Goal: Task Accomplishment & Management: Use online tool/utility

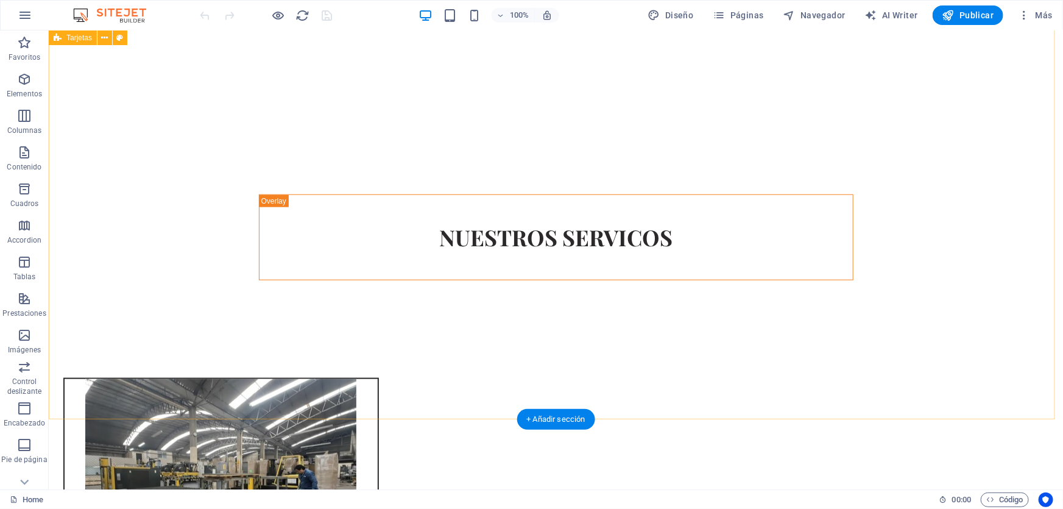
scroll to position [886, 0]
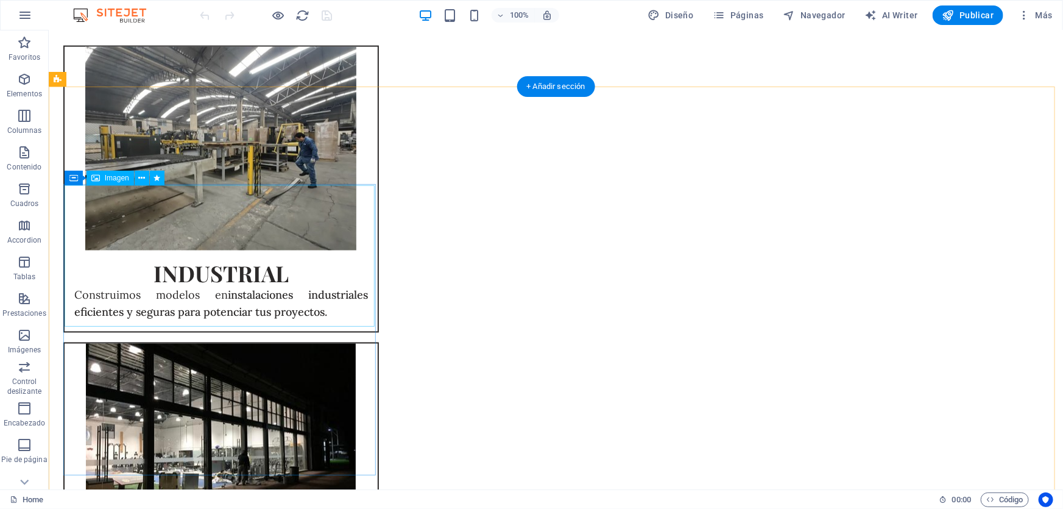
select select "px"
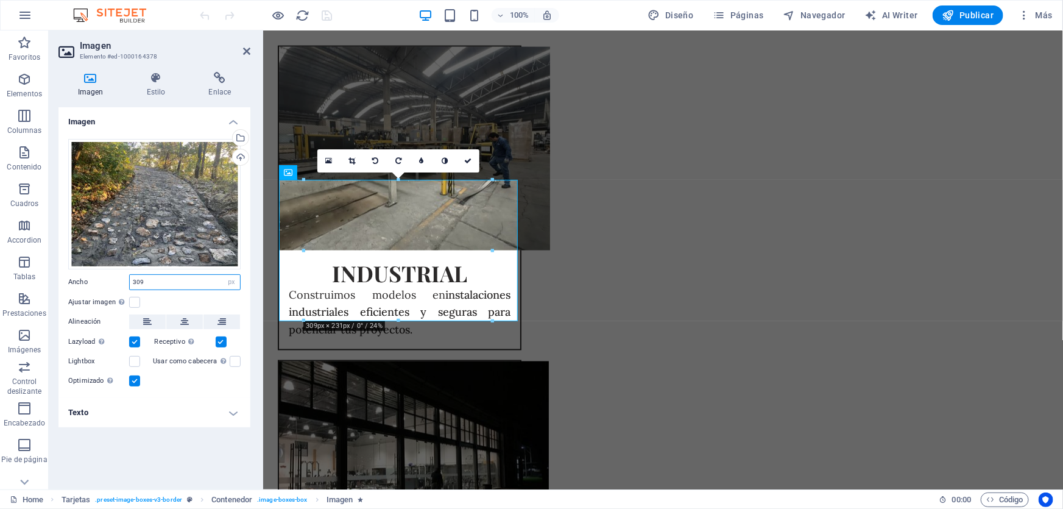
click at [183, 280] on input "309" at bounding box center [185, 282] width 110 height 15
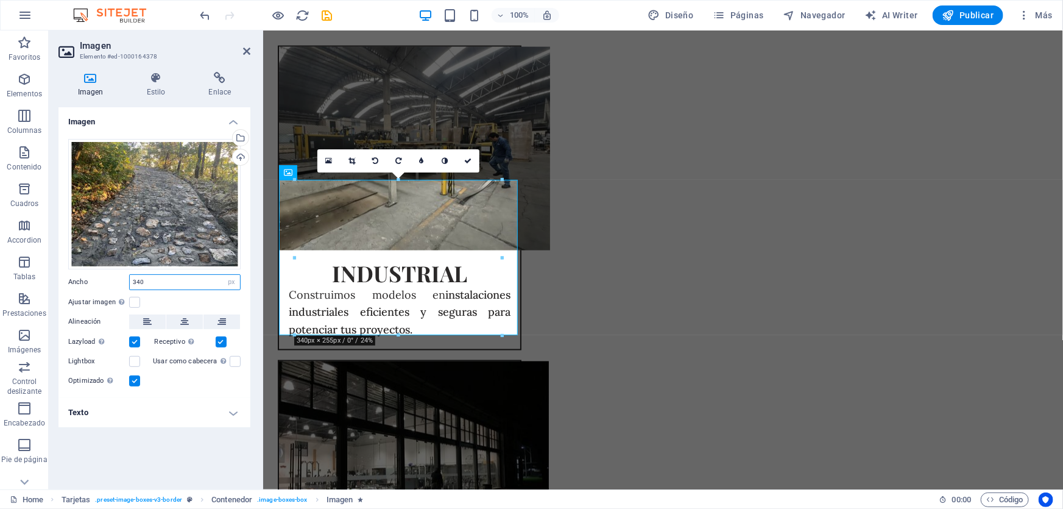
click at [183, 280] on input "340" at bounding box center [185, 282] width 110 height 15
click at [163, 278] on input "380" at bounding box center [185, 282] width 110 height 15
type input "3"
type input "390"
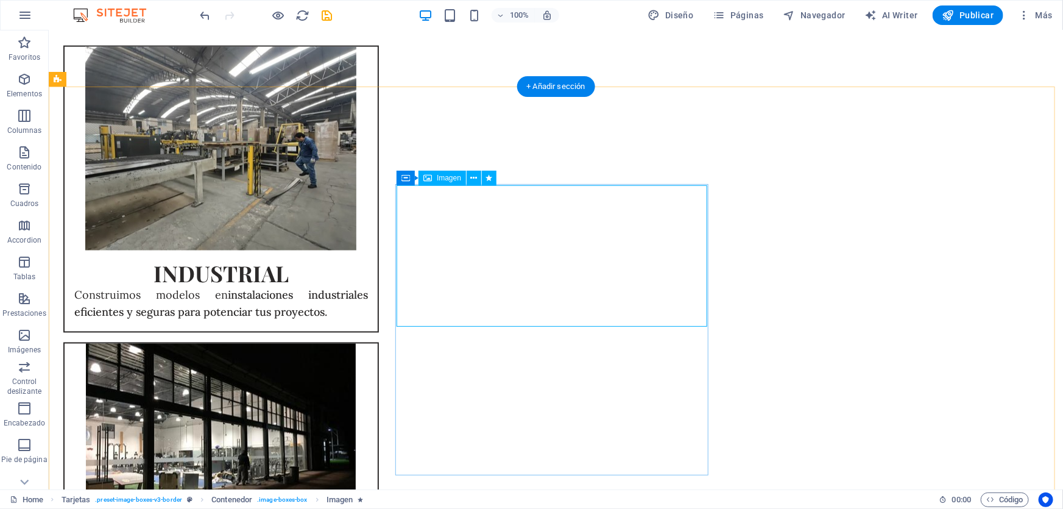
select select "px"
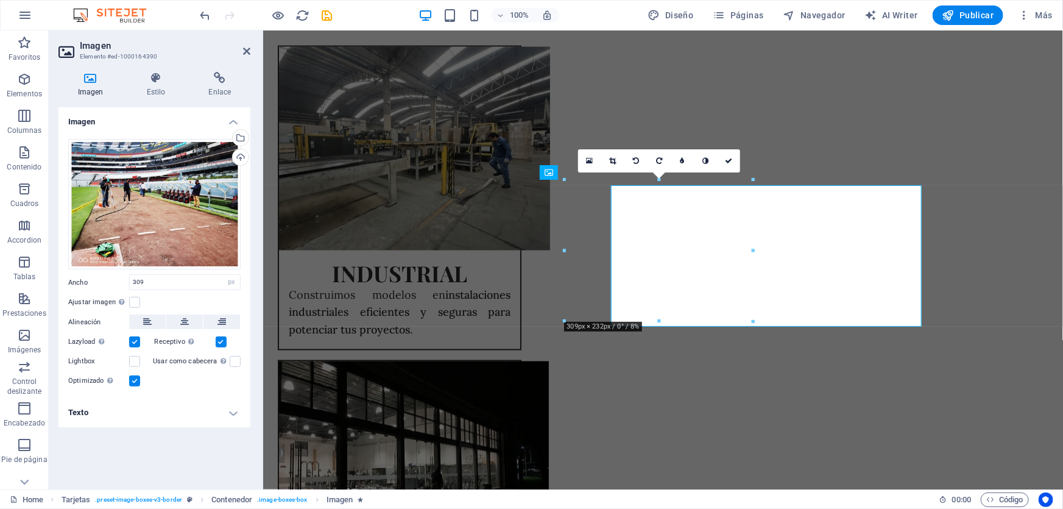
click at [174, 281] on input "309" at bounding box center [185, 282] width 110 height 15
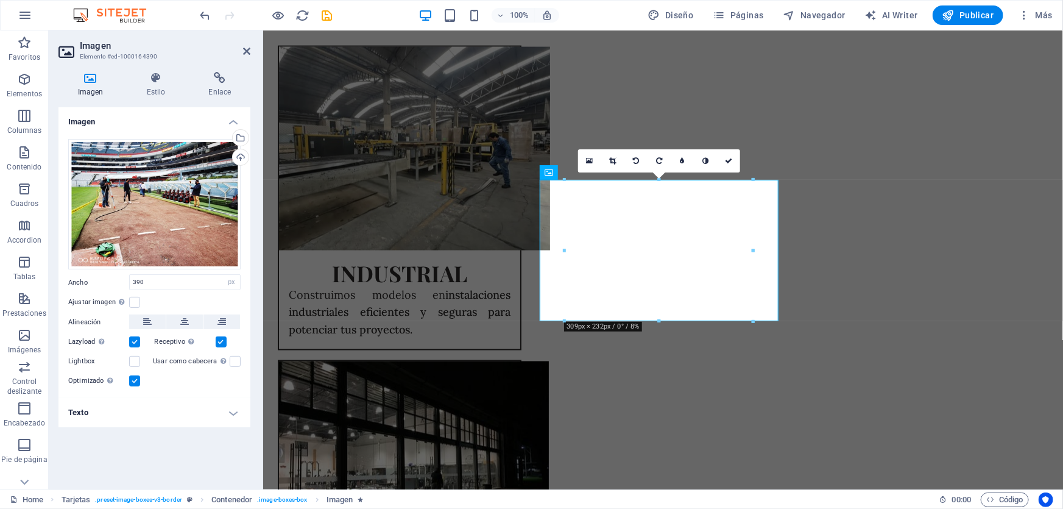
type input "390"
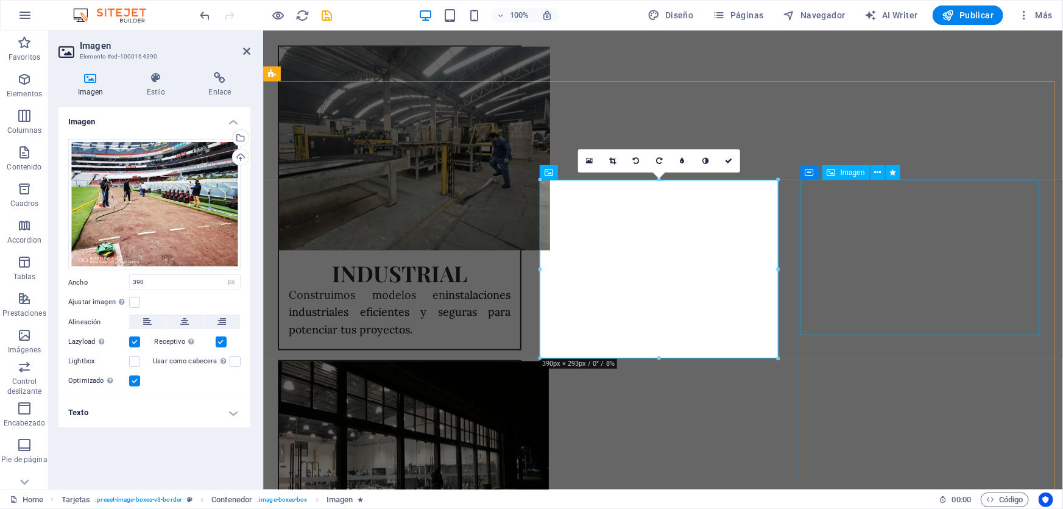
drag, startPoint x: 929, startPoint y: 316, endPoint x: 1144, endPoint y: 313, distance: 214.5
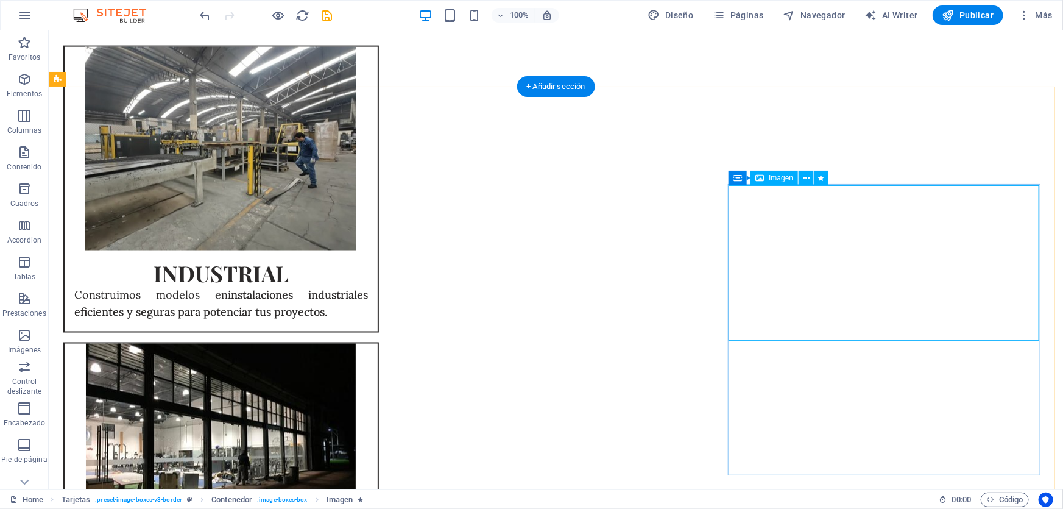
select select "px"
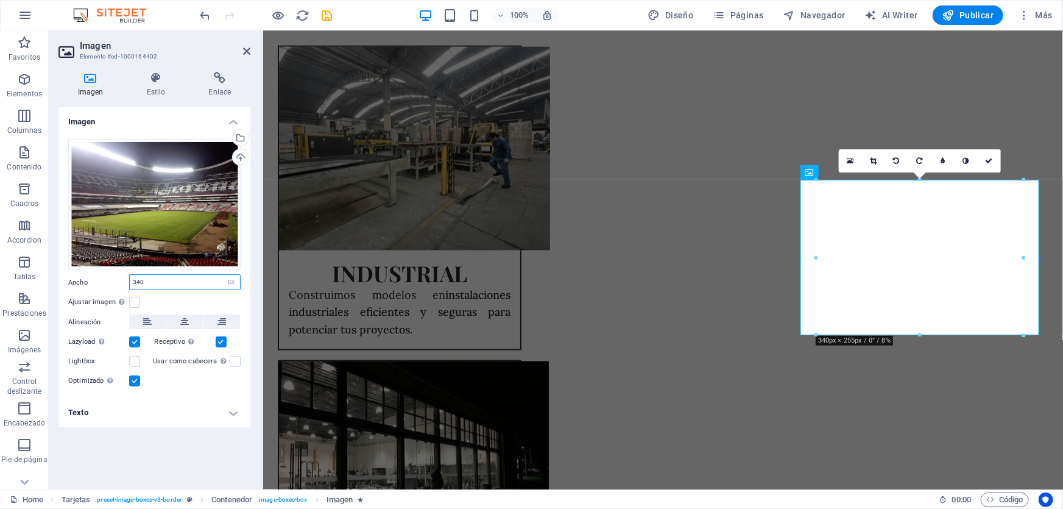
click at [147, 275] on input "340" at bounding box center [185, 282] width 110 height 15
type input "390"
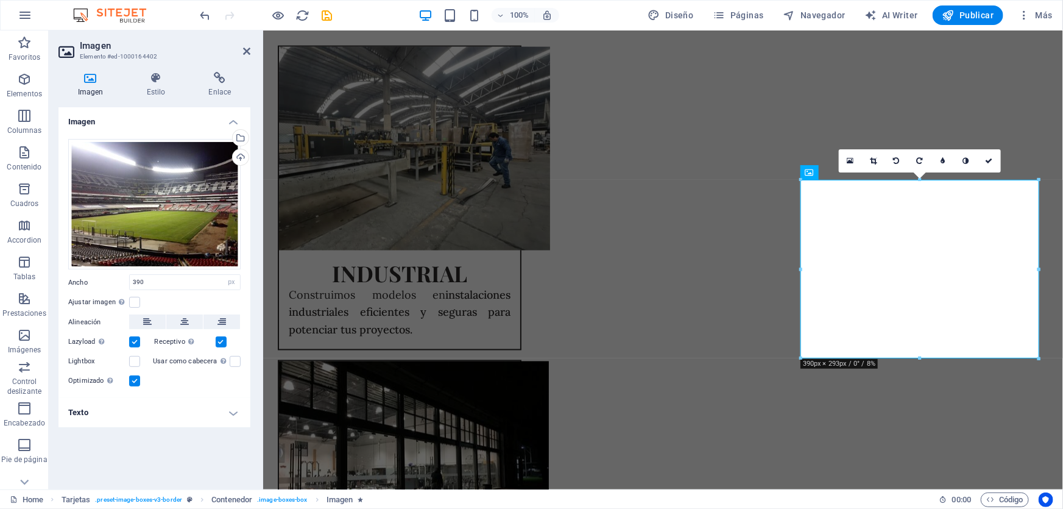
click at [323, 23] on div at bounding box center [266, 14] width 136 height 19
drag, startPoint x: 327, startPoint y: 16, endPoint x: 603, endPoint y: 99, distance: 288.6
click at [327, 16] on icon "save" at bounding box center [327, 16] width 14 height 14
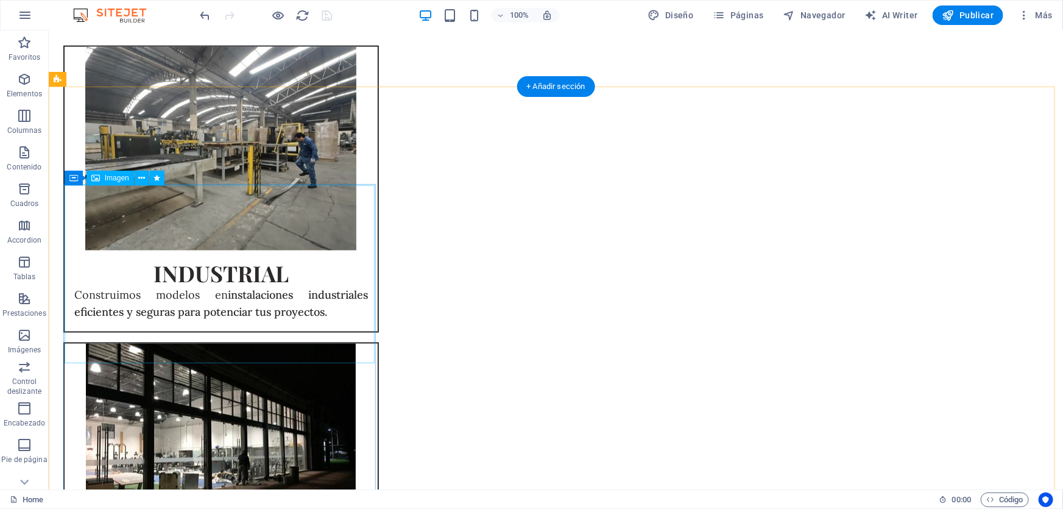
select select "px"
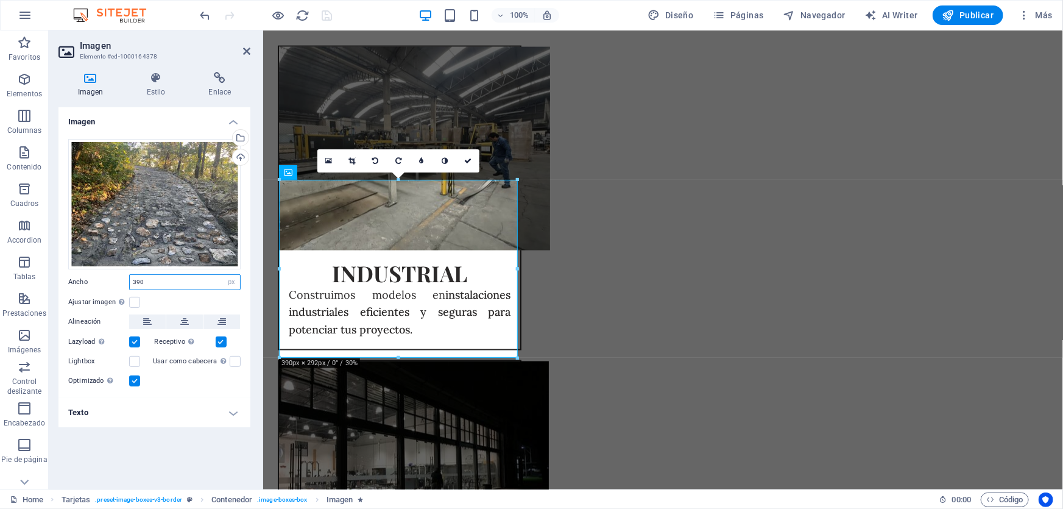
click at [181, 282] on input "390" at bounding box center [185, 282] width 110 height 15
type input "3"
type input "410"
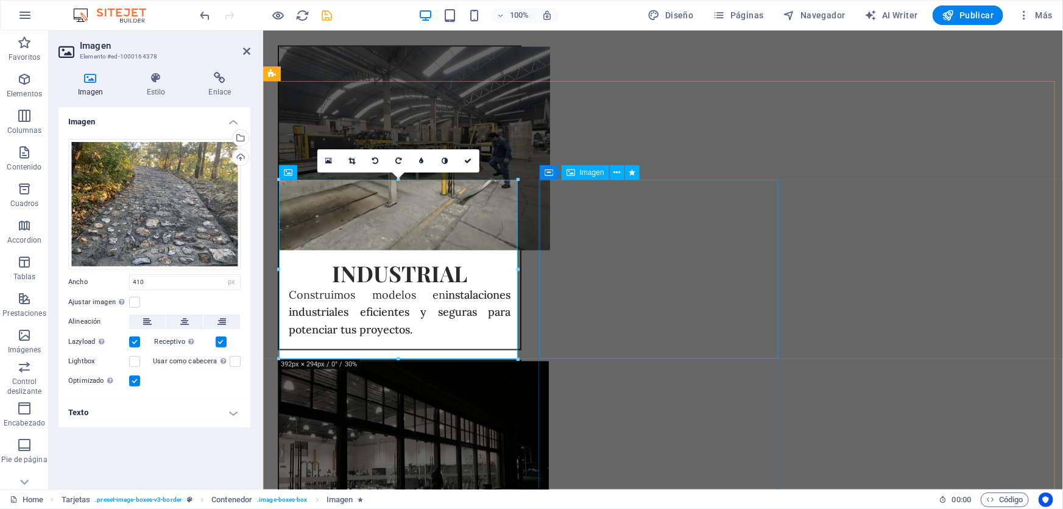
select select "px"
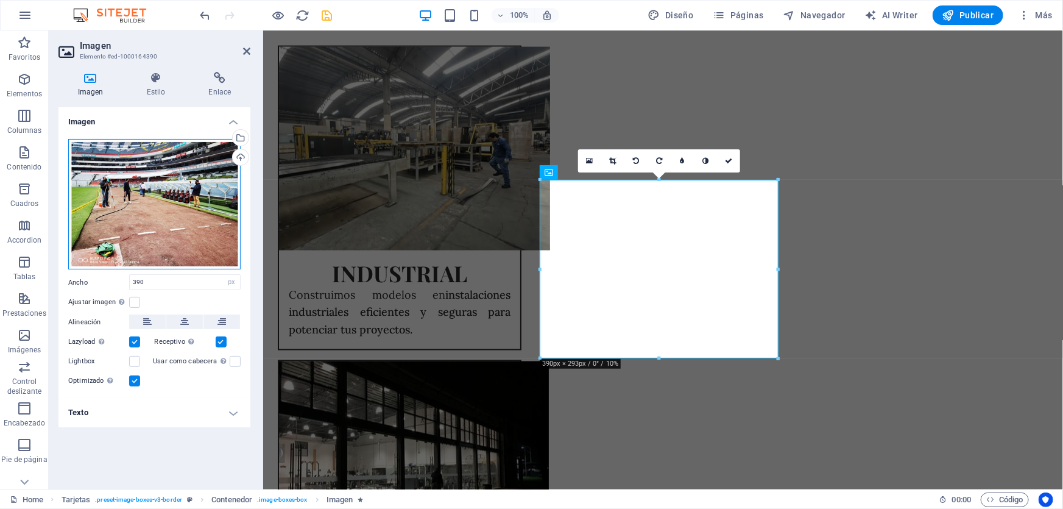
click at [121, 182] on div "Arrastra archivos aquí, haz clic para escoger archivos o selecciona archivos de…" at bounding box center [154, 204] width 172 height 131
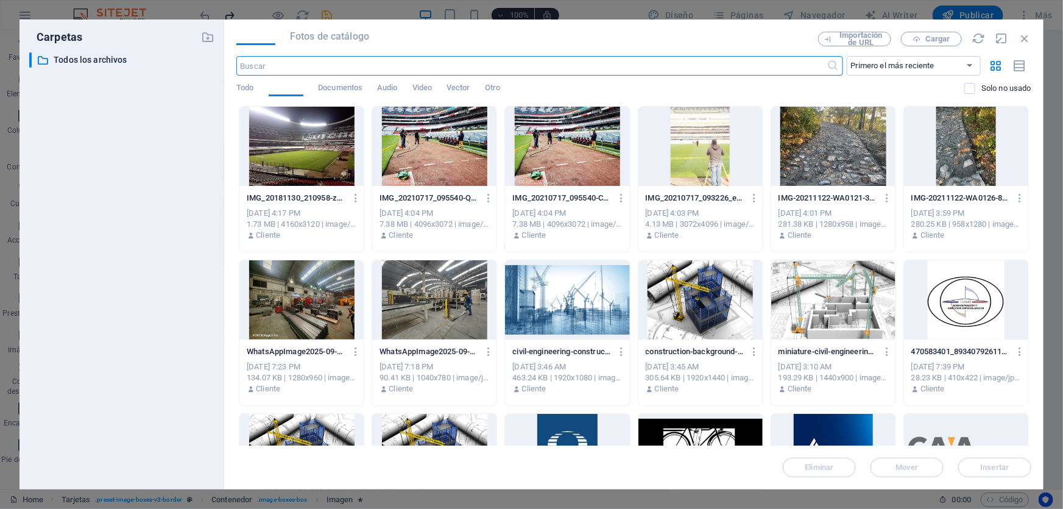
click at [174, 278] on div "​ Todos los archivos Todos los archivos" at bounding box center [121, 265] width 185 height 427
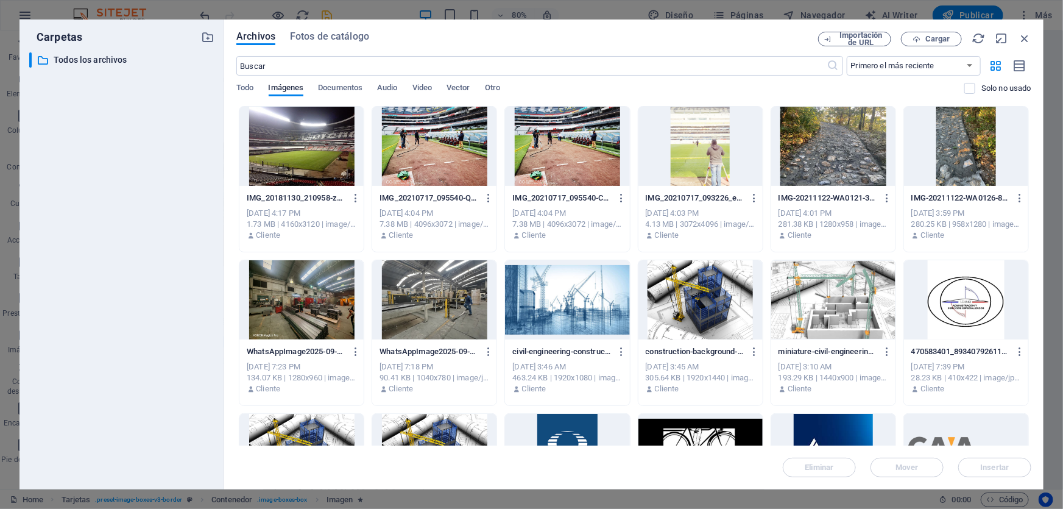
click at [1032, 36] on div "Archivos Fotos de catálogo Importación de URL Cargar ​ Primero el más reciente …" at bounding box center [633, 254] width 819 height 470
drag, startPoint x: 1025, startPoint y: 36, endPoint x: 762, endPoint y: 6, distance: 264.9
click at [1025, 36] on icon "button" at bounding box center [1024, 38] width 13 height 13
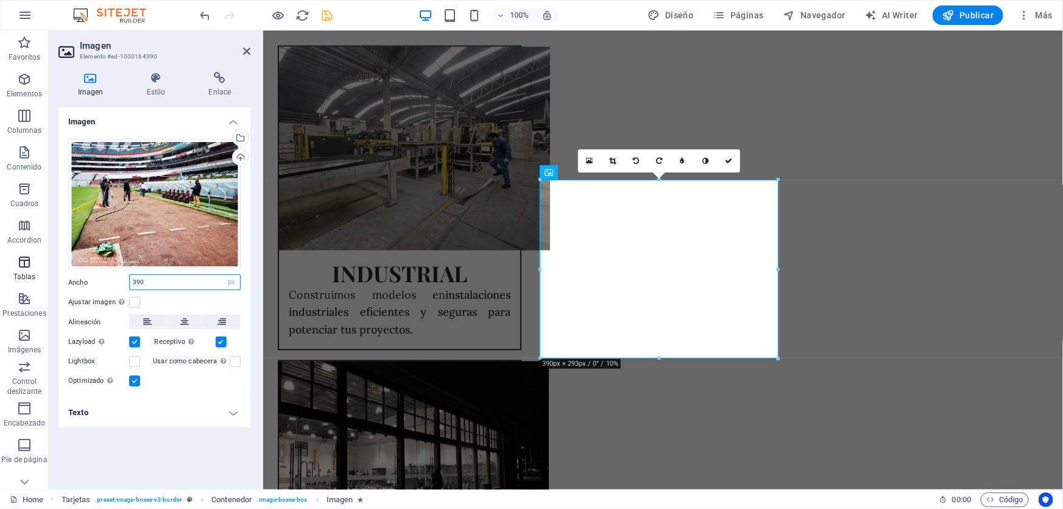
drag, startPoint x: 175, startPoint y: 280, endPoint x: 0, endPoint y: 250, distance: 177.4
click at [0, 250] on section "Favoritos Elementos Columnas Contenido [PERSON_NAME] Accordion Tablas Prestacio…" at bounding box center [531, 259] width 1063 height 459
type input "410"
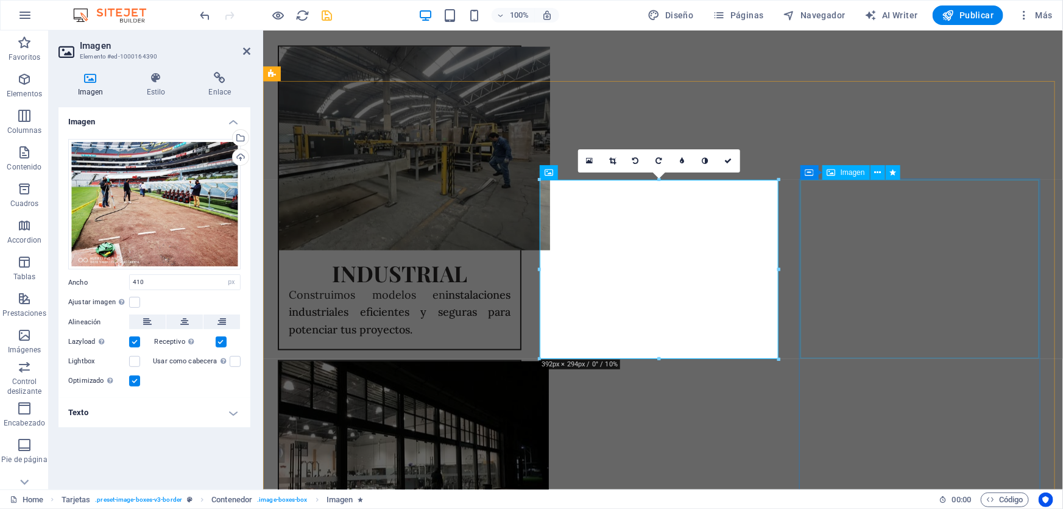
select select "px"
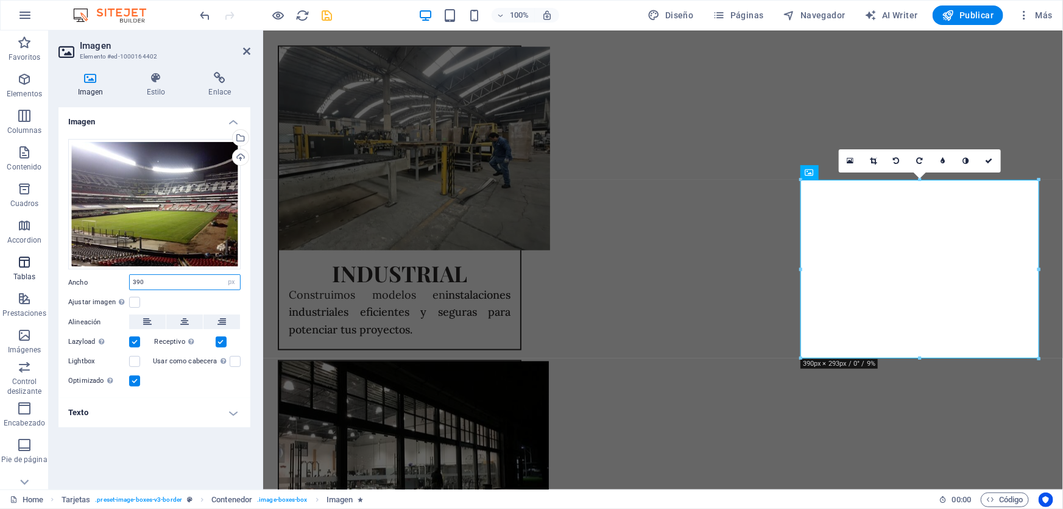
drag, startPoint x: 178, startPoint y: 282, endPoint x: 0, endPoint y: 253, distance: 180.2
click at [0, 257] on section "Favoritos Elementos Columnas Contenido [PERSON_NAME] Accordion Tablas Prestacio…" at bounding box center [531, 259] width 1063 height 459
type input "410"
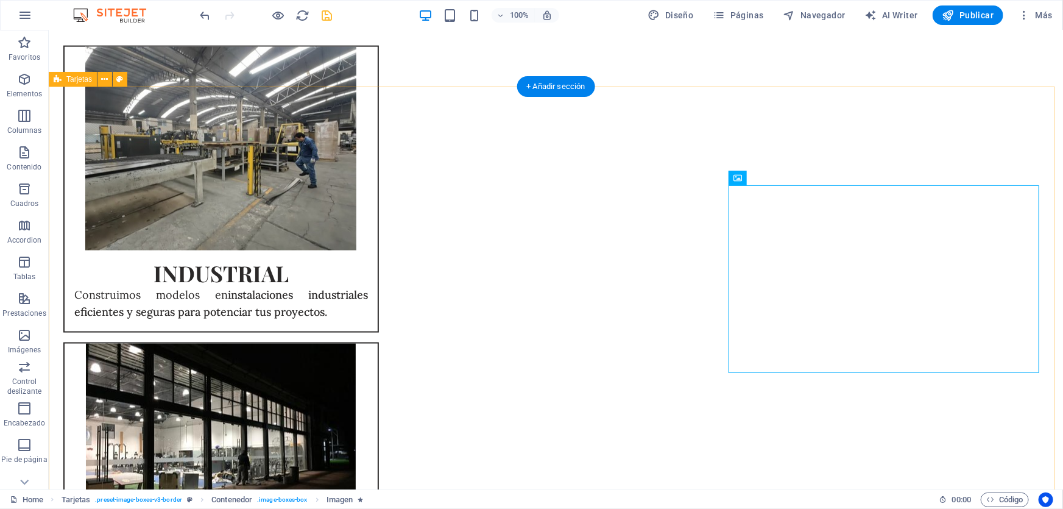
click at [1028, 74] on div "INDUSTRIAL Construimos modelos en instalaciones industriales eficientes y segur…" at bounding box center [555, 491] width 1014 height 1086
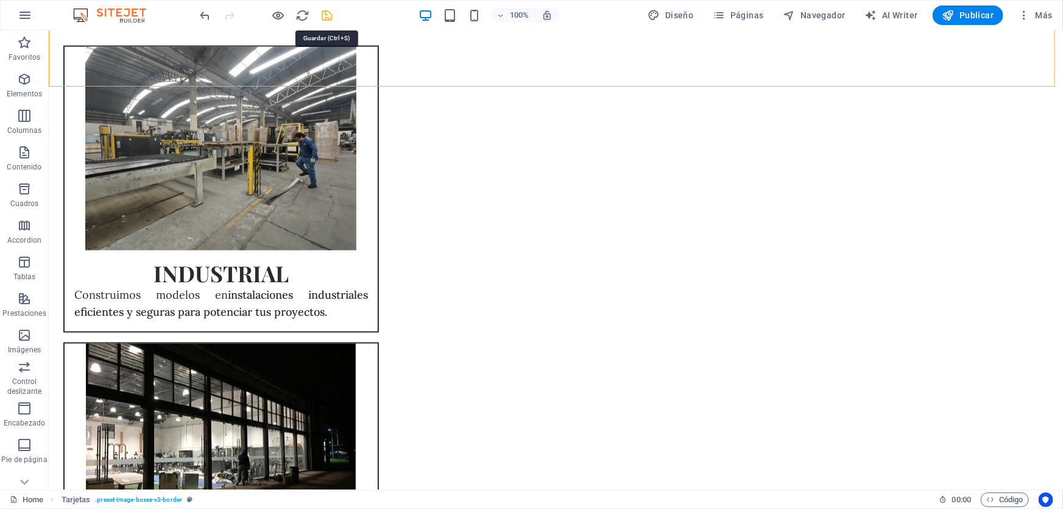
click at [330, 18] on icon "save" at bounding box center [327, 16] width 14 height 14
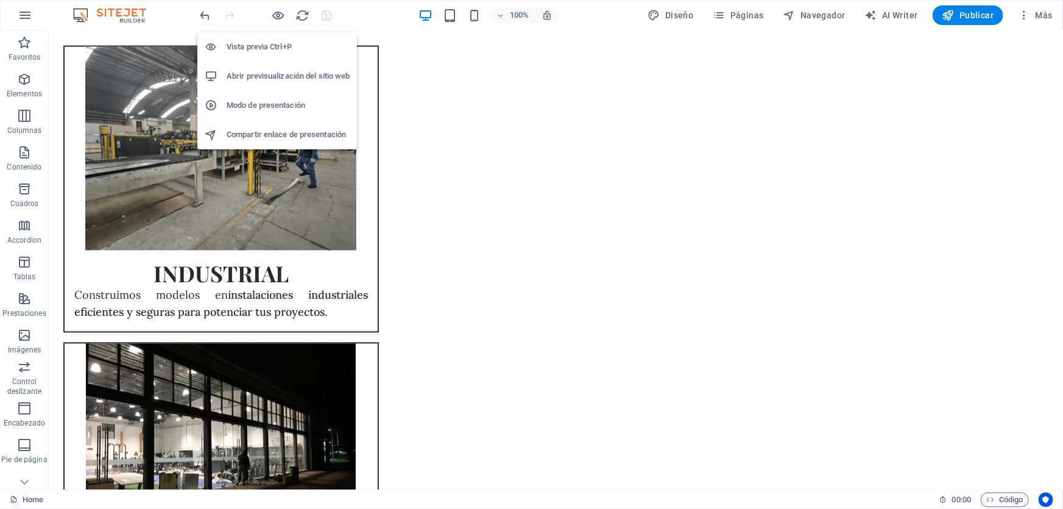
click at [279, 102] on h6 "Modo de presentación" at bounding box center [288, 105] width 123 height 15
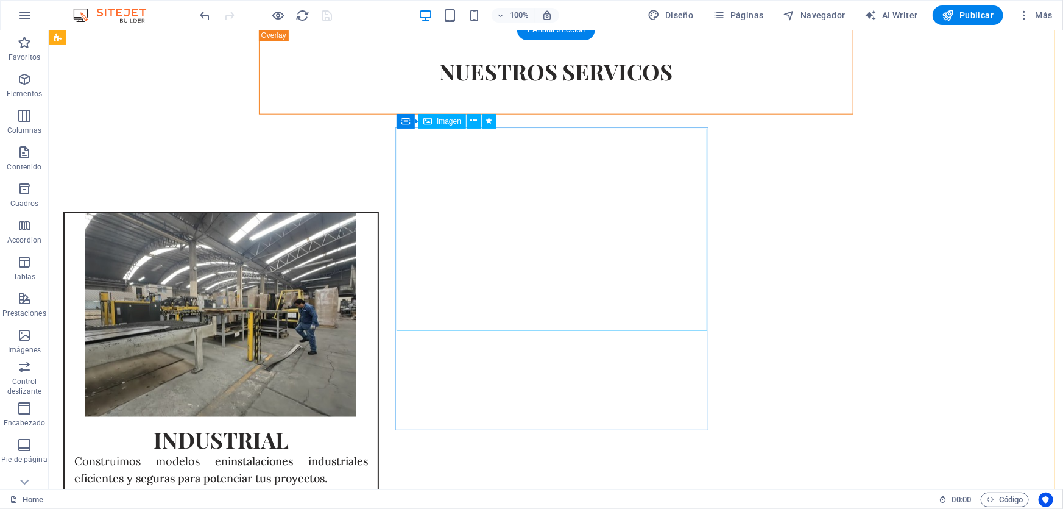
scroll to position [387, 0]
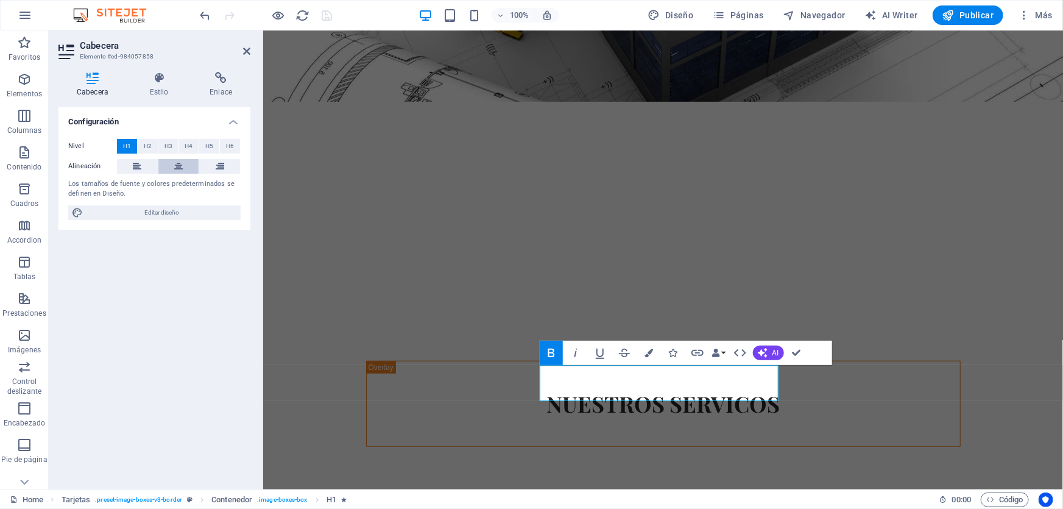
click at [171, 163] on button at bounding box center [178, 166] width 41 height 15
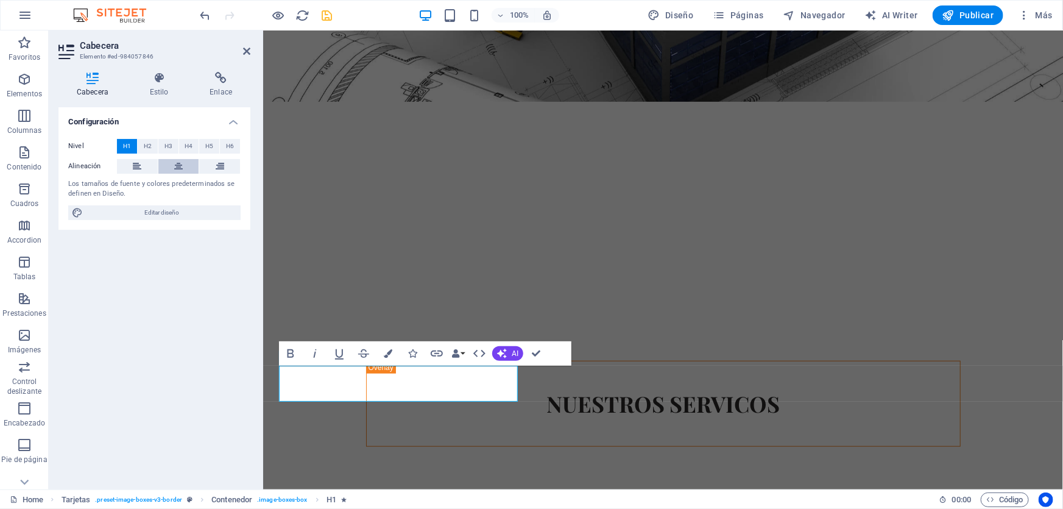
click at [174, 166] on icon at bounding box center [178, 166] width 9 height 15
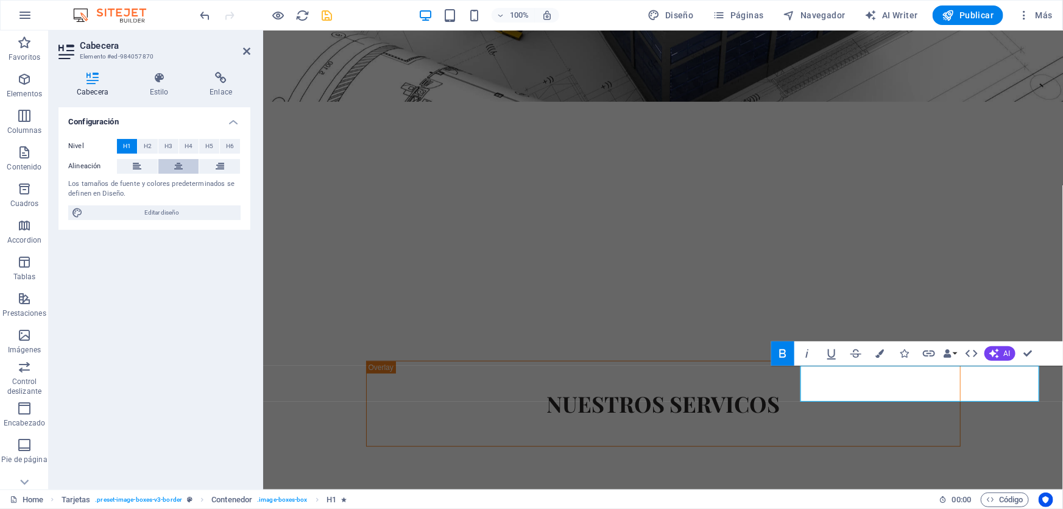
click at [177, 167] on icon at bounding box center [178, 166] width 9 height 15
click at [317, 16] on div at bounding box center [266, 14] width 136 height 19
drag, startPoint x: 330, startPoint y: 16, endPoint x: 548, endPoint y: 83, distance: 228.4
click at [330, 16] on icon "save" at bounding box center [327, 16] width 14 height 14
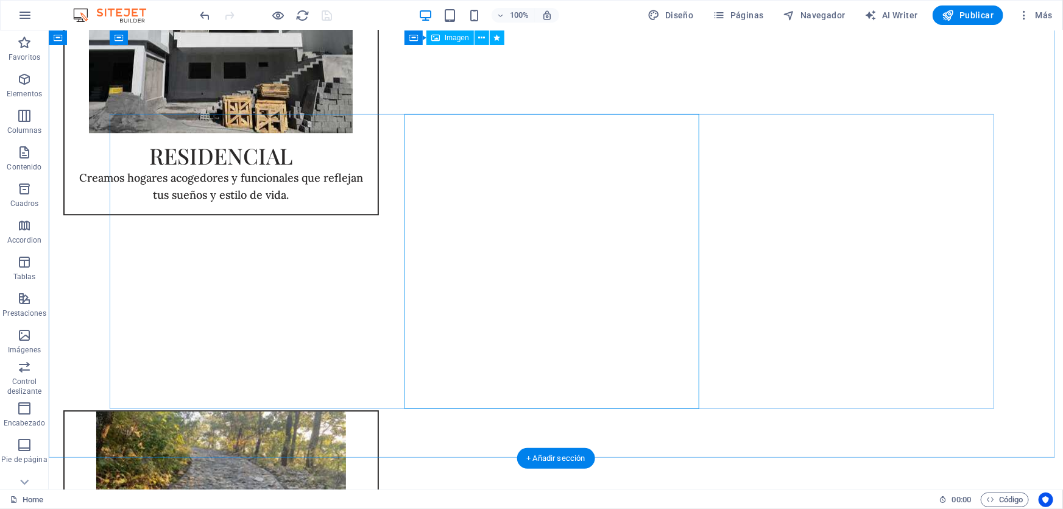
scroll to position [1606, 0]
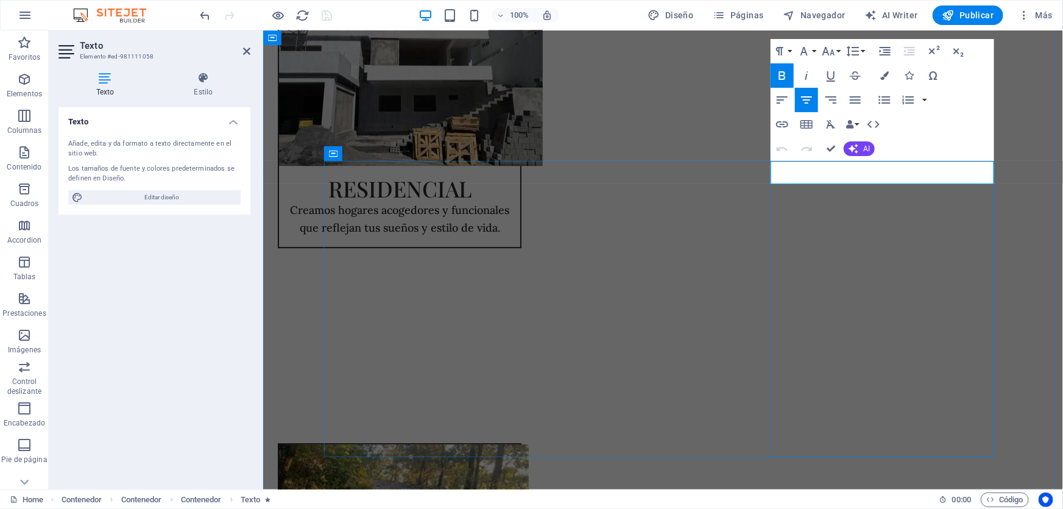
drag, startPoint x: 971, startPoint y: 170, endPoint x: 798, endPoint y: 170, distance: 173.0
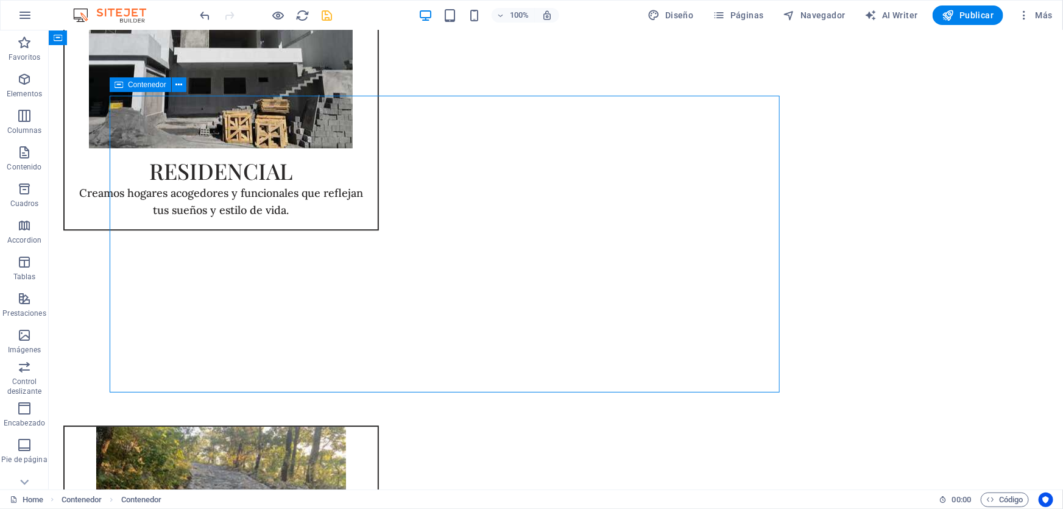
scroll to position [1657, 0]
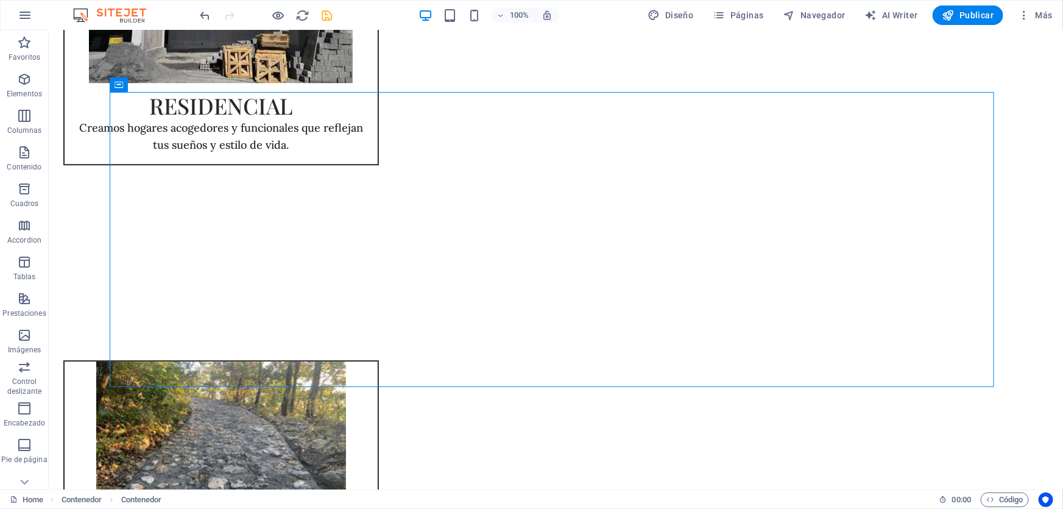
click at [328, 13] on icon "save" at bounding box center [327, 16] width 14 height 14
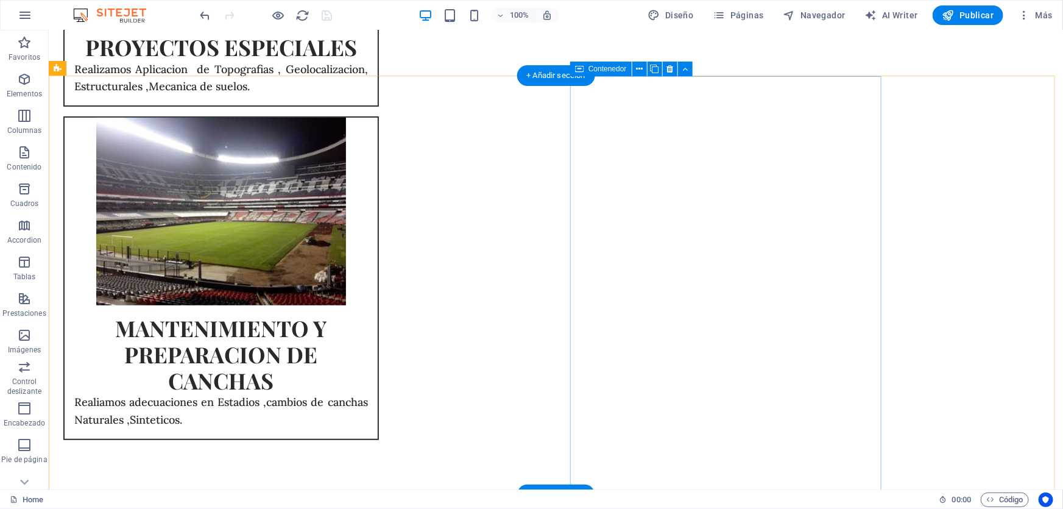
scroll to position [2709, 0]
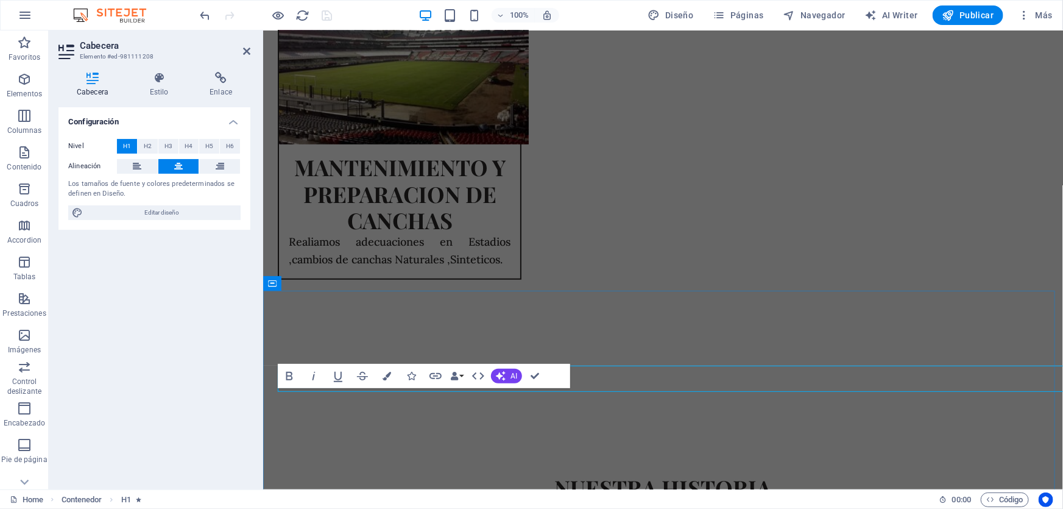
scroll to position [2715, 0]
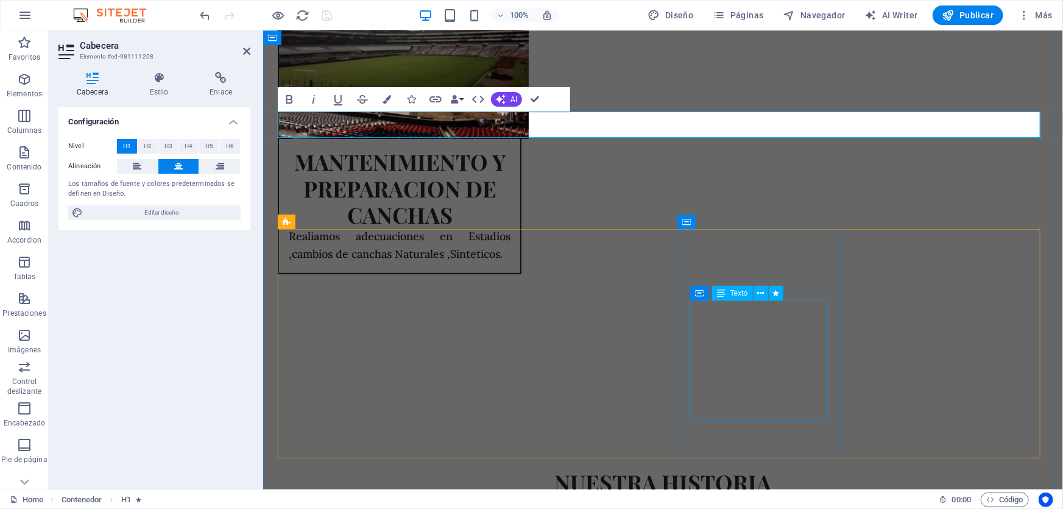
scroll to position [2991, 0]
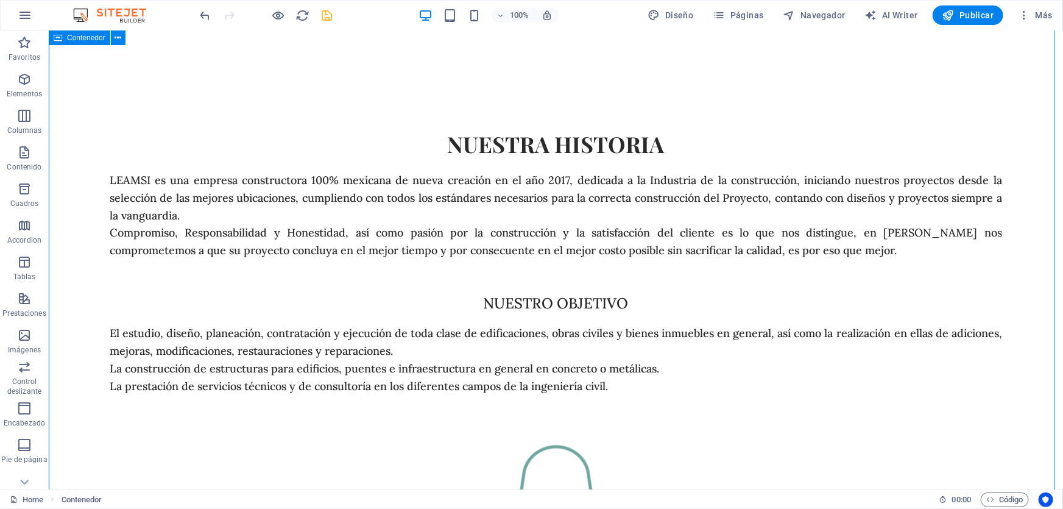
scroll to position [2969, 0]
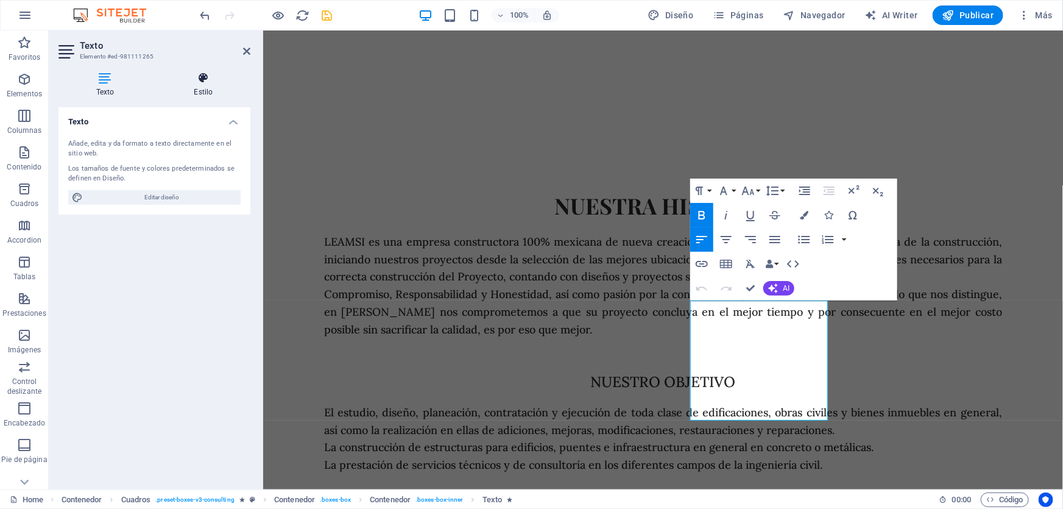
click at [211, 88] on h4 "Estilo" at bounding box center [204, 85] width 94 height 26
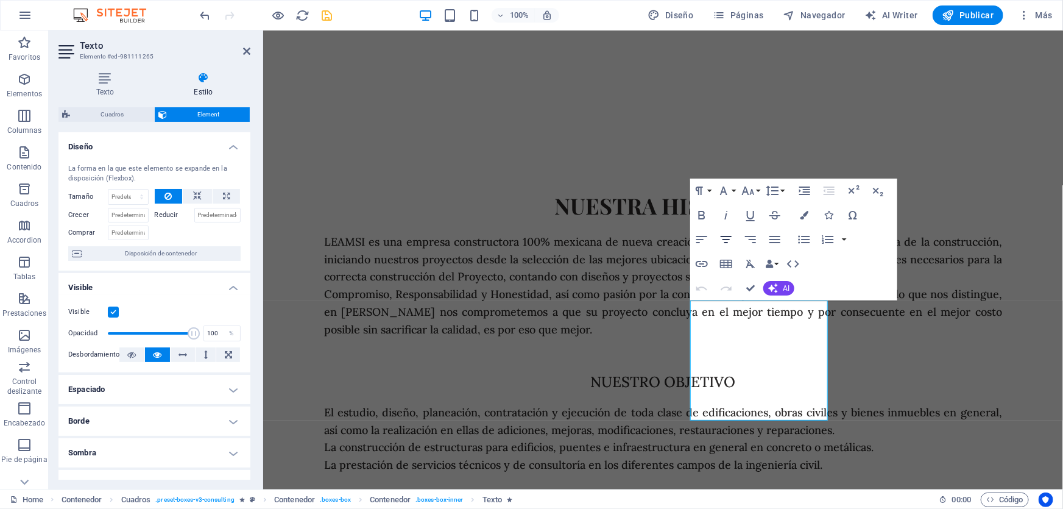
click at [719, 238] on icon "button" at bounding box center [726, 239] width 15 height 15
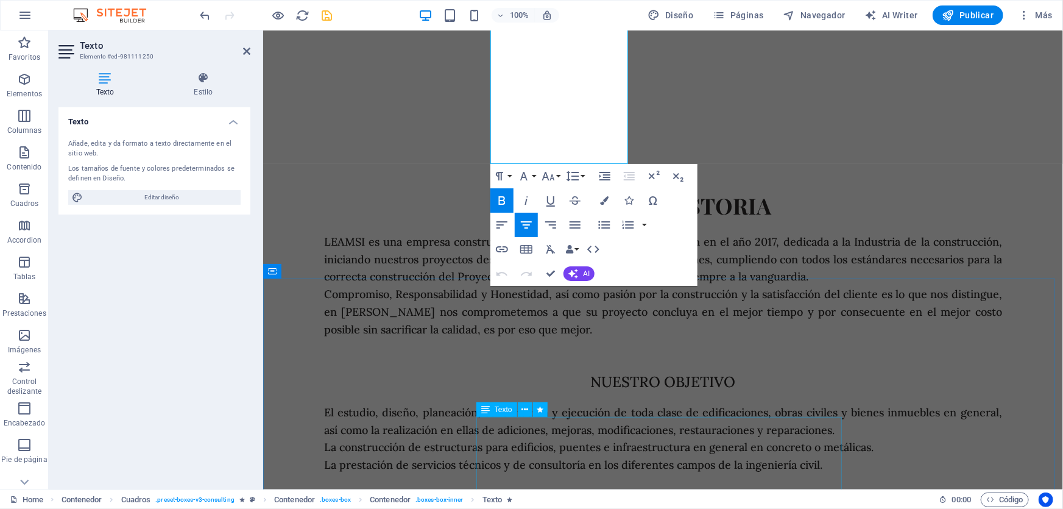
scroll to position [3269, 0]
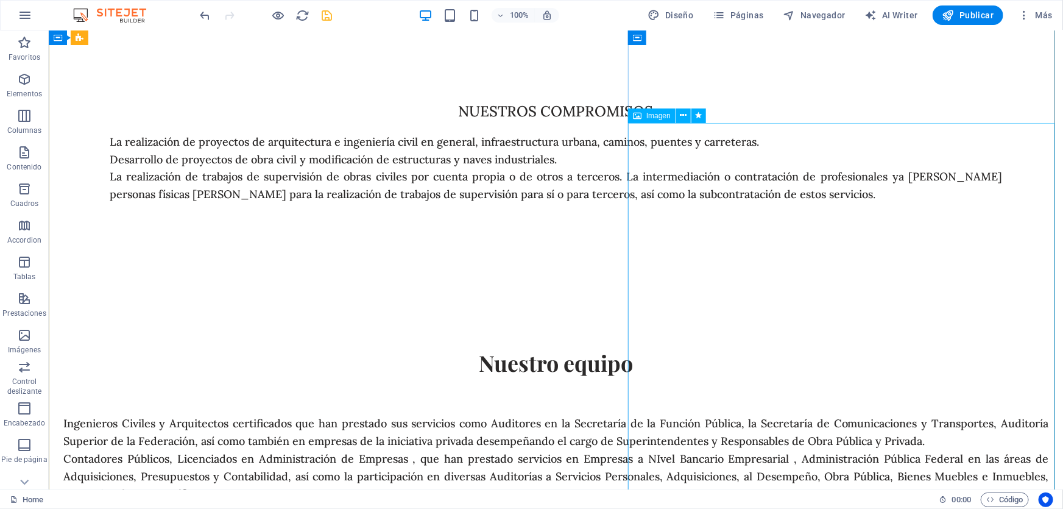
scroll to position [3688, 0]
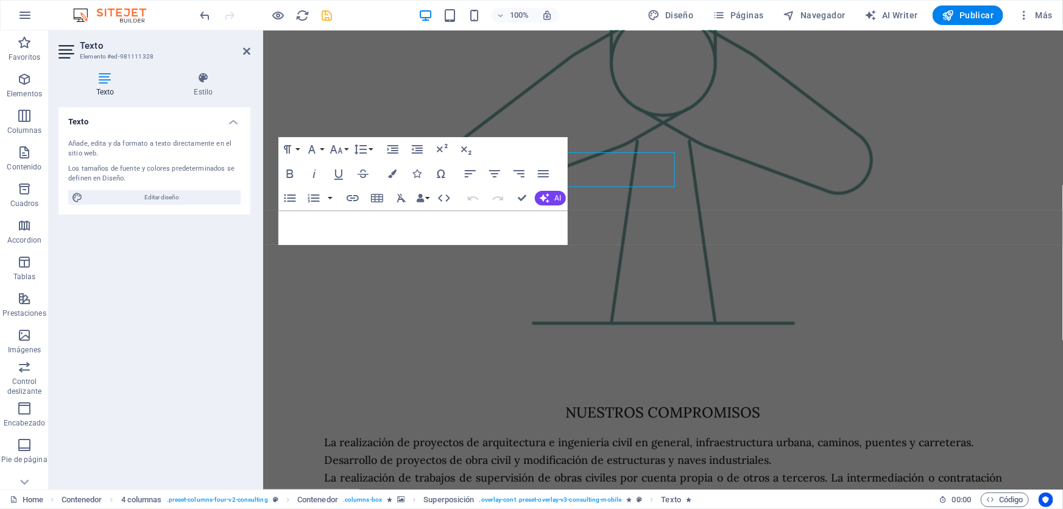
scroll to position [3747, 0]
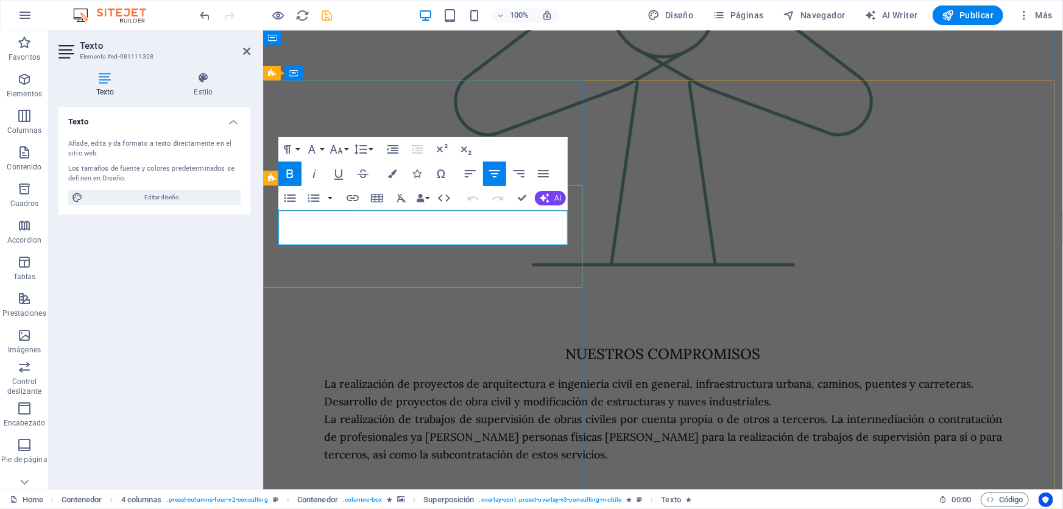
drag, startPoint x: 432, startPoint y: 221, endPoint x: 714, endPoint y: 239, distance: 282.7
click at [343, 154] on icon "button" at bounding box center [336, 149] width 15 height 15
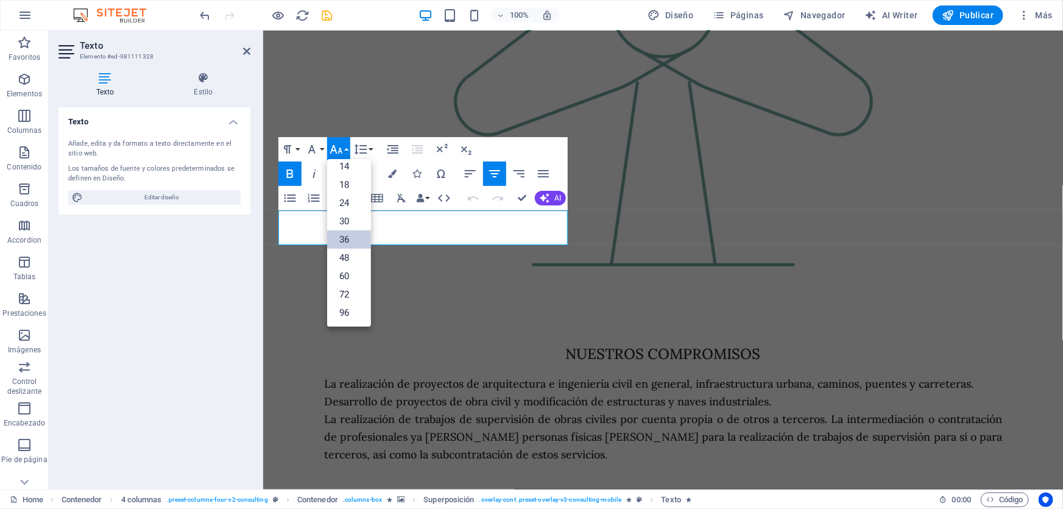
scroll to position [97, 0]
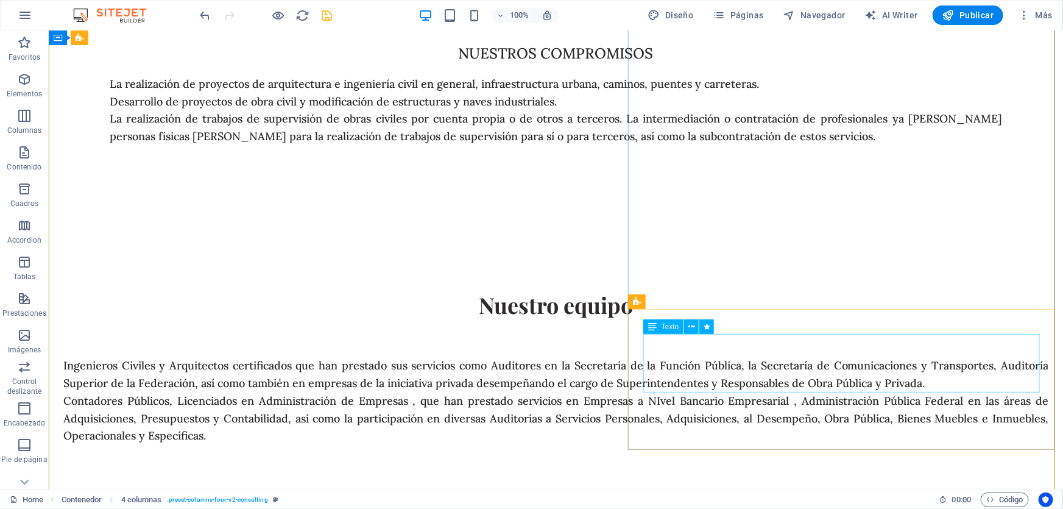
scroll to position [4245, 0]
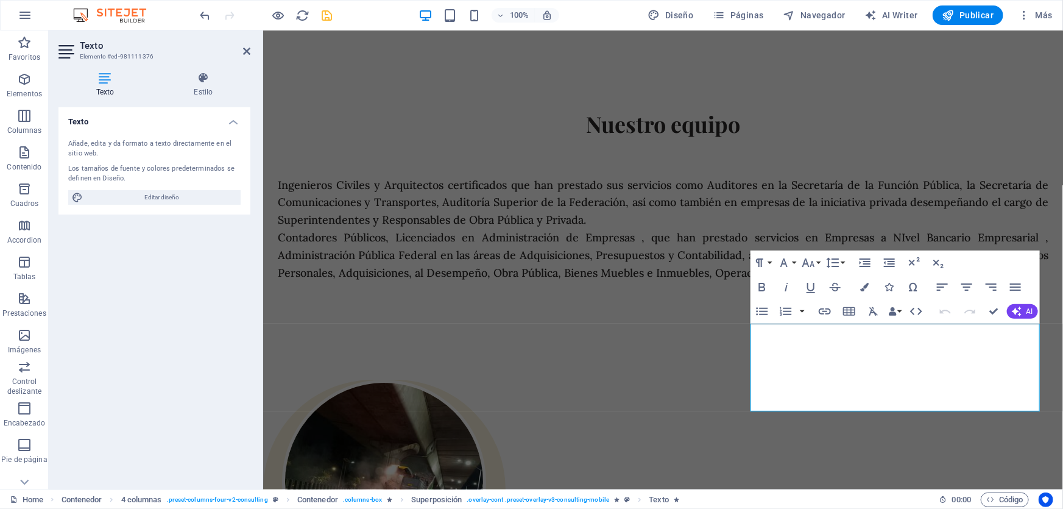
click at [812, 260] on icon "button" at bounding box center [808, 262] width 15 height 15
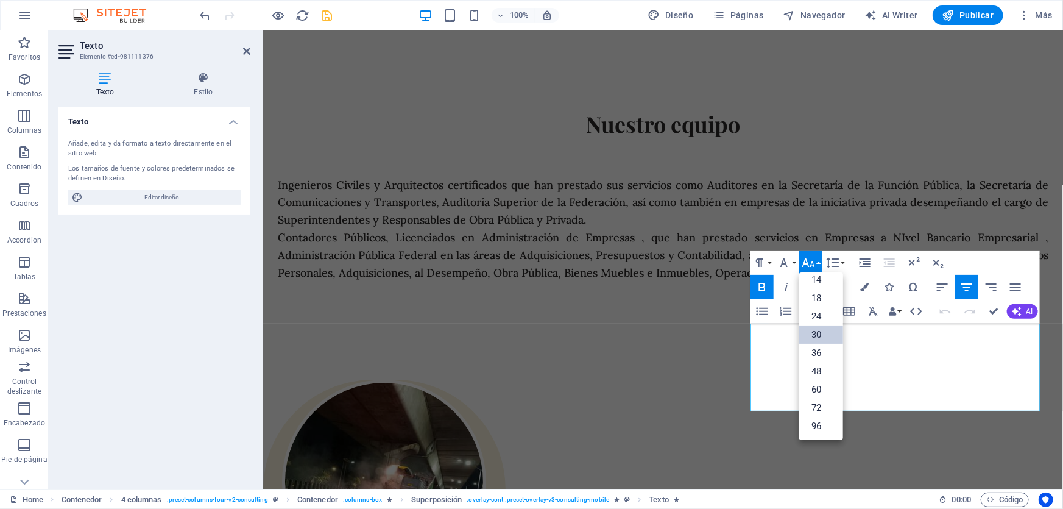
scroll to position [97, 0]
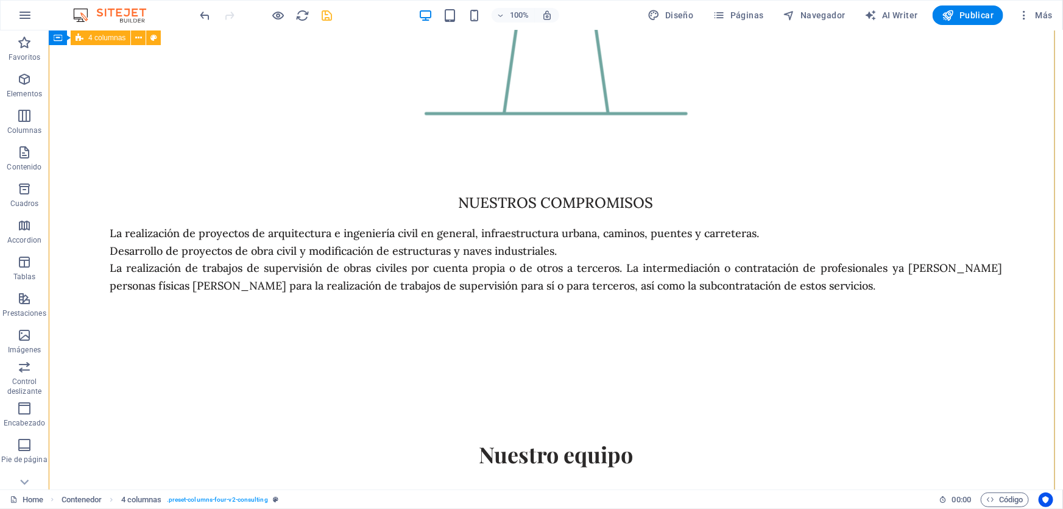
scroll to position [3747, 0]
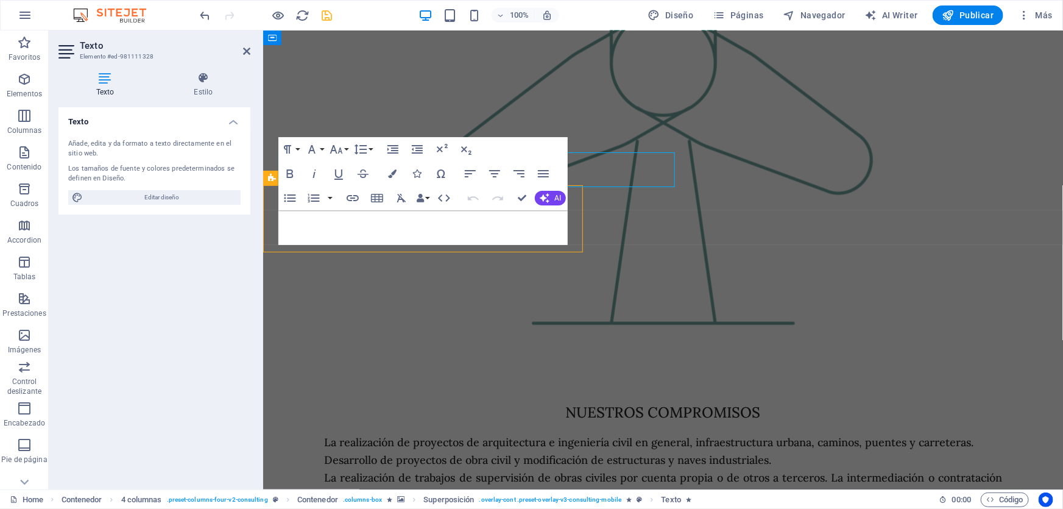
scroll to position [3747, 0]
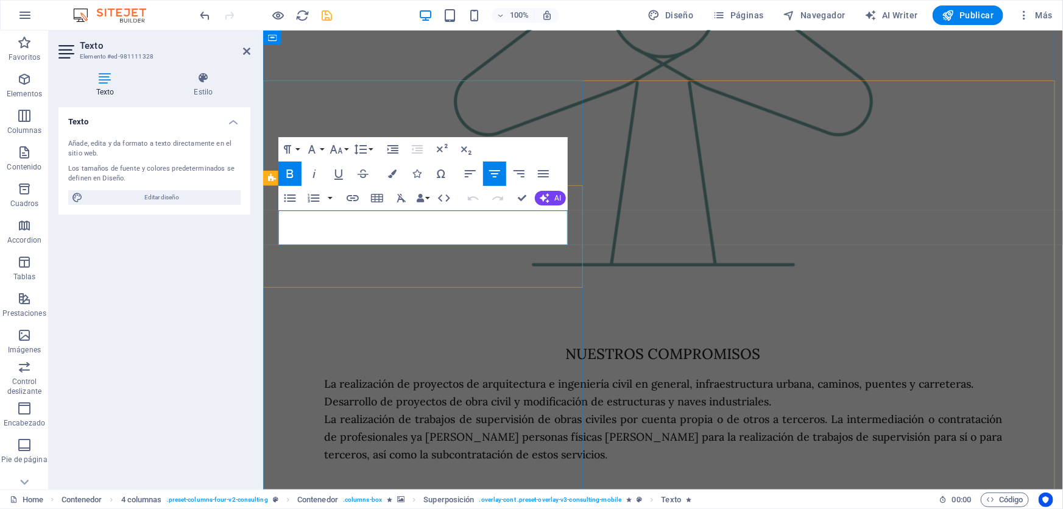
click at [336, 151] on icon "button" at bounding box center [336, 149] width 15 height 15
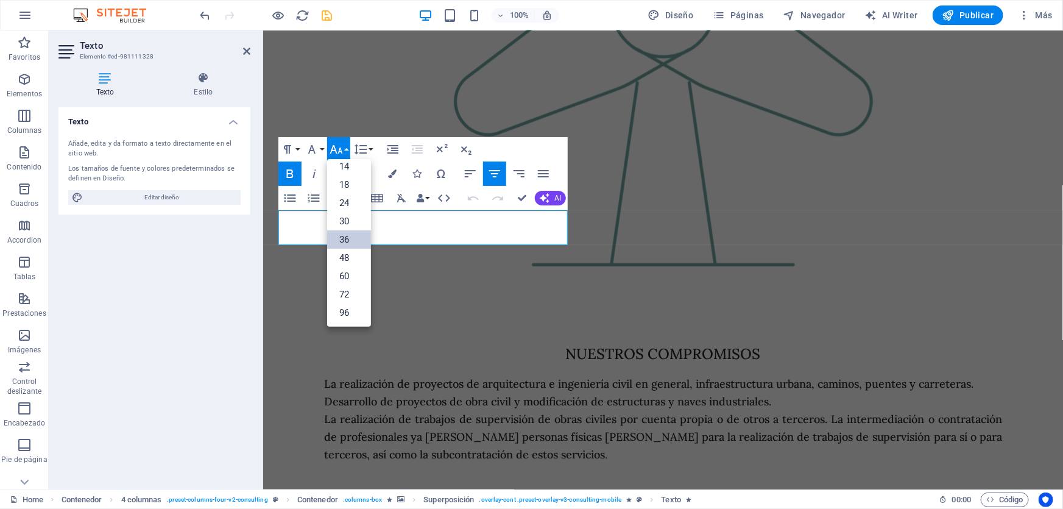
scroll to position [97, 0]
click at [351, 222] on link "30" at bounding box center [349, 222] width 44 height 18
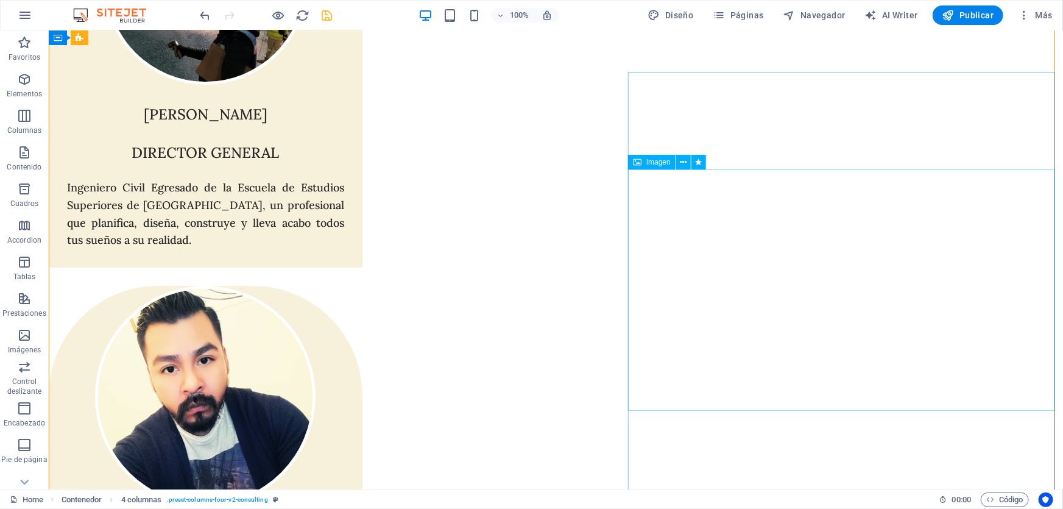
scroll to position [4851, 0]
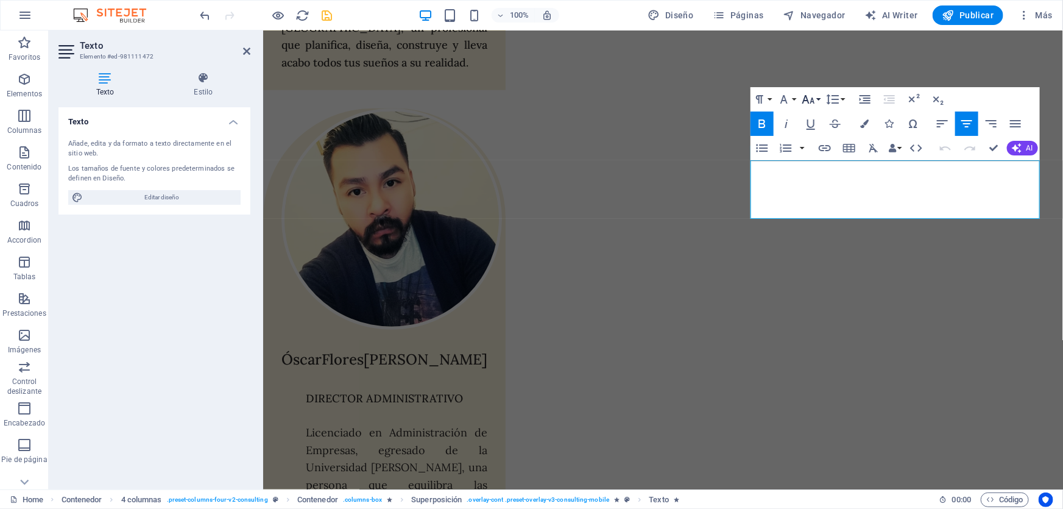
click at [804, 99] on icon "button" at bounding box center [808, 99] width 13 height 9
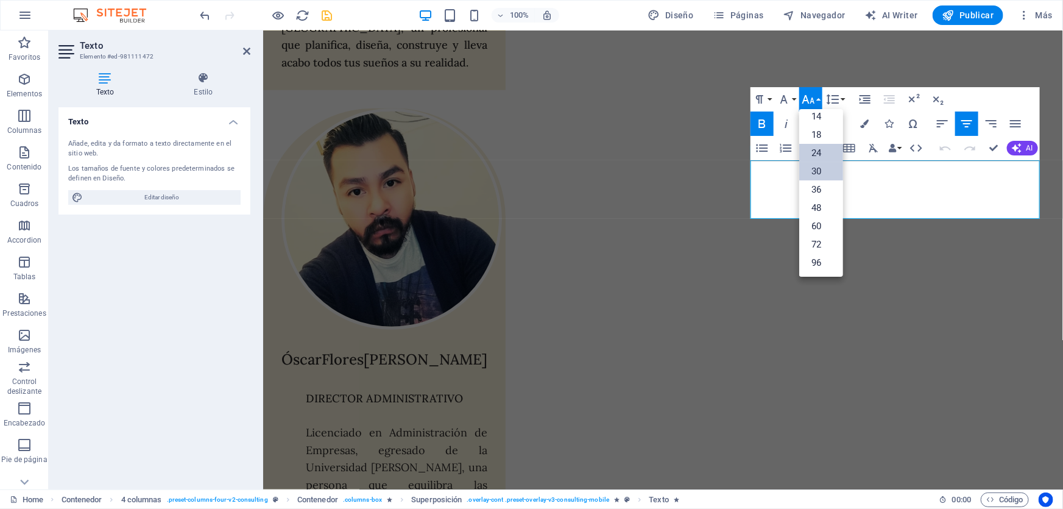
scroll to position [97, 0]
click at [816, 171] on link "30" at bounding box center [821, 172] width 44 height 18
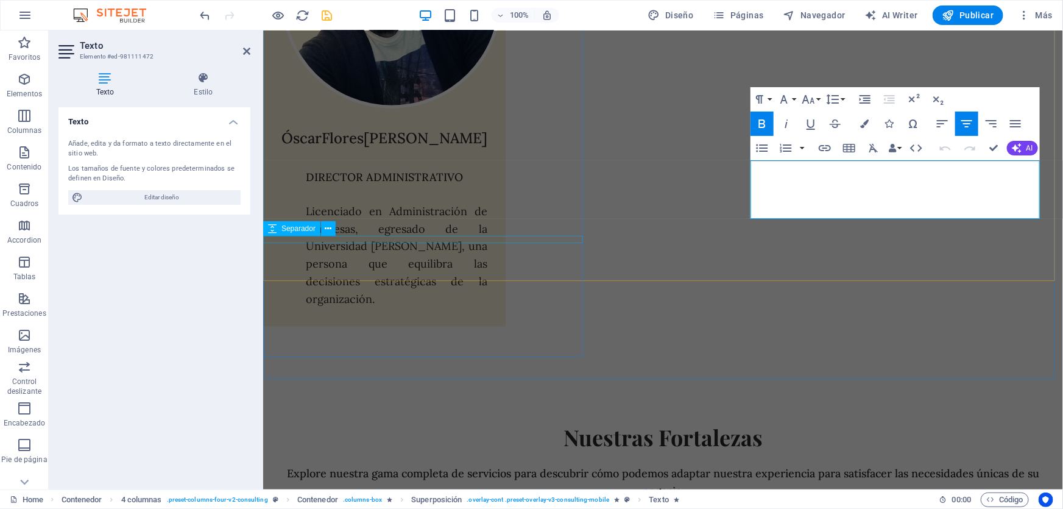
scroll to position [4939, 0]
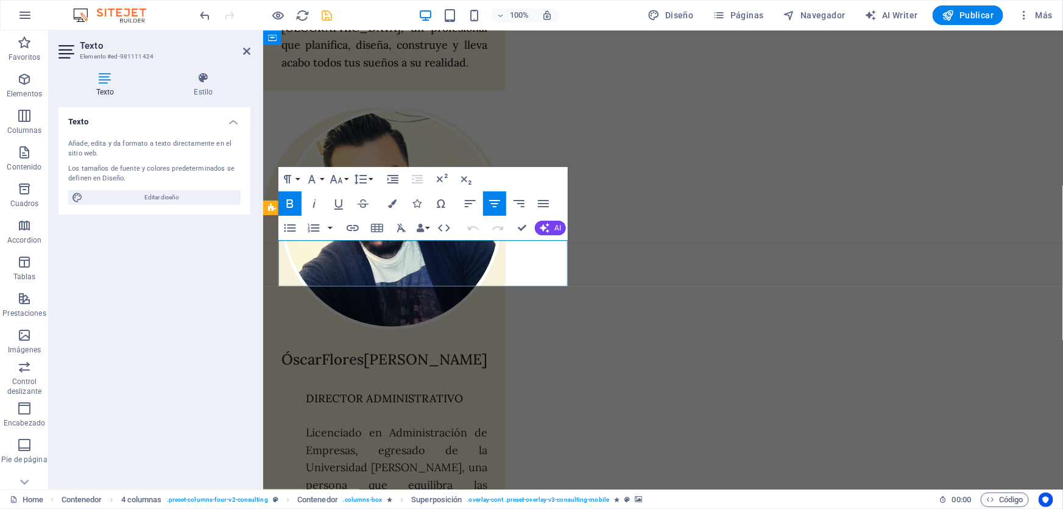
scroll to position [28, 0]
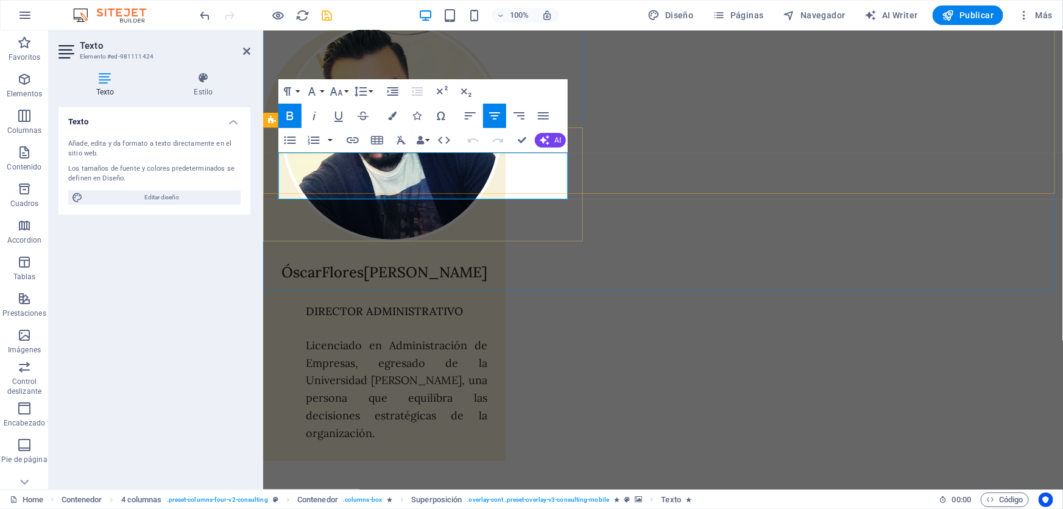
scroll to position [5009, 0]
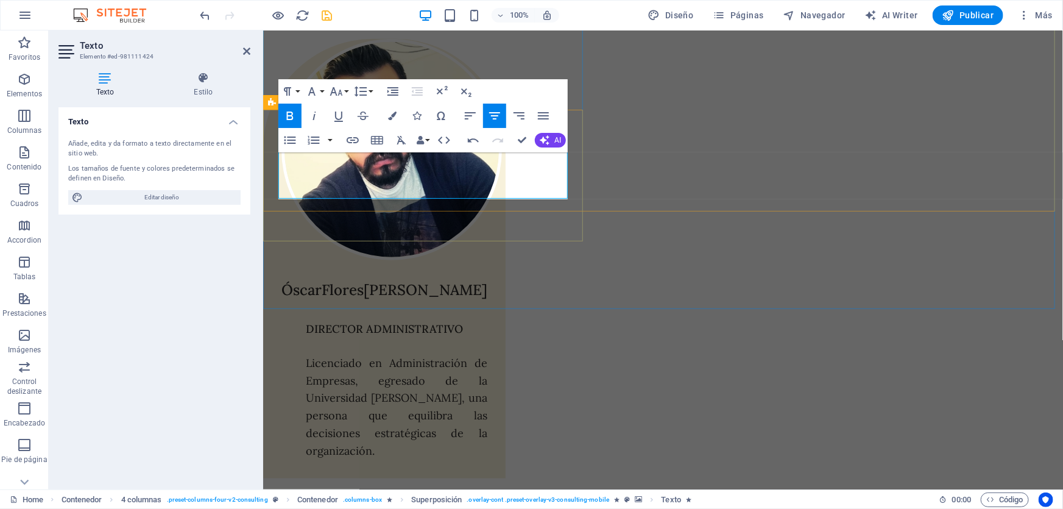
scroll to position [5026, 0]
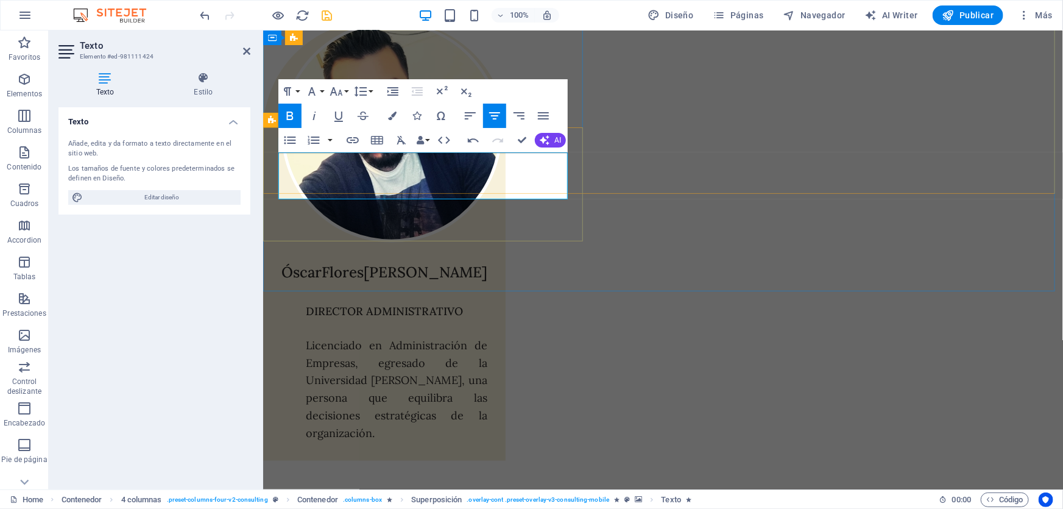
click at [339, 87] on icon "button" at bounding box center [336, 91] width 15 height 15
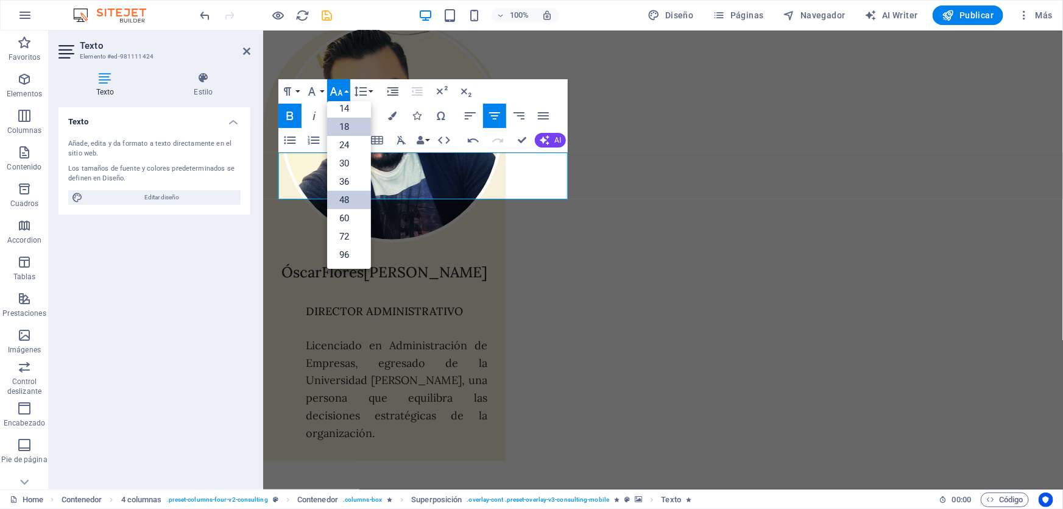
scroll to position [97, 0]
click at [341, 168] on link "30" at bounding box center [349, 164] width 44 height 18
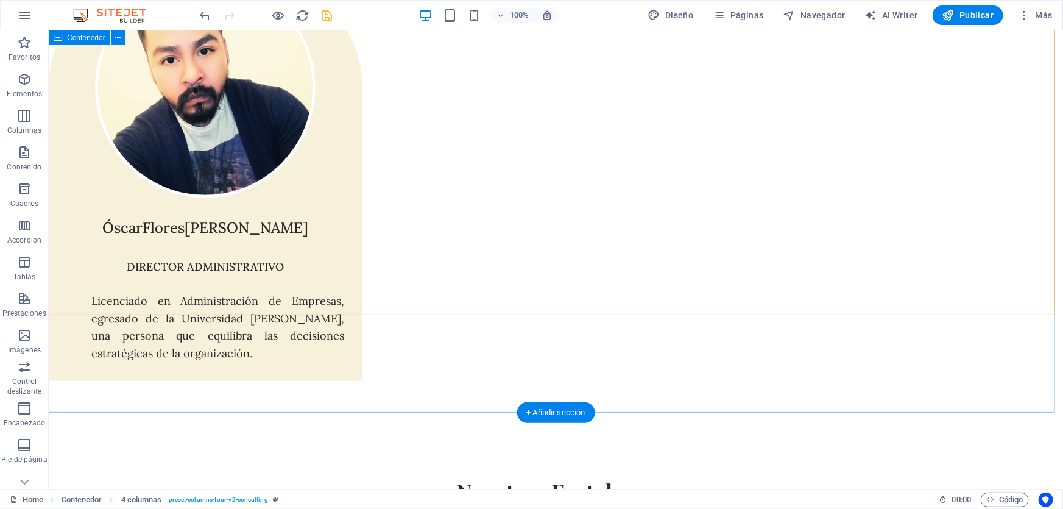
scroll to position [5216, 0]
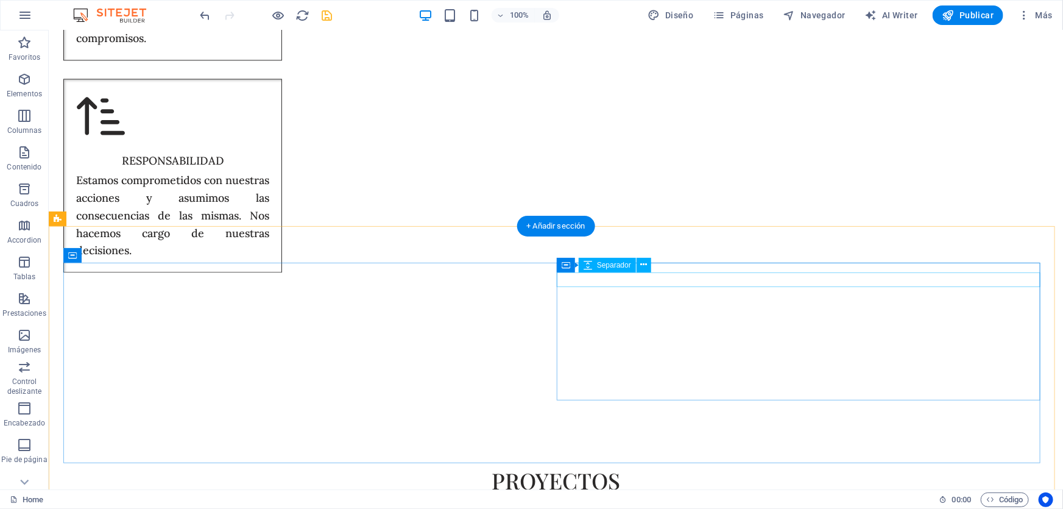
scroll to position [6103, 0]
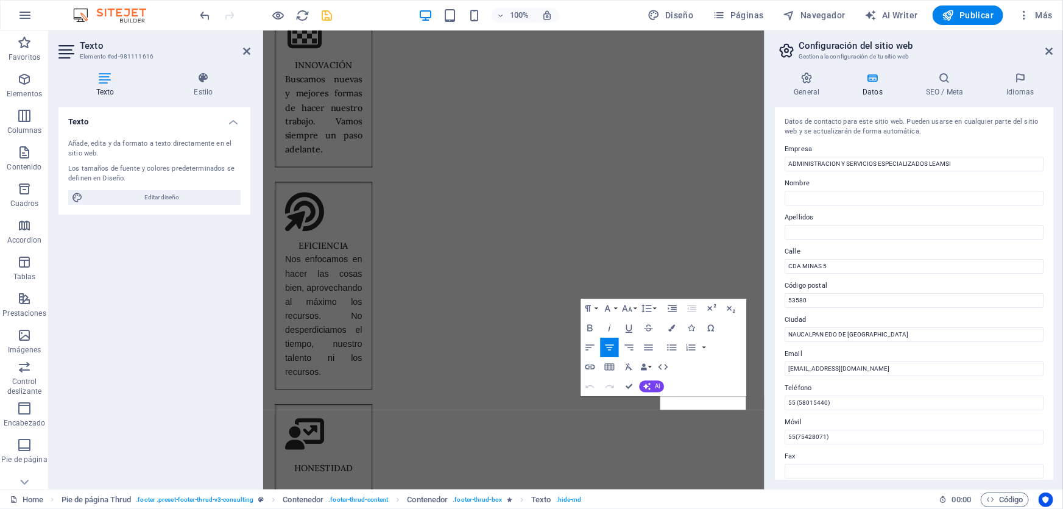
scroll to position [5913, 0]
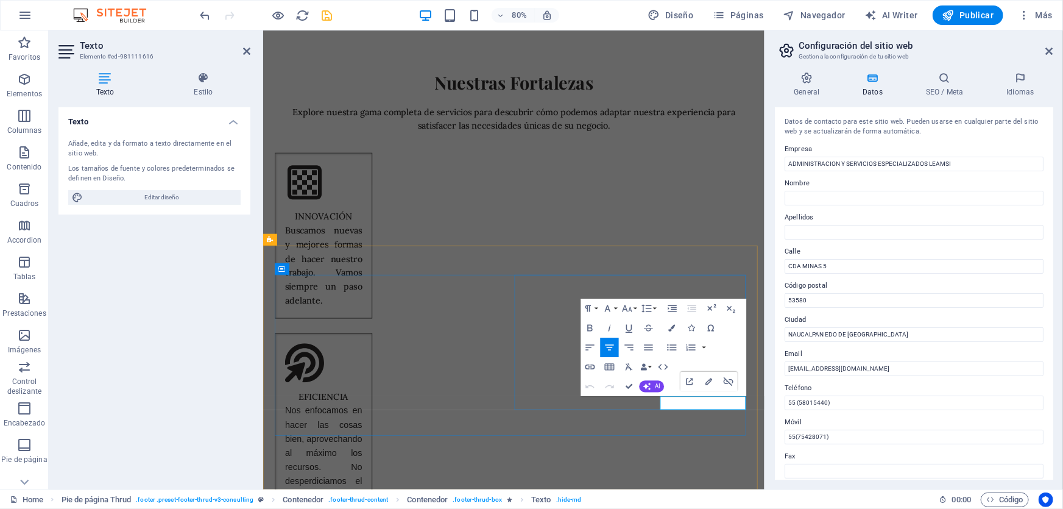
click at [670, 326] on icon "button" at bounding box center [671, 327] width 7 height 7
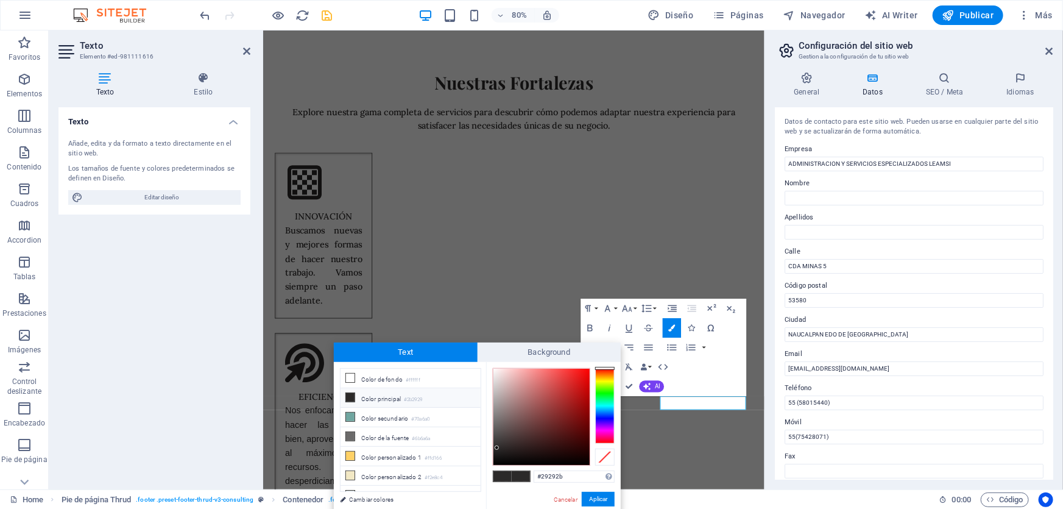
click at [607, 416] on div at bounding box center [604, 406] width 19 height 76
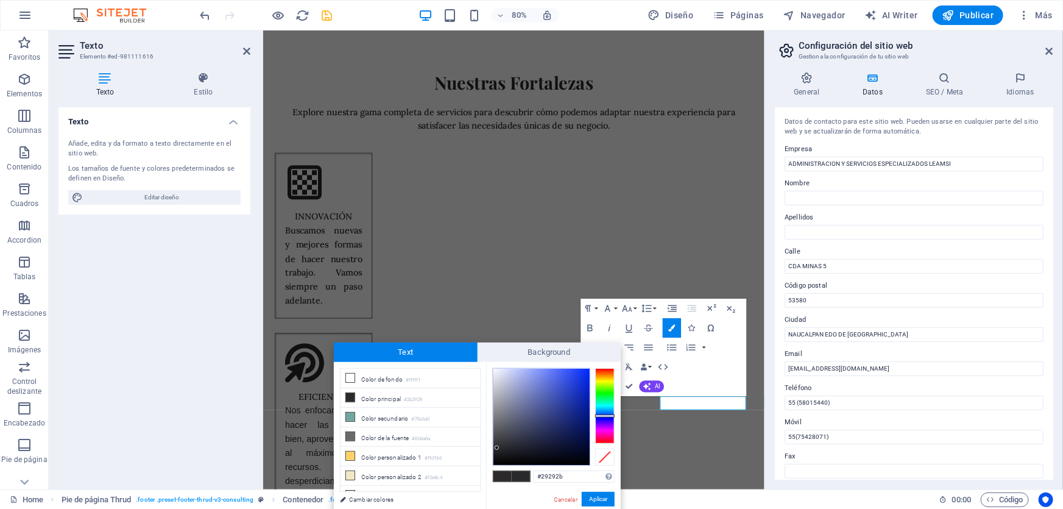
type input "#2746ee"
click at [573, 374] on div at bounding box center [541, 417] width 96 height 96
click at [595, 500] on button "Aplicar" at bounding box center [598, 499] width 33 height 15
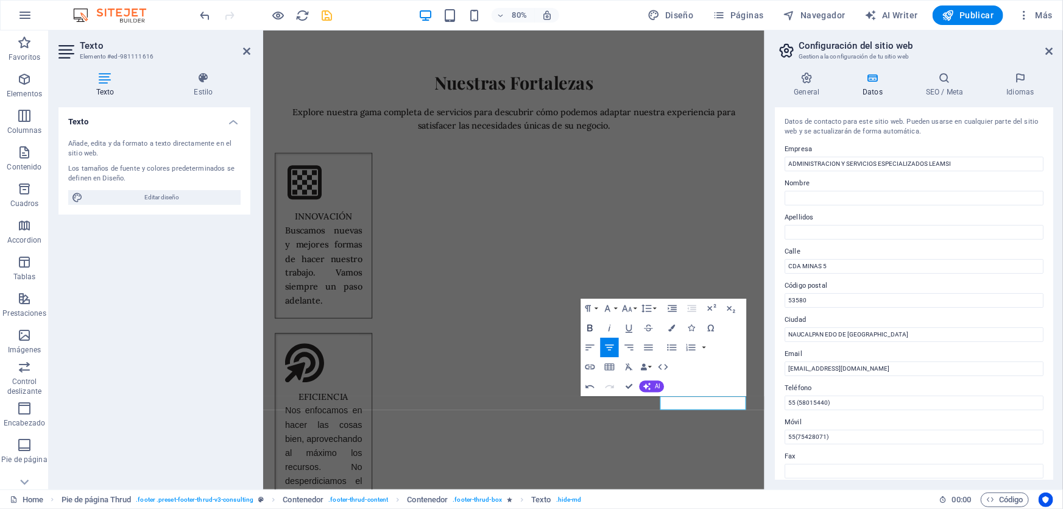
click at [584, 324] on icon "button" at bounding box center [590, 328] width 12 height 12
click at [944, 80] on icon at bounding box center [945, 78] width 76 height 12
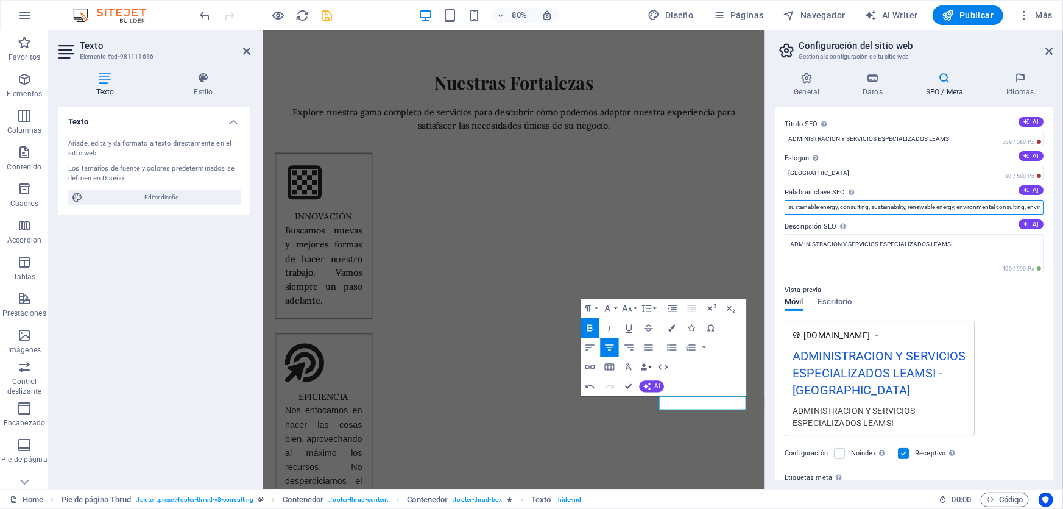
click at [927, 207] on input "sustainable energy, consulting, sustainability, renewable energy, environmental…" at bounding box center [914, 207] width 259 height 15
type input "CONSTRUCCION,OBRA CIVIL,EDIFICACION,PROYECTOS ,TOPOGRAFIA,MECANICA DE SUELOS,AM…"
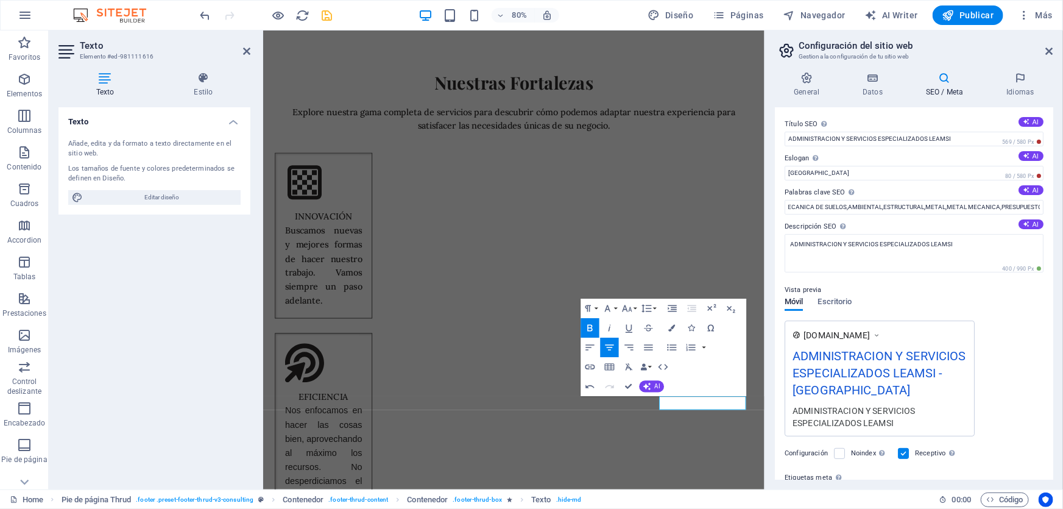
click at [937, 297] on div "Vista previa" at bounding box center [914, 290] width 259 height 15
click at [837, 298] on span "Escritorio" at bounding box center [835, 302] width 34 height 17
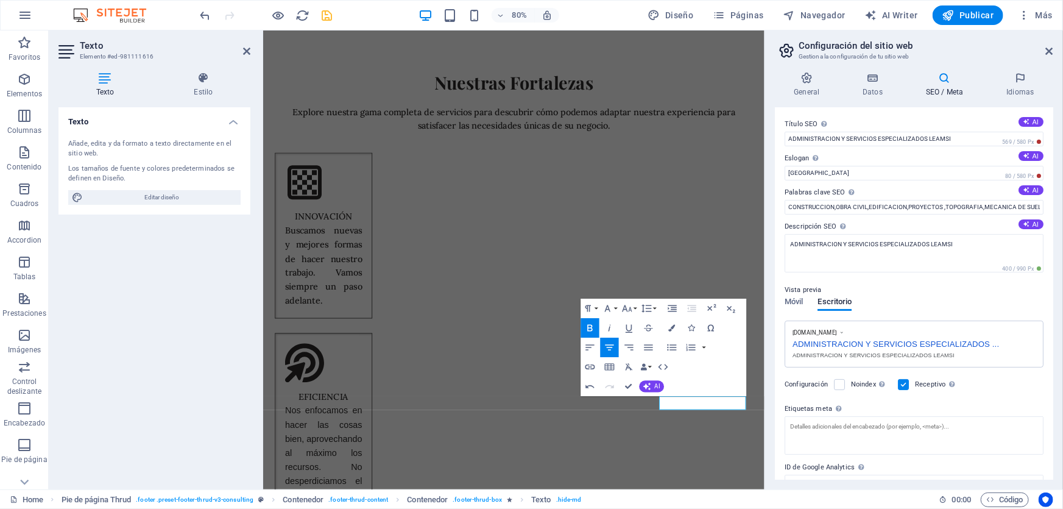
scroll to position [53, 0]
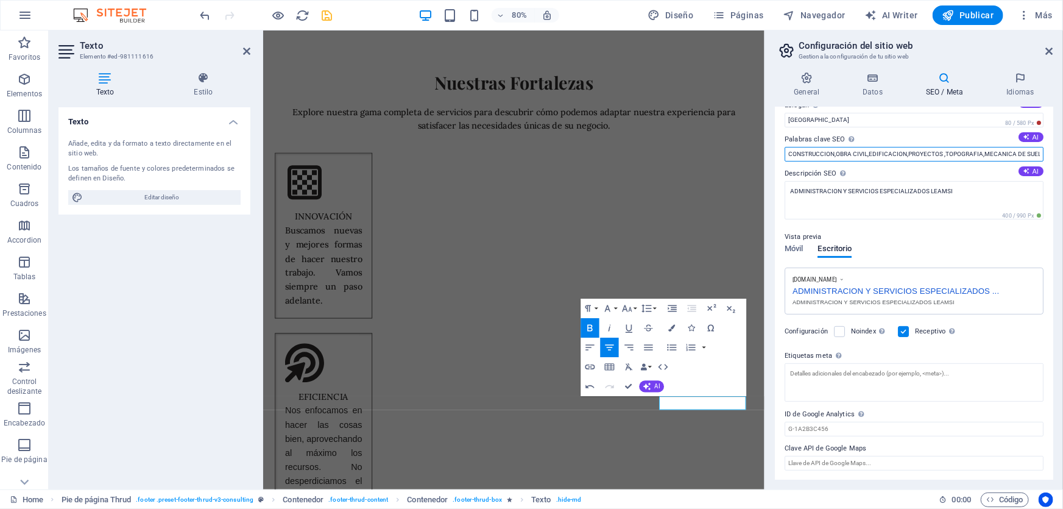
click at [888, 151] on input "CONSTRUCCION,OBRA CIVIL,EDIFICACION,PROYECTOS ,TOPOGRAFIA,MECANICA DE SUELOS,AM…" at bounding box center [914, 154] width 259 height 15
click at [830, 376] on textarea "Etiquetas meta Introduce aquí el código HTML que se incluirá en las etiquetas d…" at bounding box center [914, 382] width 259 height 38
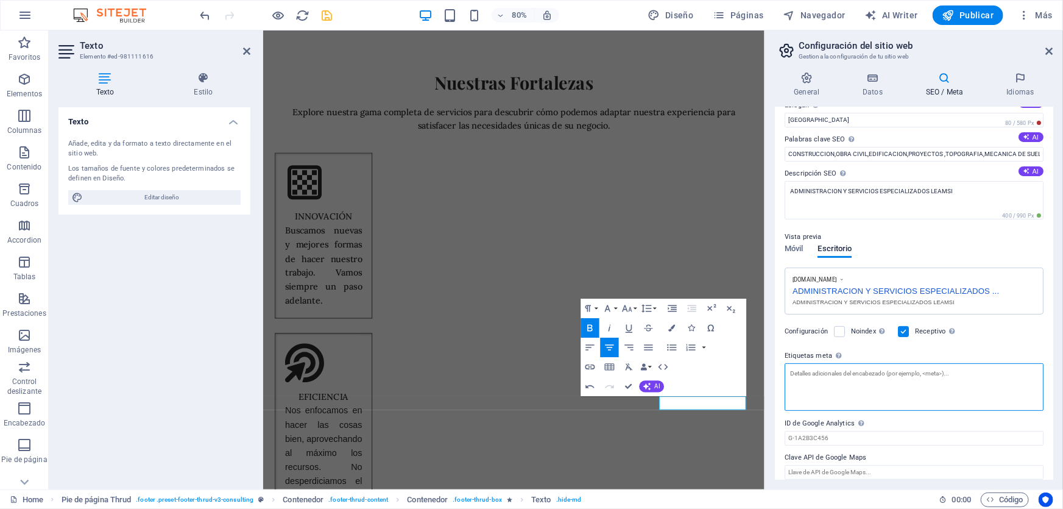
click at [830, 376] on textarea "Etiquetas meta Introduce aquí el código HTML que se incluirá en las etiquetas d…" at bounding box center [914, 387] width 259 height 48
paste textarea "CONSTRUCCION,OBRA CIVIL,EDIFICACION,PROYECTOS ,TOPOGRAFIA,MECANICA DE SUELOS,AM…"
type textarea "CONSTRUCCION,OBRA CIVIL,EDIFICACION,PROYECTOS ,TOPOGRAFIA,MECANICA DE SUELOS,AM…"
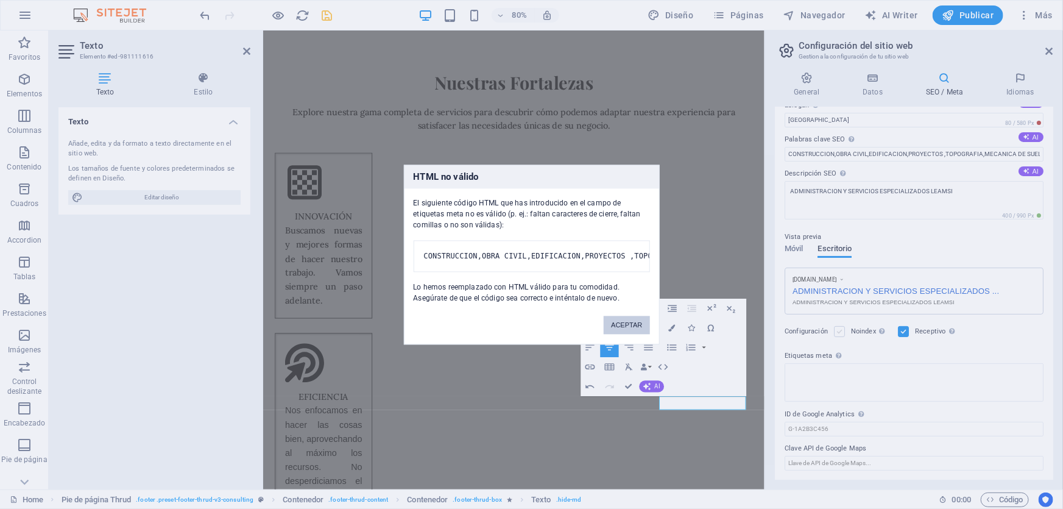
click at [838, 331] on body "ADMINISTRACION Y SERVICIOS ESPECIALIZADOS LEAMSI Home Favoritos Elementos Colum…" at bounding box center [531, 254] width 1063 height 509
click at [624, 334] on button "ACEPTAR" at bounding box center [627, 325] width 46 height 18
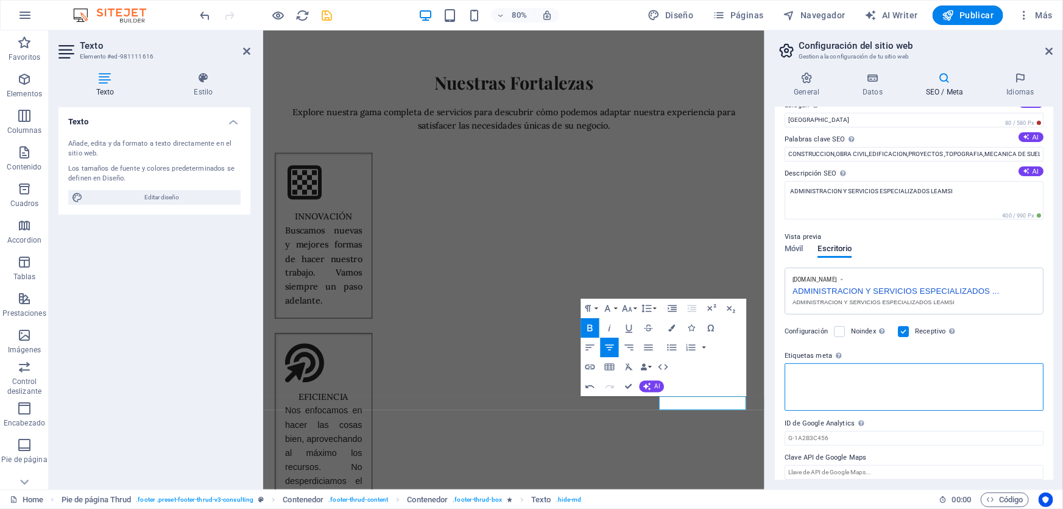
click at [861, 387] on textarea "Etiquetas meta Introduce aquí el código HTML que se incluirá en las etiquetas d…" at bounding box center [914, 387] width 259 height 48
paste textarea "CONSTRUCCION,OBRA CIVIL,EDIFICACION,PROYECTOS ,TOPOGRAFIA,MECANICA DE SUELOS,AM…"
type textarea "CONSTRUCCION,OBRA CIVIL,EDIFICACION,PROYECTOS ,TOPOGRAFIA,MECANICA DE SUELOS,AM…"
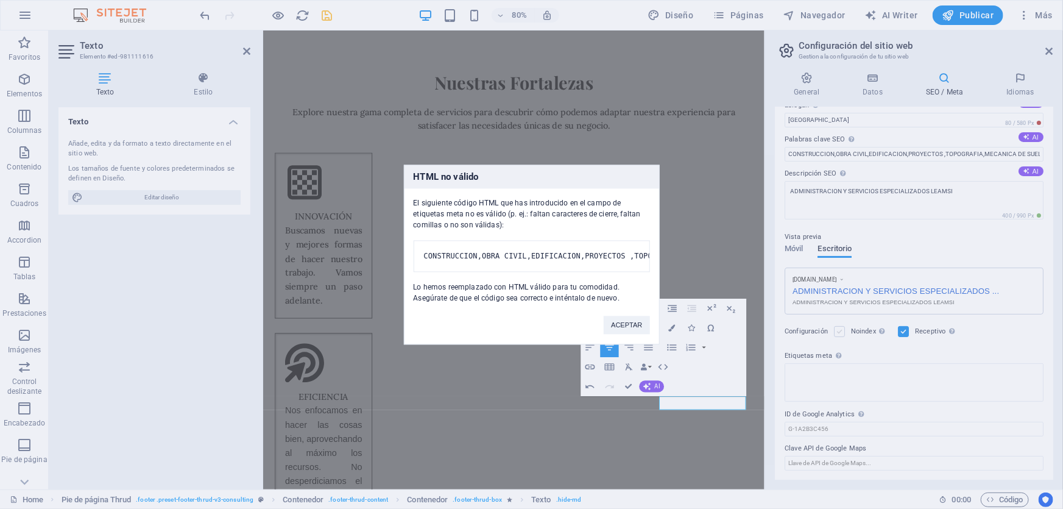
click at [838, 333] on body "ADMINISTRACION Y SERVICIOS ESPECIALIZADOS LEAMSI Home Favoritos Elementos Colum…" at bounding box center [531, 254] width 1063 height 509
click at [641, 334] on button "ACEPTAR" at bounding box center [627, 325] width 46 height 18
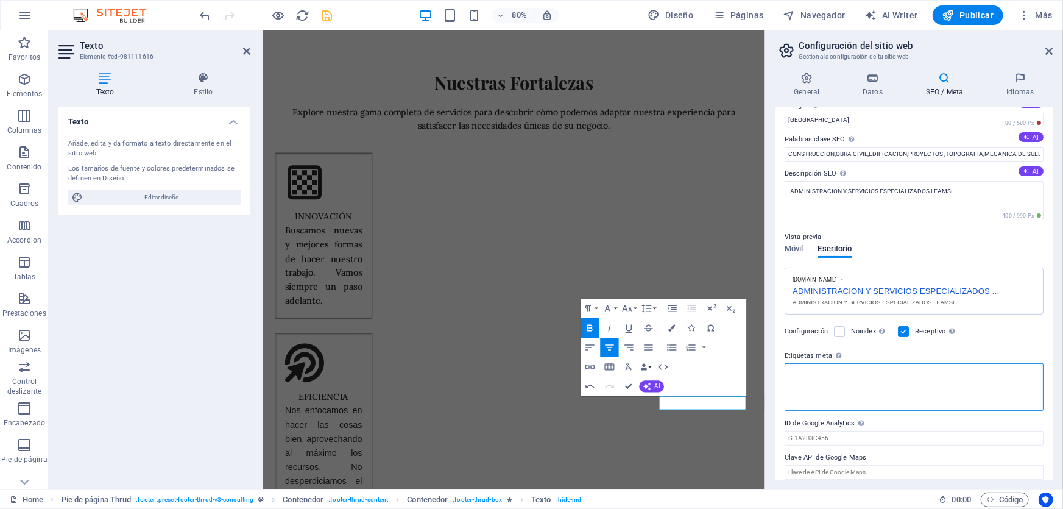
click at [860, 379] on textarea "Etiquetas meta Introduce aquí el código HTML que se incluirá en las etiquetas d…" at bounding box center [914, 387] width 259 height 48
paste textarea "CONSTRUCCION,OBRA CIVIL,EDIFICACION,PROYECTOS ,TOPOGRAFIA,MECANICA DE SUELOS,AM…"
click at [854, 372] on textarea "CONSTRUCCION,OBRA CIVIL,EDIFICACION,PROYECTOS ,TOPOGRAFIA,MECANICA DE SUELOS,AM…" at bounding box center [914, 387] width 259 height 48
click at [884, 370] on textarea "CONSTRUCCION OBRA CIVIL,EDIFICACION,PROYECTOS ,TOPOGRAFIA,MECANICA DE SUELOS,AM…" at bounding box center [914, 387] width 259 height 48
click at [858, 381] on textarea "CONSTRUCCION OBRA CIVIL EDIFICACION,PROYECTOS ,TOPOGRAFIA,MECANICA DE SUELOS,AM…" at bounding box center [914, 387] width 259 height 48
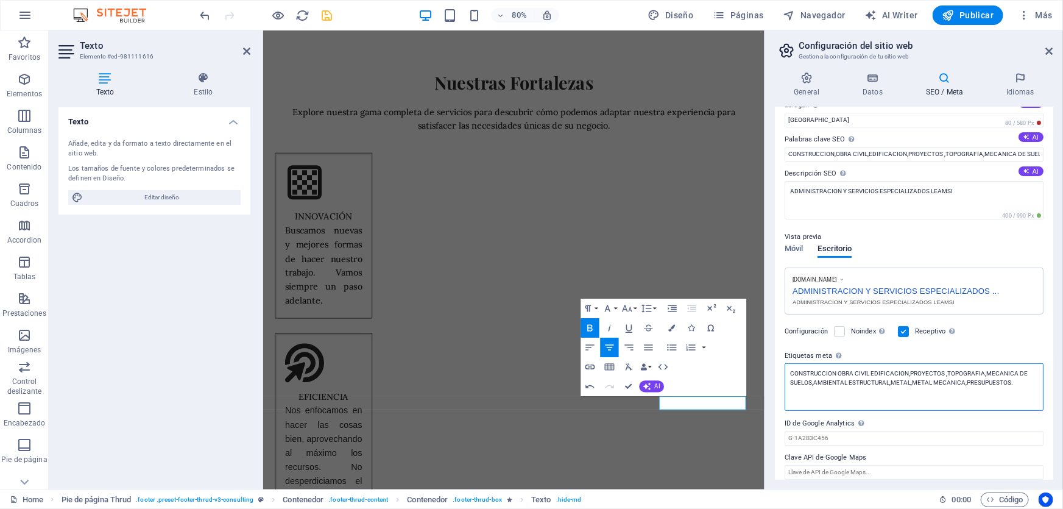
click at [826, 382] on textarea "CONSTRUCCION OBRA CIVIL EDIFICACION,PROYECTOS ,TOPOGRAFIA,MECANICA DE SUELOS,AM…" at bounding box center [914, 387] width 259 height 48
click at [900, 383] on textarea "CONSTRUCCION OBRA CIVIL EDIFICACION,PROYECTOS ,TOPOGRAFIA,MECANICA DE SUELOS AM…" at bounding box center [914, 387] width 259 height 48
drag, startPoint x: 920, startPoint y: 384, endPoint x: 938, endPoint y: 428, distance: 47.9
click at [921, 384] on textarea "CONSTRUCCION OBRA CIVIL EDIFICACION,PROYECTOS ,TOPOGRAFIA,MECANICA DE SUELOS AM…" at bounding box center [914, 387] width 259 height 48
click at [974, 381] on textarea "CONSTRUCCION OBRA CIVIL EDIFICACION,PROYECTOS ,TOPOGRAFIA,MECANICA DE SUELOS AM…" at bounding box center [914, 387] width 259 height 48
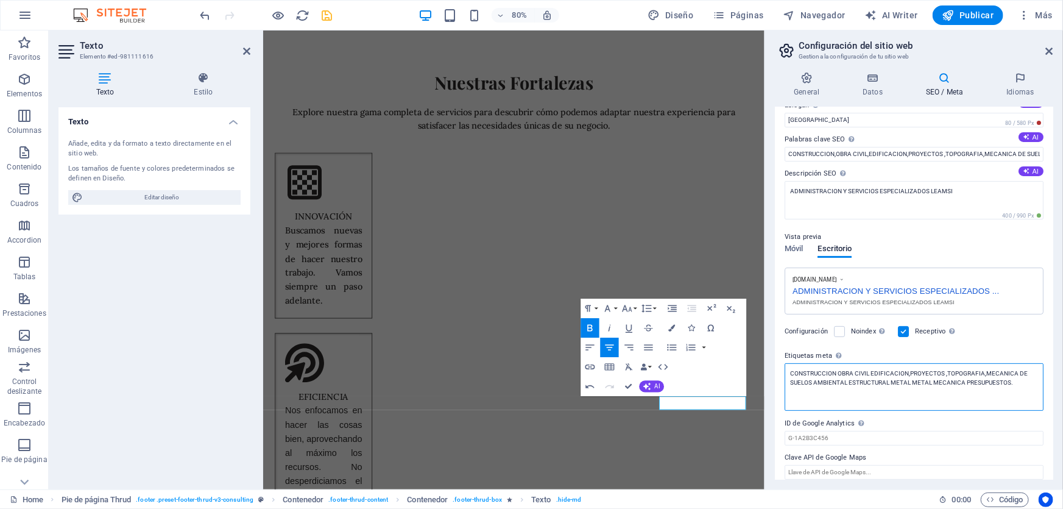
click at [960, 372] on textarea "CONSTRUCCION OBRA CIVIL EDIFICACION,PROYECTOS ,TOPOGRAFIA,MECANICA DE SUELOS AM…" at bounding box center [914, 387] width 259 height 48
click at [999, 371] on textarea "CONSTRUCCION OBRA CIVIL EDIFICACION,PROYECTOS TOPOGRAFIA,MECANICA DE SUELOS AMB…" at bounding box center [914, 387] width 259 height 48
click at [923, 372] on textarea "CONSTRUCCION OBRA CIVIL EDIFICACION,PROYECTOS TOPOGRAFIA MECANICA DE SUELOS AMB…" at bounding box center [914, 387] width 259 height 48
click at [1030, 378] on textarea "CONSTRUCCION OBRA CIVIL EDIFICACION PROYECTOS TOPOGRAFIA MECANICA DE SUELOS AMB…" at bounding box center [914, 387] width 259 height 48
type textarea "CONSTRUCCION OBRA CIVIL EDIFICACION PROYECTOS TOPOGRAFIA MECANICA DE SUELOS AMB…"
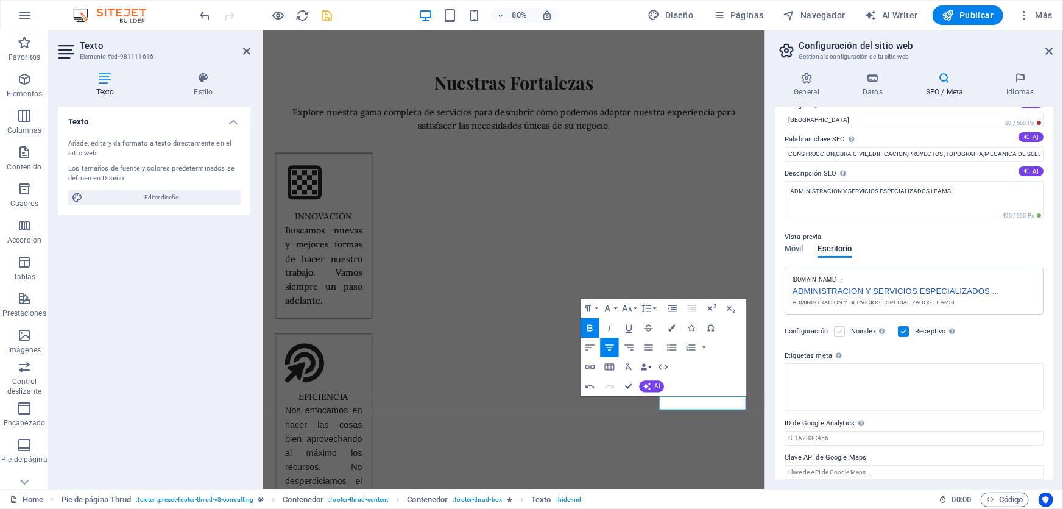
click at [840, 332] on body "ADMINISTRACION Y SERVICIOS ESPECIALIZADOS LEAMSI Home Favoritos Elementos Colum…" at bounding box center [531, 254] width 1063 height 509
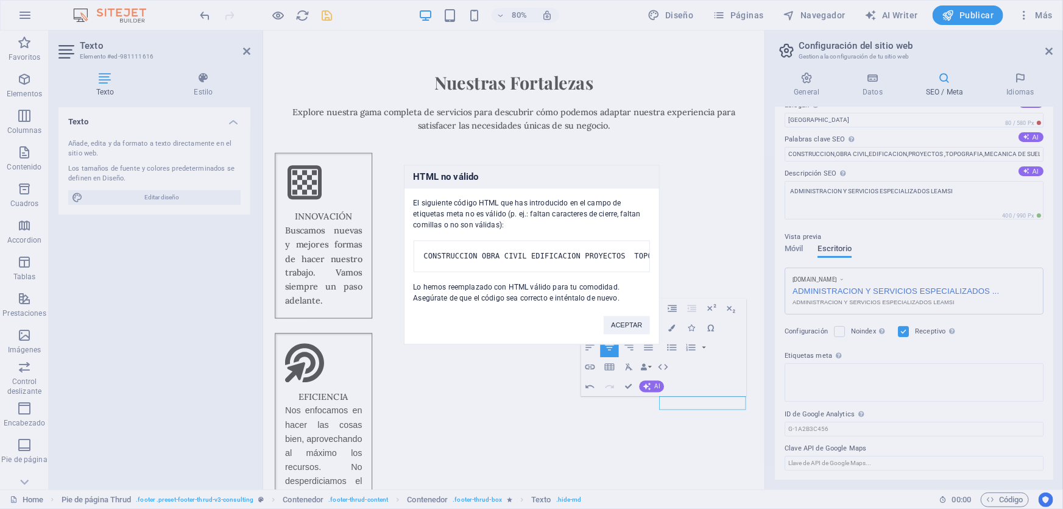
click at [873, 375] on div "HTML no válido El siguiente código HTML que has introducido en el campo de etiq…" at bounding box center [531, 254] width 1063 height 509
click at [626, 248] on pre "CONSTRUCCION OBRA CIVIL EDIFICACION PROYECTOS TOPOGRAFIA MECANICA DE SUELOS AMB…" at bounding box center [532, 256] width 236 height 32
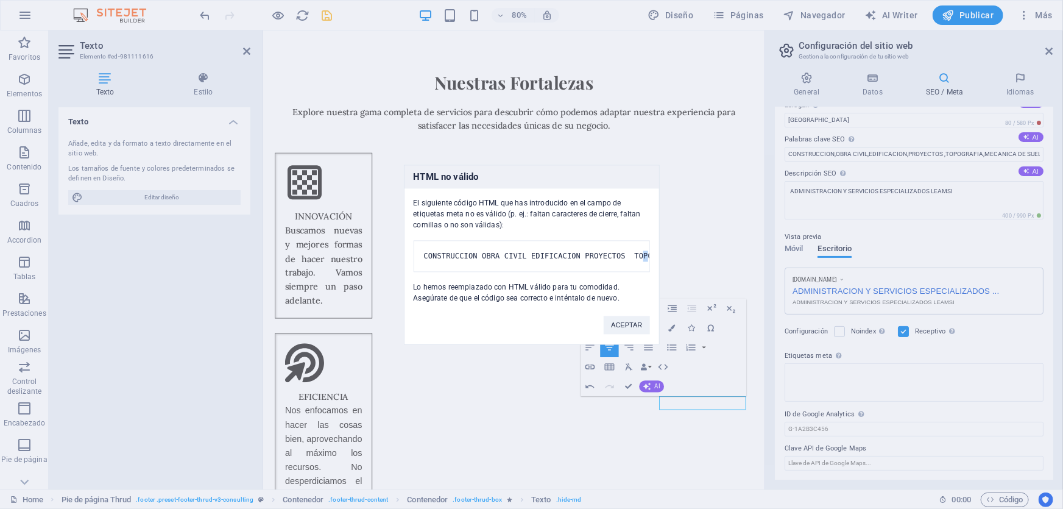
click at [626, 248] on pre "CONSTRUCCION OBRA CIVIL EDIFICACION PROYECTOS TOPOGRAFIA MECANICA DE SUELOS AMB…" at bounding box center [532, 256] width 236 height 32
click at [628, 334] on button "ACEPTAR" at bounding box center [627, 325] width 46 height 18
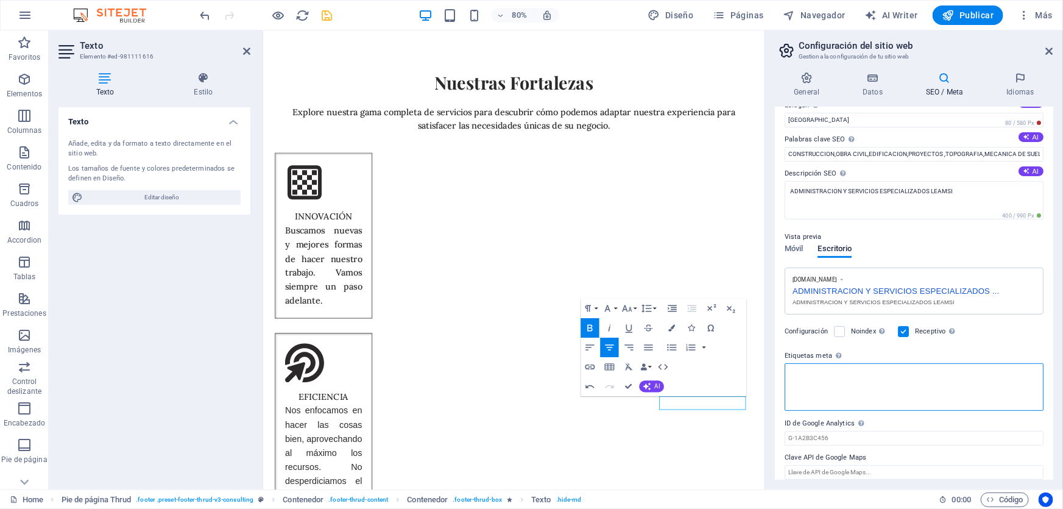
click at [847, 376] on textarea "Etiquetas meta Introduce aquí el código HTML que se incluirá en las etiquetas d…" at bounding box center [914, 387] width 259 height 48
drag, startPoint x: 847, startPoint y: 376, endPoint x: 647, endPoint y: 363, distance: 200.9
click at [647, 363] on div "Home Favoritos Elementos Columnas Contenido [PERSON_NAME] Accordion Tablas Pres…" at bounding box center [531, 259] width 1063 height 459
click at [1058, 376] on div "General Datos SEO / Meta Idiomas Nombre del sitio web ADMINISTRACION Y SERVICIO…" at bounding box center [914, 275] width 298 height 427
click at [868, 381] on textarea "Etiquetas meta Introduce aquí el código HTML que se incluirá en las etiquetas d…" at bounding box center [914, 382] width 259 height 38
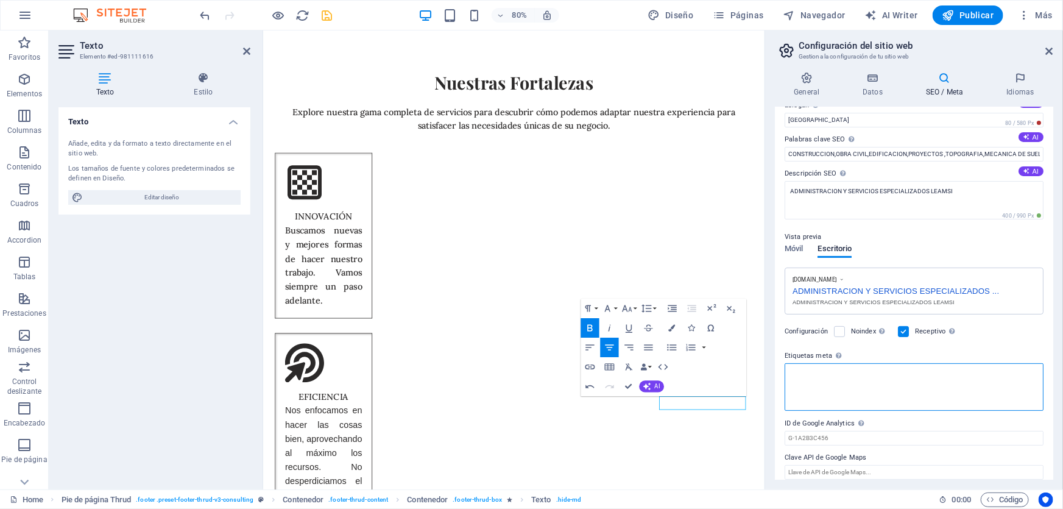
paste textarea "CONSTRUCCION,OBRA CIVIL,EDIFICACION,PROYECTOS ,TOPOGRAFIA,MECANICA DE SUELOS,AM…"
click at [874, 372] on textarea "CONSTRUCCION,OBRA CIVIL,EDIFICACION,PROYECTOS ,TOPOGRAFIA,MECANICA DE SUELOS,AM…" at bounding box center [914, 391] width 259 height 57
type textarea "CONSTRUCCION},OBRA CIVIL,EDIFICACION,PROYECTOS ,TOPOGRAFIA,MECANICA DE SUELOS,A…"
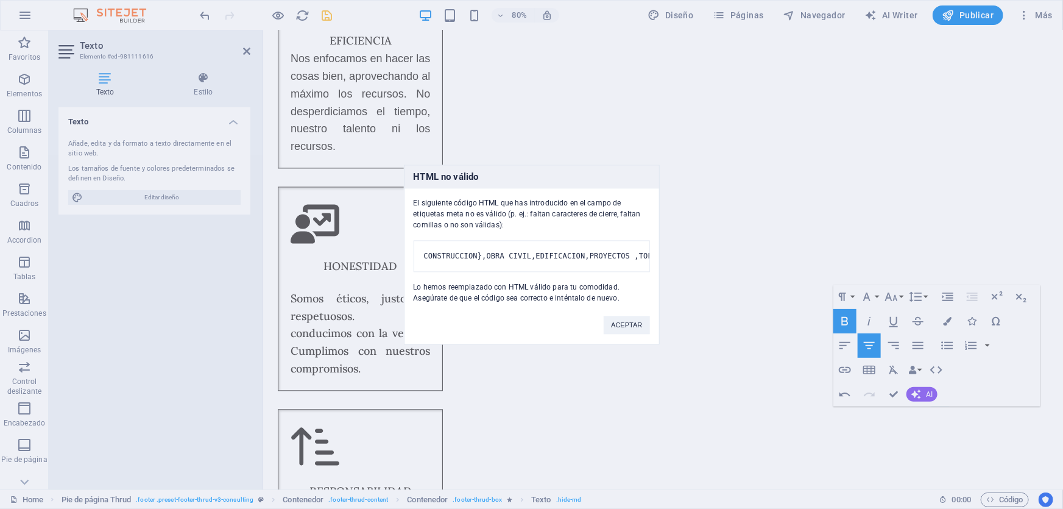
scroll to position [5909, 0]
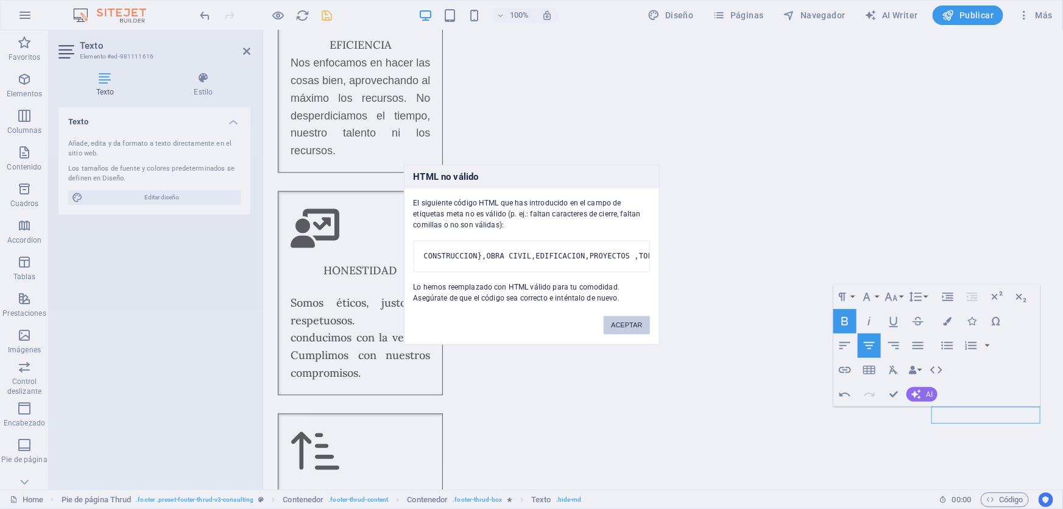
click at [622, 331] on button "ACEPTAR" at bounding box center [627, 325] width 46 height 18
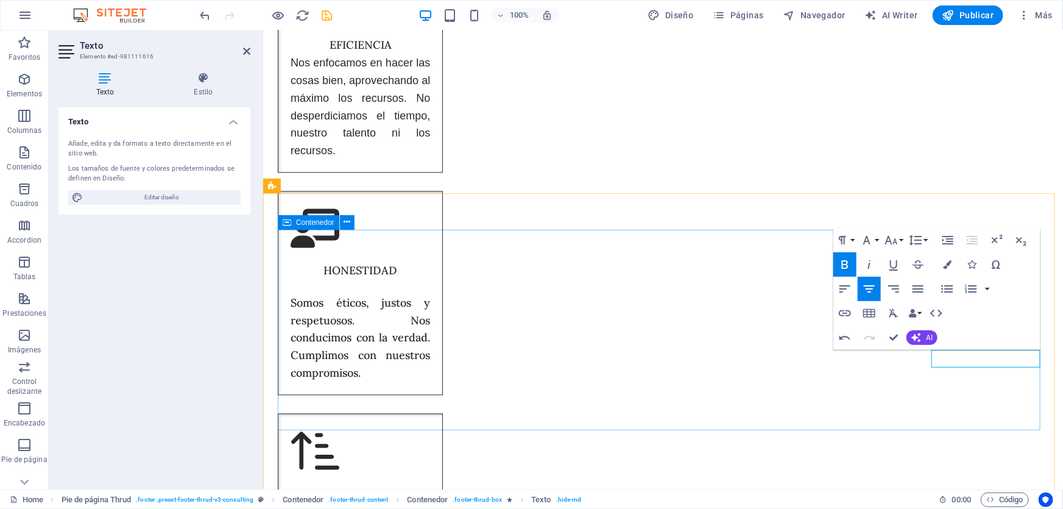
scroll to position [5973, 0]
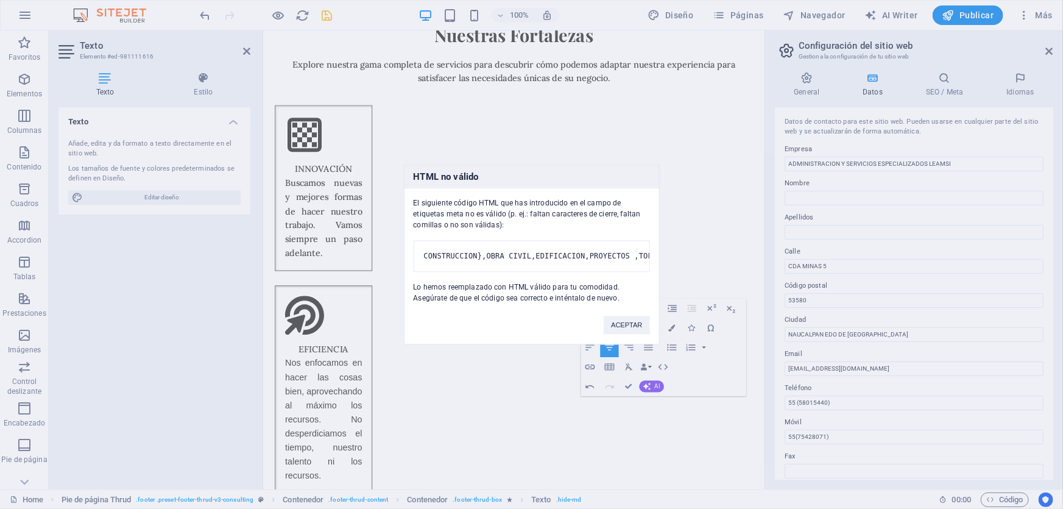
scroll to position [5913, 0]
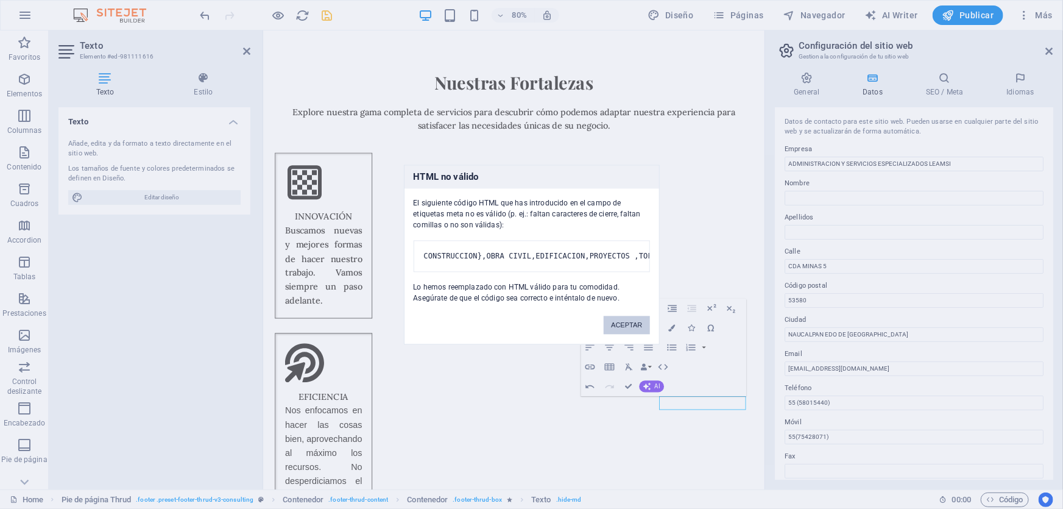
click at [618, 329] on button "ACEPTAR" at bounding box center [627, 325] width 46 height 18
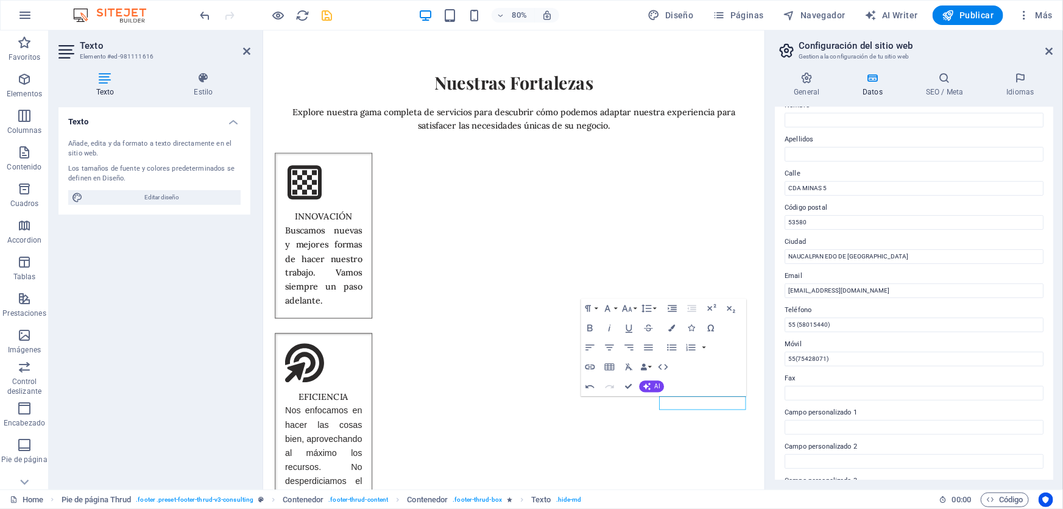
scroll to position [0, 0]
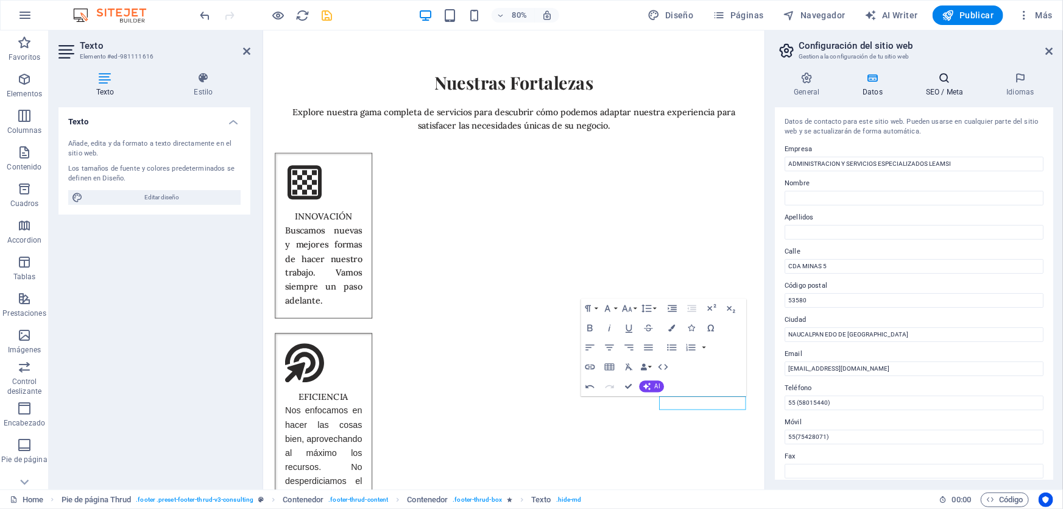
click at [952, 91] on h4 "SEO / Meta" at bounding box center [947, 85] width 80 height 26
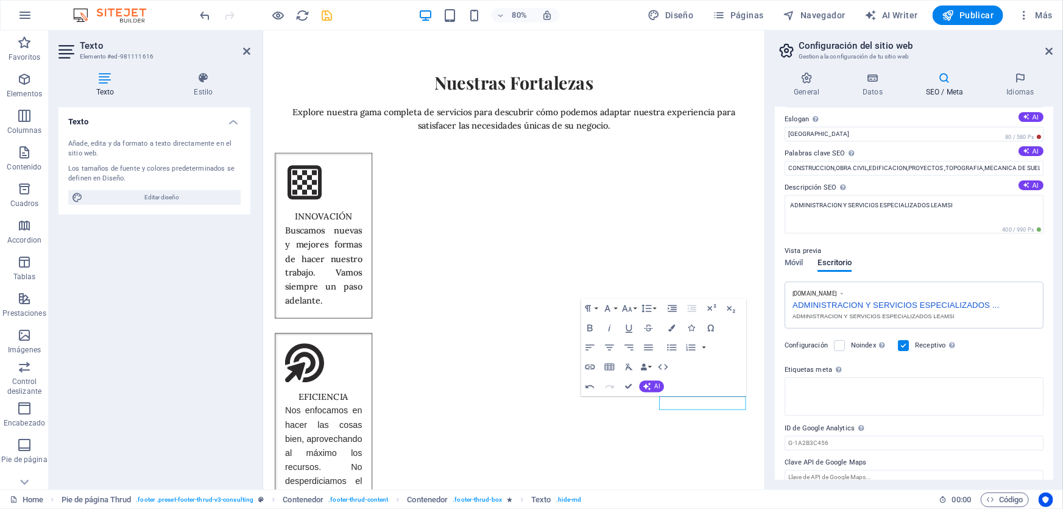
scroll to position [53, 0]
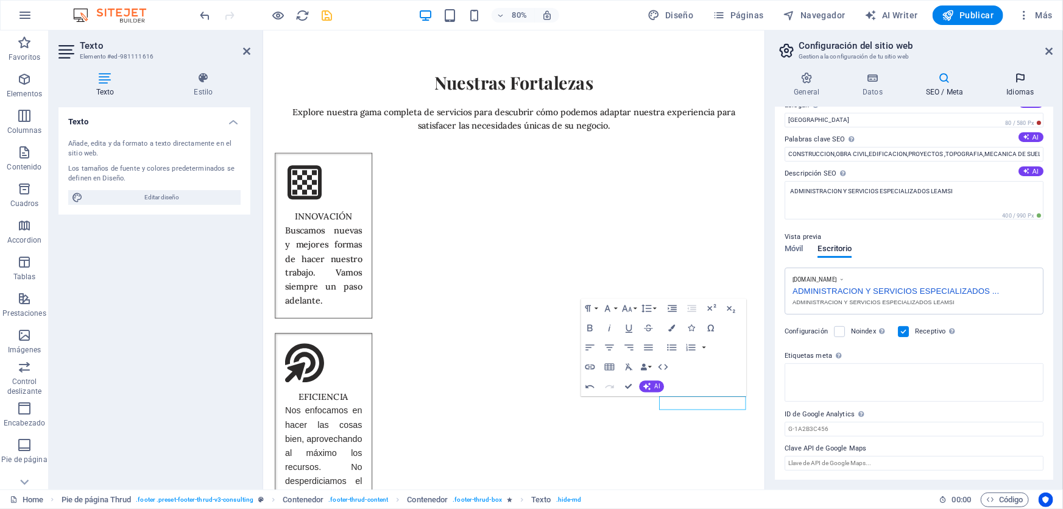
click at [1026, 90] on h4 "Idiomas" at bounding box center [1021, 85] width 66 height 26
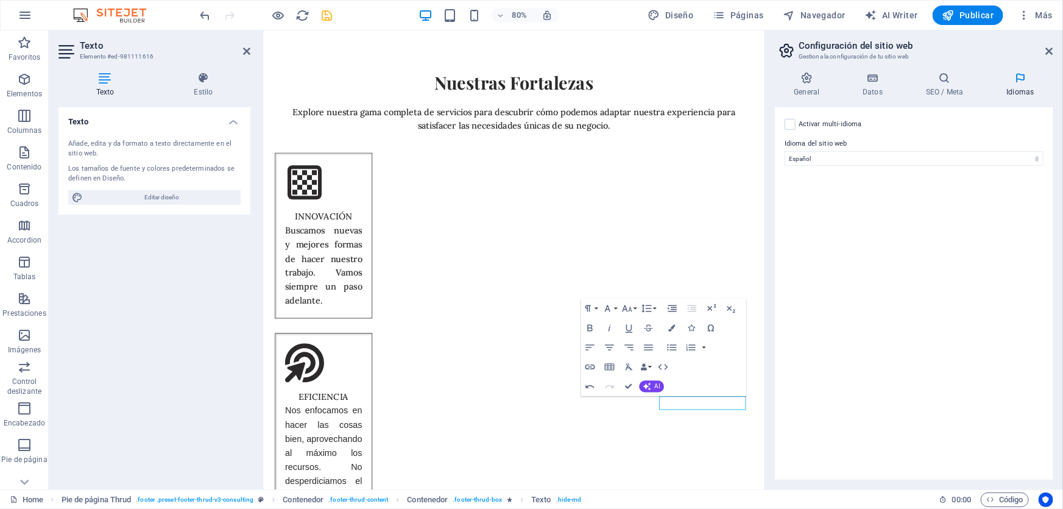
click at [804, 97] on div "General Datos SEO / Meta Idiomas Nombre del sitio web ADMINISTRACION Y SERVICIO…" at bounding box center [914, 276] width 278 height 408
click at [809, 91] on h4 "General" at bounding box center [809, 85] width 69 height 26
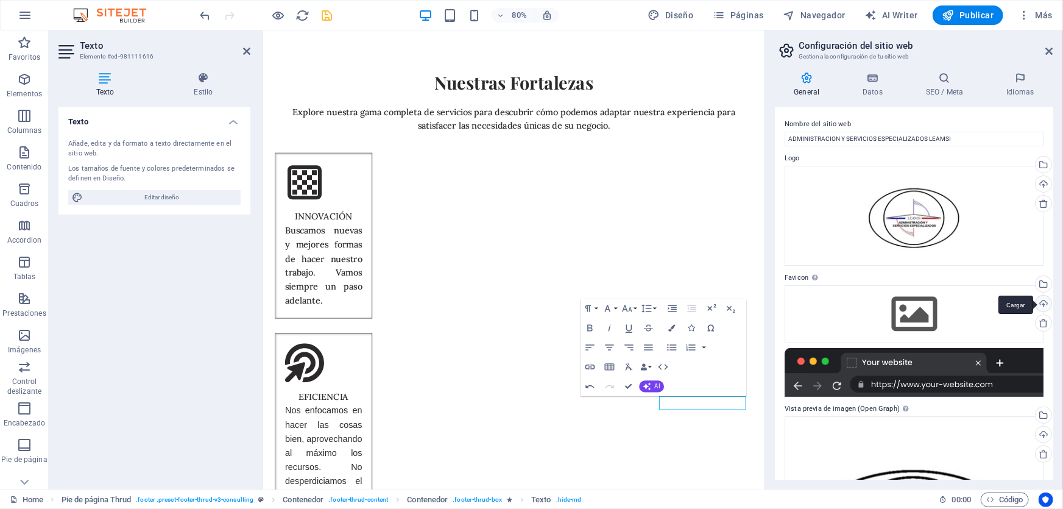
click at [1044, 300] on div "Cargar" at bounding box center [1042, 304] width 18 height 18
click at [1043, 283] on div "Selecciona archivos del administrador de archivos, de la galería de fotos o car…" at bounding box center [1042, 285] width 18 height 18
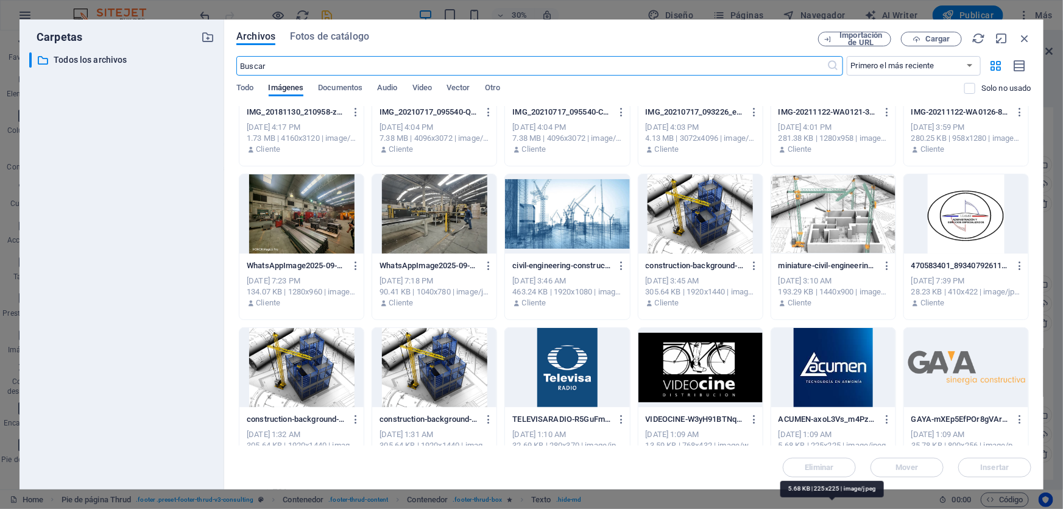
scroll to position [0, 0]
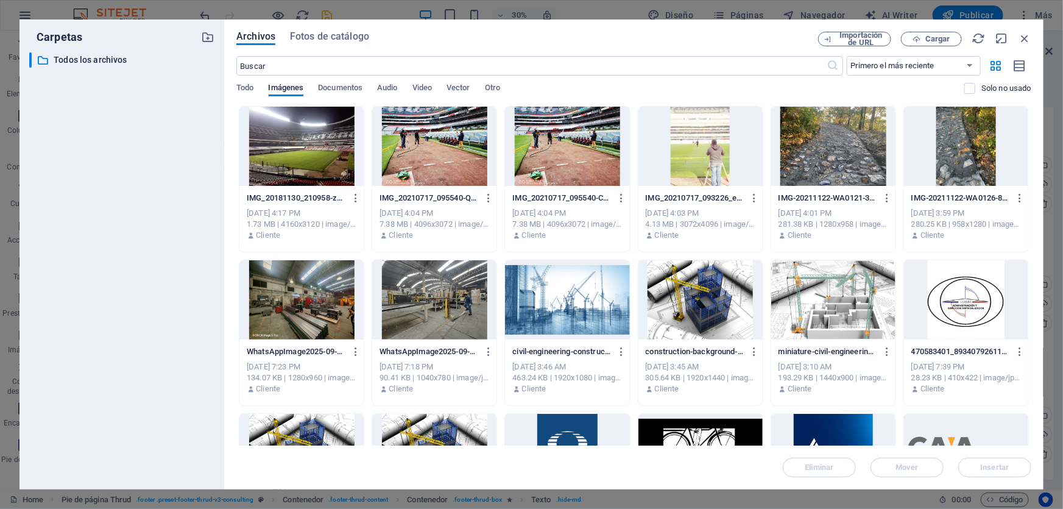
click at [963, 289] on div at bounding box center [966, 299] width 124 height 79
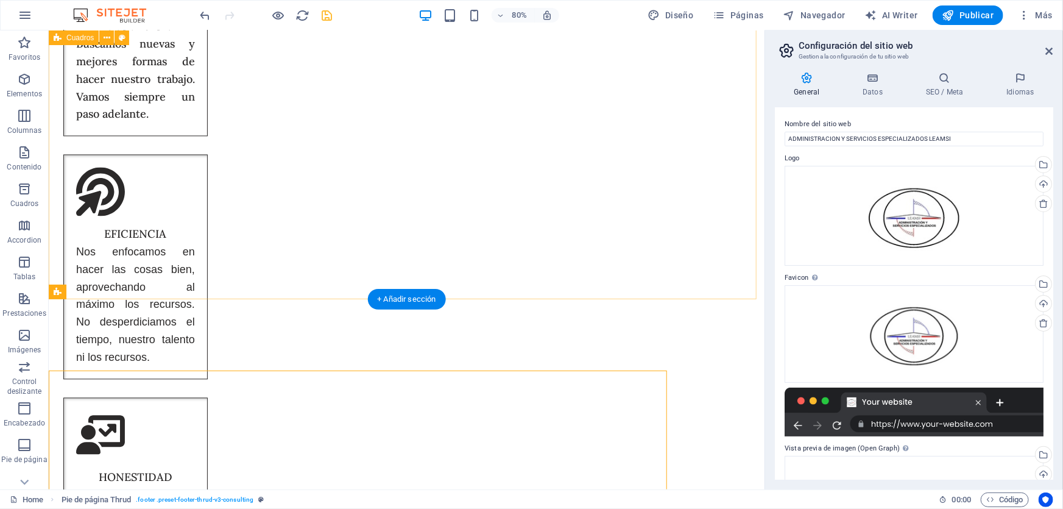
scroll to position [5843, 0]
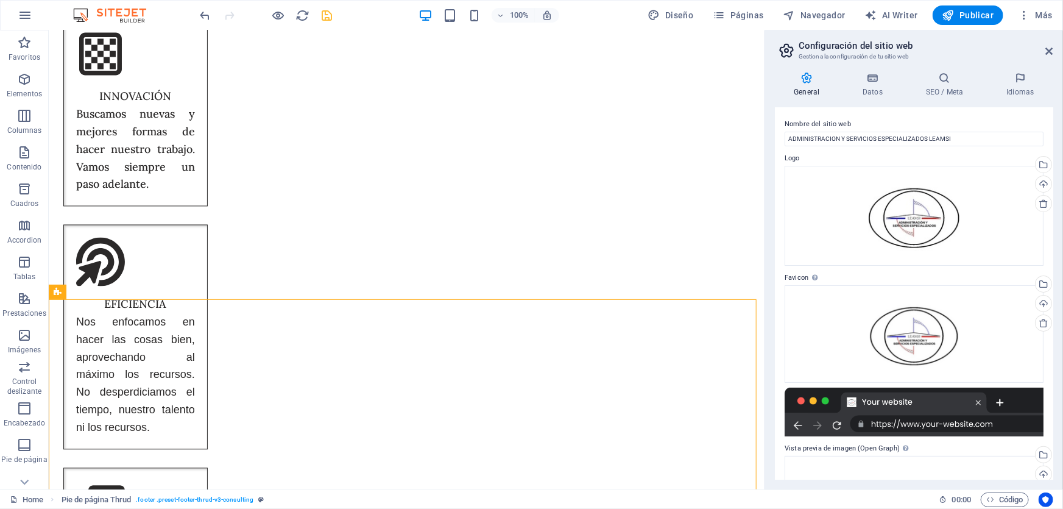
click at [335, 12] on div "100% Diseño Páginas Navegador AI Writer Publicar Más" at bounding box center [628, 14] width 860 height 19
click at [329, 15] on icon "save" at bounding box center [327, 16] width 14 height 14
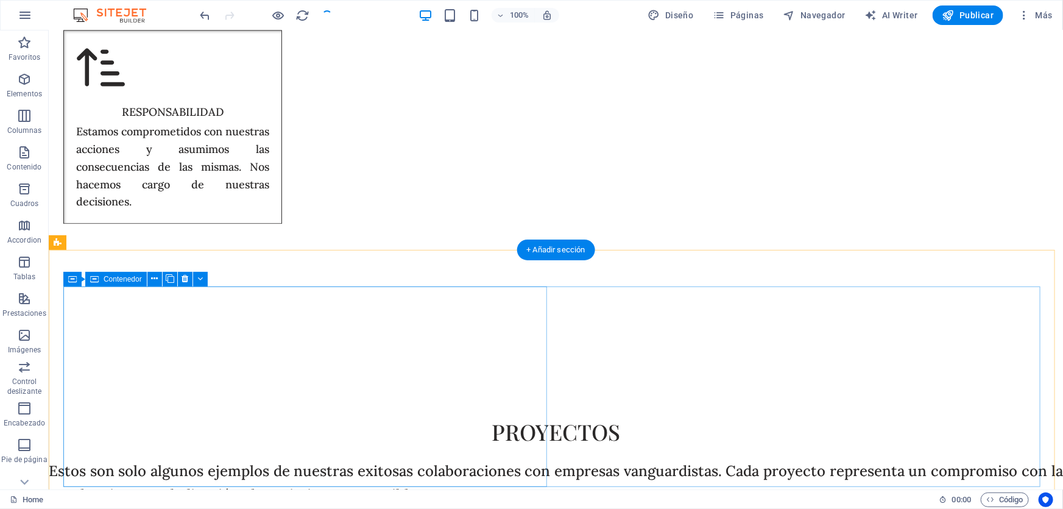
scroll to position [6103, 0]
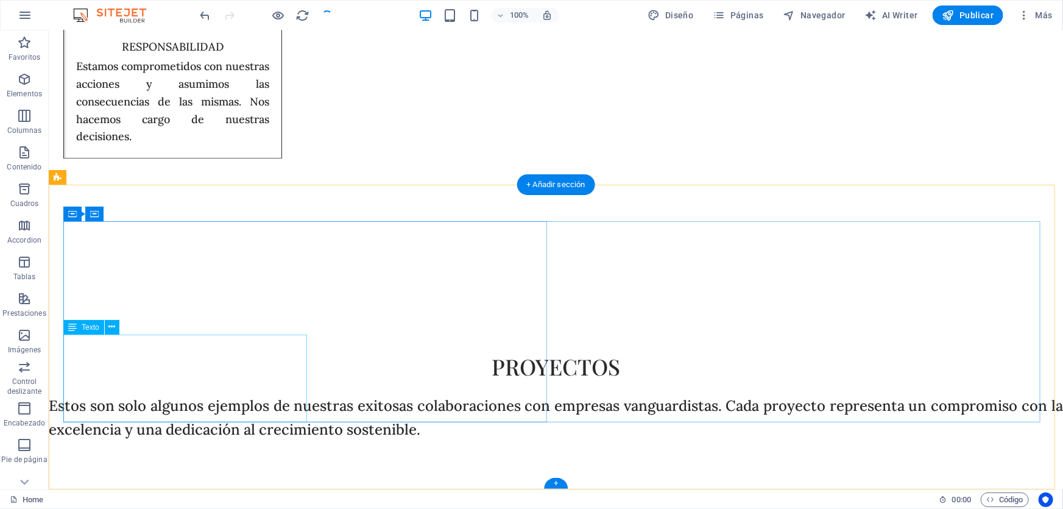
click at [163, 365] on div "H1 Superposición Tarjetas Imagen Contenedor H1 Contenedor Imagen Tarjetas Conte…" at bounding box center [556, 259] width 1014 height 459
drag, startPoint x: 130, startPoint y: 364, endPoint x: 163, endPoint y: 365, distance: 32.9
click at [163, 365] on div "H1 Superposición Tarjetas Imagen Contenedor H1 Contenedor Imagen Tarjetas Conte…" at bounding box center [556, 259] width 1014 height 459
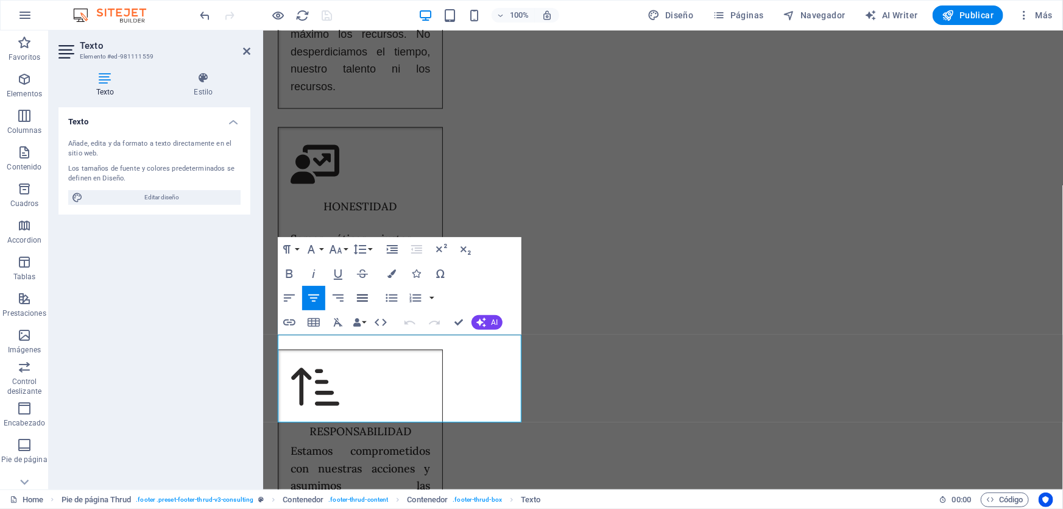
click at [366, 300] on icon "button" at bounding box center [362, 297] width 11 height 7
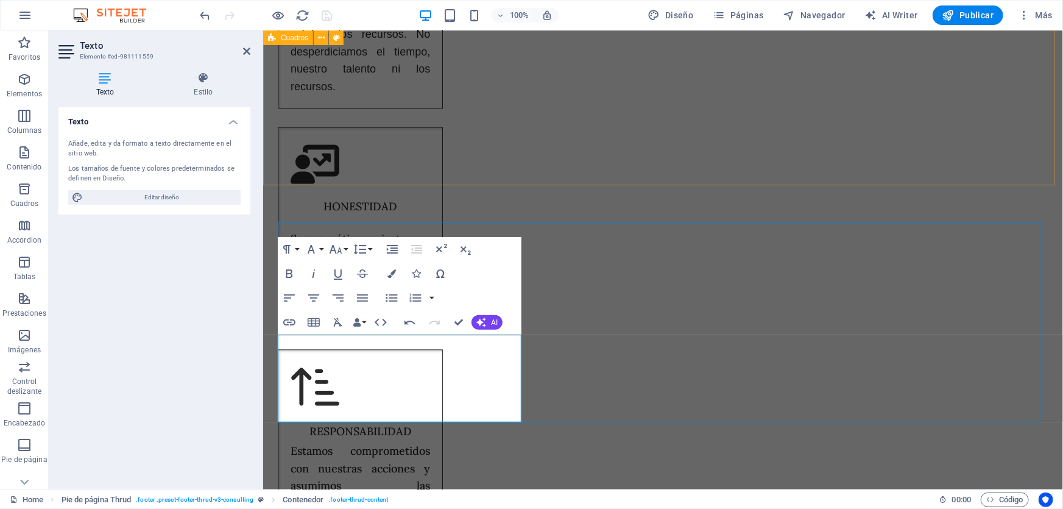
scroll to position [6102, 0]
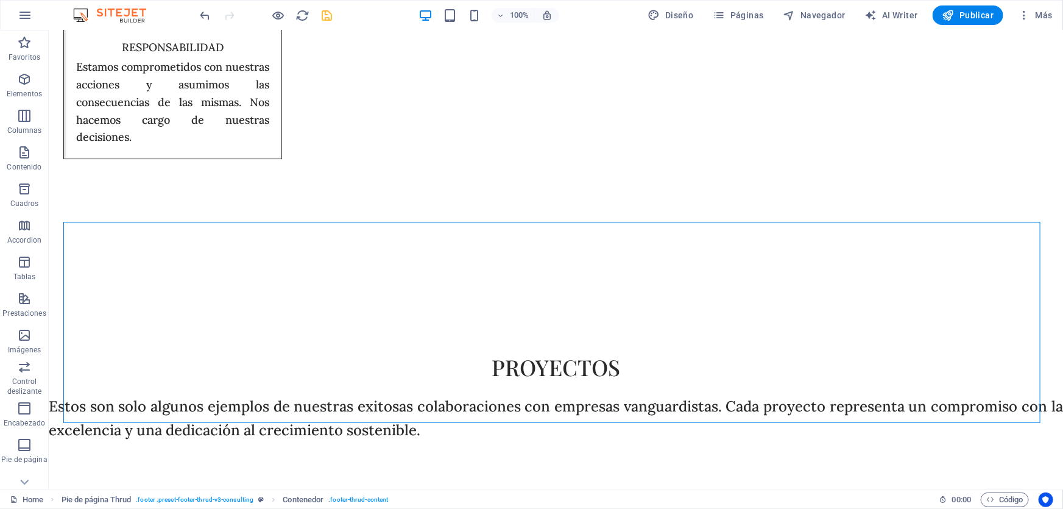
click at [328, 18] on icon "save" at bounding box center [327, 16] width 14 height 14
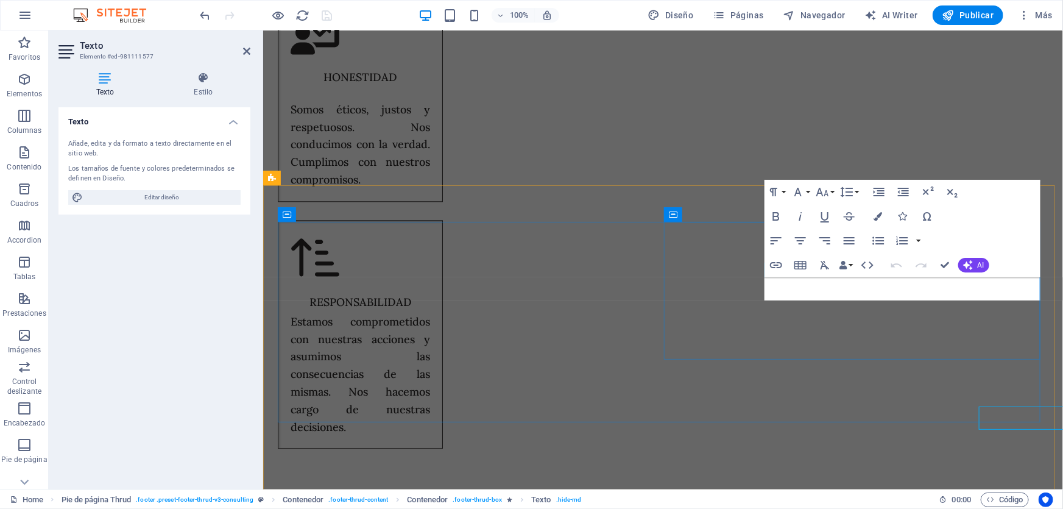
scroll to position [5973, 0]
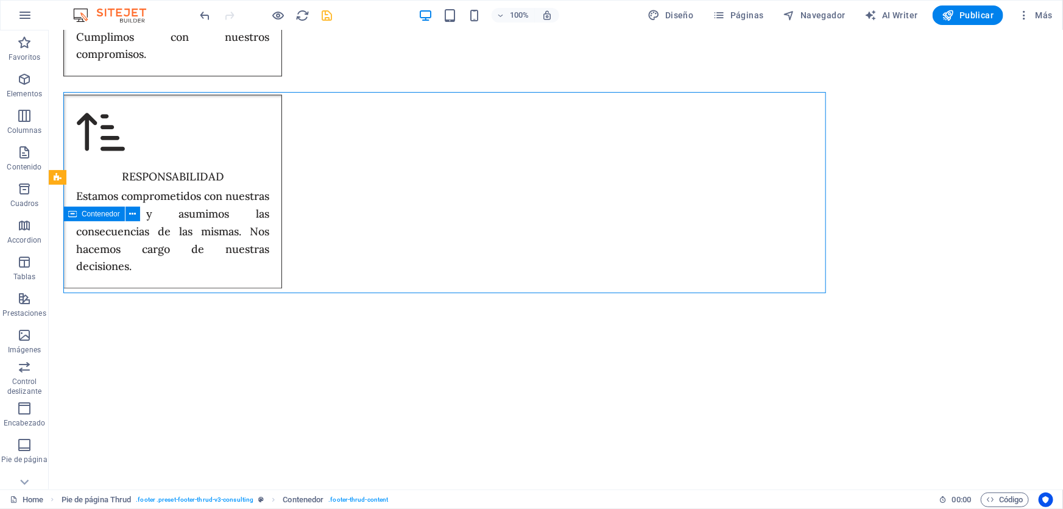
scroll to position [6103, 0]
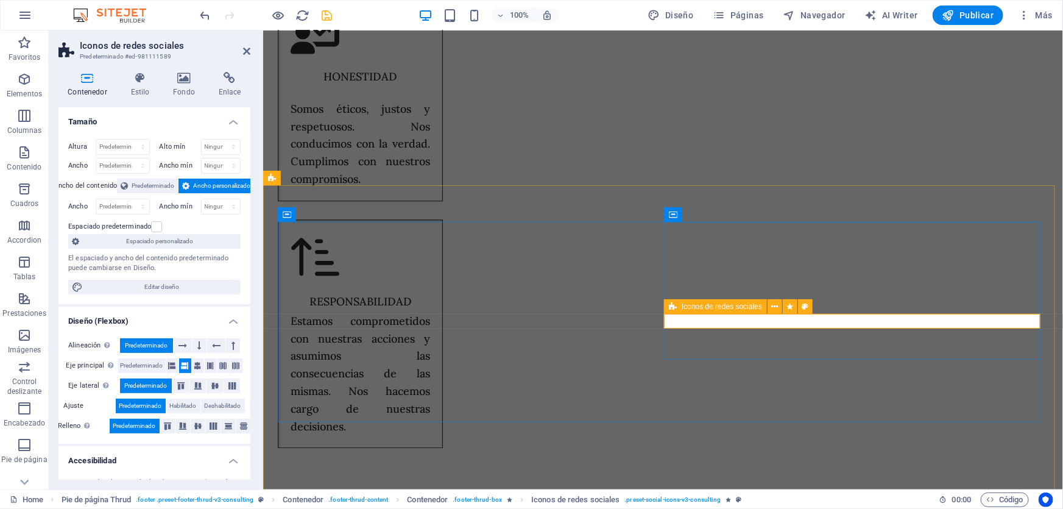
scroll to position [5973, 0]
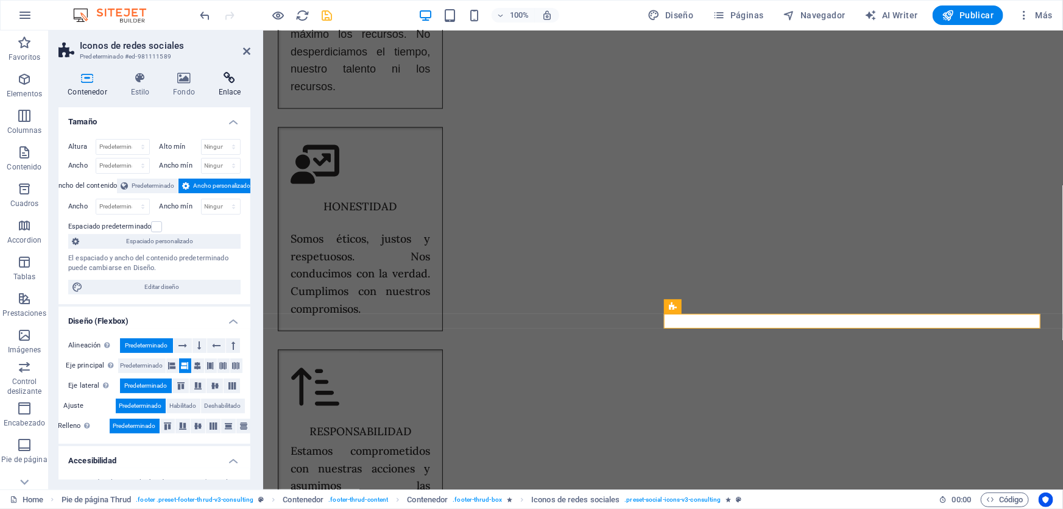
click at [225, 82] on icon at bounding box center [229, 78] width 41 height 12
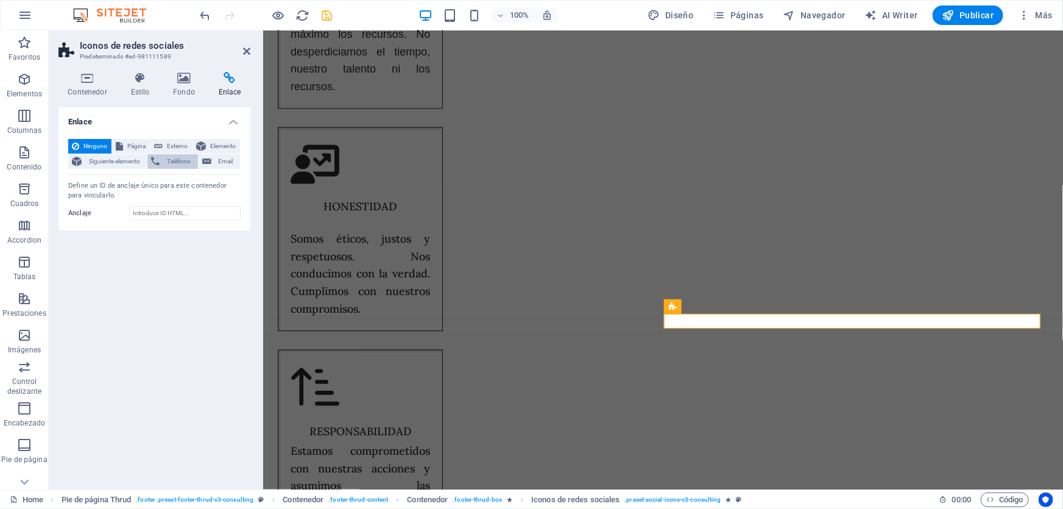
click at [165, 158] on span "Teléfono" at bounding box center [178, 161] width 30 height 15
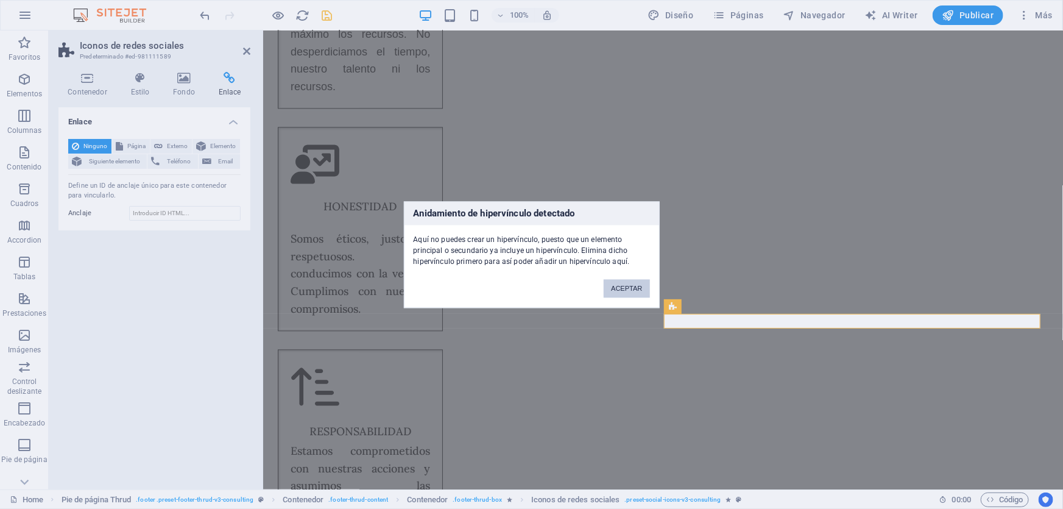
click at [631, 289] on button "ACEPTAR" at bounding box center [627, 288] width 46 height 18
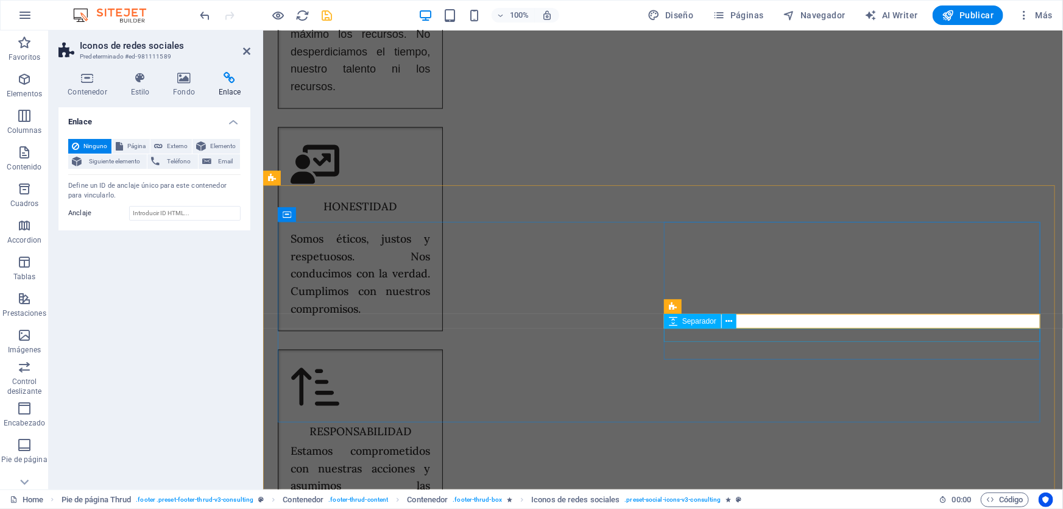
select select "px"
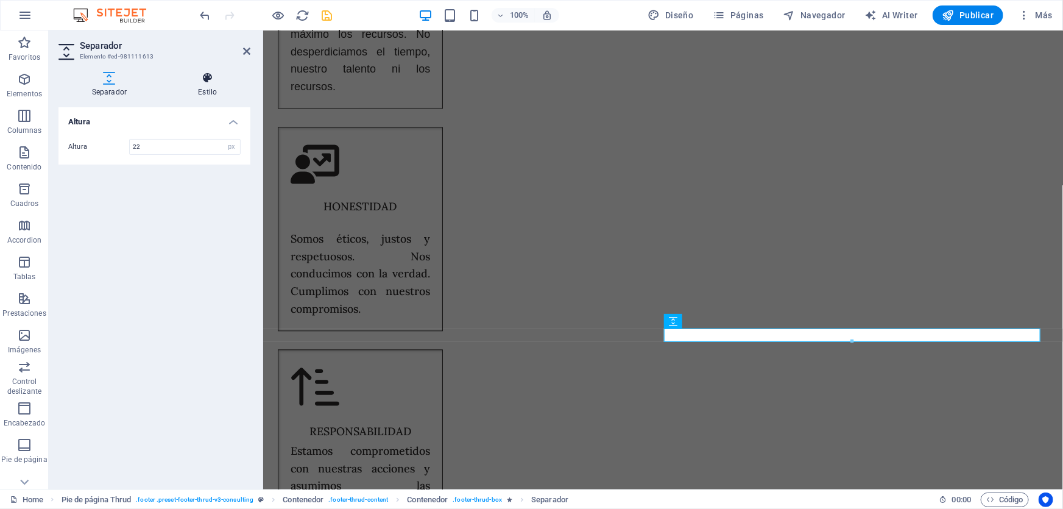
click at [214, 85] on h4 "Estilo" at bounding box center [207, 85] width 85 height 26
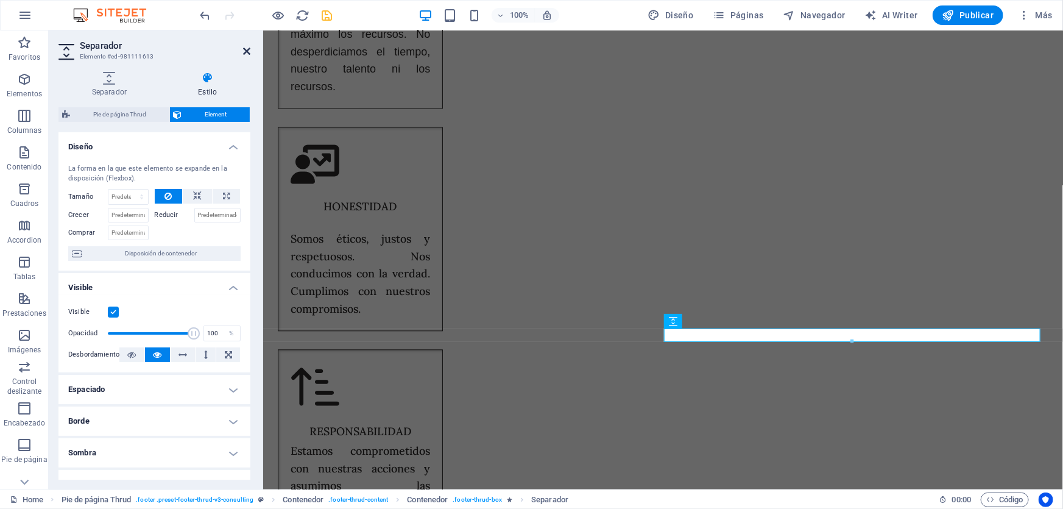
click at [247, 51] on icon at bounding box center [246, 51] width 7 height 10
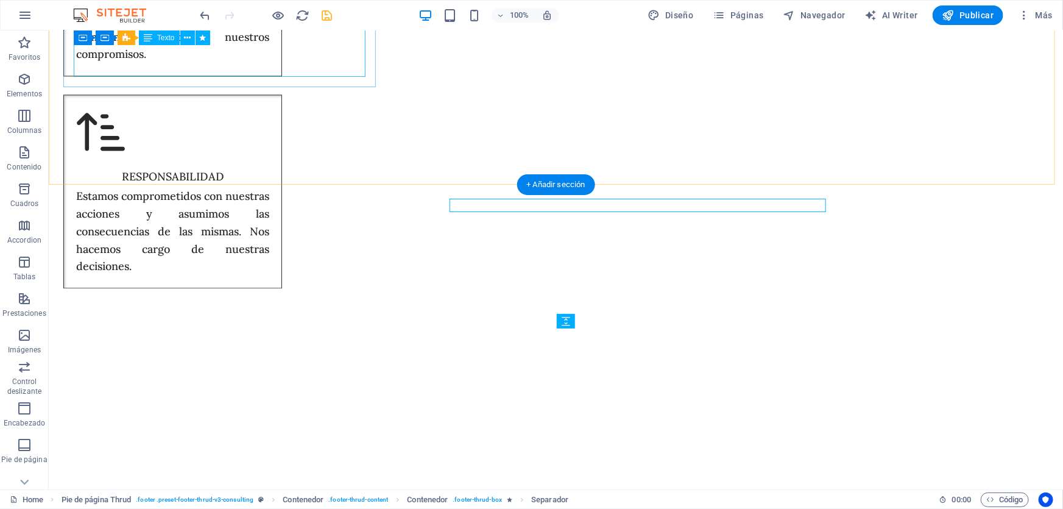
scroll to position [6103, 0]
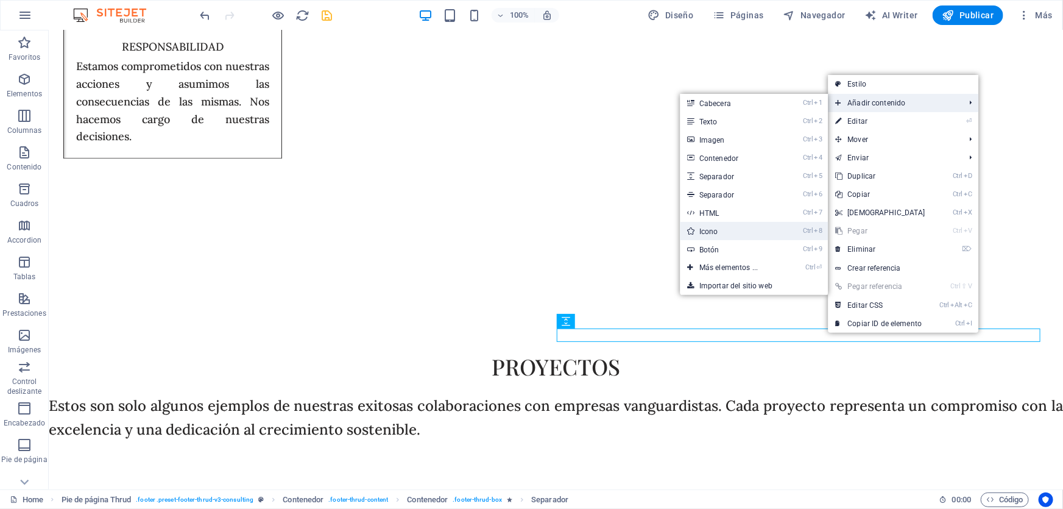
click at [725, 232] on link "Ctrl 8 Icono" at bounding box center [731, 231] width 102 height 18
select select "xMidYMid"
select select "px"
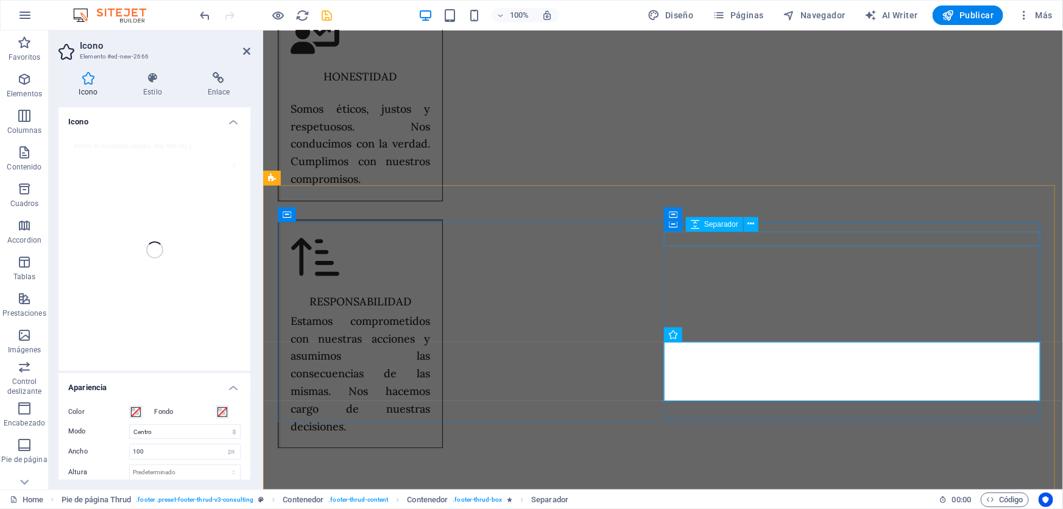
scroll to position [5973, 0]
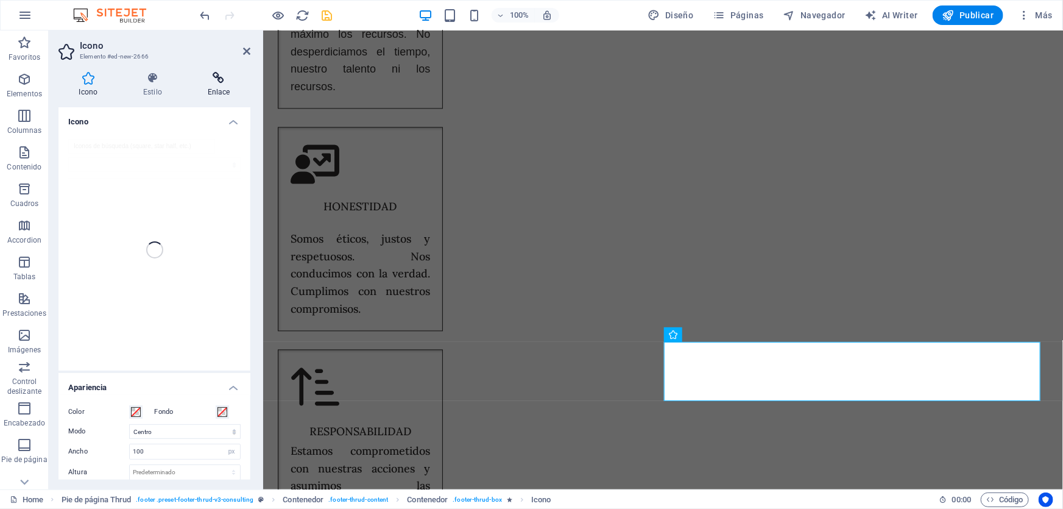
click at [214, 87] on h4 "Enlace" at bounding box center [218, 85] width 63 height 26
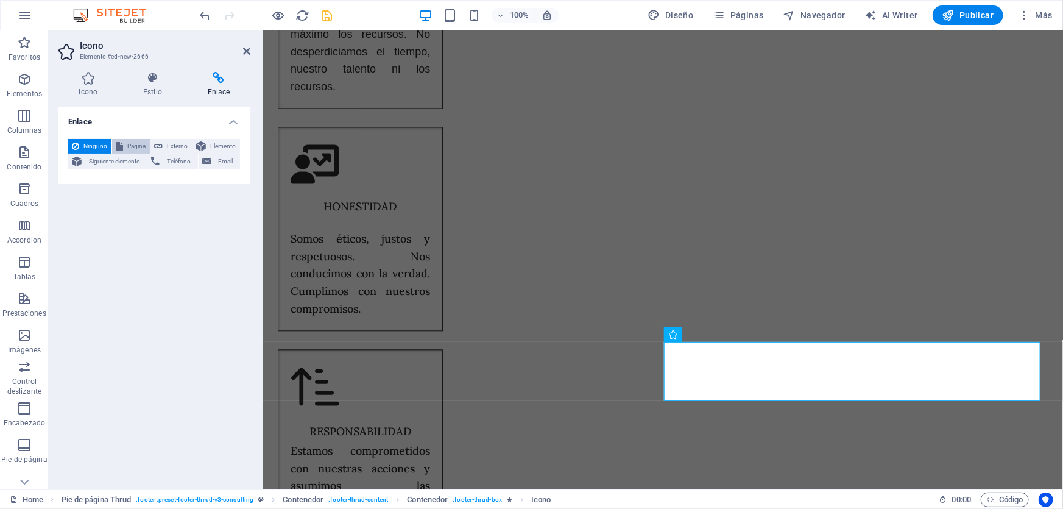
click at [137, 147] on span "Página" at bounding box center [136, 146] width 19 height 15
select select
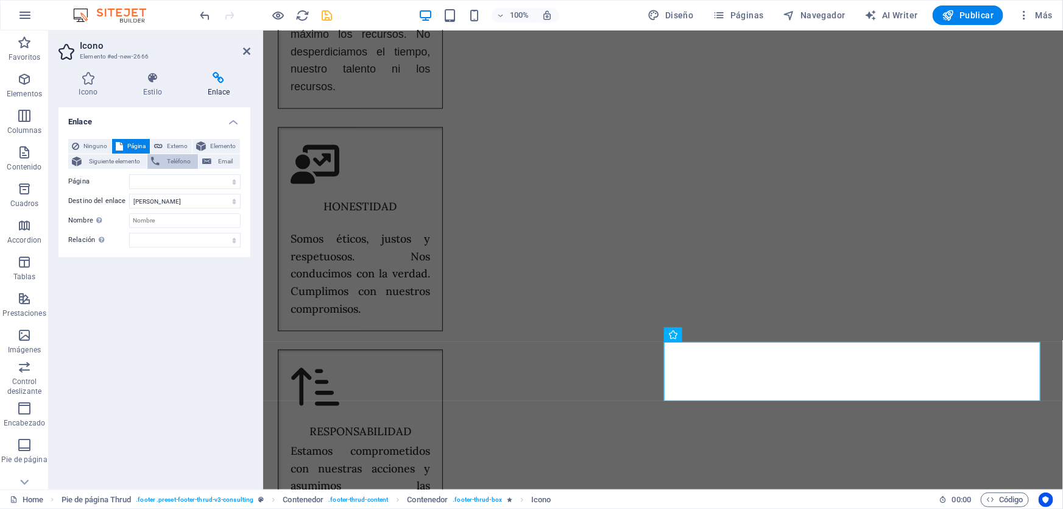
click at [174, 161] on span "Teléfono" at bounding box center [178, 161] width 30 height 15
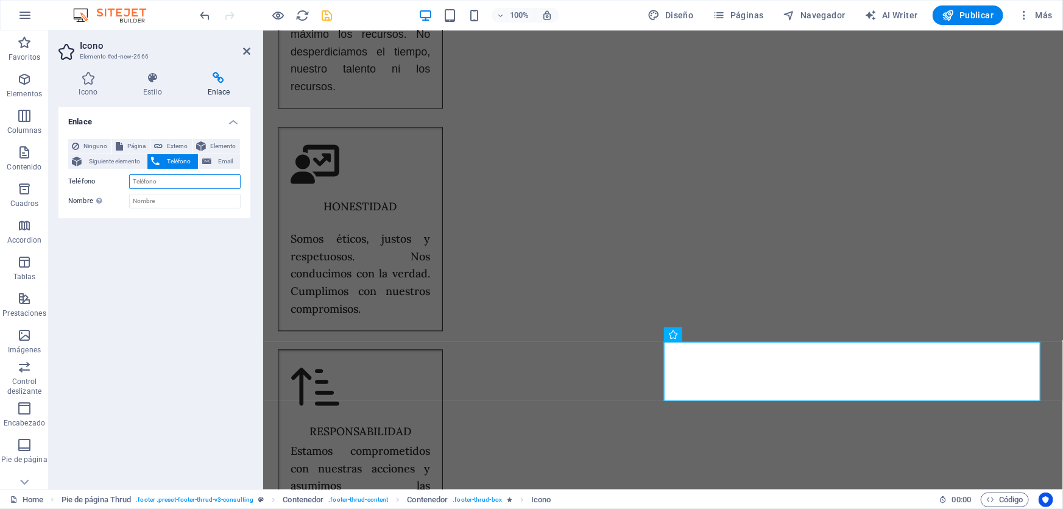
click at [168, 186] on input "Teléfono" at bounding box center [184, 181] width 111 height 15
type input "5558015440"
click at [166, 204] on input "Nombre Una descripción adicional del enlace no debería ser igual al texto del e…" at bounding box center [184, 201] width 111 height 15
type input "LEAMSI"
click at [97, 81] on icon at bounding box center [88, 78] width 60 height 12
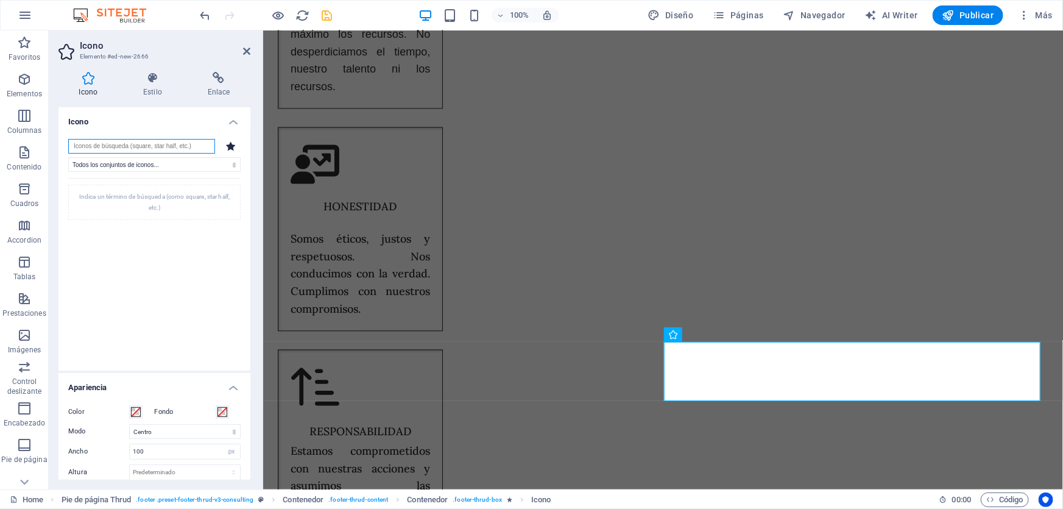
click at [178, 146] on input "search" at bounding box center [141, 146] width 147 height 15
type input "T"
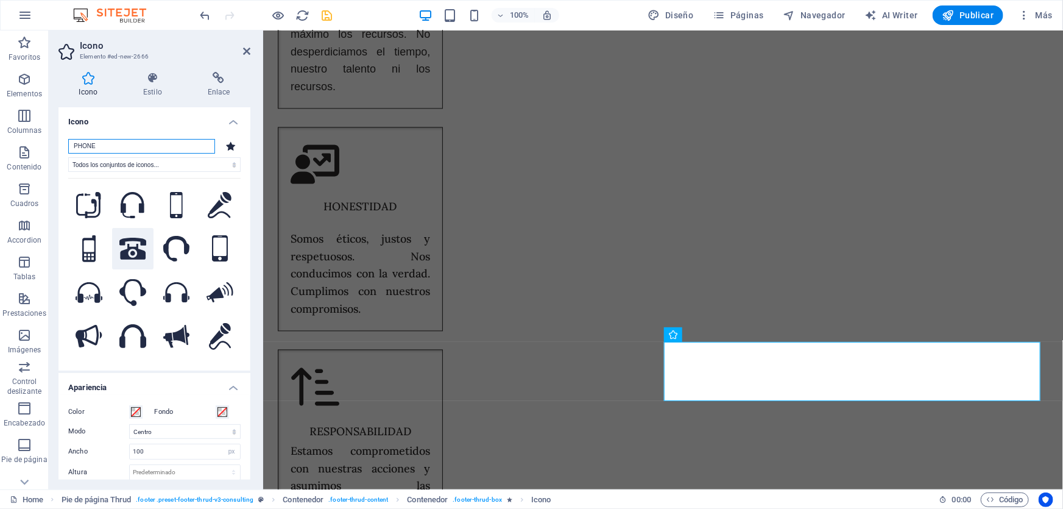
type input "PHONE"
click at [133, 243] on icon at bounding box center [132, 249] width 27 height 22
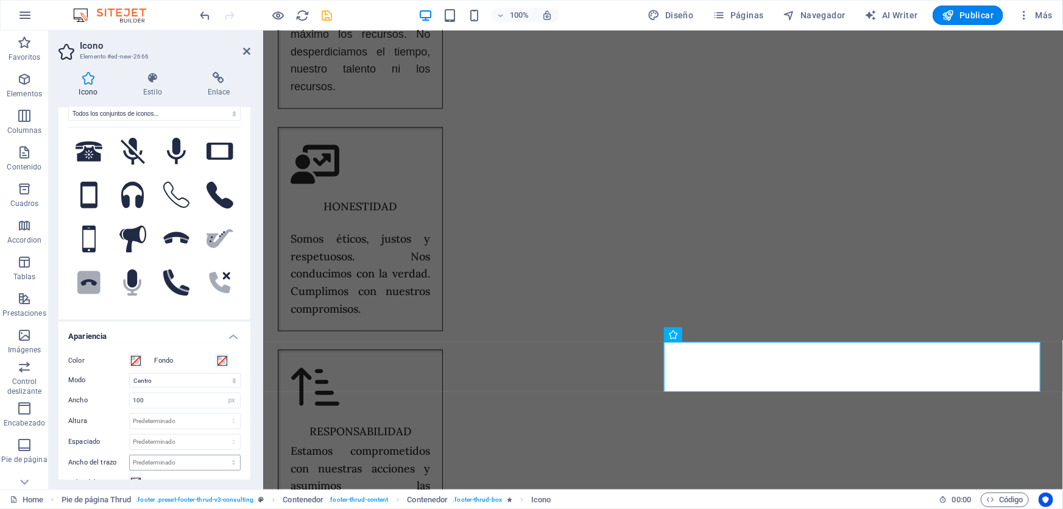
scroll to position [110, 0]
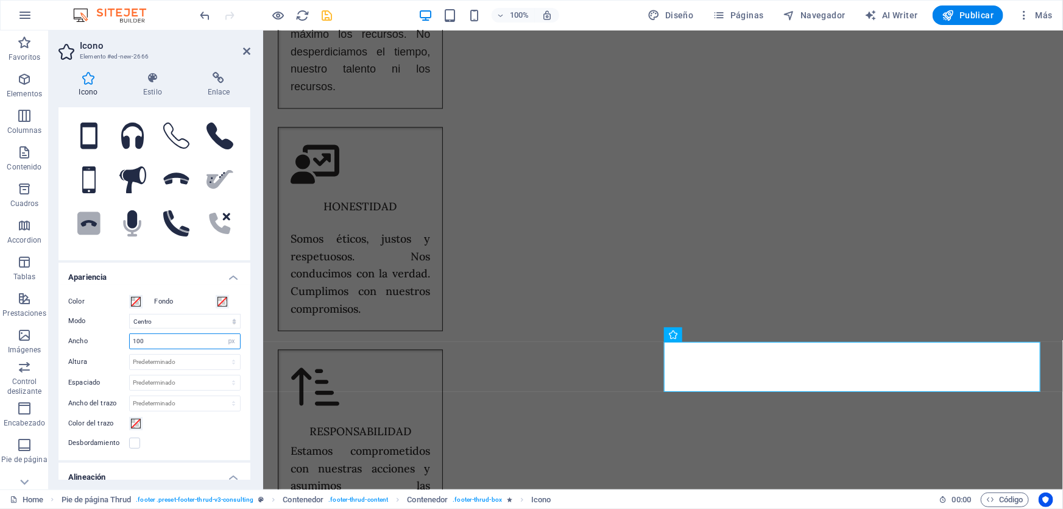
click at [166, 339] on input "100" at bounding box center [185, 341] width 110 height 15
type input "1"
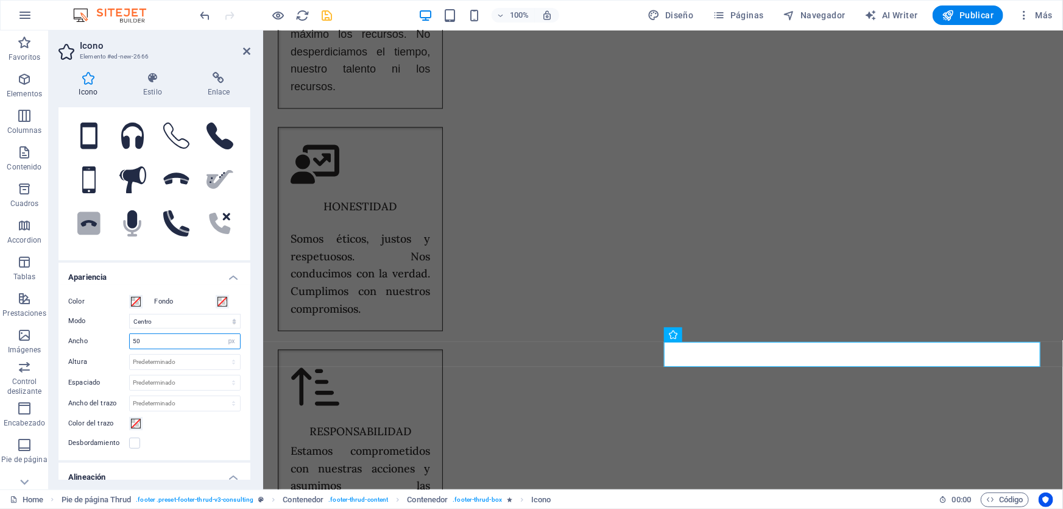
click at [166, 339] on input "50" at bounding box center [185, 341] width 110 height 15
type input "5"
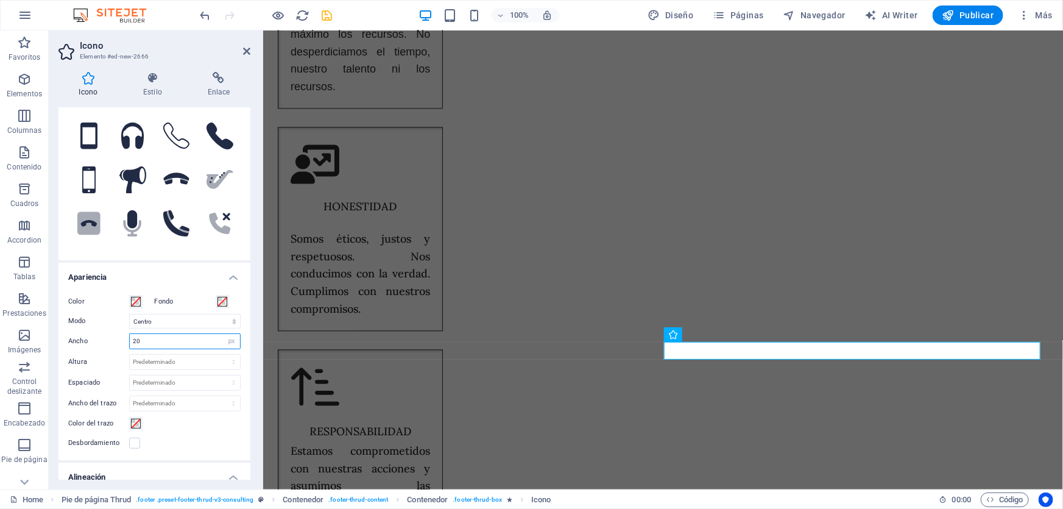
click at [166, 339] on input "20" at bounding box center [185, 341] width 110 height 15
type input "2"
type input "40"
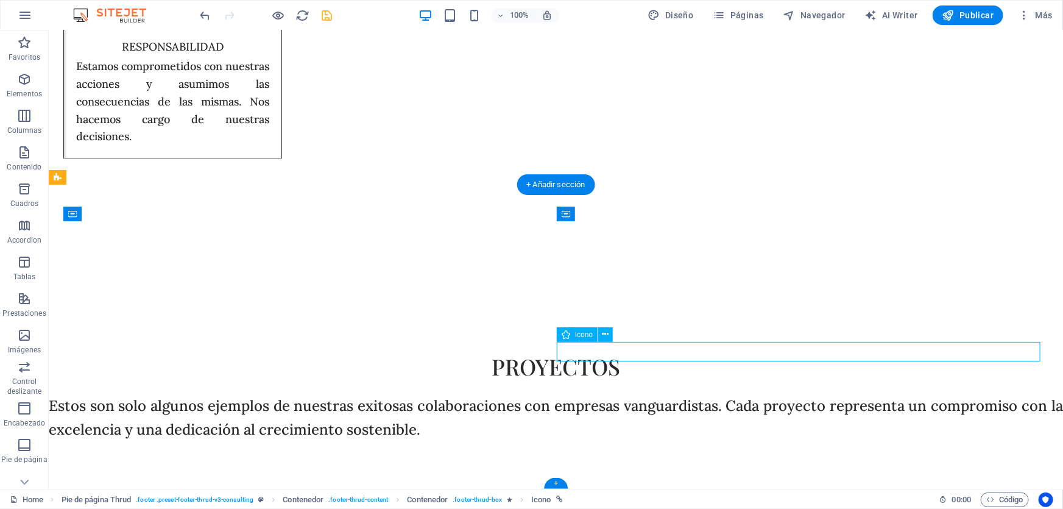
select select "xMidYMid"
select select "px"
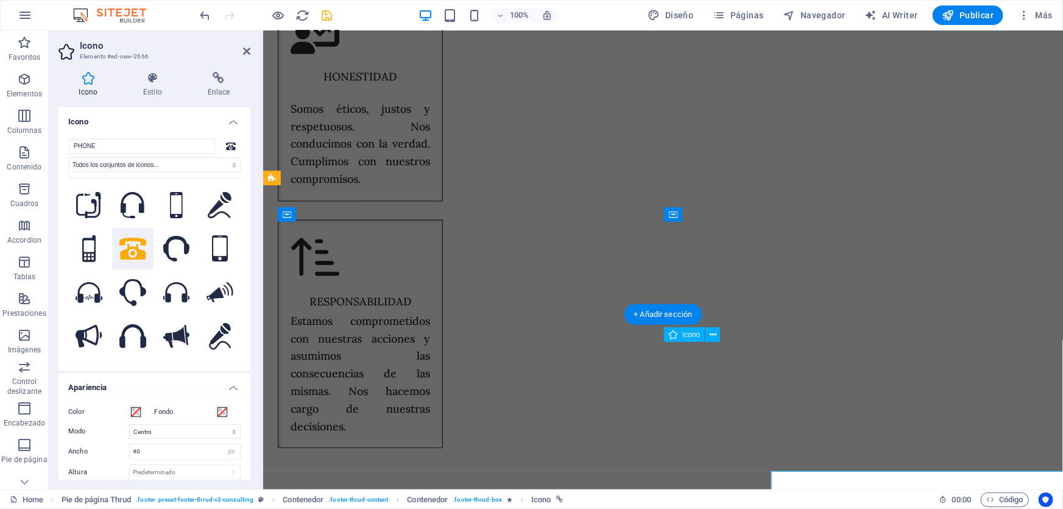
scroll to position [5973, 0]
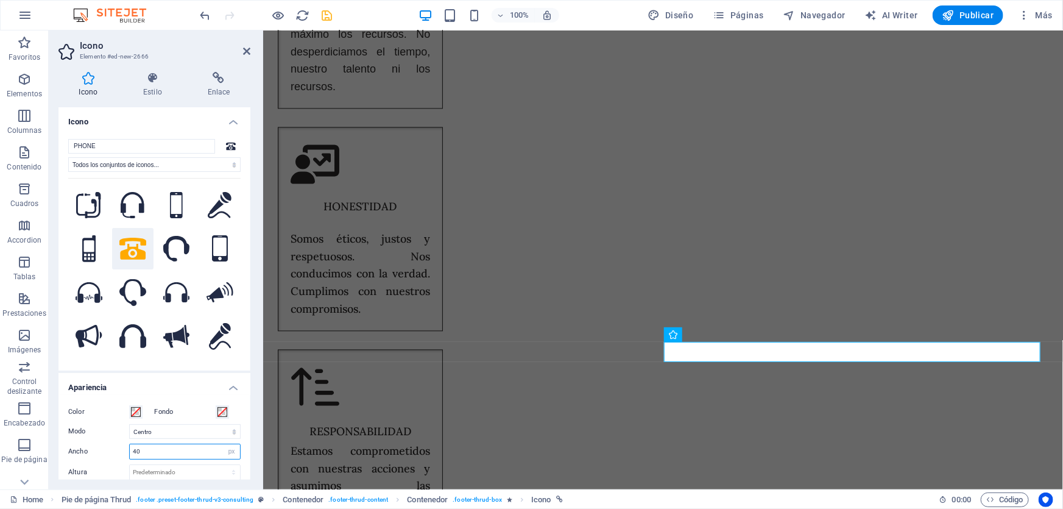
click at [150, 447] on input "40" at bounding box center [185, 451] width 110 height 15
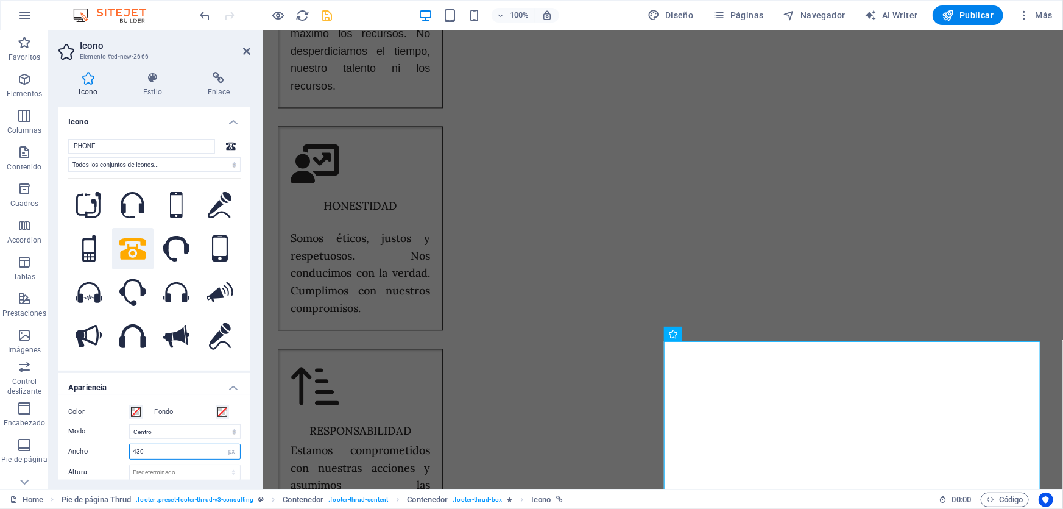
click at [150, 447] on input "430" at bounding box center [185, 451] width 110 height 15
type input "4"
type input "30"
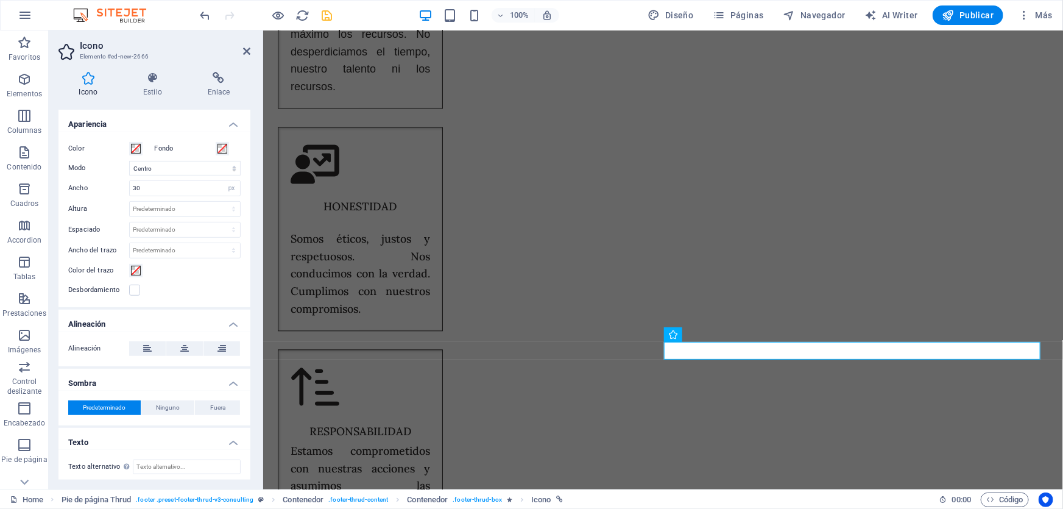
scroll to position [266, 0]
click at [226, 341] on button at bounding box center [221, 345] width 37 height 15
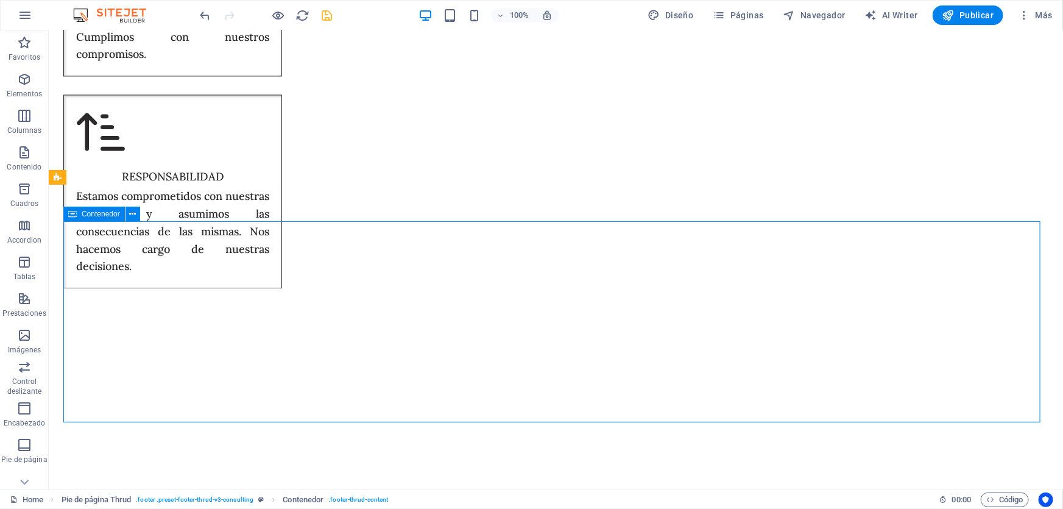
scroll to position [6103, 0]
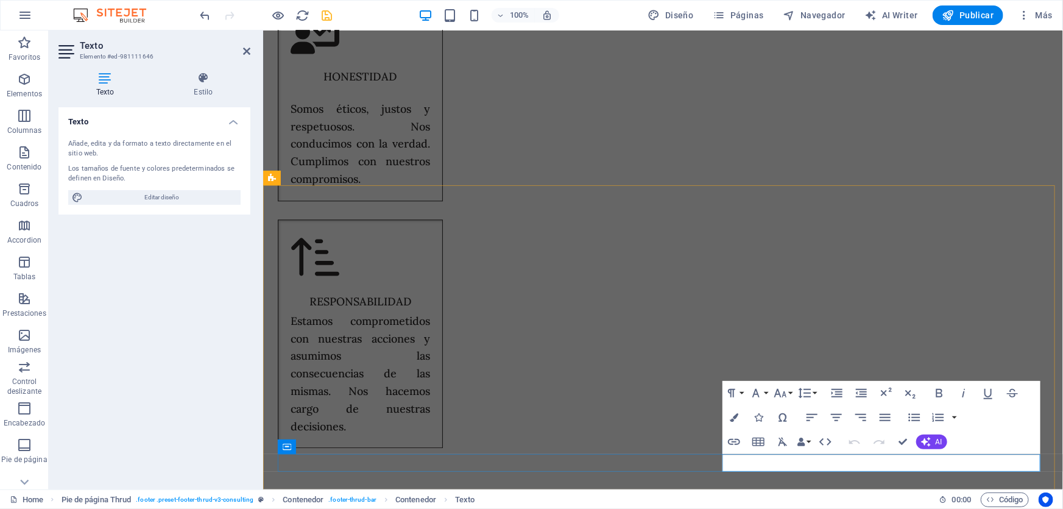
scroll to position [5913, 0]
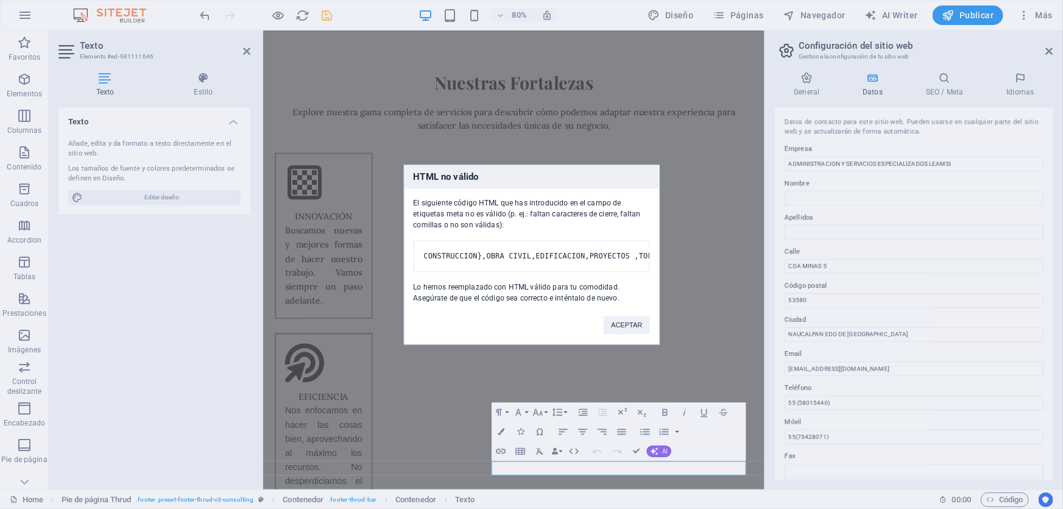
click at [695, 465] on div "HTML no válido El siguiente código HTML que has introducido en el campo de etiq…" at bounding box center [531, 254] width 1063 height 509
click at [633, 325] on button "ACEPTAR" at bounding box center [627, 325] width 46 height 18
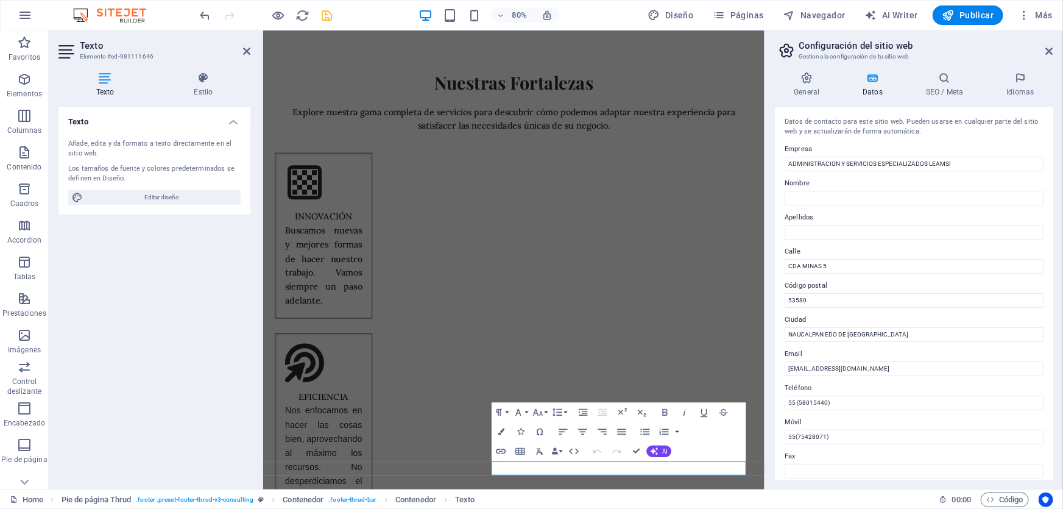
click at [1053, 43] on h2 "Configuración del sitio web" at bounding box center [926, 45] width 255 height 11
click at [1053, 48] on icon at bounding box center [1049, 51] width 7 height 10
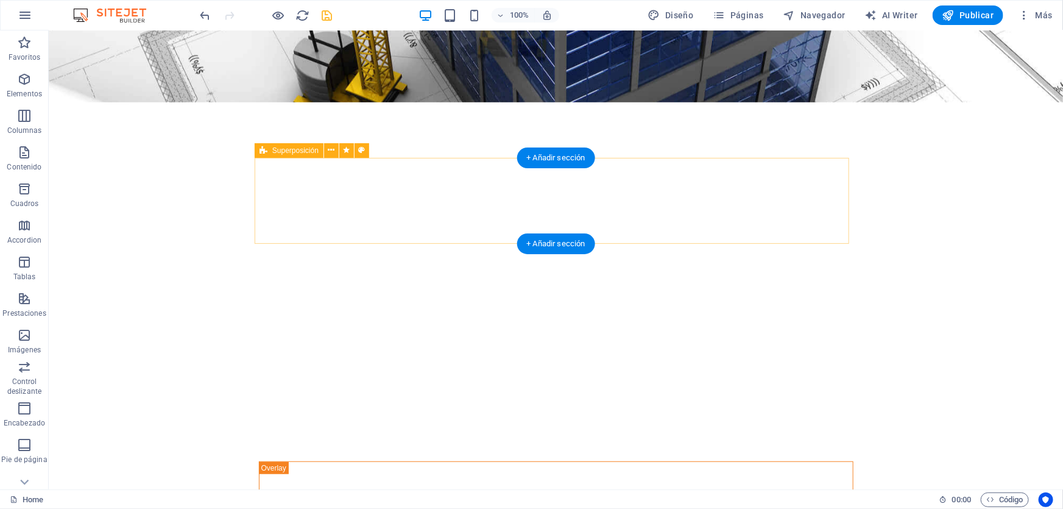
scroll to position [10, 0]
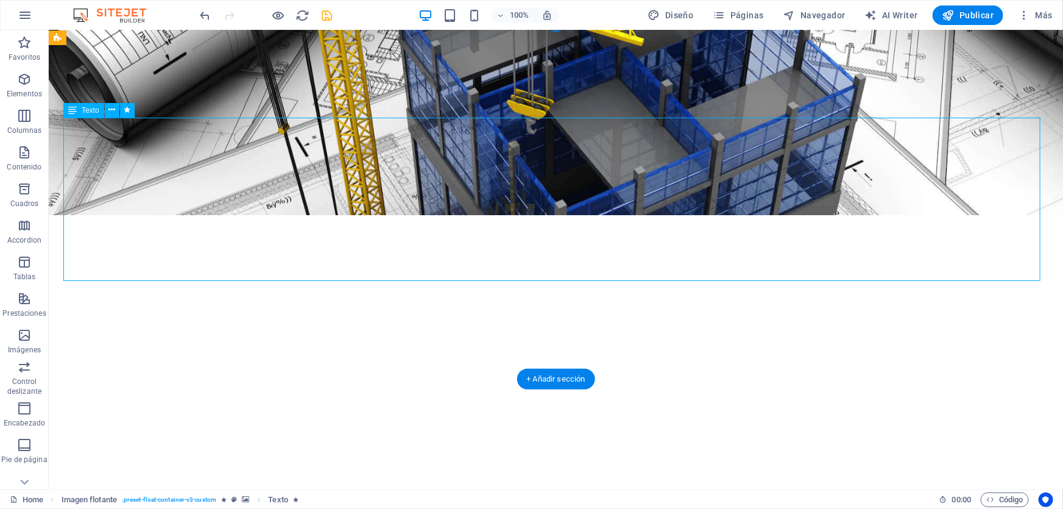
click at [447, 391] on strong "LEAMSI" at bounding box center [555, 428] width 217 height 75
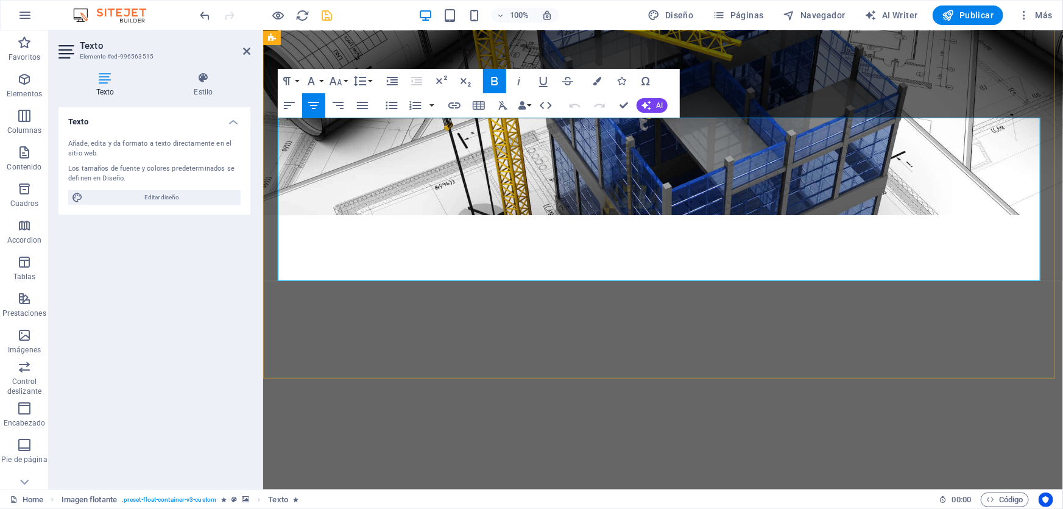
click at [635, 391] on strong "LEAMSI" at bounding box center [662, 428] width 217 height 75
click at [631, 391] on strong "LEAMSI" at bounding box center [662, 428] width 217 height 75
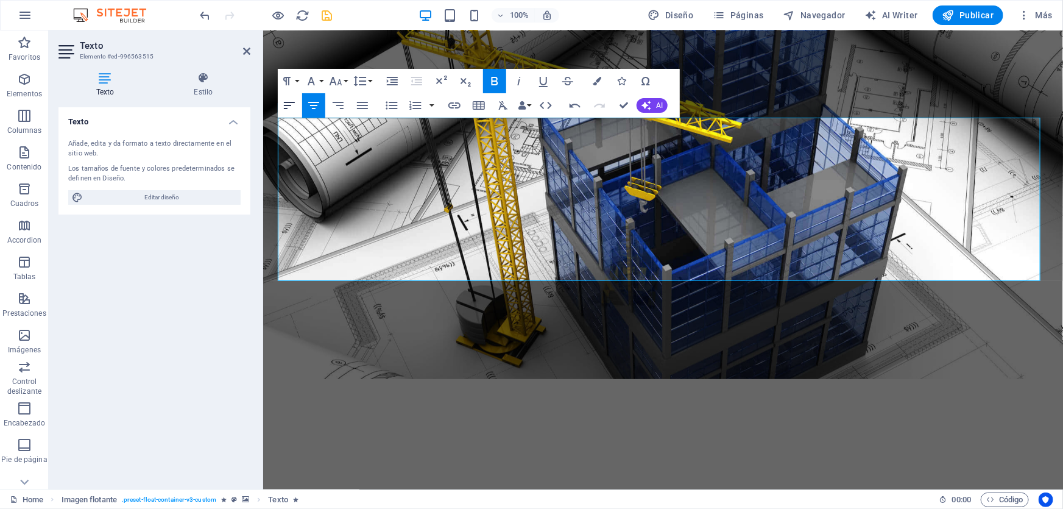
click at [294, 104] on icon "button" at bounding box center [289, 105] width 15 height 15
click at [314, 104] on icon "button" at bounding box center [313, 105] width 11 height 7
click at [333, 16] on icon "save" at bounding box center [327, 16] width 14 height 14
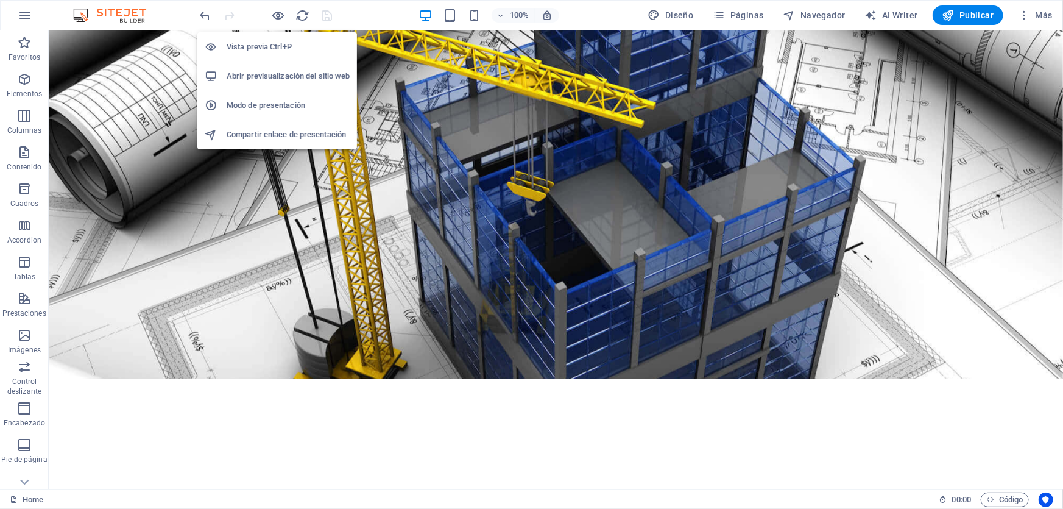
click at [265, 74] on h6 "Abrir previsualización del sitio web" at bounding box center [288, 76] width 123 height 15
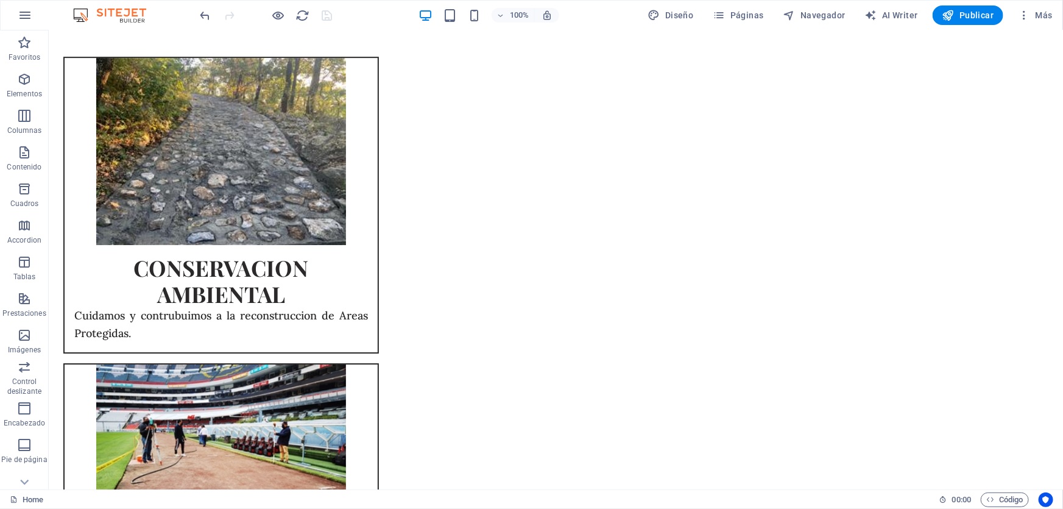
scroll to position [6103, 0]
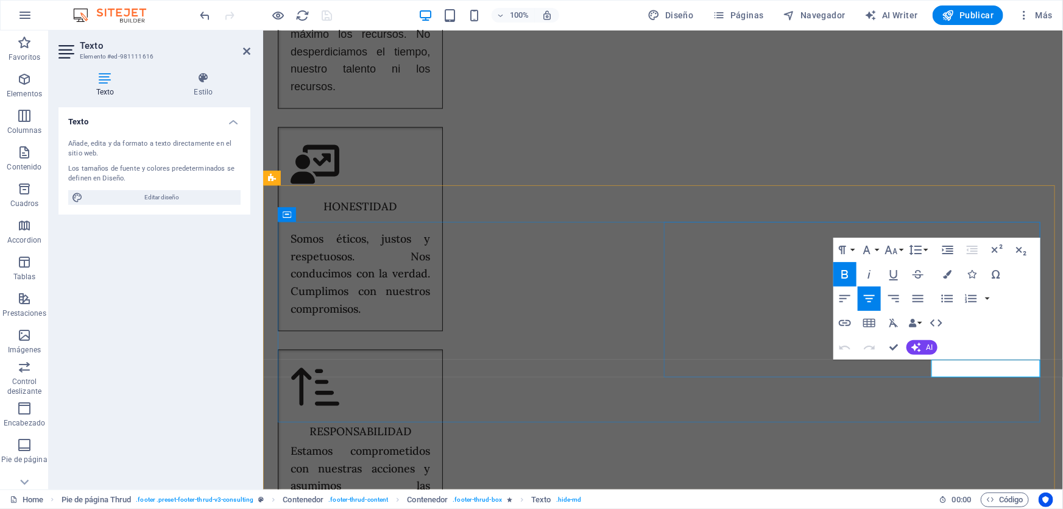
click at [1001, 369] on body "ADMINISTRACION Y SERVICIOS ESPECIALIZADOS LEAMSI Home Favoritos Elementos Colum…" at bounding box center [531, 254] width 1063 height 509
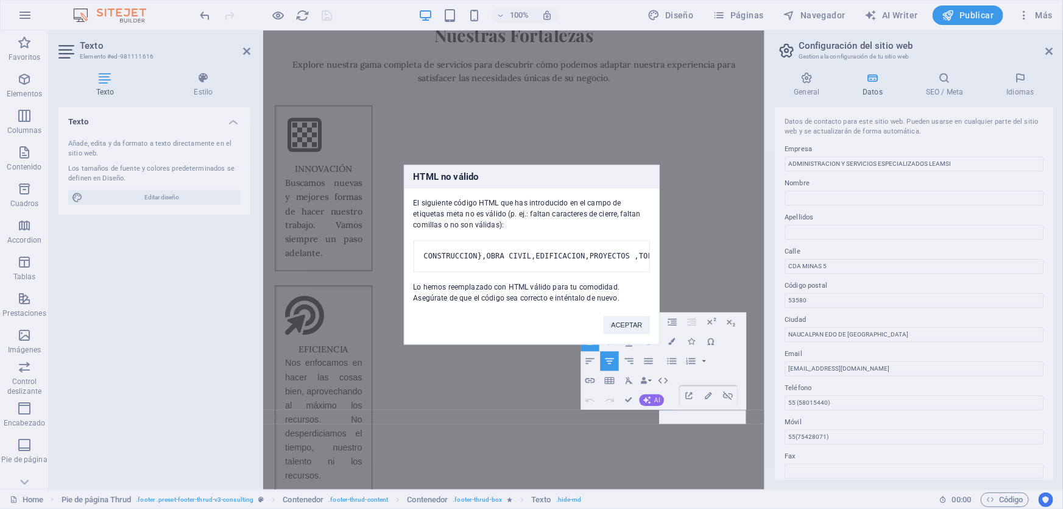
scroll to position [5913, 0]
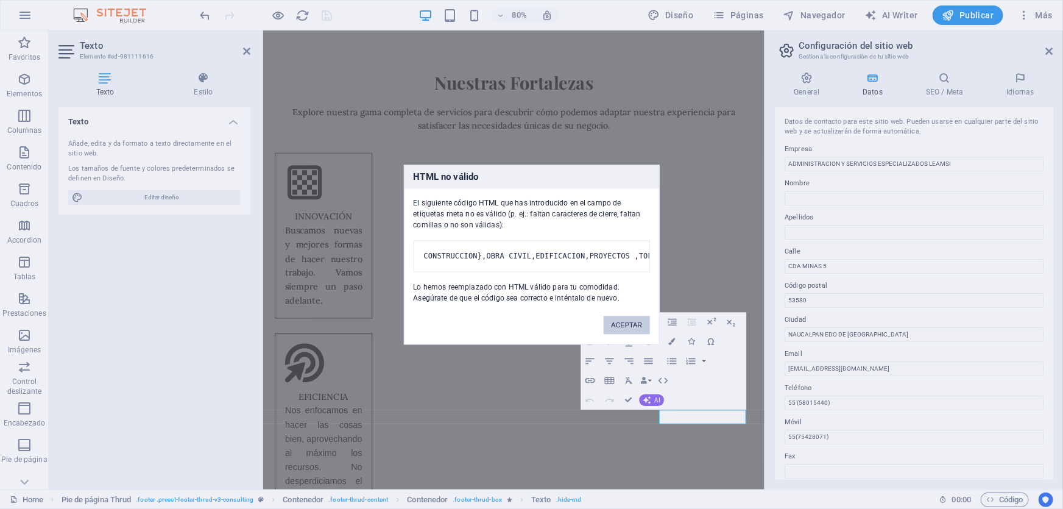
click at [631, 330] on button "ACEPTAR" at bounding box center [627, 325] width 46 height 18
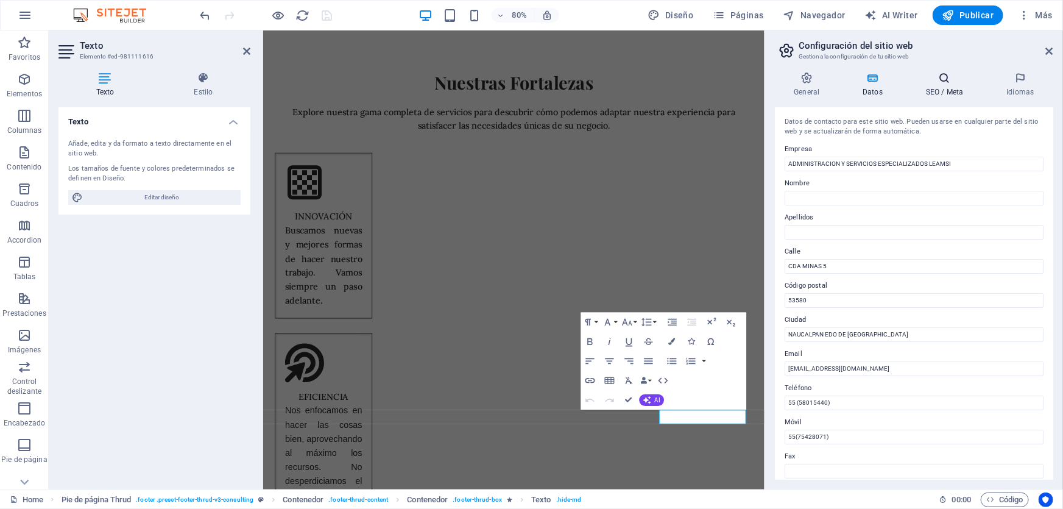
click at [950, 85] on h4 "SEO / Meta" at bounding box center [947, 85] width 80 height 26
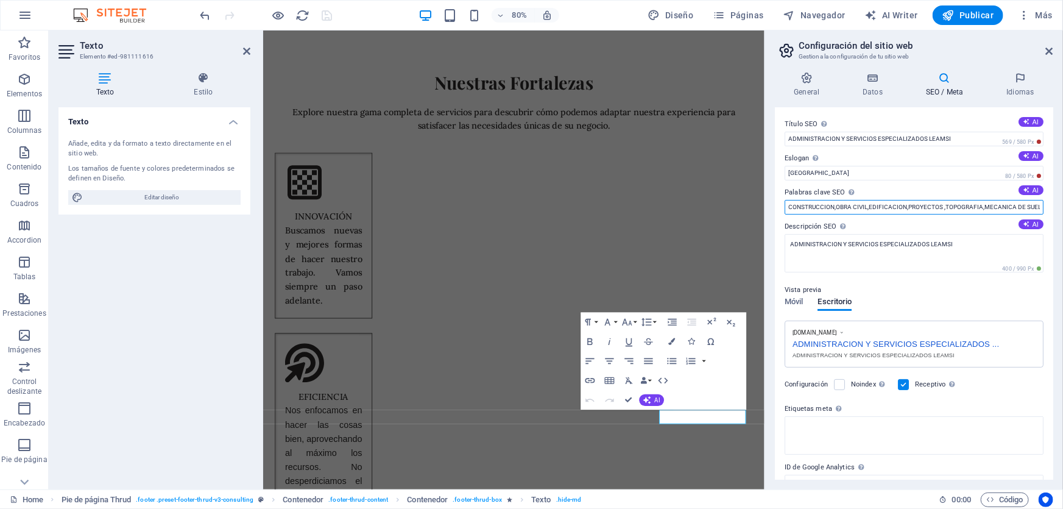
click at [911, 211] on input "CONSTRUCCION,OBRA CIVIL,EDIFICACION,PROYECTOS ,TOPOGRAFIA,MECANICA DE SUELOS,AM…" at bounding box center [914, 207] width 259 height 15
click at [923, 294] on div "Vista previa" at bounding box center [914, 290] width 259 height 15
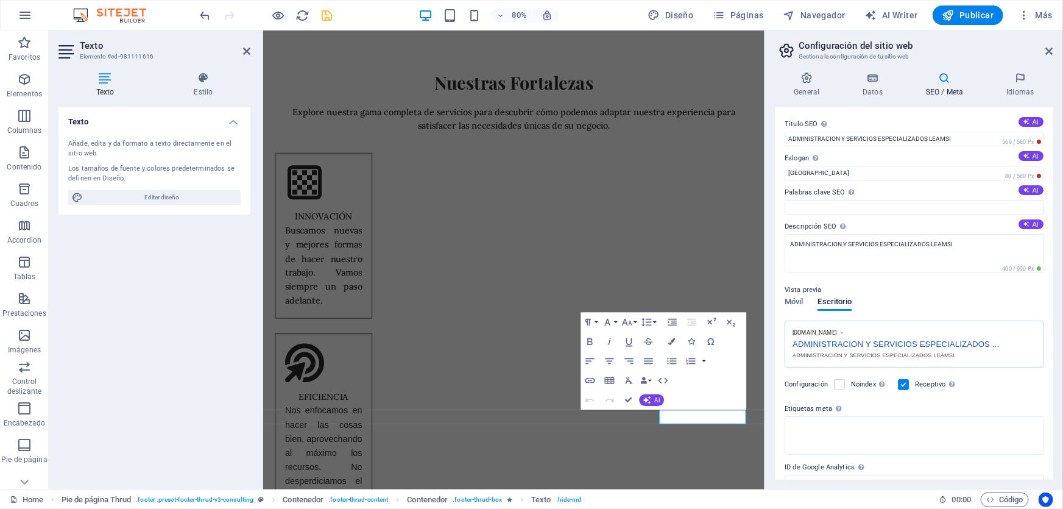
click at [317, 13] on div at bounding box center [266, 14] width 136 height 19
click at [326, 13] on icon "save" at bounding box center [327, 16] width 14 height 14
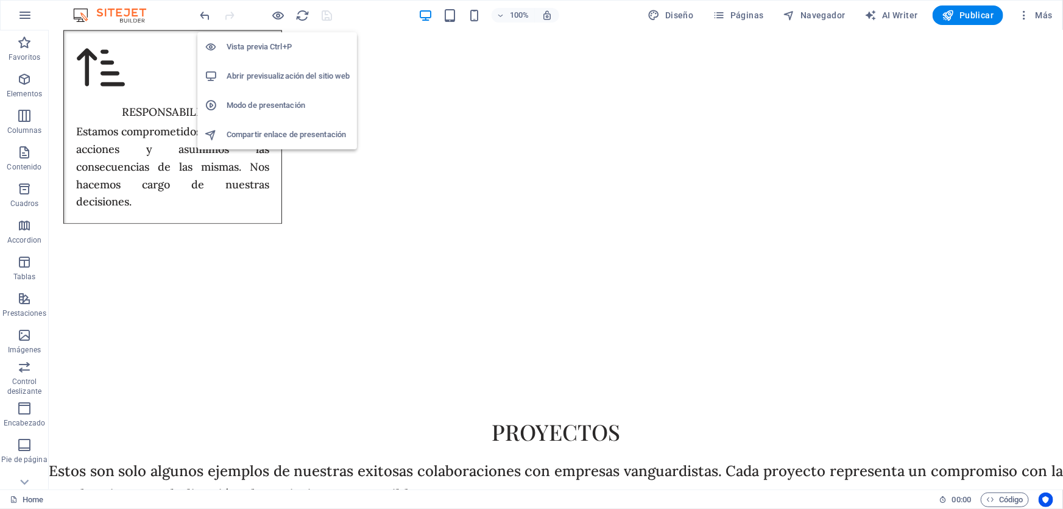
click at [277, 78] on h6 "Abrir previsualización del sitio web" at bounding box center [288, 76] width 123 height 15
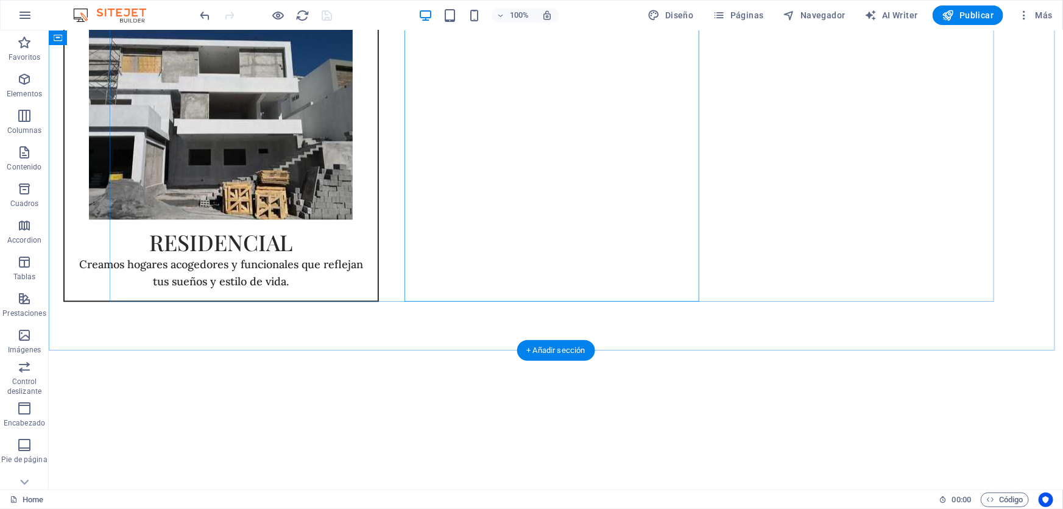
scroll to position [1742, 0]
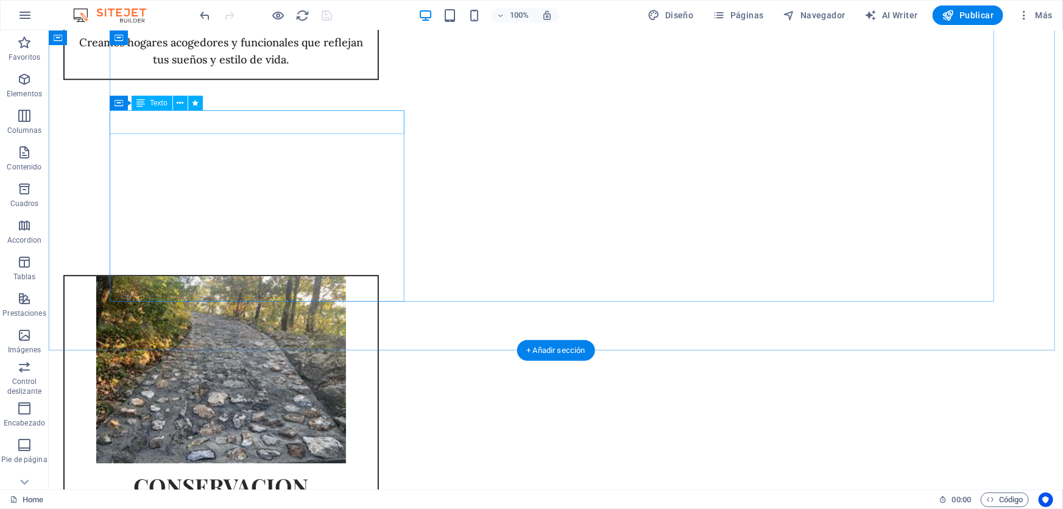
click at [256, 124] on div "H1 Superposición Tarjetas Imagen Contenedor H1 Contenedor Imagen Tarjetas Conte…" at bounding box center [556, 259] width 1014 height 459
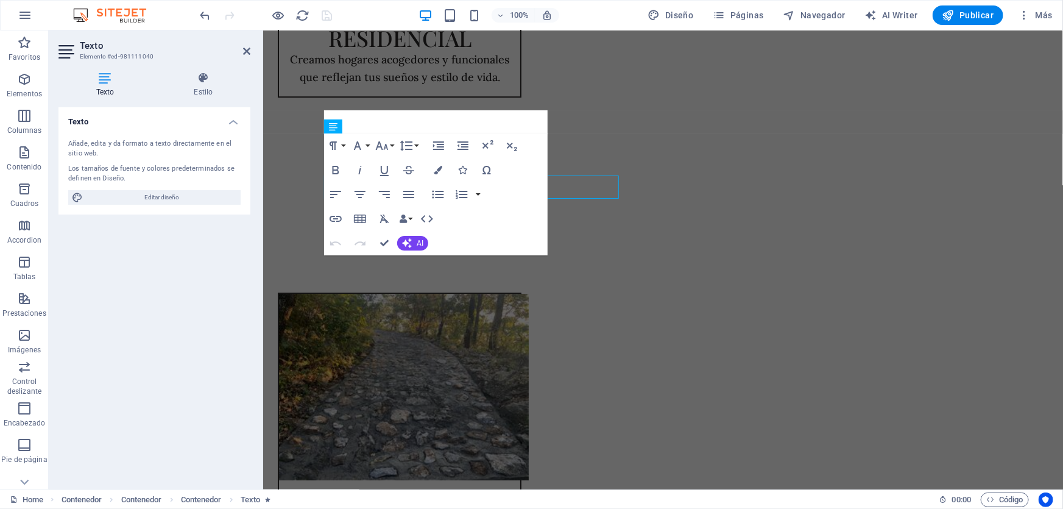
scroll to position [1677, 0]
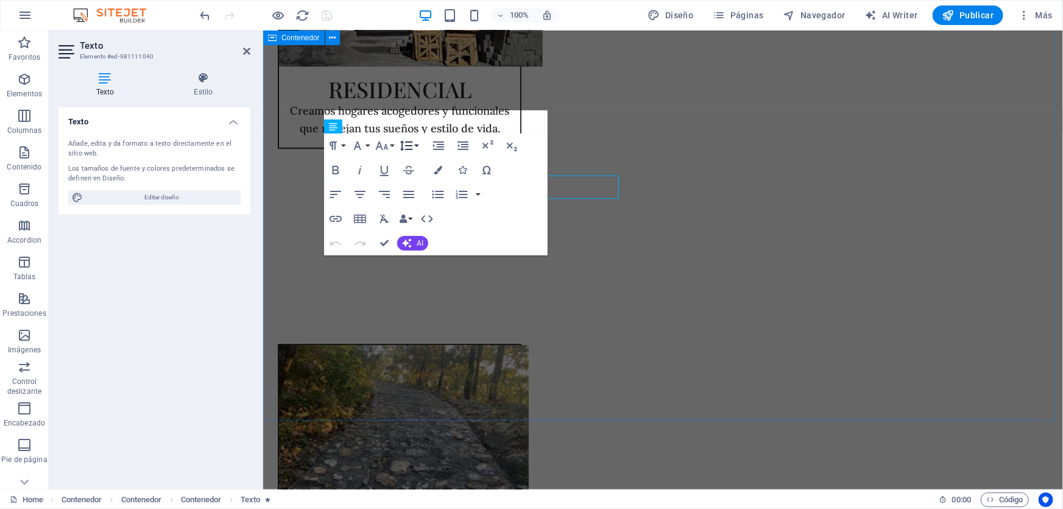
scroll to position [1677, 0]
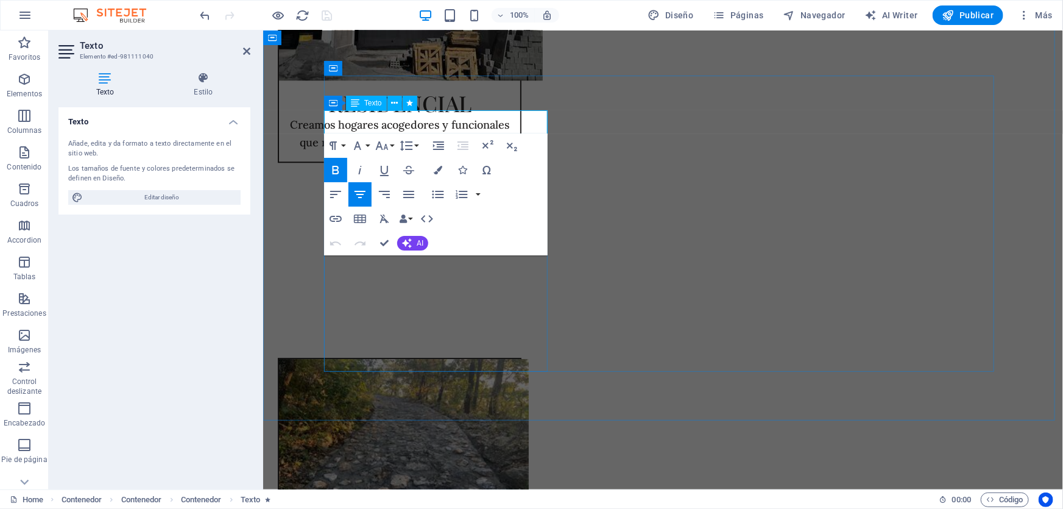
drag, startPoint x: 520, startPoint y: 121, endPoint x: 350, endPoint y: 126, distance: 169.4
click at [340, 169] on icon "button" at bounding box center [335, 170] width 15 height 15
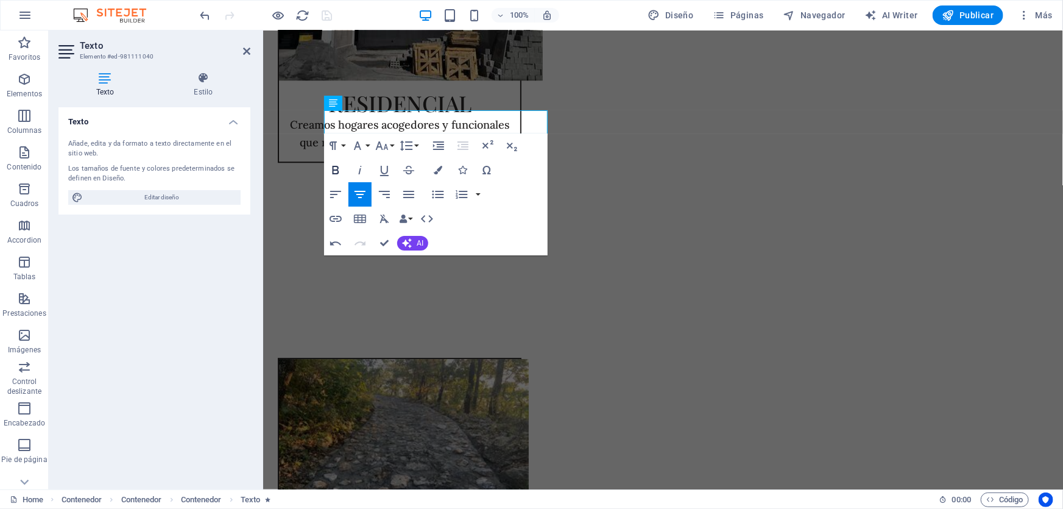
click at [340, 169] on icon "button" at bounding box center [335, 170] width 15 height 15
click at [204, 90] on h4 "Estilo" at bounding box center [204, 85] width 94 height 26
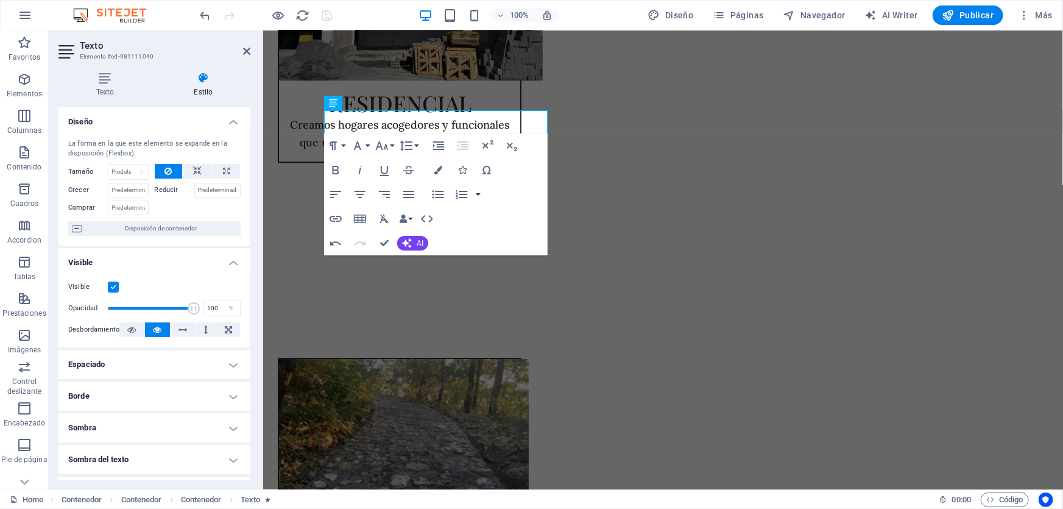
scroll to position [152, 0]
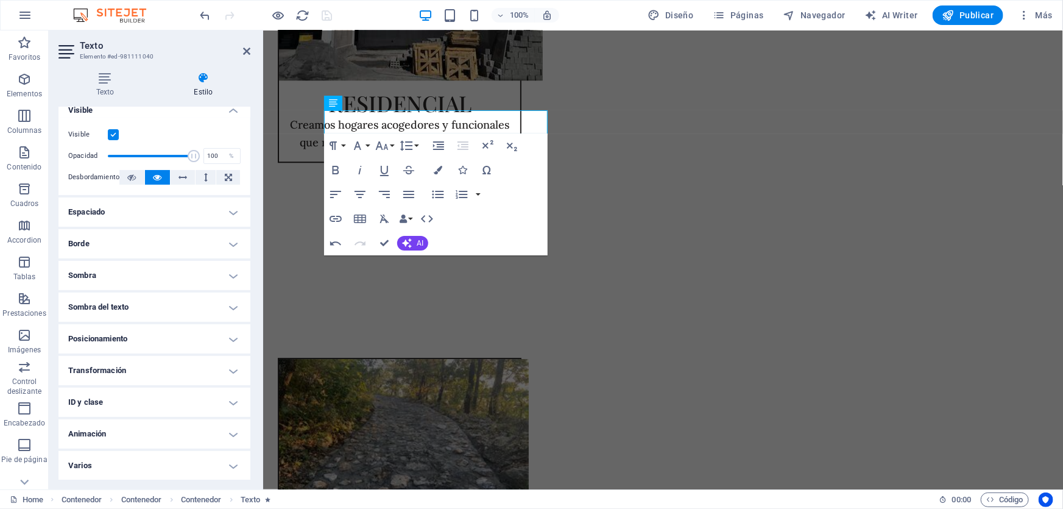
click at [138, 434] on h4 "Animación" at bounding box center [154, 433] width 192 height 29
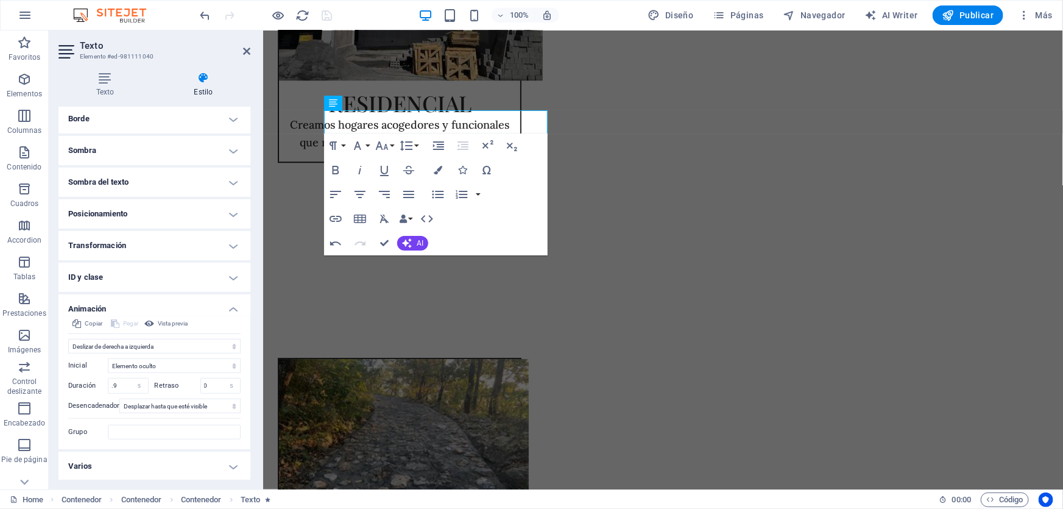
click at [122, 186] on h4 "Sombra del texto" at bounding box center [154, 182] width 192 height 29
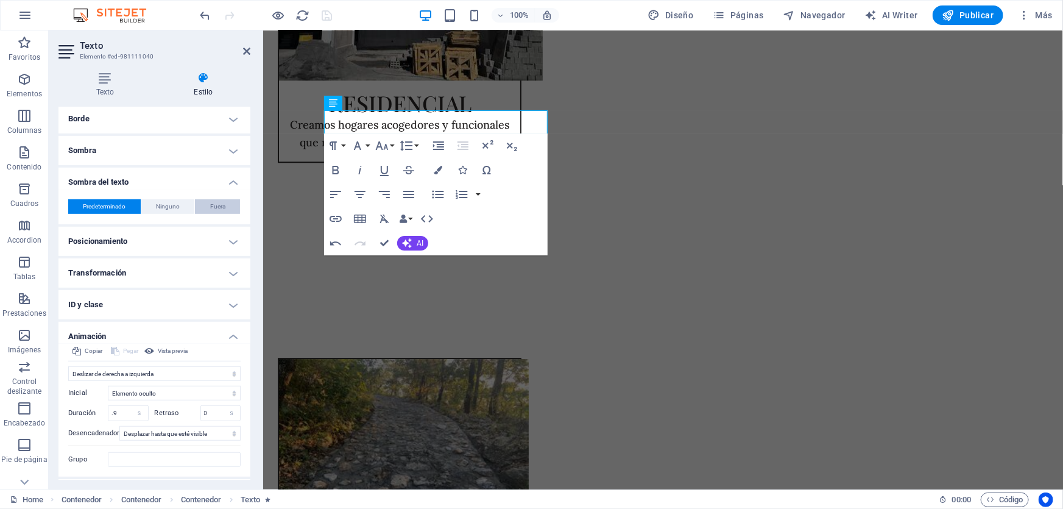
click at [218, 209] on span "Fuera" at bounding box center [217, 206] width 15 height 15
type input "2"
type input "4"
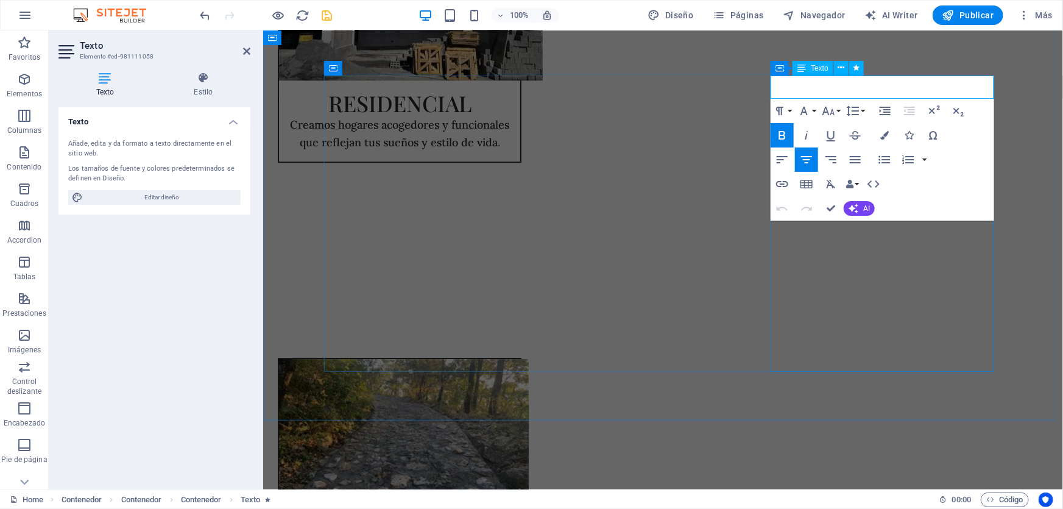
click at [194, 91] on h4 "Estilo" at bounding box center [204, 85] width 94 height 26
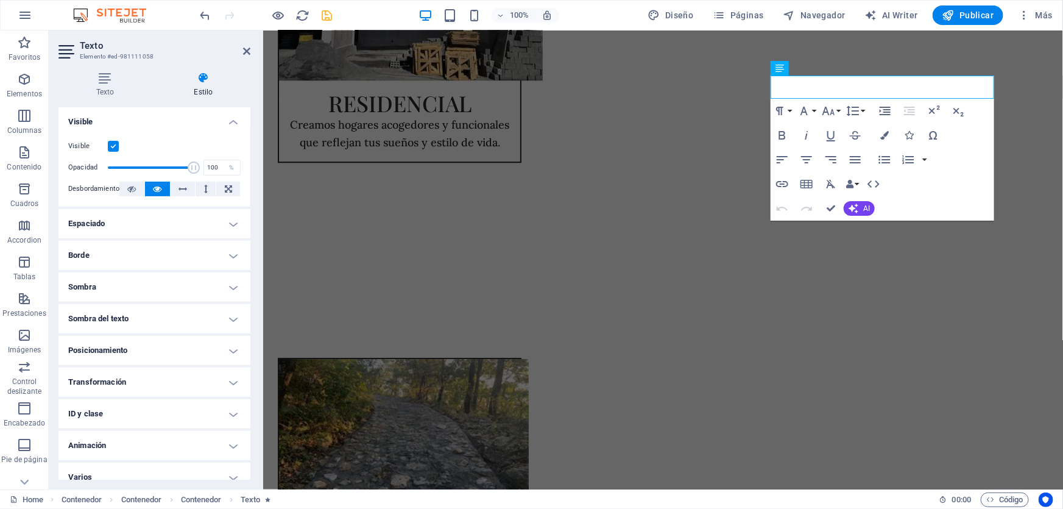
scroll to position [152, 0]
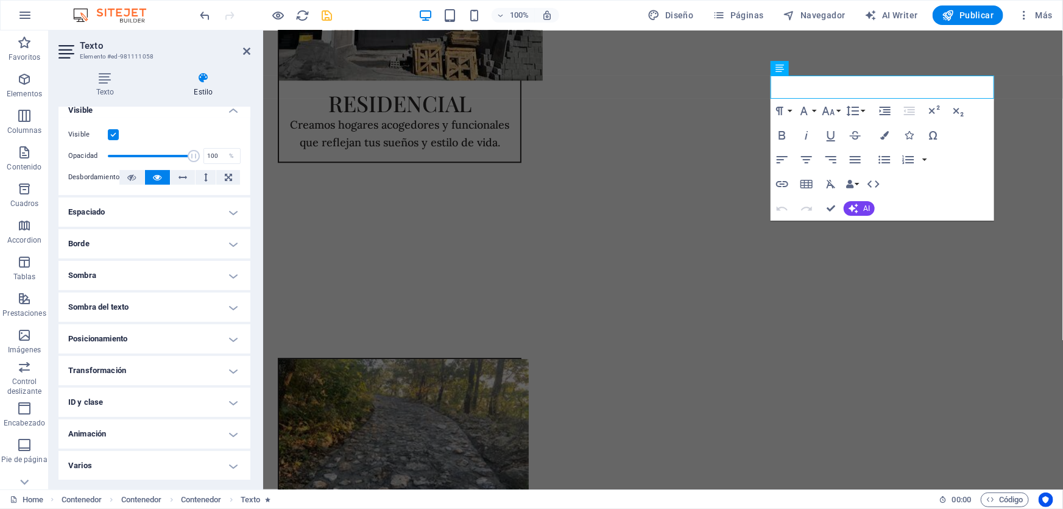
click at [137, 275] on h4 "Sombra" at bounding box center [154, 275] width 192 height 29
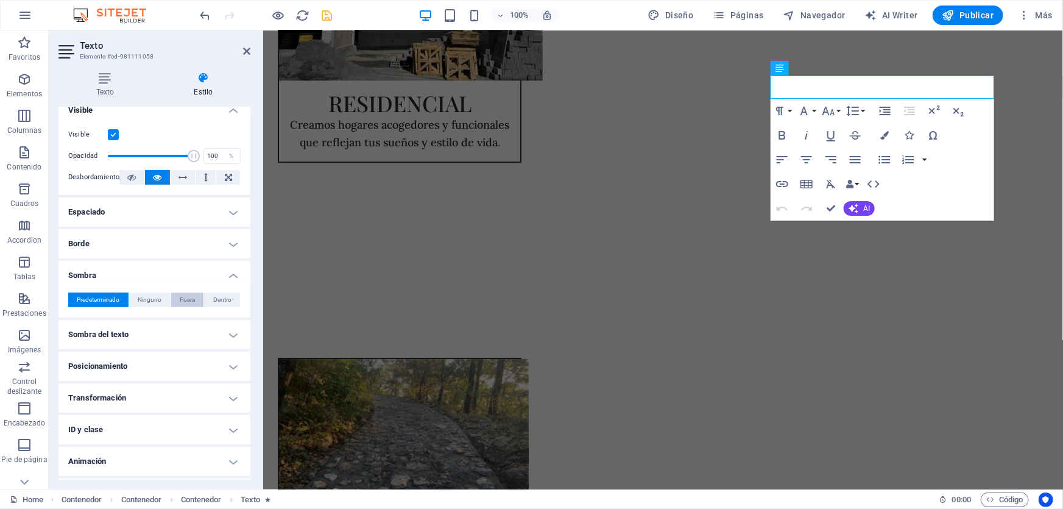
click at [182, 299] on span "Fuera" at bounding box center [187, 299] width 15 height 15
type input "2"
type input "4"
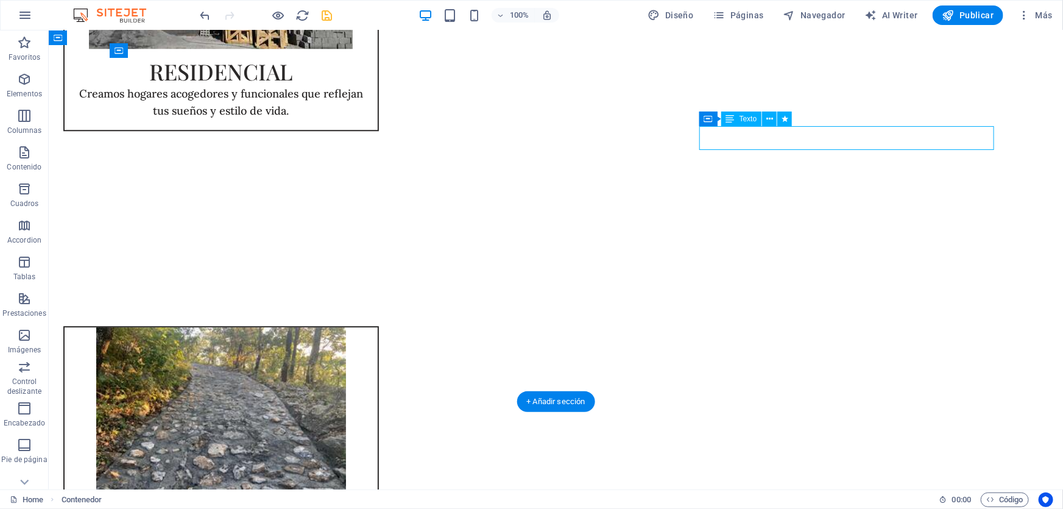
select select "px"
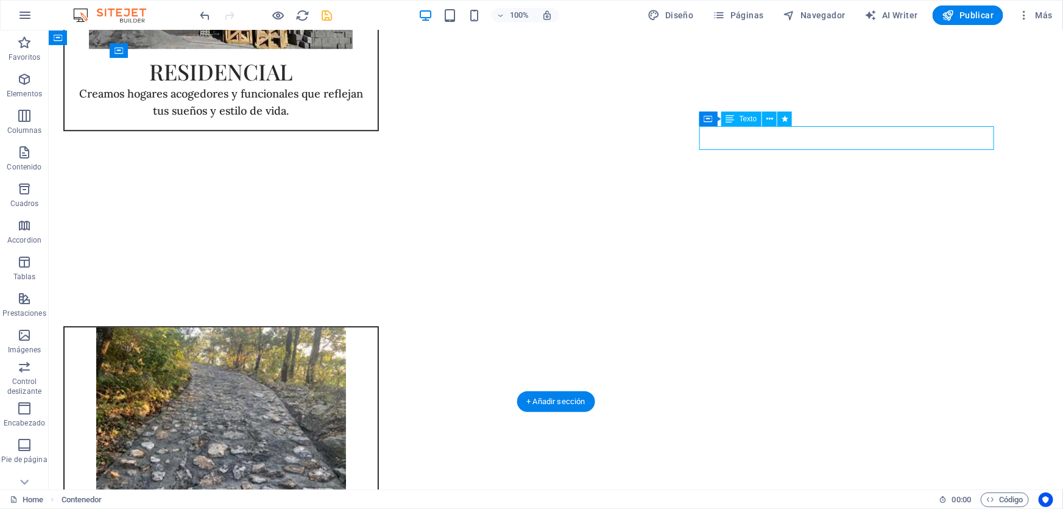
select select "px"
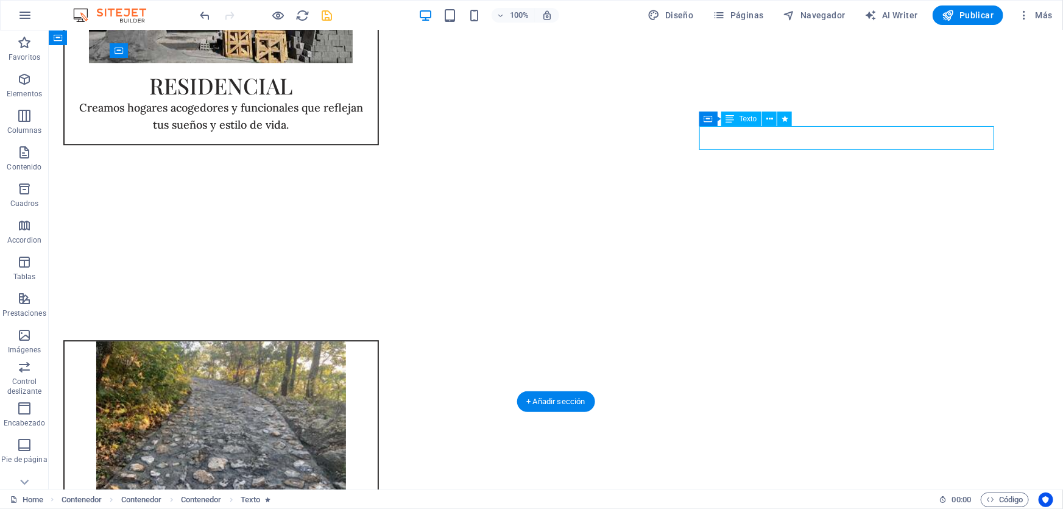
select select "px"
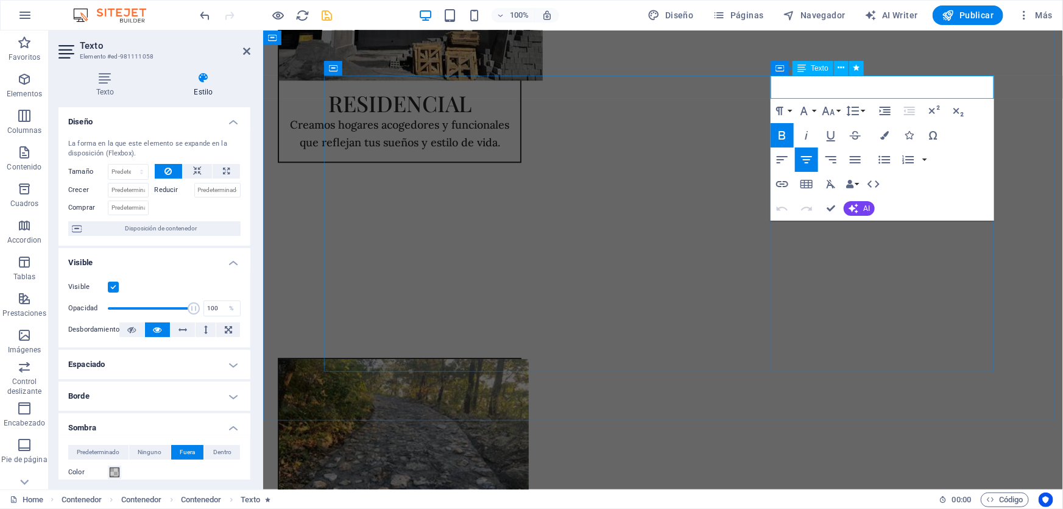
click at [230, 449] on button "Dentro" at bounding box center [222, 452] width 36 height 15
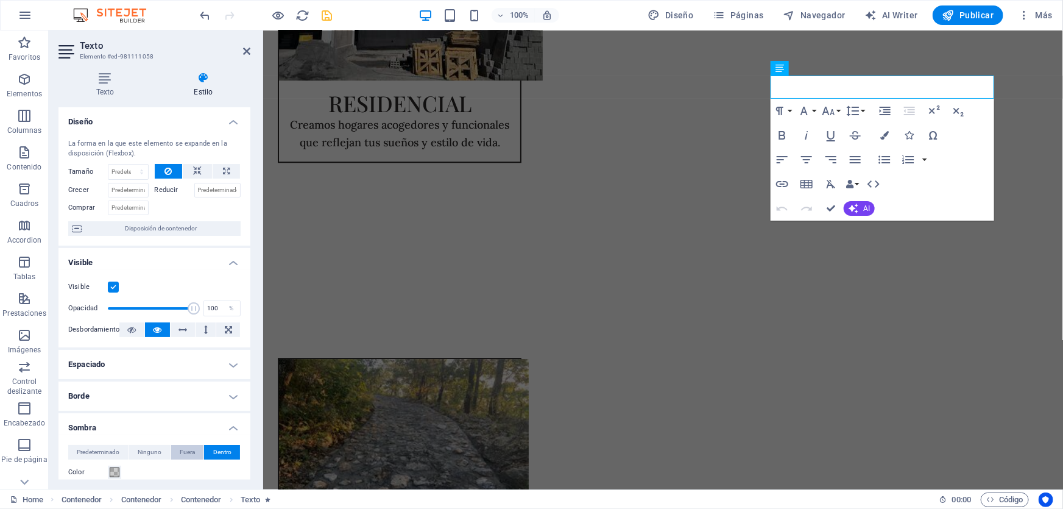
click at [182, 449] on span "Fuera" at bounding box center [187, 452] width 15 height 15
click at [147, 447] on span "Ninguno" at bounding box center [150, 452] width 24 height 15
type input "0"
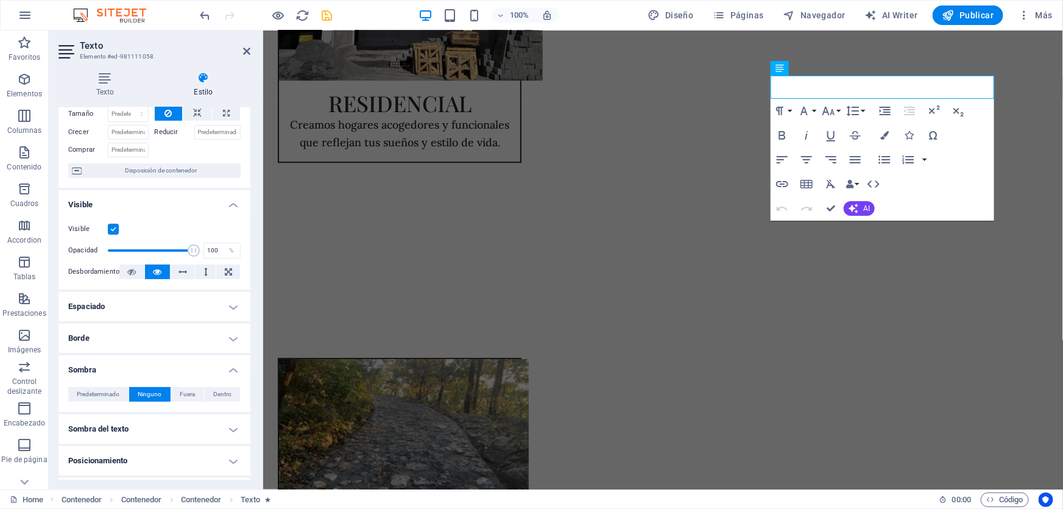
scroll to position [166, 0]
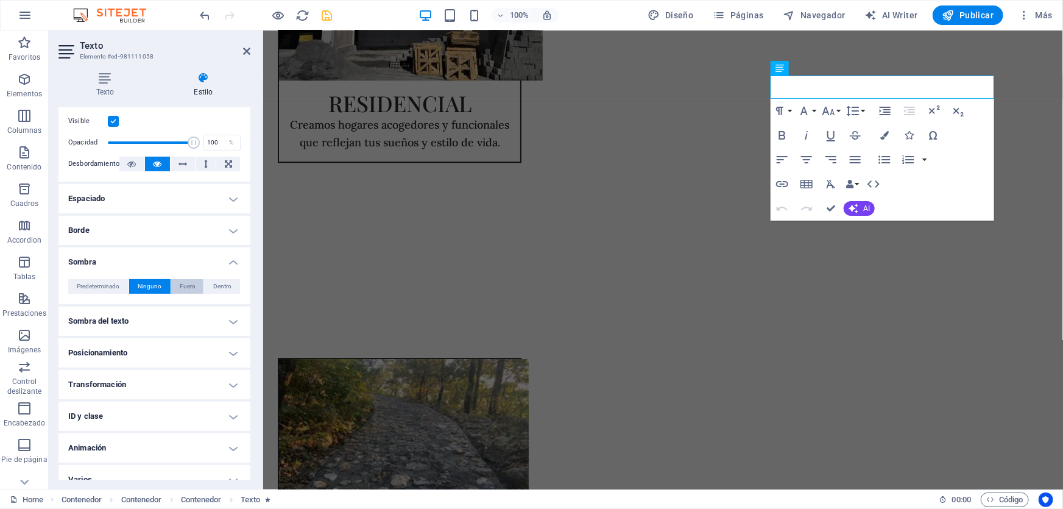
click at [188, 284] on span "Fuera" at bounding box center [187, 286] width 15 height 15
type input "2"
type input "4"
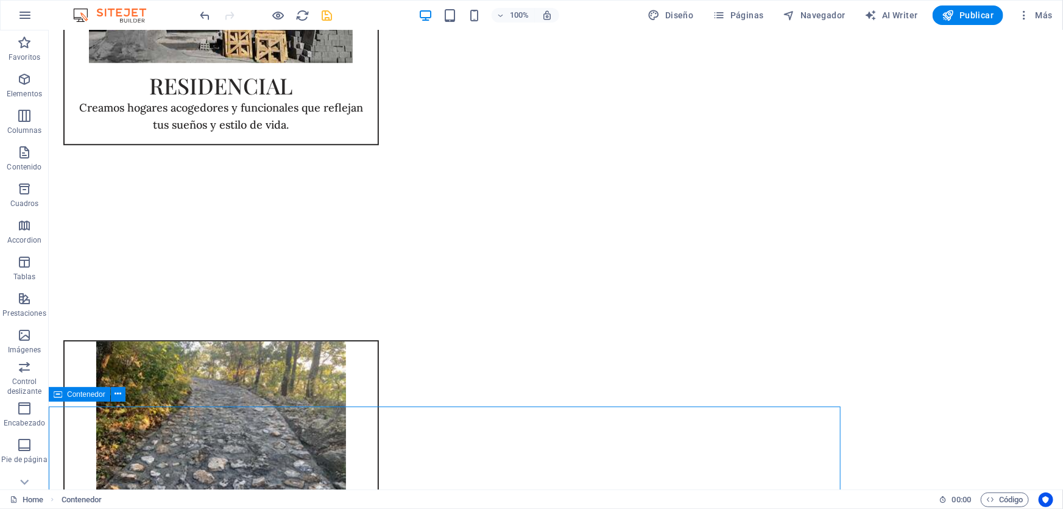
scroll to position [1691, 0]
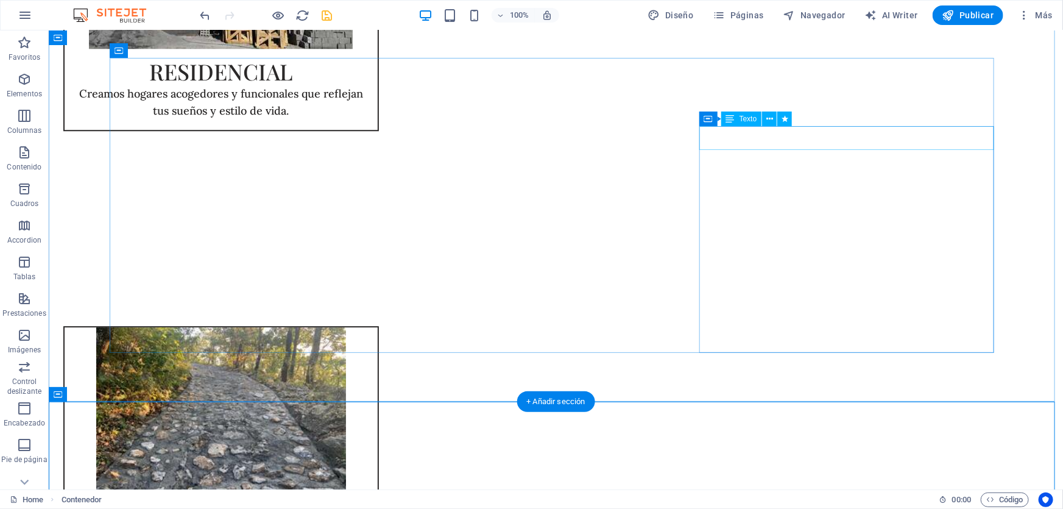
select select "px"
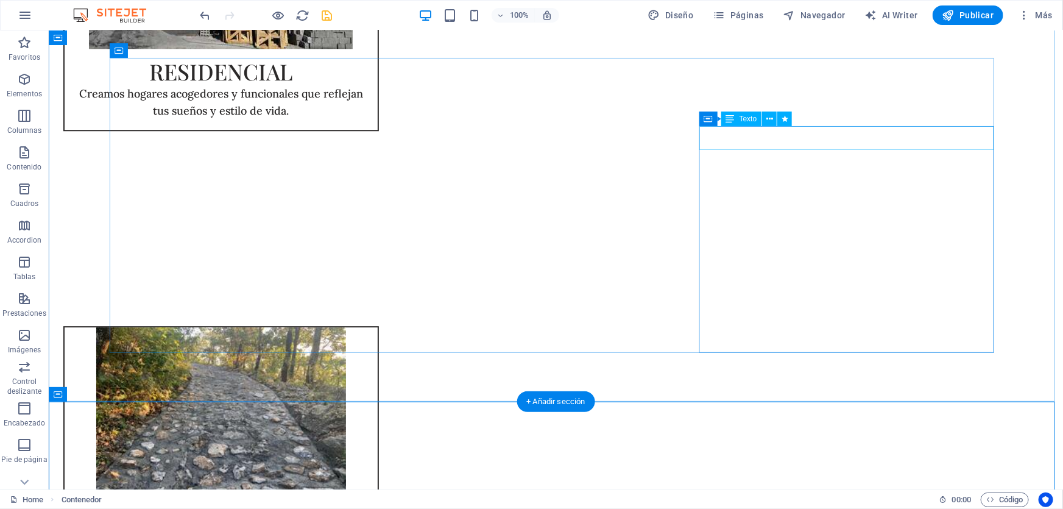
select select "px"
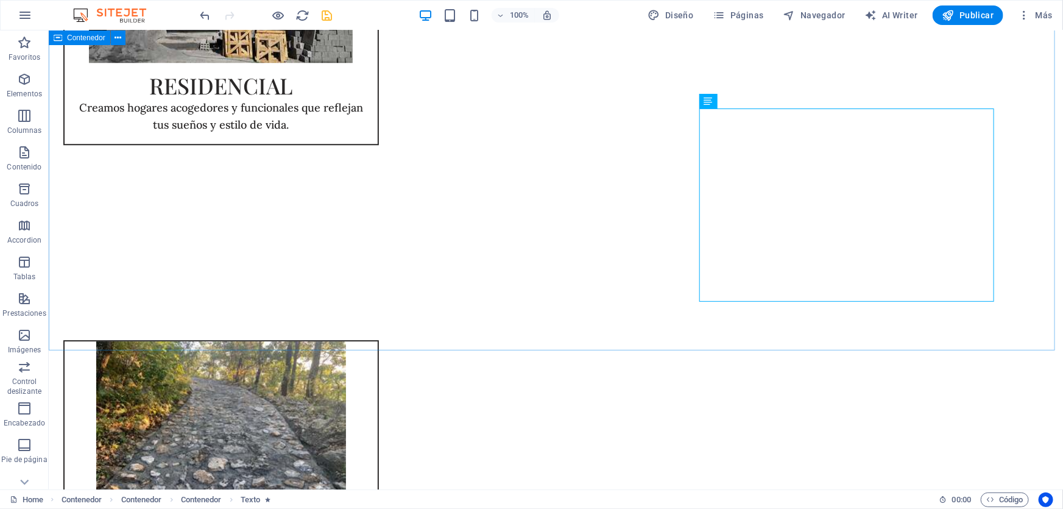
scroll to position [1742, 0]
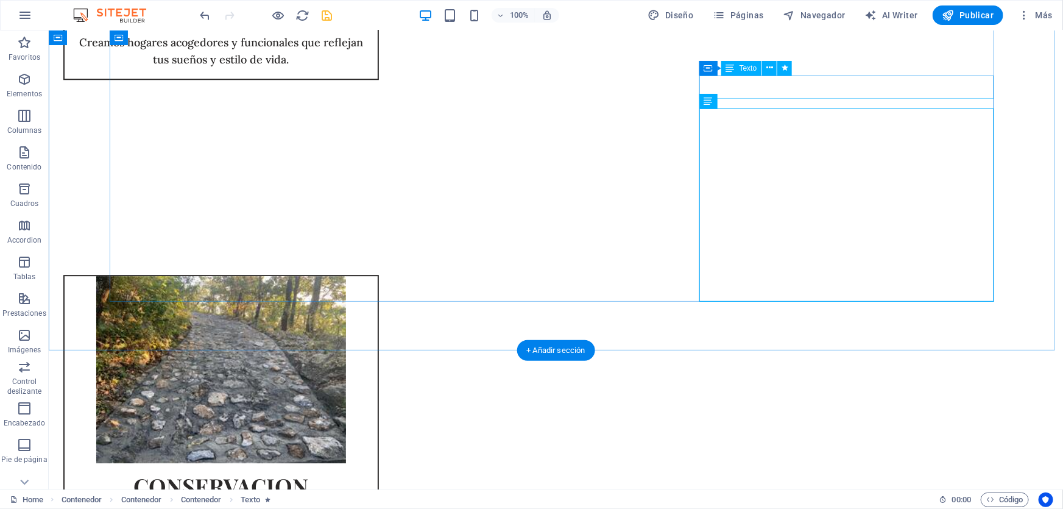
select select "px"
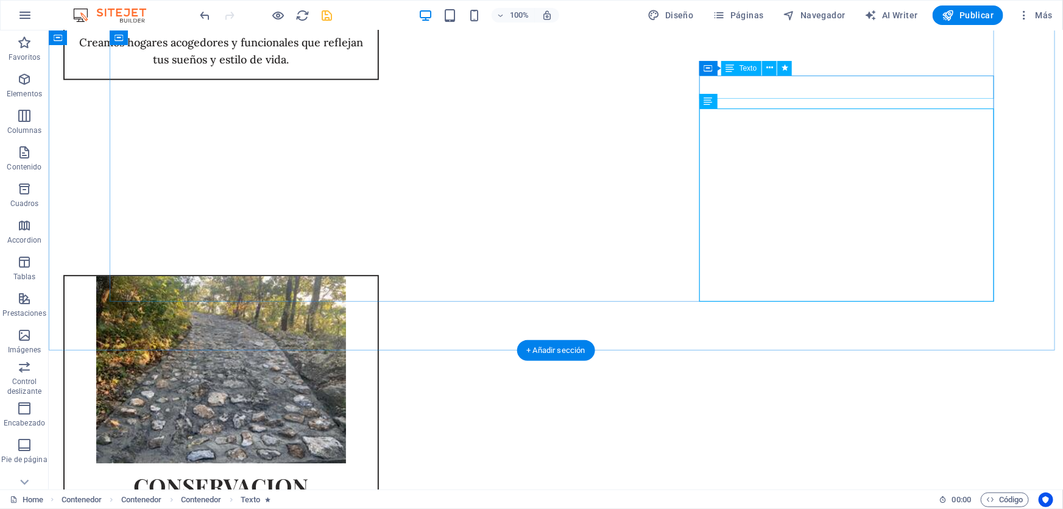
select select "px"
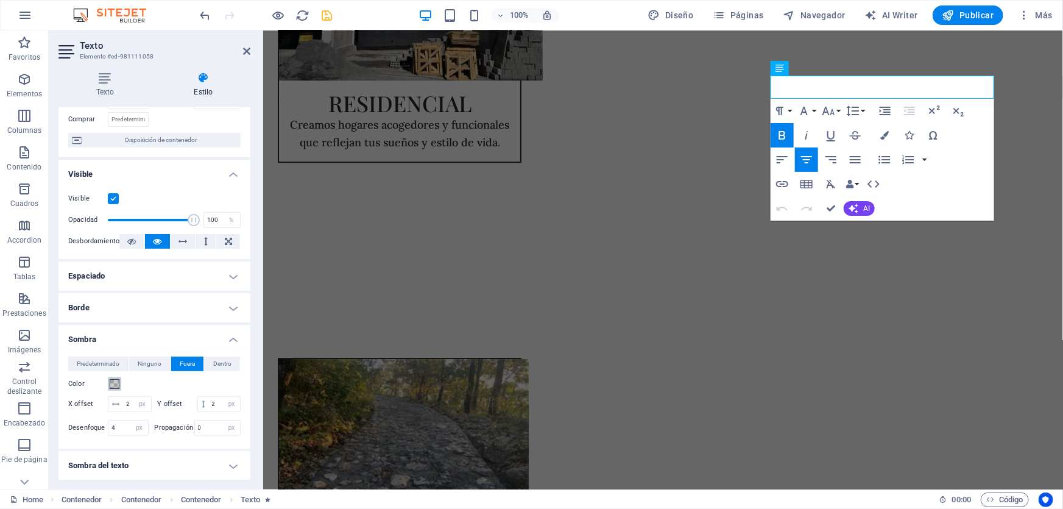
scroll to position [110, 0]
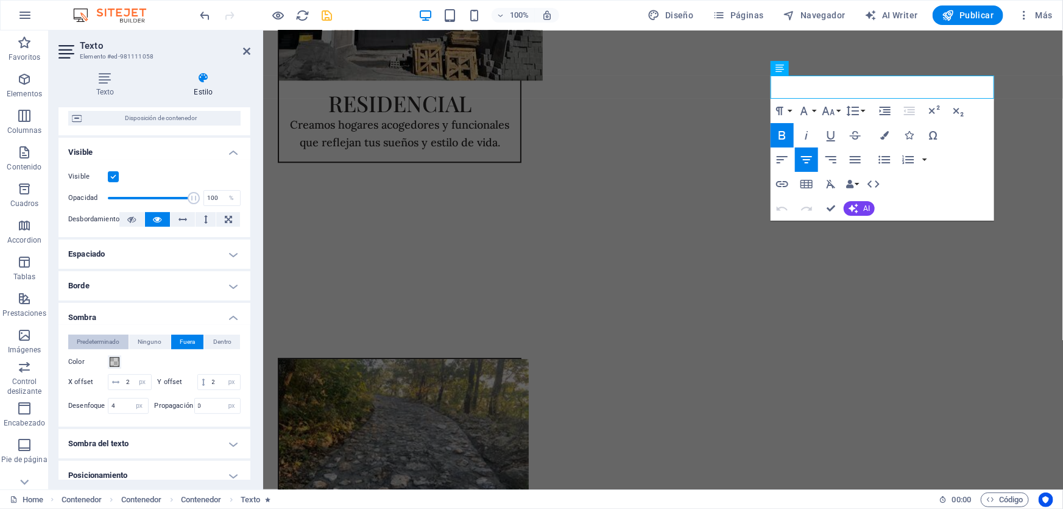
click at [91, 339] on span "Predeterminado" at bounding box center [98, 341] width 43 height 15
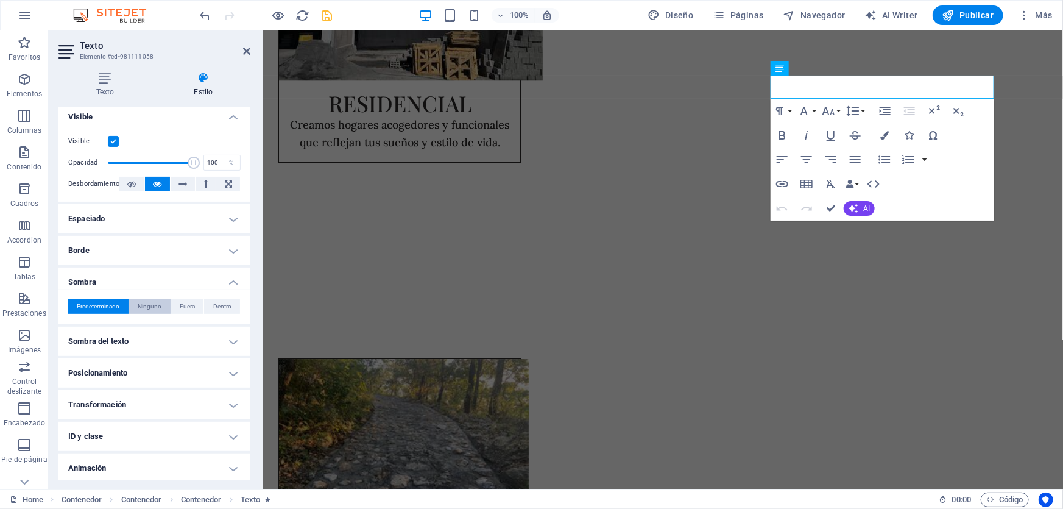
scroll to position [179, 0]
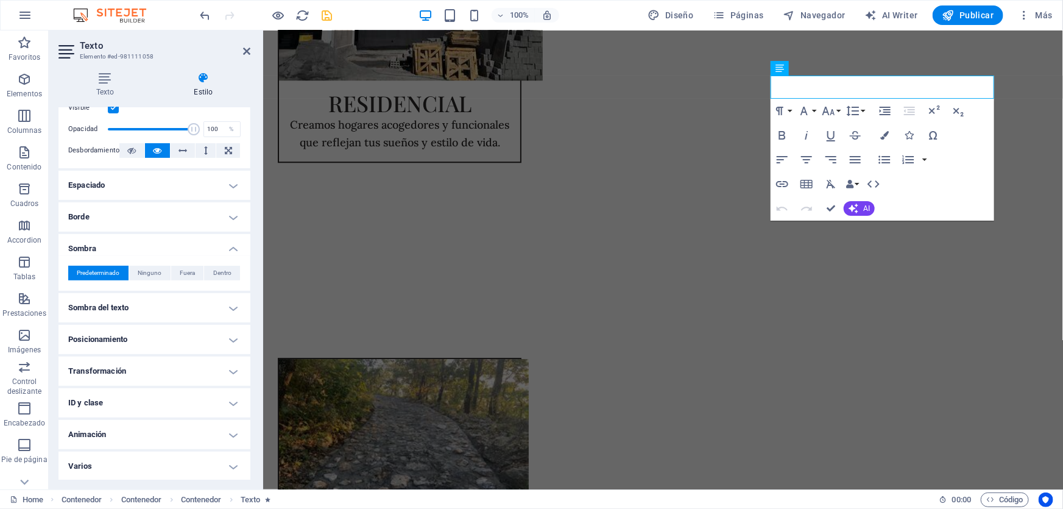
click at [147, 314] on h4 "Sombra del texto" at bounding box center [154, 307] width 192 height 29
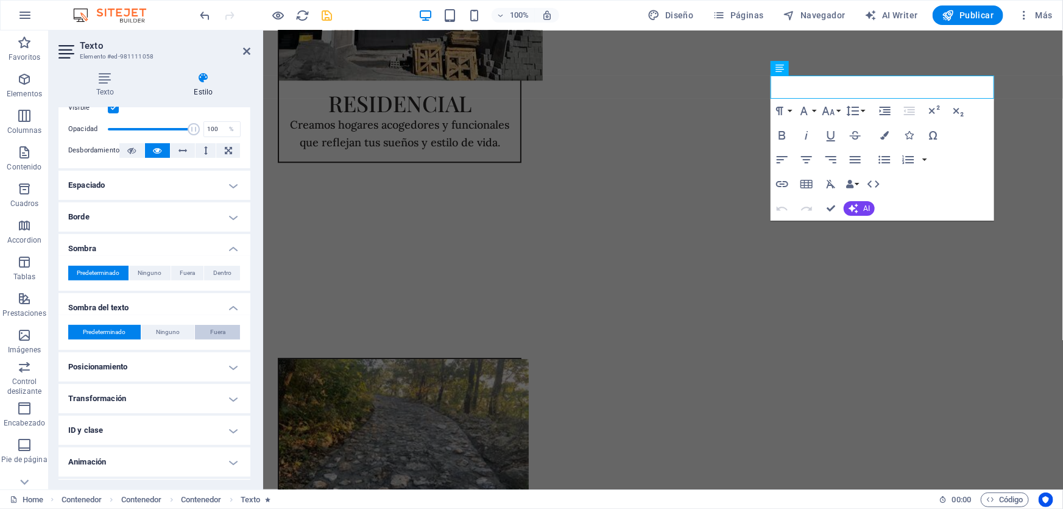
click at [202, 328] on button "Fuera" at bounding box center [217, 332] width 45 height 15
type input "2"
type input "4"
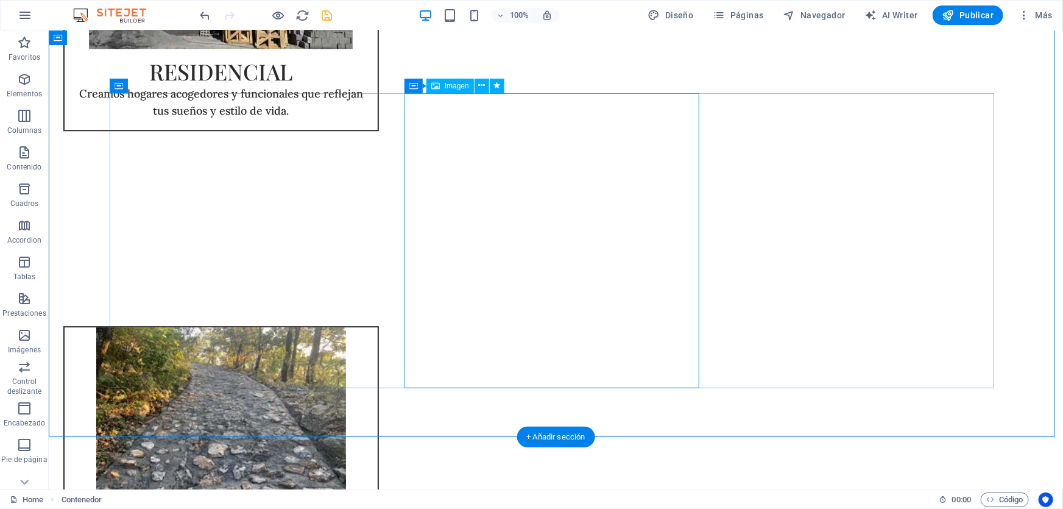
scroll to position [1470, 0]
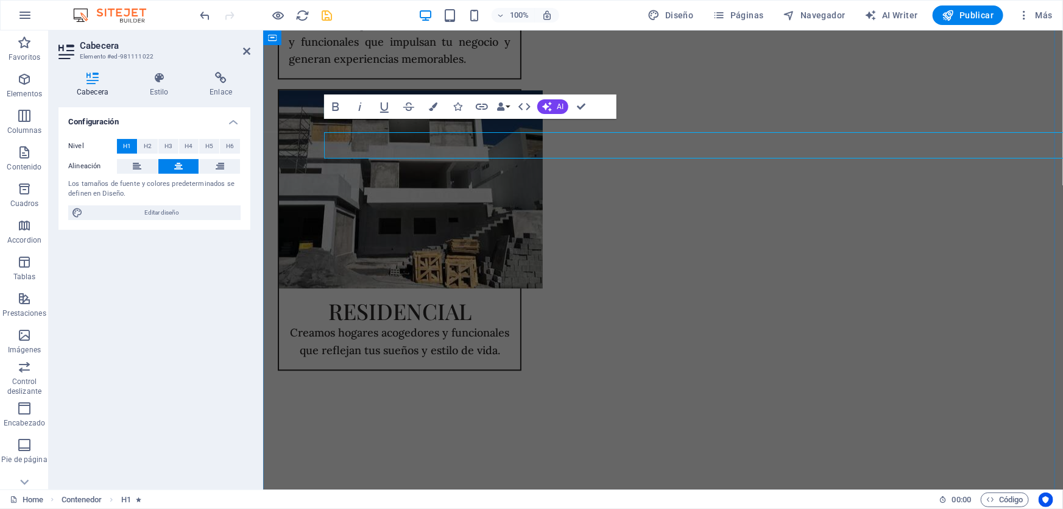
scroll to position [1456, 0]
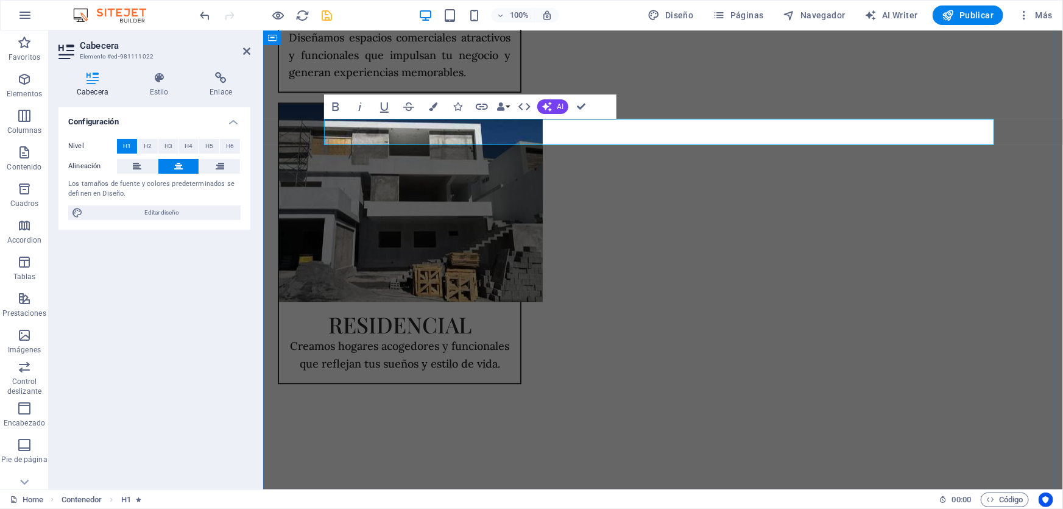
click at [161, 85] on h4 "Estilo" at bounding box center [162, 85] width 60 height 26
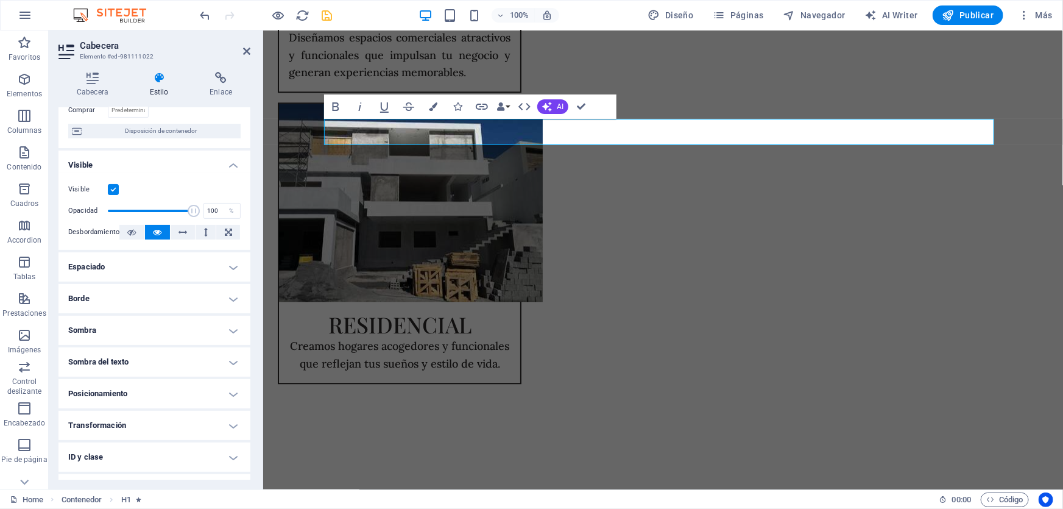
scroll to position [152, 0]
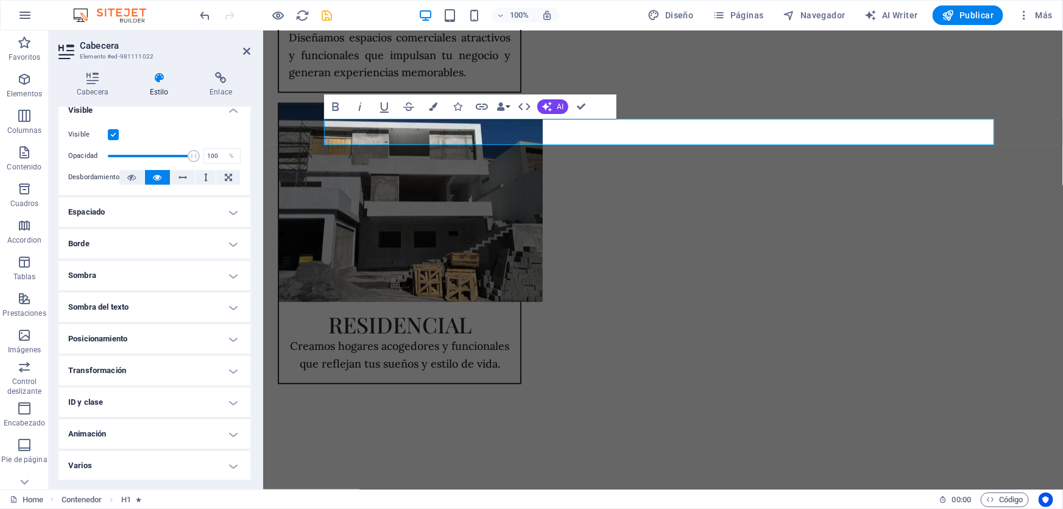
click at [129, 311] on h4 "Sombra del texto" at bounding box center [154, 306] width 192 height 29
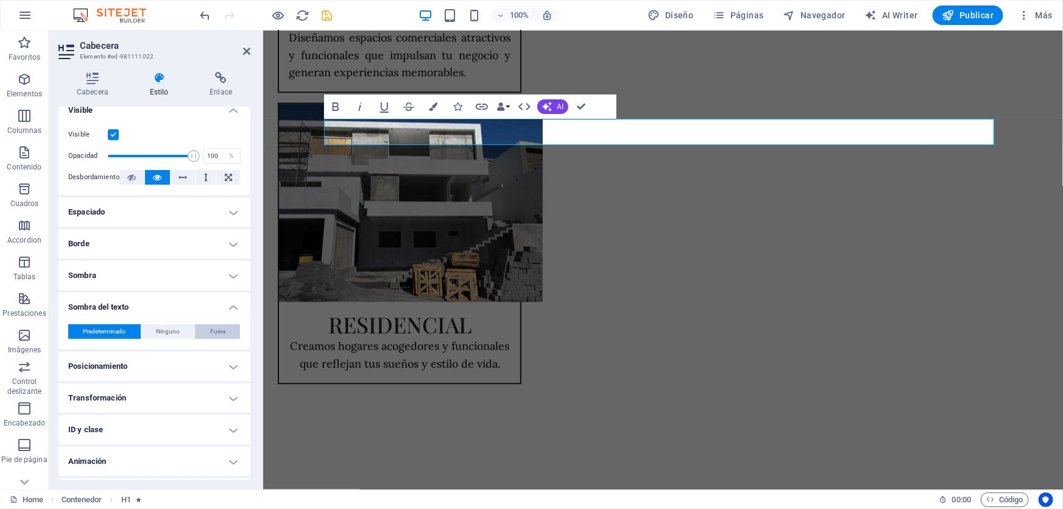
click at [232, 333] on button "Fuera" at bounding box center [217, 331] width 45 height 15
type input "2"
type input "4"
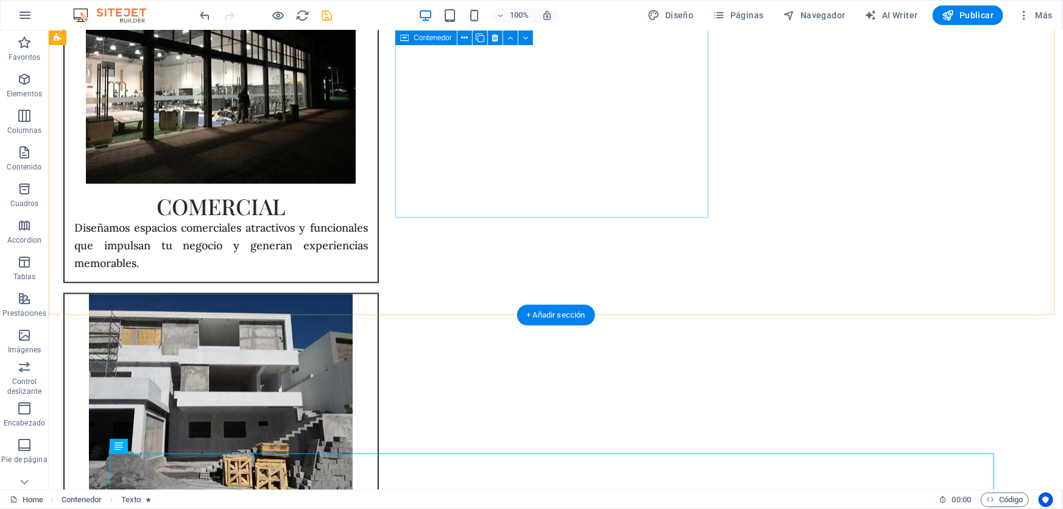
scroll to position [916, 0]
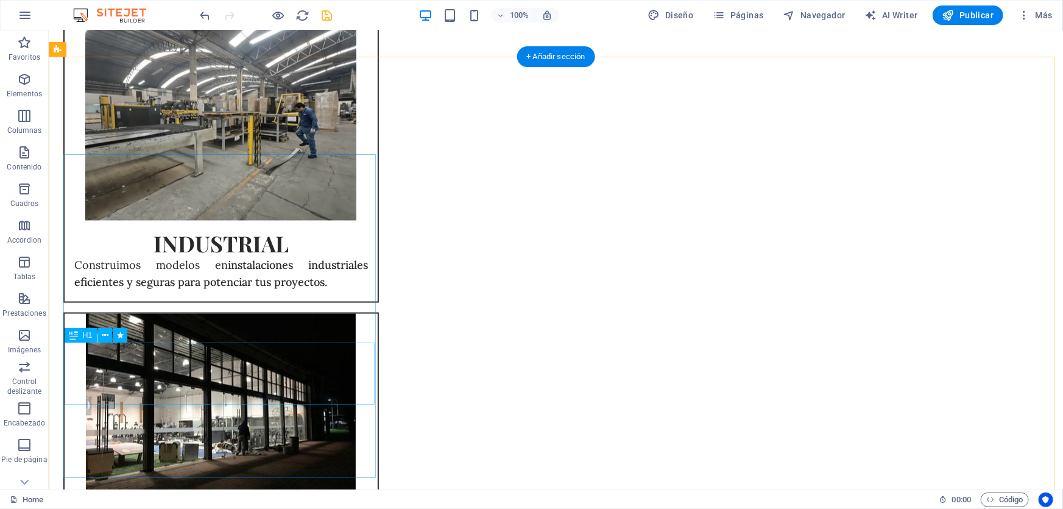
click at [212, 378] on div "H1 Superposición Tarjetas Imagen Contenedor H1 Contenedor Imagen Tarjetas Conte…" at bounding box center [556, 259] width 1014 height 459
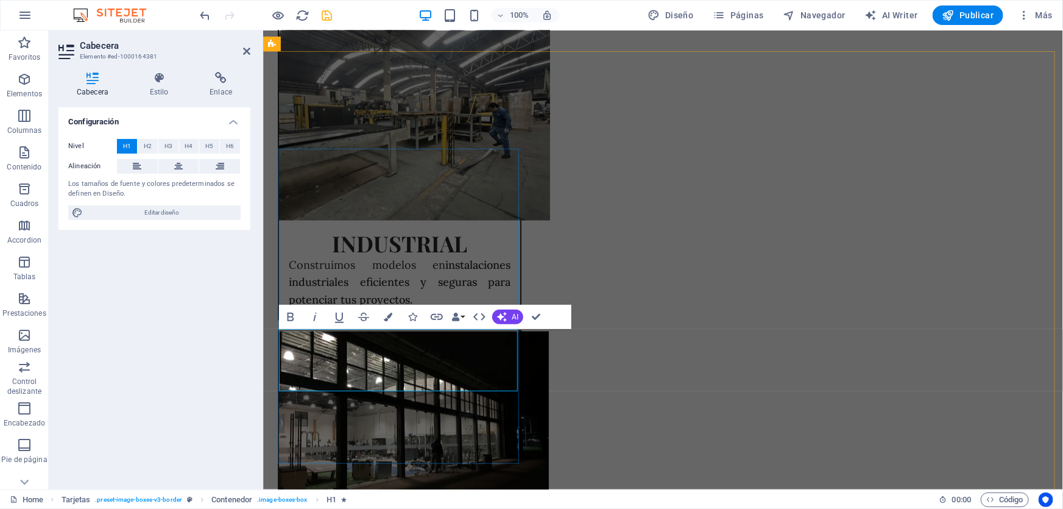
click at [161, 89] on h4 "Estilo" at bounding box center [162, 85] width 60 height 26
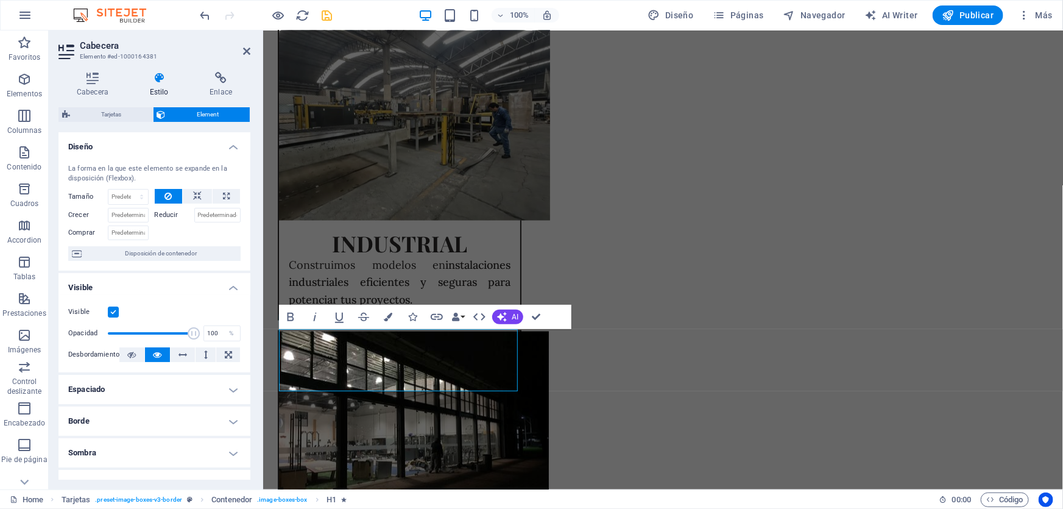
scroll to position [177, 0]
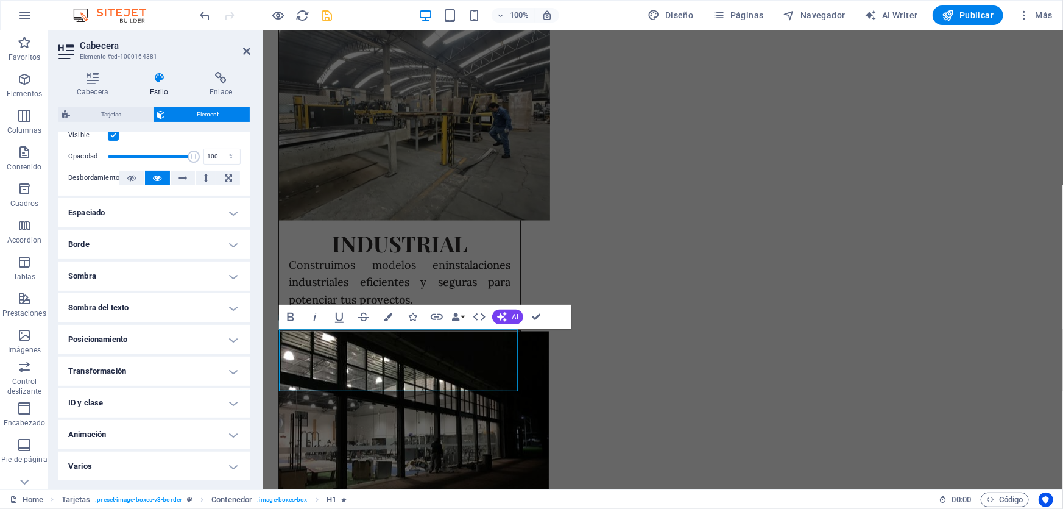
click at [116, 305] on h4 "Sombra del texto" at bounding box center [154, 307] width 192 height 29
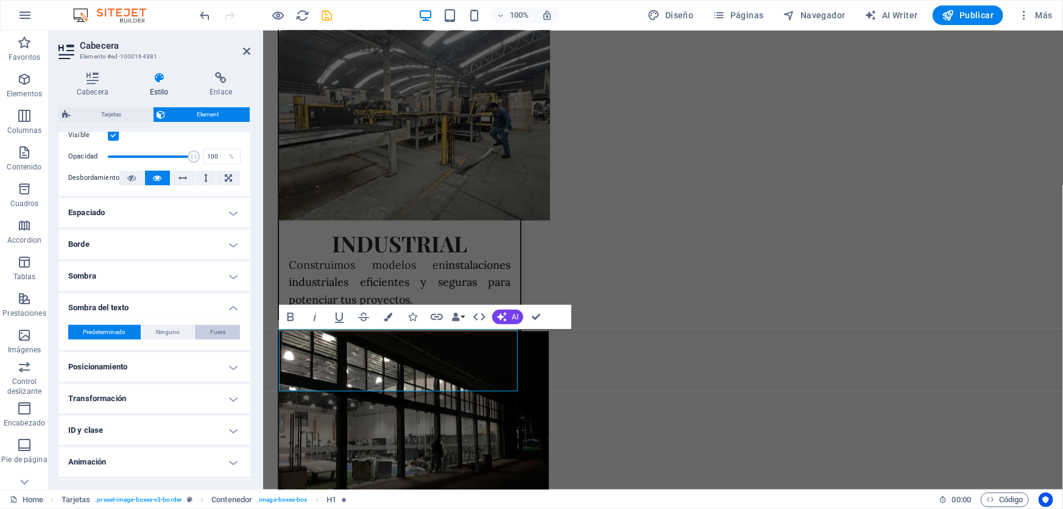
click at [217, 330] on span "Fuera" at bounding box center [217, 332] width 15 height 15
type input "2"
type input "4"
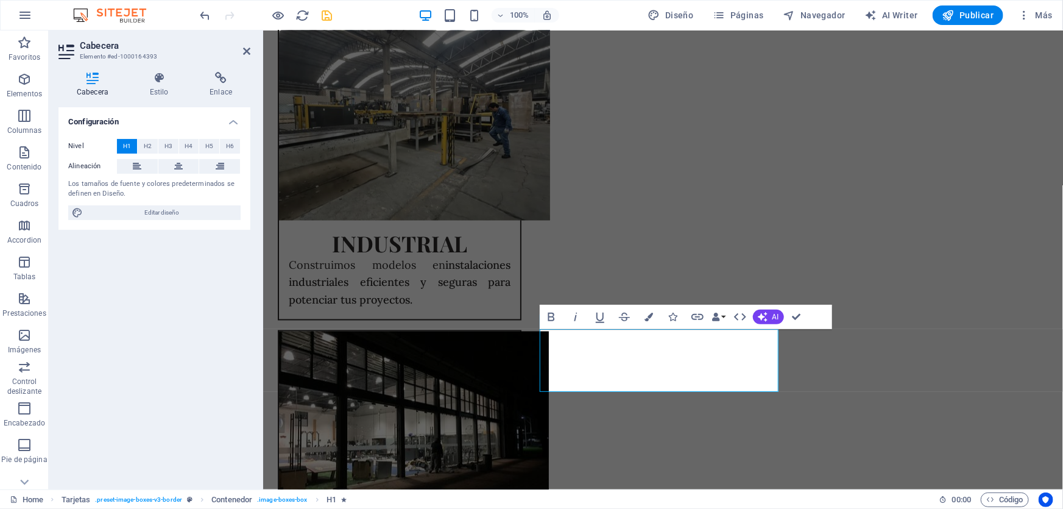
click at [163, 99] on div "Cabecera Estilo Enlace Configuración Nivel H1 H2 H3 H4 H5 H6 Alineación Los tam…" at bounding box center [154, 276] width 192 height 408
click at [167, 87] on h4 "Estilo" at bounding box center [162, 85] width 60 height 26
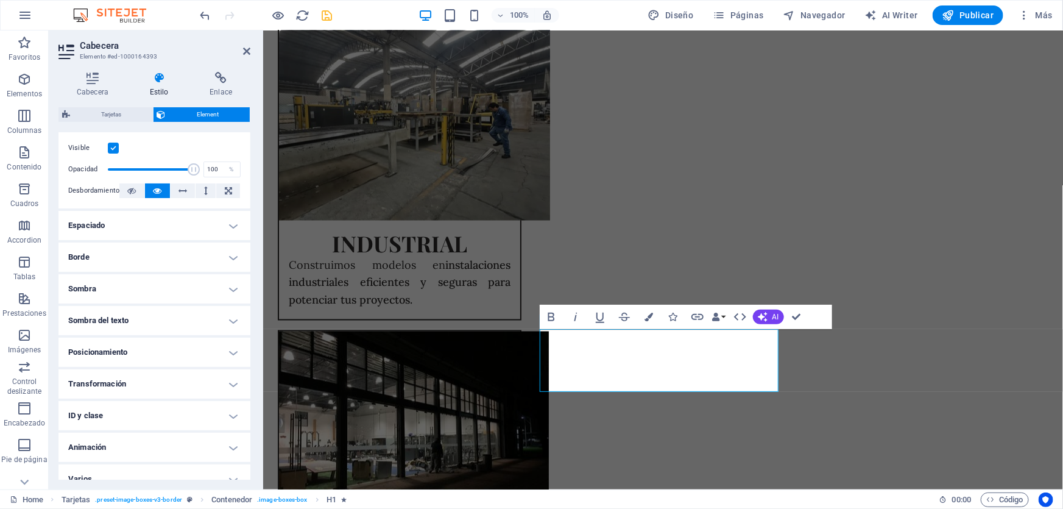
scroll to position [166, 0]
click at [136, 317] on h4 "Sombra del texto" at bounding box center [154, 318] width 192 height 29
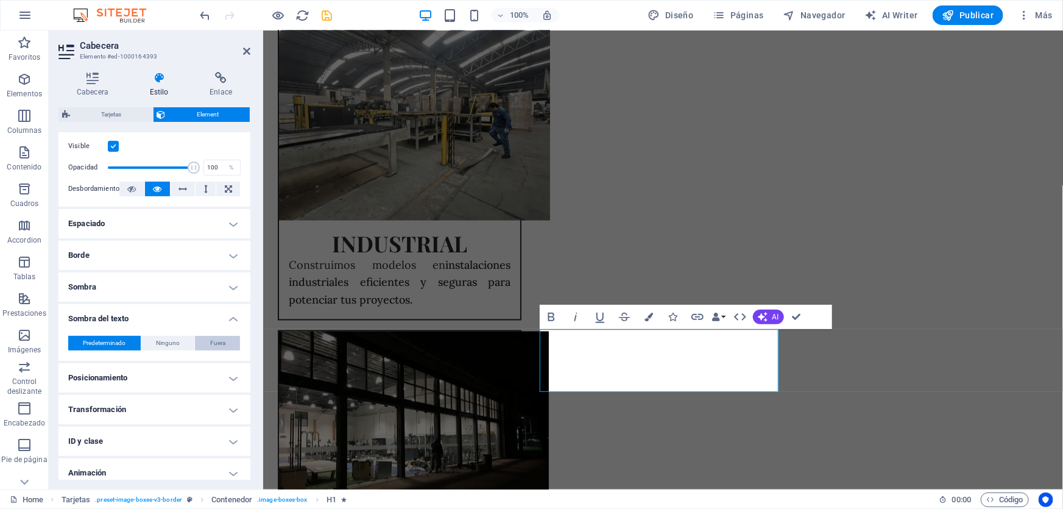
click at [218, 337] on span "Fuera" at bounding box center [217, 343] width 15 height 15
type input "2"
type input "4"
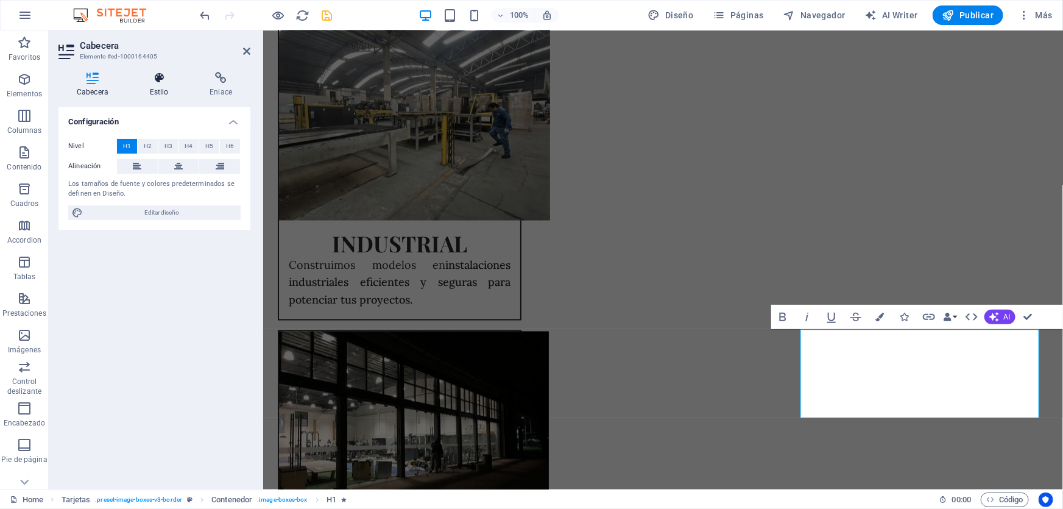
click at [166, 90] on h4 "Estilo" at bounding box center [162, 85] width 60 height 26
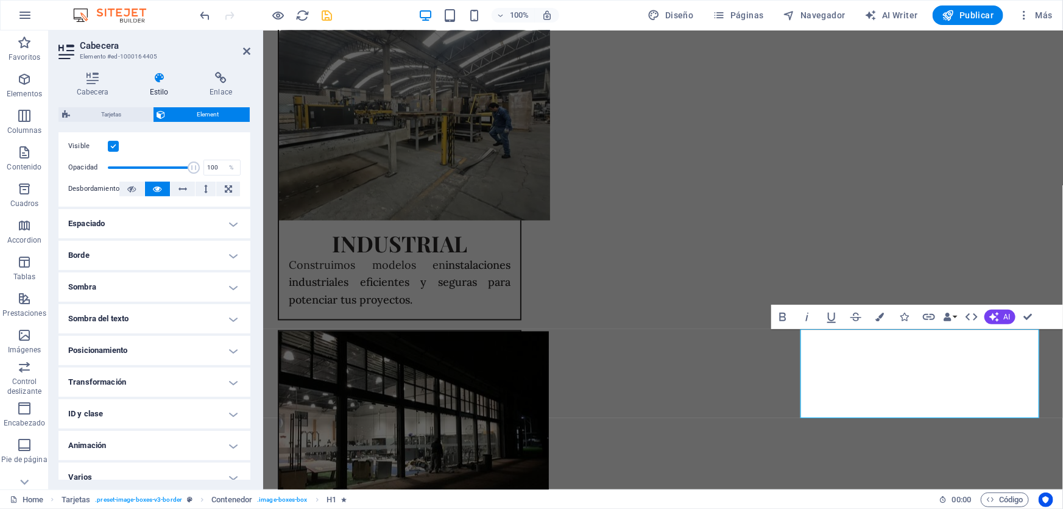
click at [122, 289] on h4 "Sombra" at bounding box center [154, 286] width 192 height 29
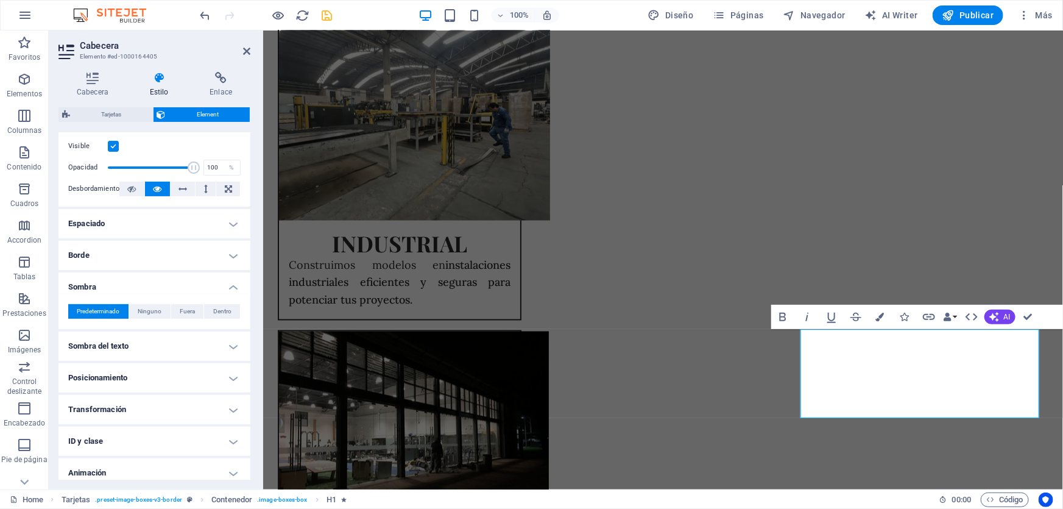
click at [128, 340] on h4 "Sombra del texto" at bounding box center [154, 345] width 192 height 29
click at [220, 372] on span "Fuera" at bounding box center [217, 370] width 15 height 15
type input "2"
type input "4"
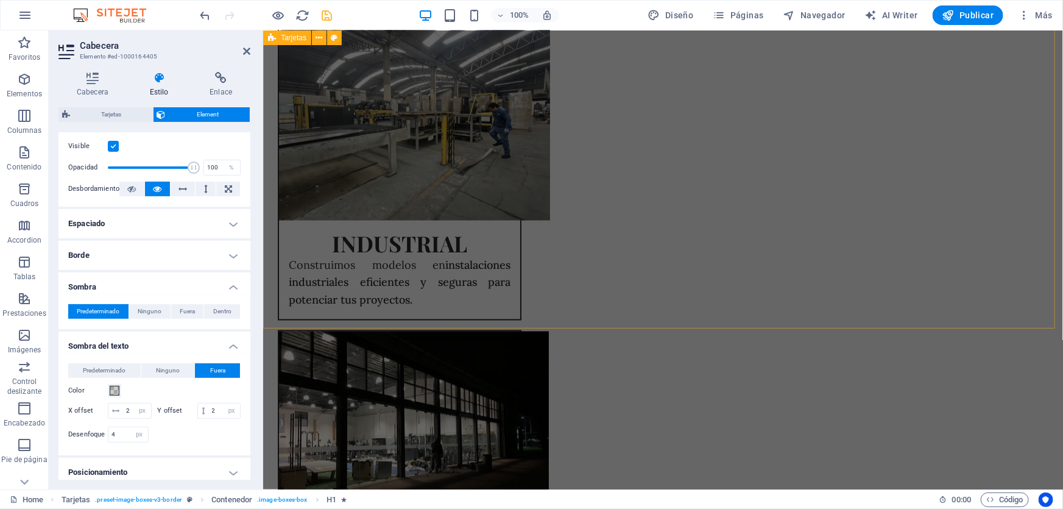
scroll to position [639, 0]
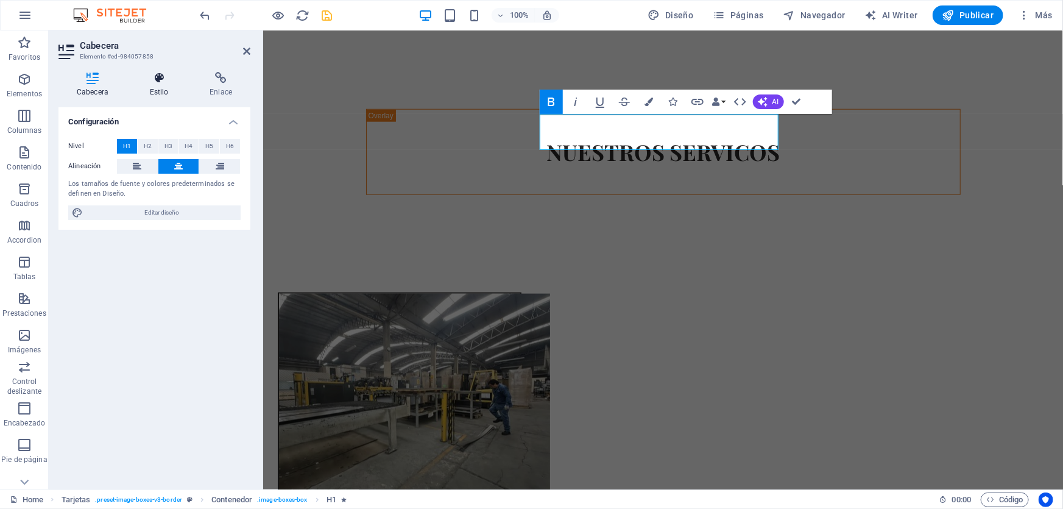
click at [153, 96] on h4 "Estilo" at bounding box center [162, 85] width 60 height 26
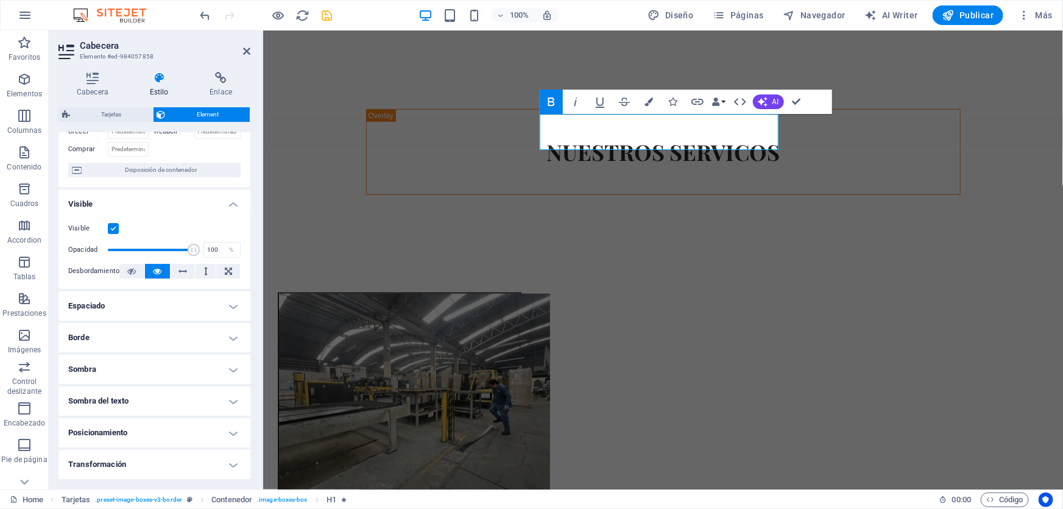
scroll to position [177, 0]
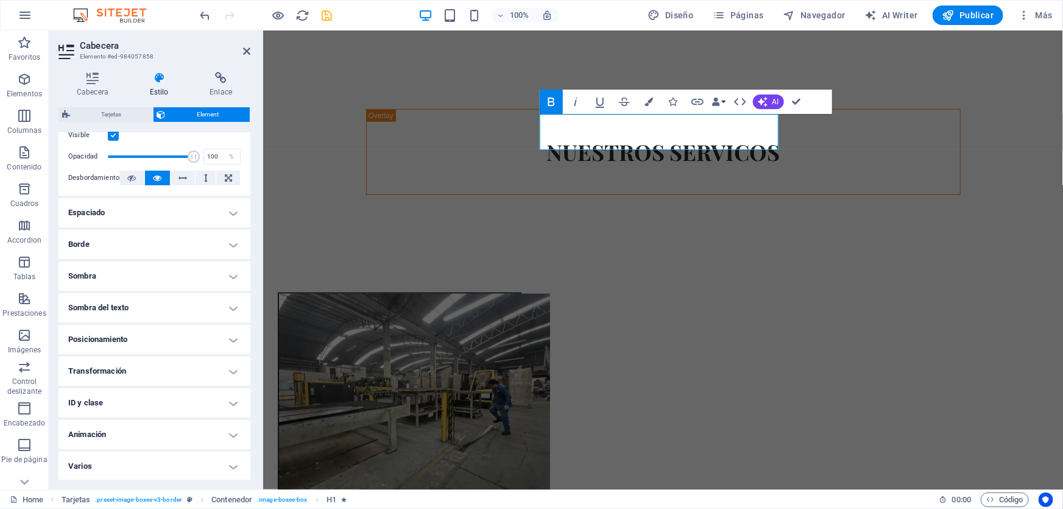
click at [161, 293] on h4 "Sombra del texto" at bounding box center [154, 307] width 192 height 29
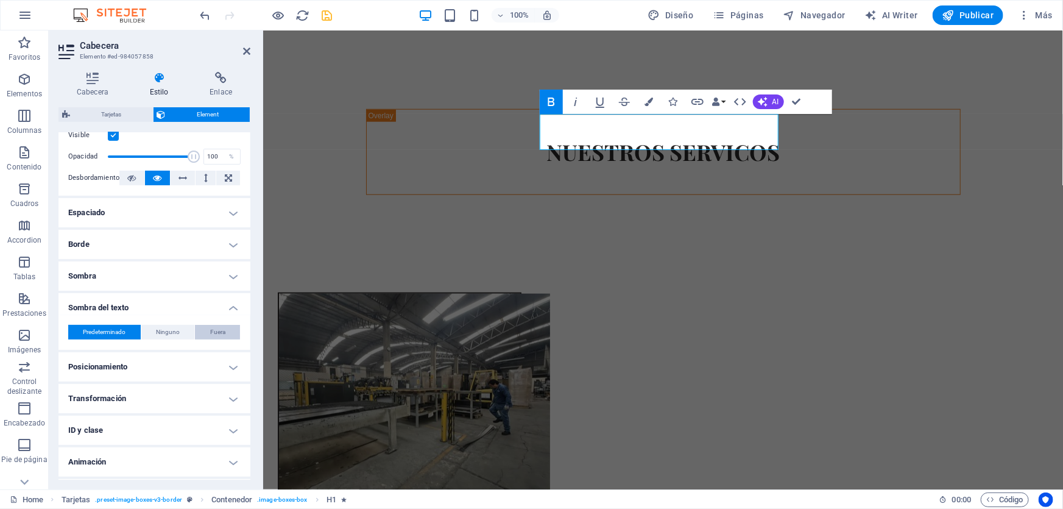
click at [236, 330] on button "Fuera" at bounding box center [217, 332] width 45 height 15
type input "2"
type input "4"
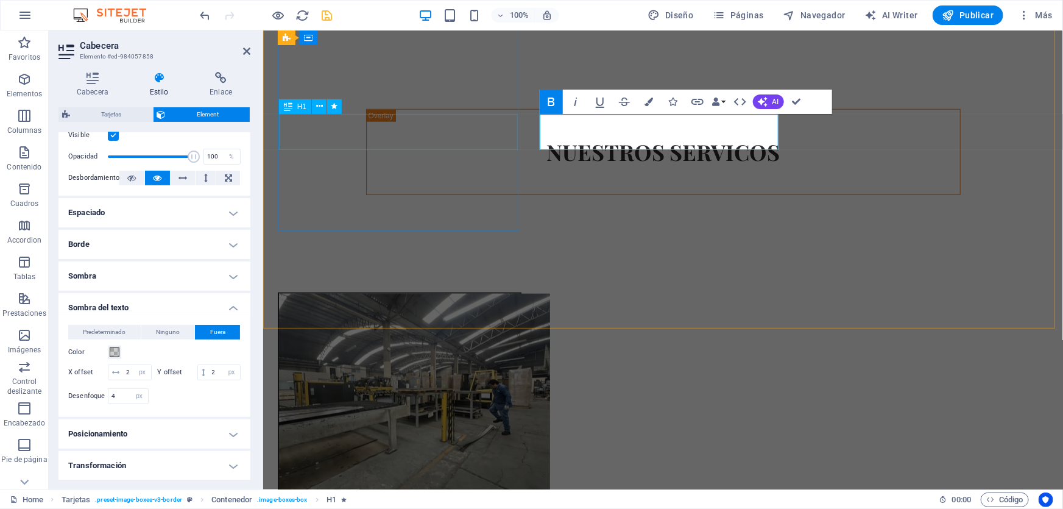
click at [398, 497] on div "INDUSTRIAL" at bounding box center [398, 515] width 241 height 36
click at [400, 497] on div "INDUSTRIAL" at bounding box center [398, 515] width 241 height 36
select select "px"
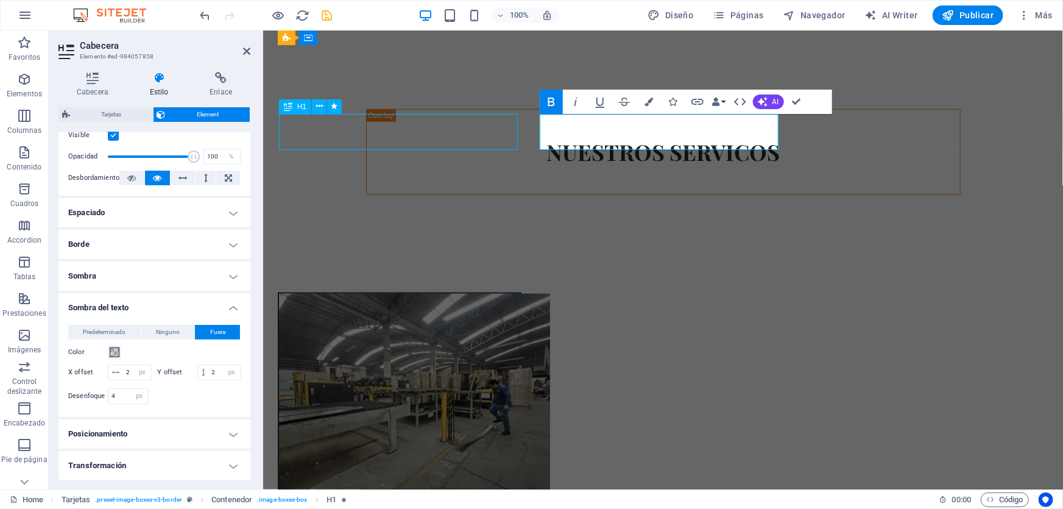
select select "px"
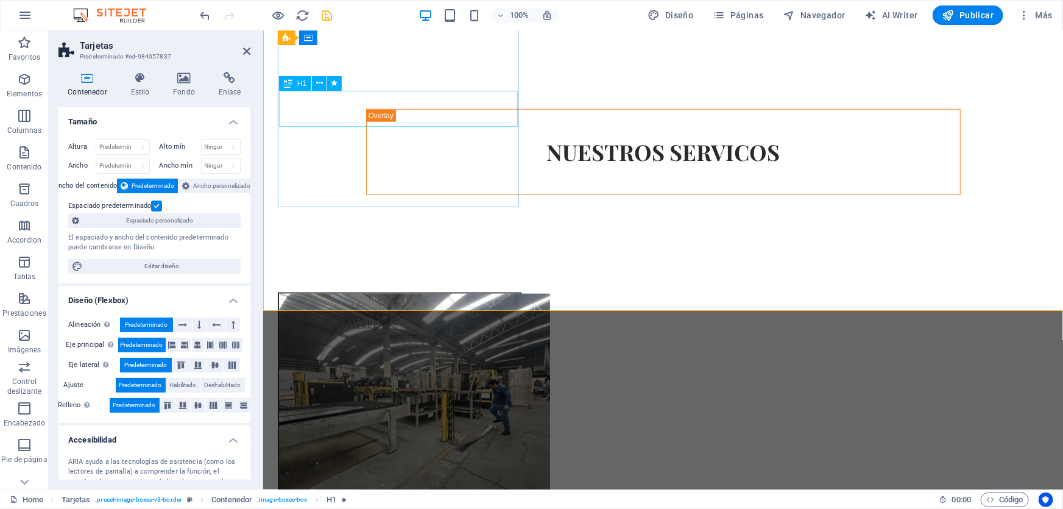
click at [395, 497] on div "INDUSTRIAL" at bounding box center [398, 515] width 241 height 36
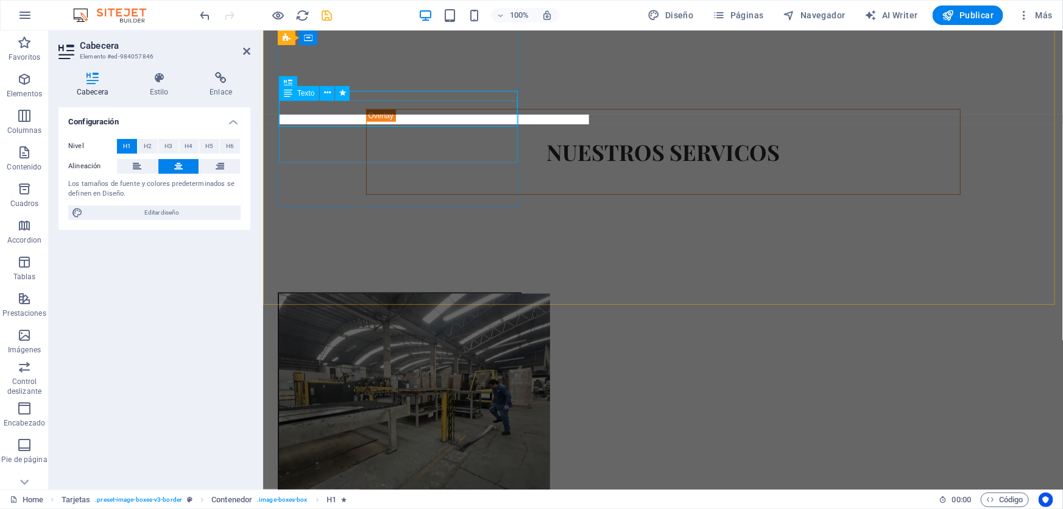
scroll to position [662, 0]
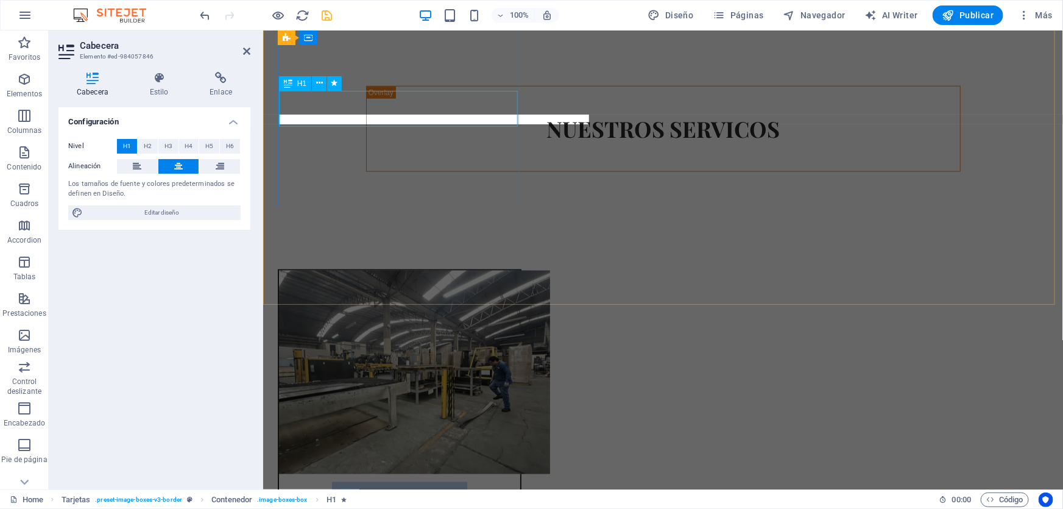
click at [395, 481] on span "INDUSTRIAL" at bounding box center [398, 495] width 135 height 29
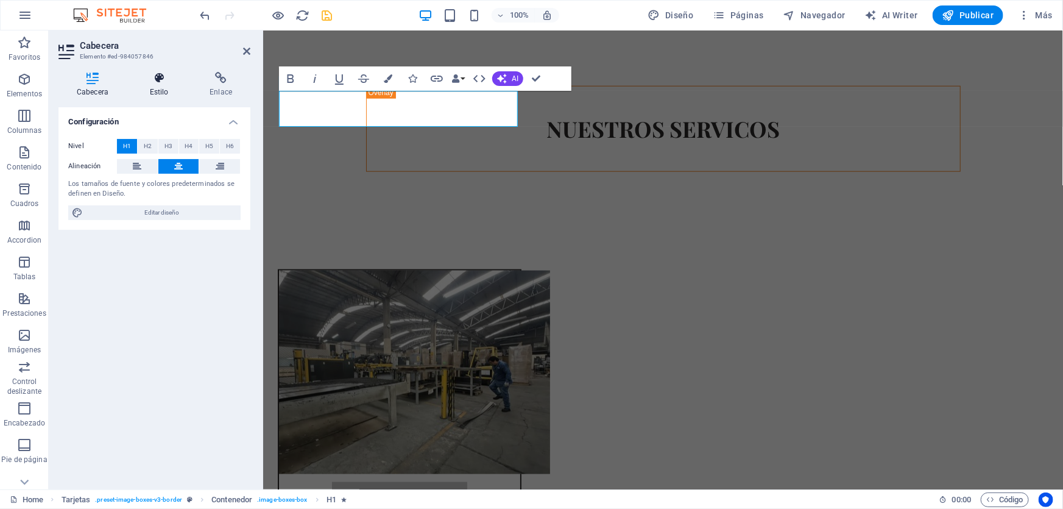
click at [169, 82] on icon at bounding box center [159, 78] width 55 height 12
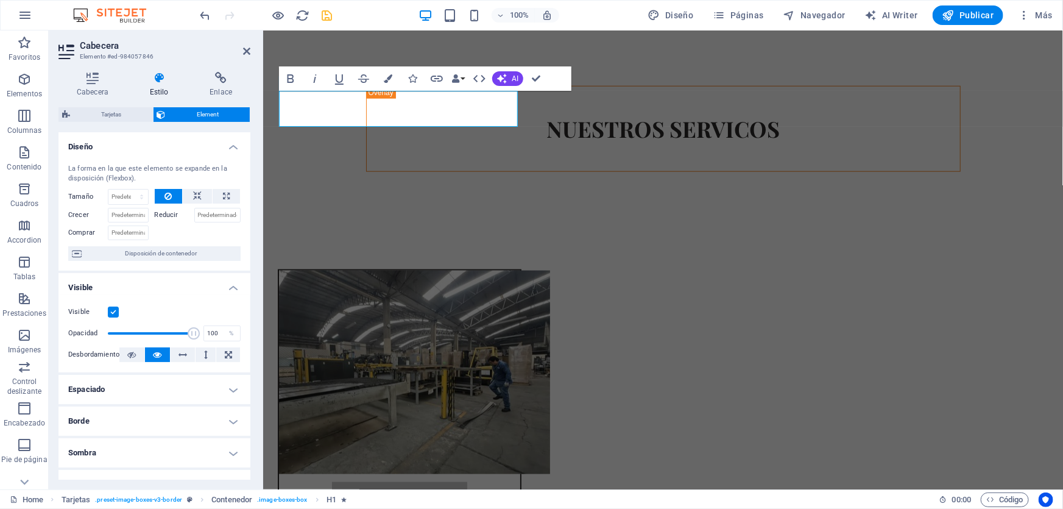
scroll to position [177, 0]
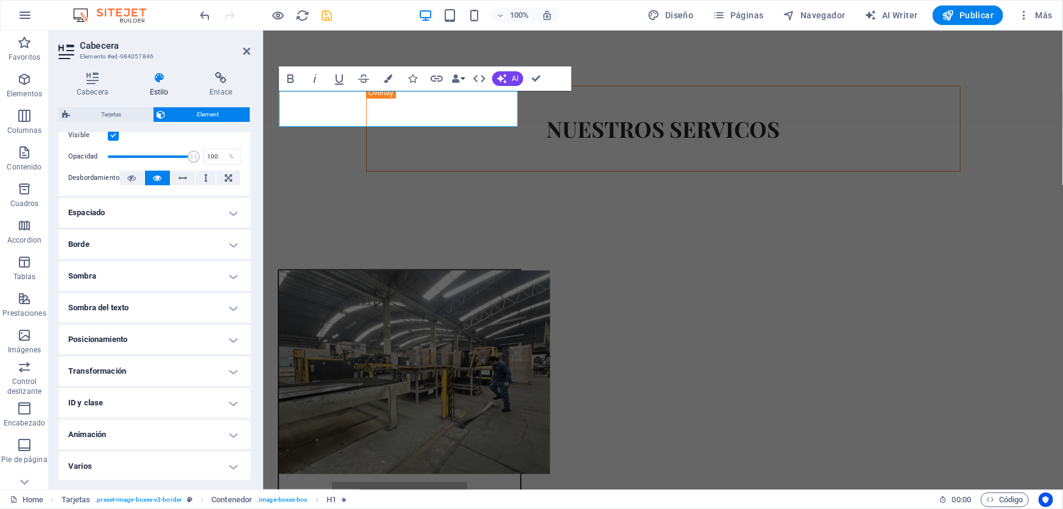
click at [130, 306] on h4 "Sombra del texto" at bounding box center [154, 307] width 192 height 29
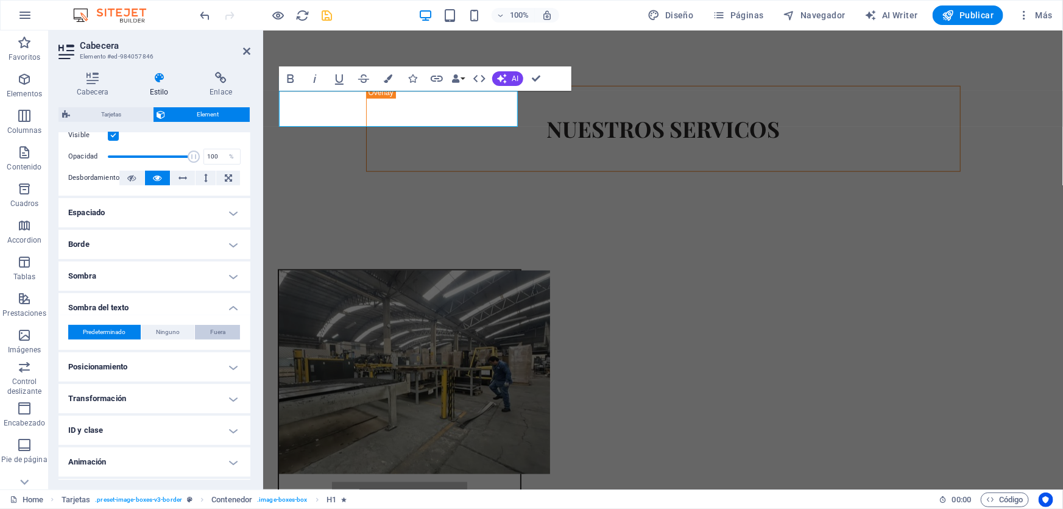
click at [224, 327] on button "Fuera" at bounding box center [217, 332] width 45 height 15
type input "2"
type input "4"
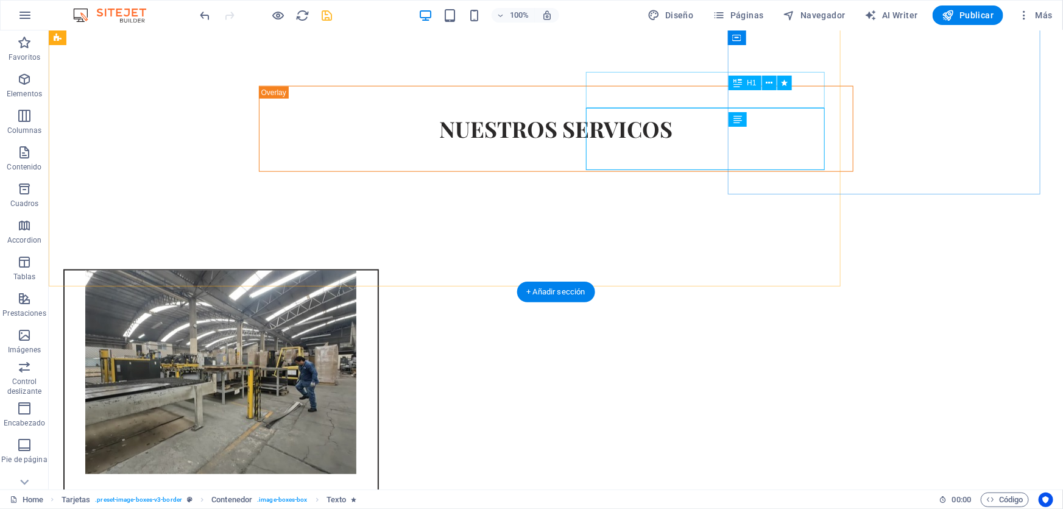
scroll to position [681, 0]
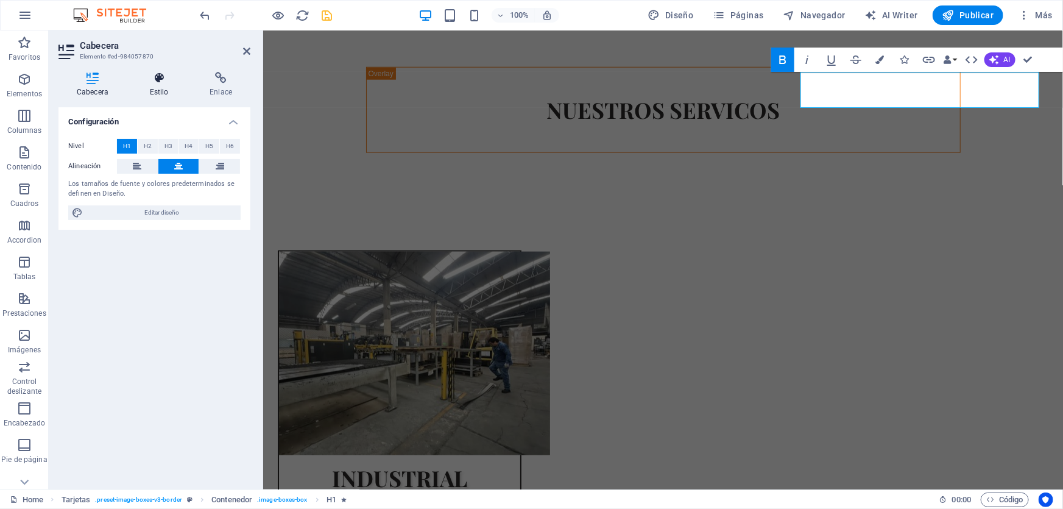
click at [174, 85] on h4 "Estilo" at bounding box center [162, 85] width 60 height 26
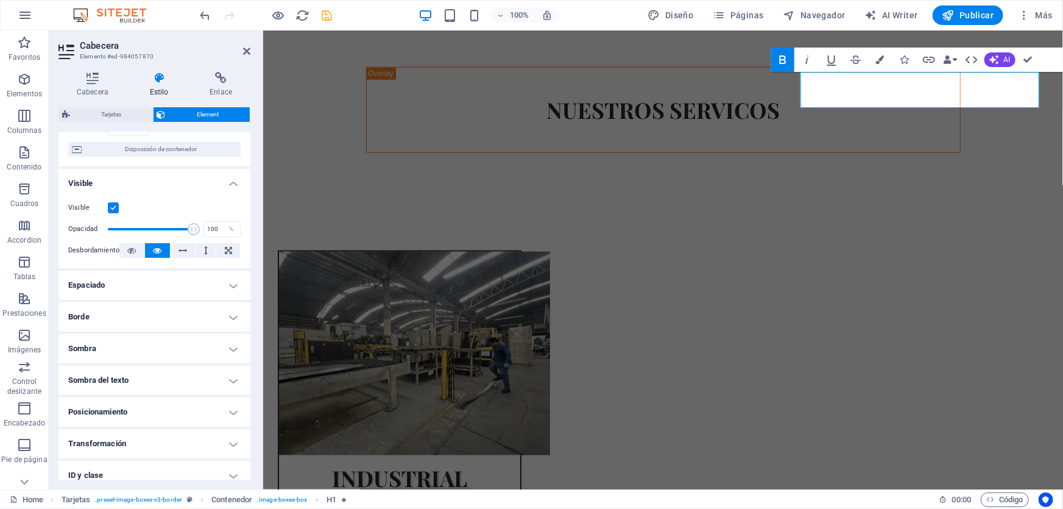
scroll to position [177, 0]
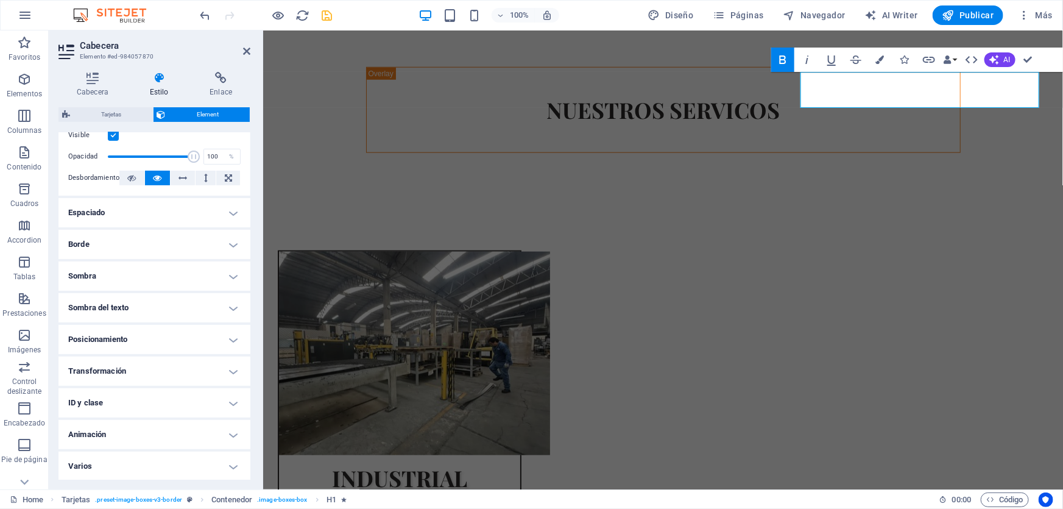
click at [145, 309] on h4 "Sombra del texto" at bounding box center [154, 307] width 192 height 29
click at [221, 329] on span "Fuera" at bounding box center [217, 332] width 15 height 15
type input "2"
type input "4"
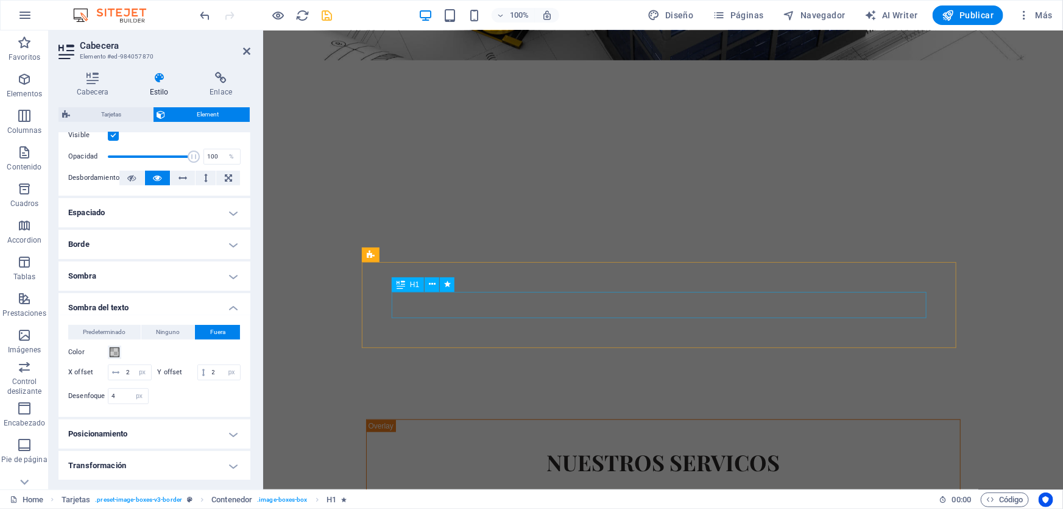
scroll to position [127, 0]
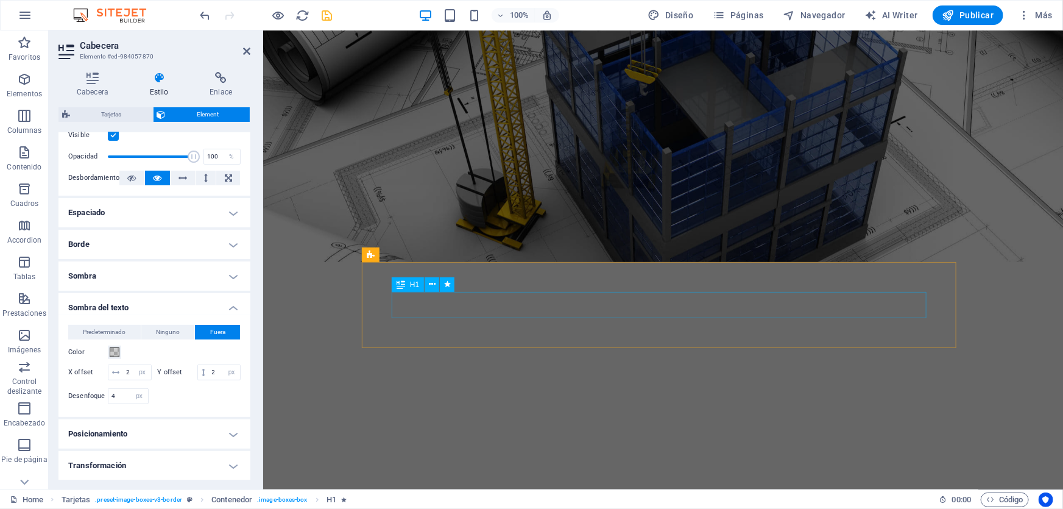
drag, startPoint x: 651, startPoint y: 303, endPoint x: 403, endPoint y: 168, distance: 283.3
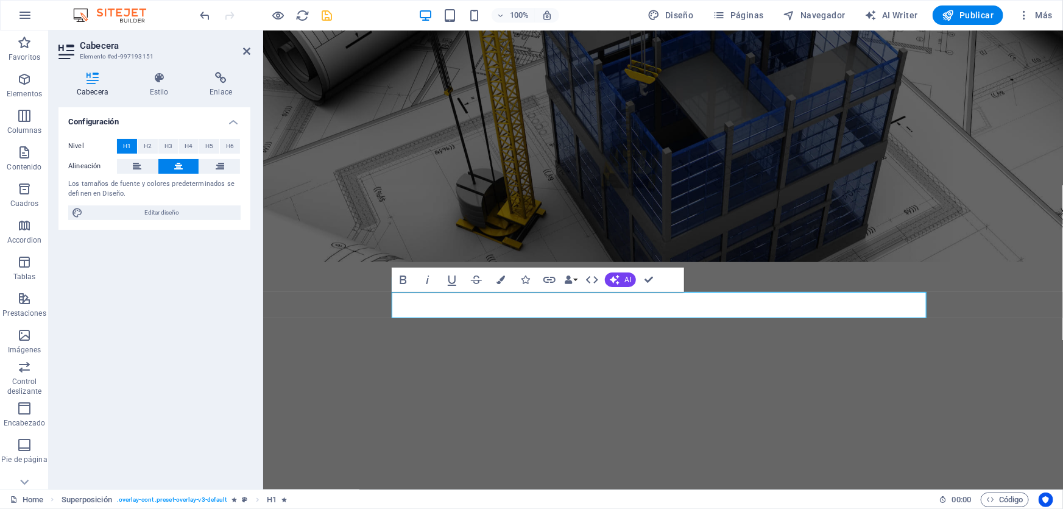
click at [149, 71] on div "Cabecera Estilo Enlace Configuración Nivel H1 H2 H3 H4 H5 H6 Alineación Los tam…" at bounding box center [154, 275] width 211 height 427
click at [164, 87] on h4 "Estilo" at bounding box center [162, 85] width 60 height 26
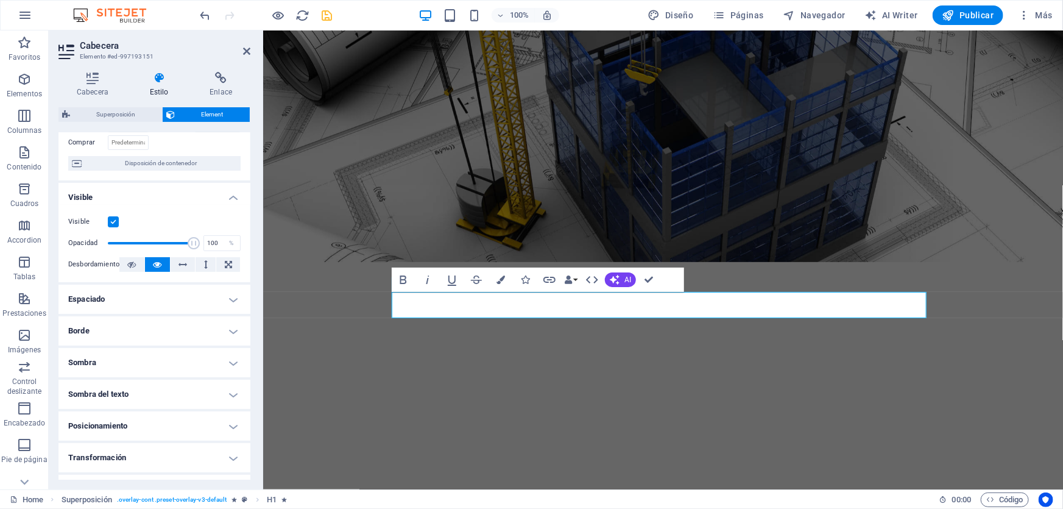
scroll to position [177, 0]
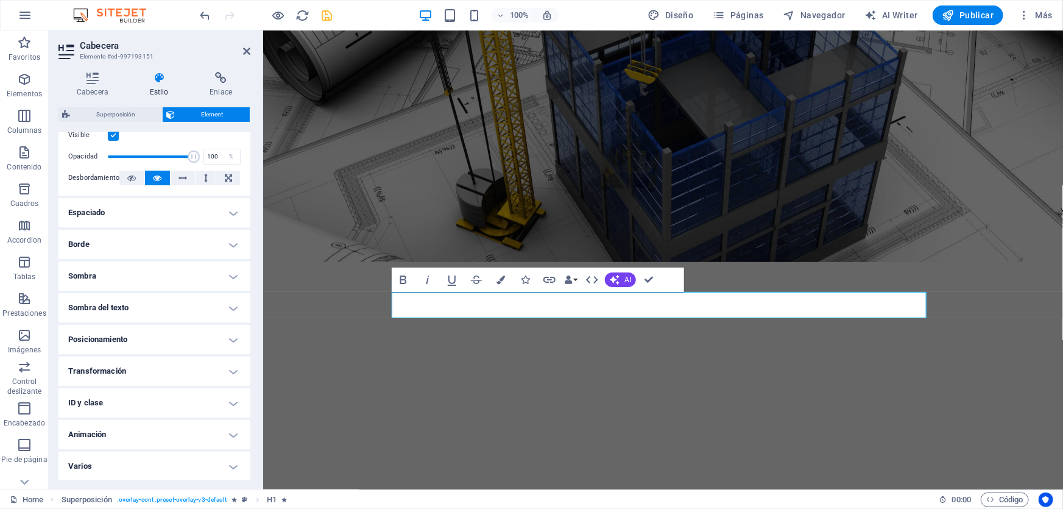
click at [115, 311] on h4 "Sombra del texto" at bounding box center [154, 307] width 192 height 29
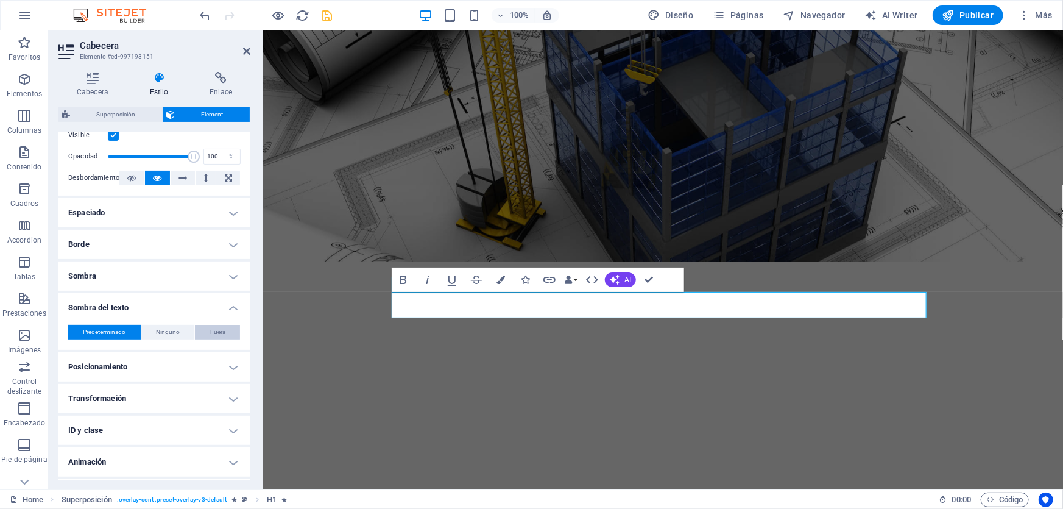
click at [214, 330] on span "Fuera" at bounding box center [217, 332] width 15 height 15
type input "2"
type input "4"
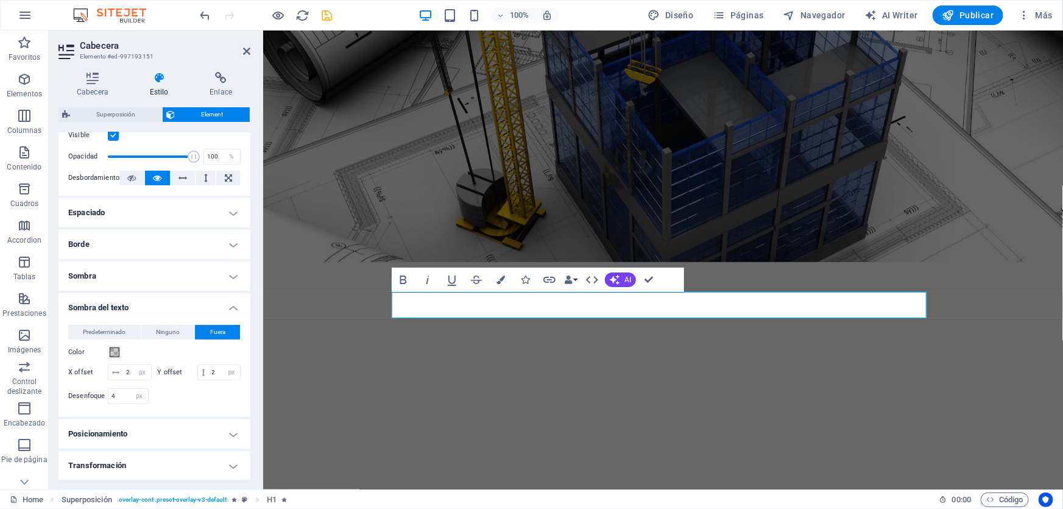
scroll to position [286, 0]
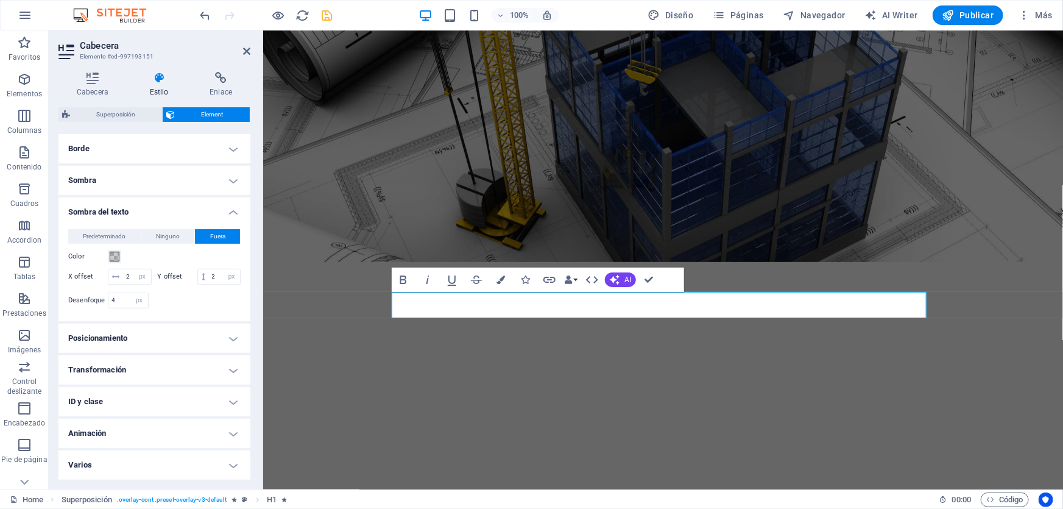
click at [163, 438] on h4 "Animación" at bounding box center [154, 433] width 192 height 29
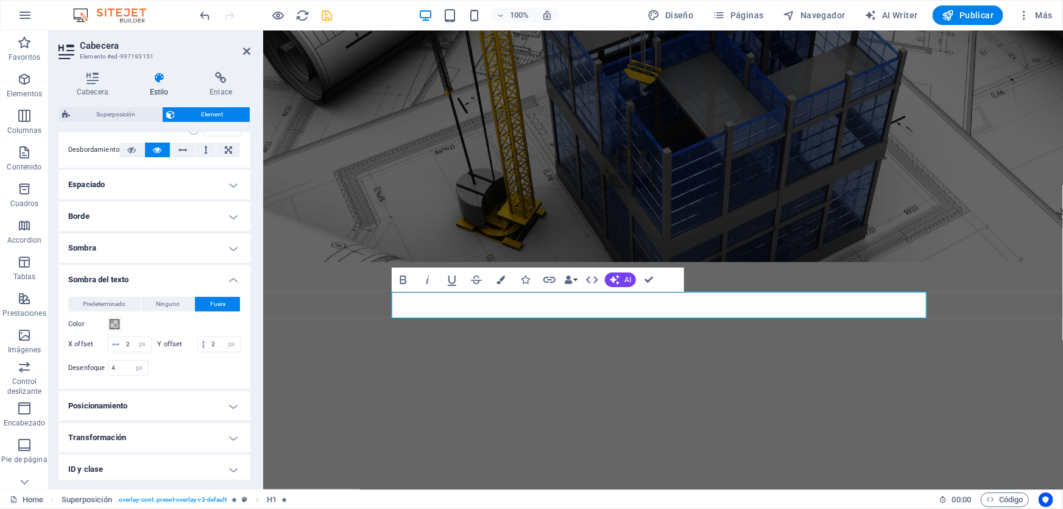
scroll to position [135, 0]
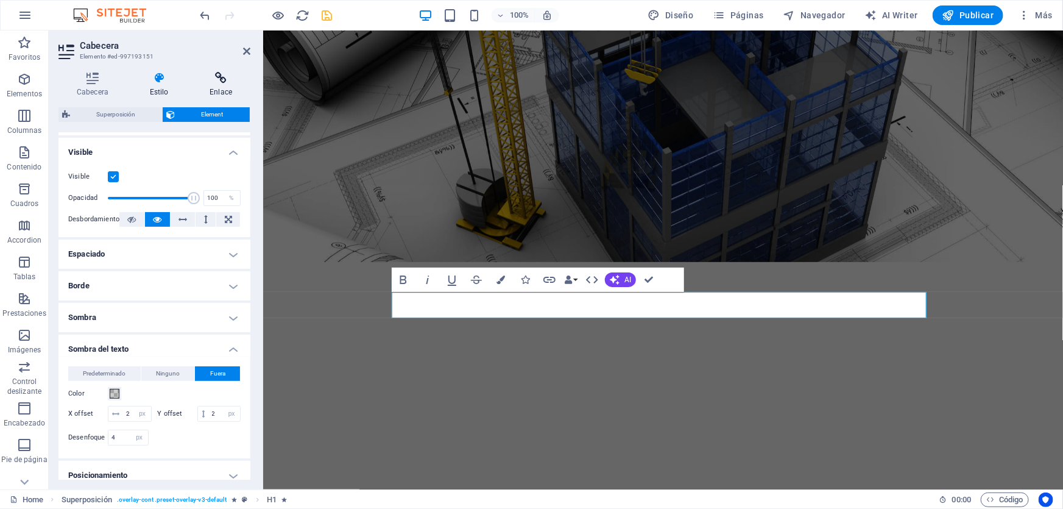
click at [229, 83] on icon at bounding box center [220, 78] width 59 height 12
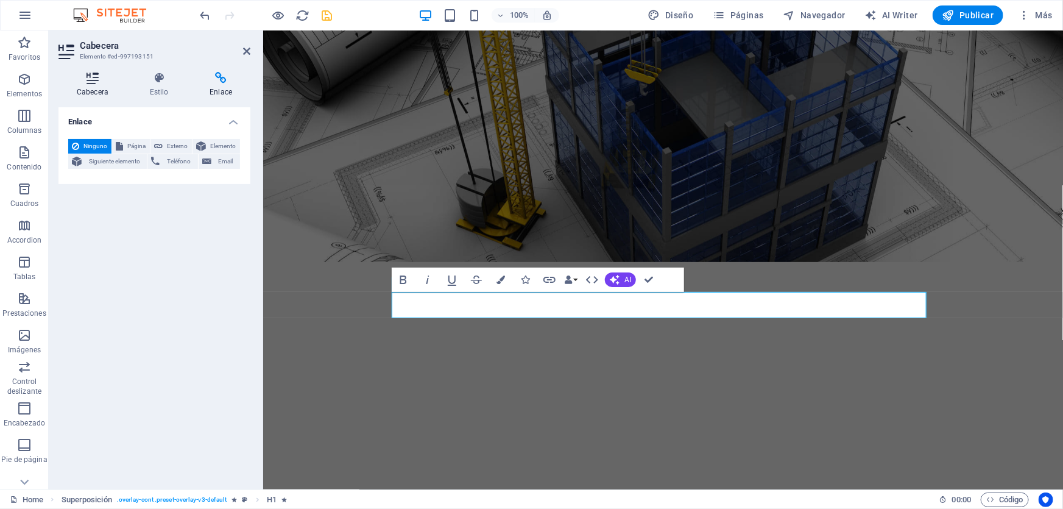
click at [104, 76] on icon at bounding box center [92, 78] width 68 height 12
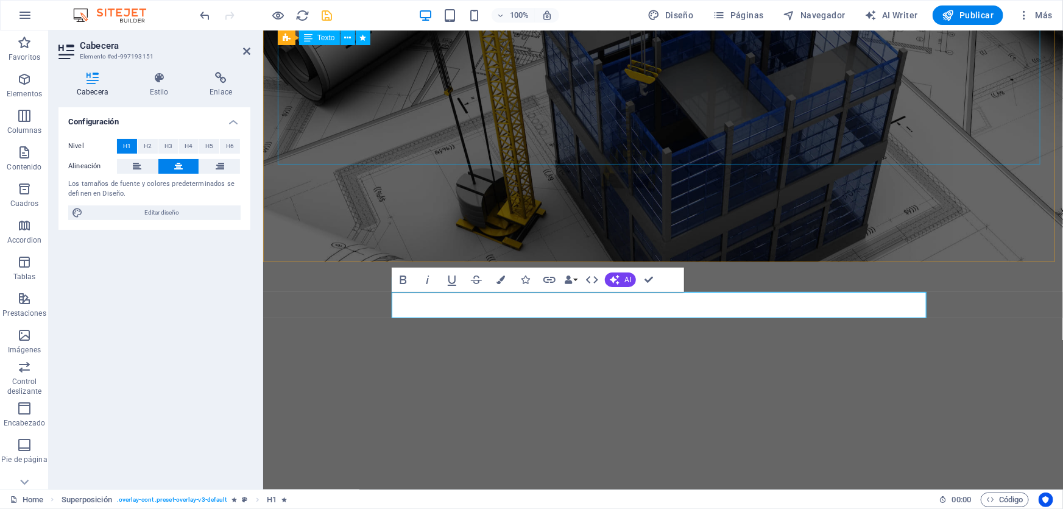
click at [688, 359] on div "LEAMSI" at bounding box center [662, 441] width 771 height 164
click at [688, 113] on figure at bounding box center [663, 82] width 800 height 359
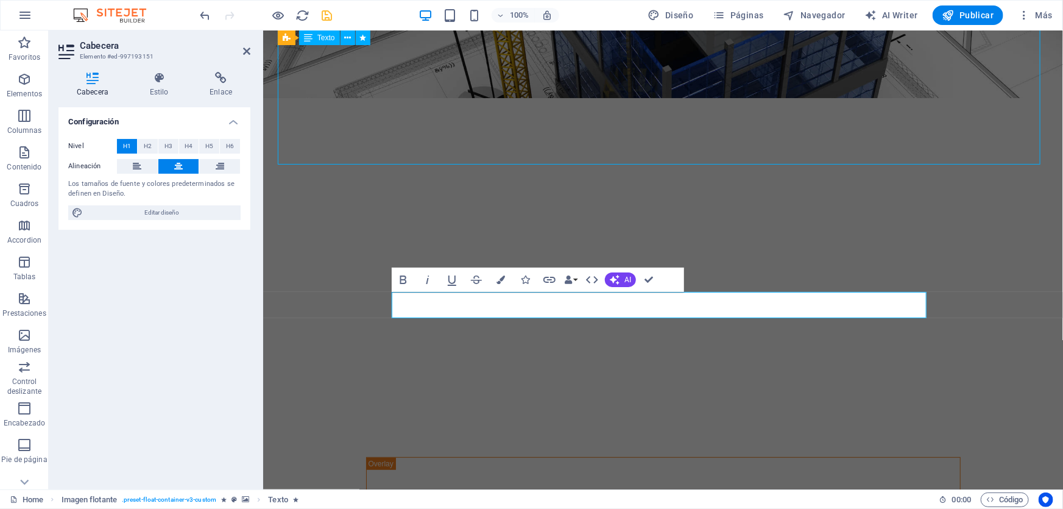
scroll to position [0, 0]
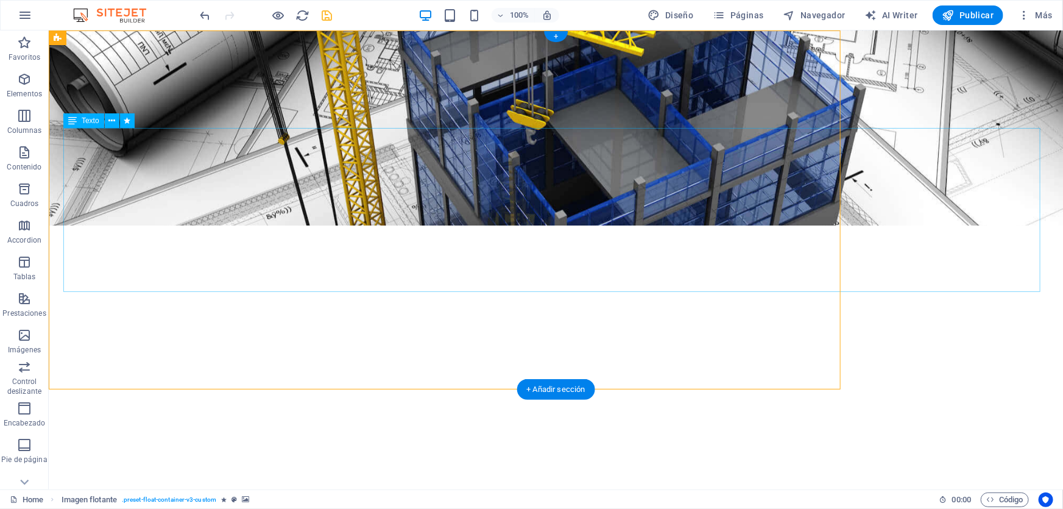
click at [668, 322] on div "LEAMSI" at bounding box center [555, 404] width 985 height 164
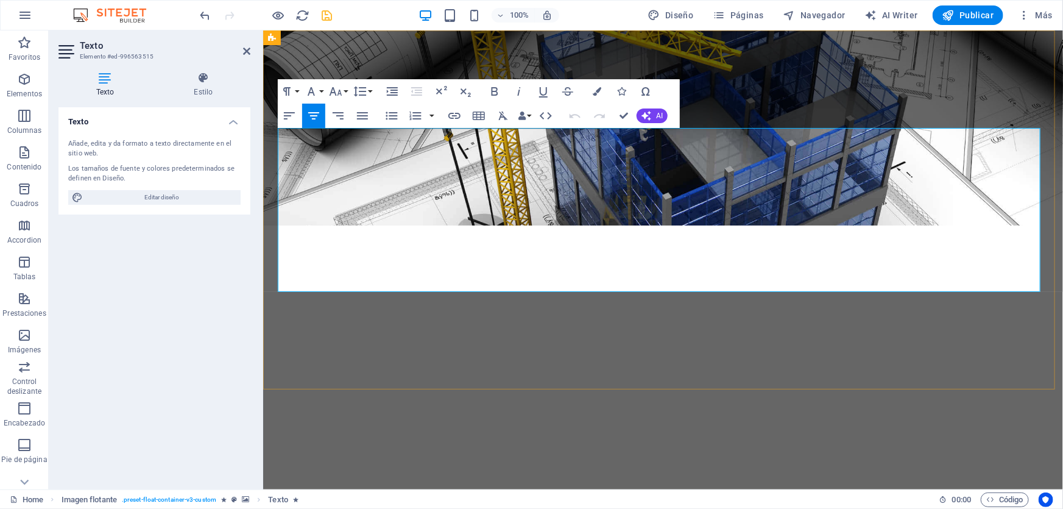
click at [635, 401] on strong "LEAMSI" at bounding box center [662, 438] width 217 height 75
click at [219, 83] on icon at bounding box center [204, 78] width 94 height 12
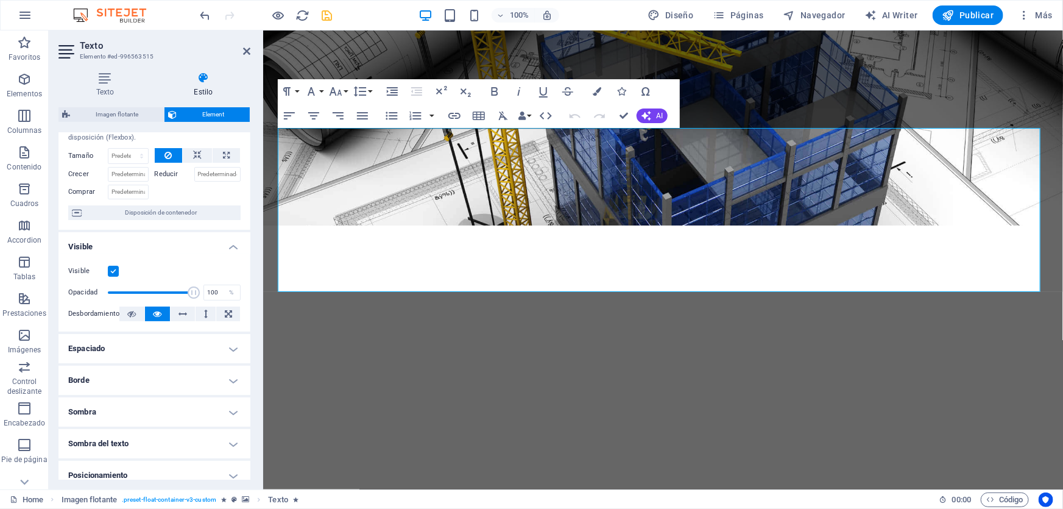
scroll to position [166, 0]
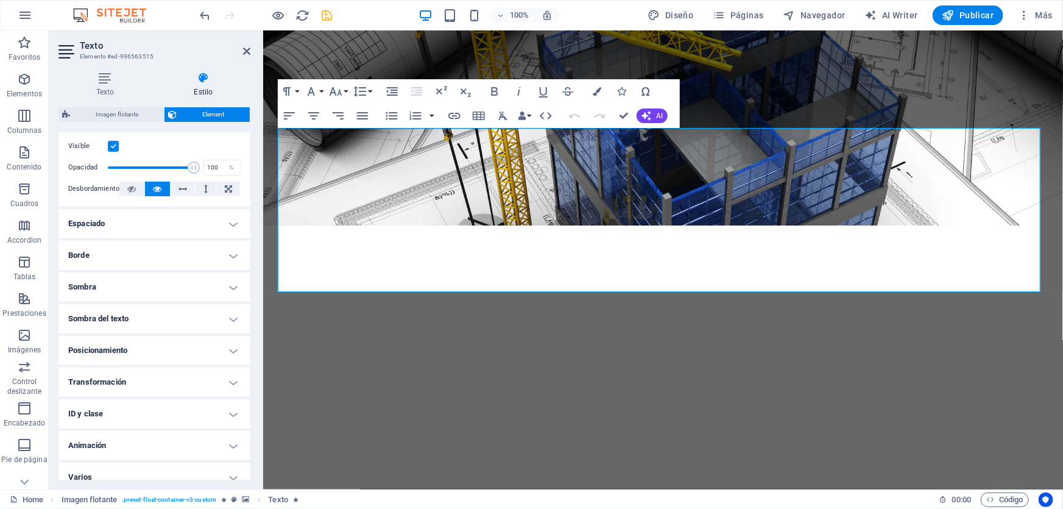
click at [111, 320] on h4 "Sombra del texto" at bounding box center [154, 318] width 192 height 29
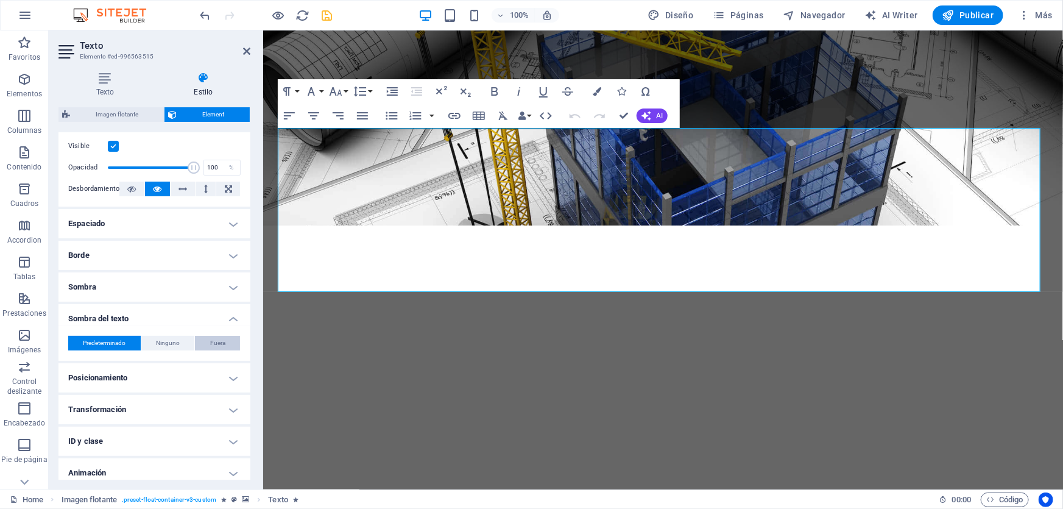
click at [231, 336] on button "Fuera" at bounding box center [217, 343] width 45 height 15
type input "2"
type input "4"
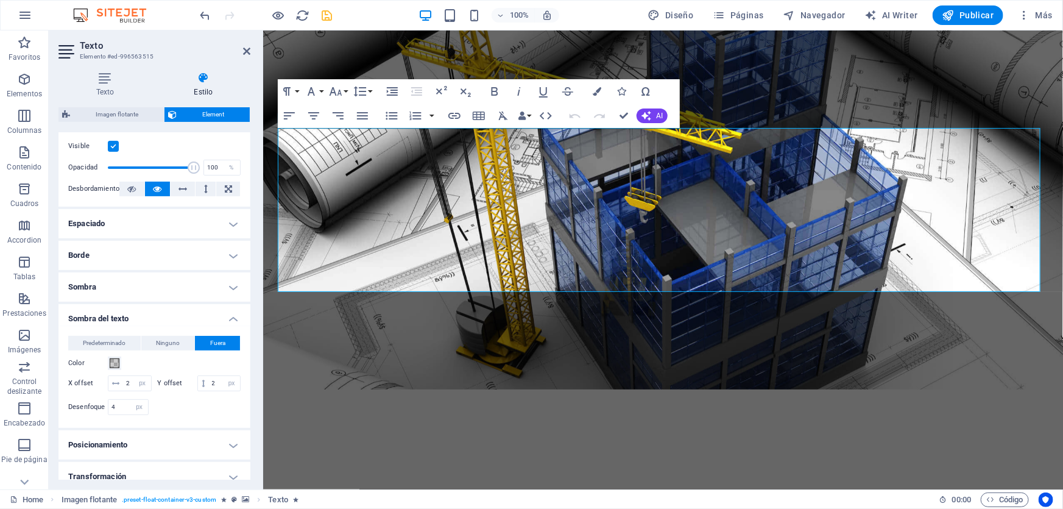
click at [927, 334] on figure at bounding box center [663, 209] width 800 height 359
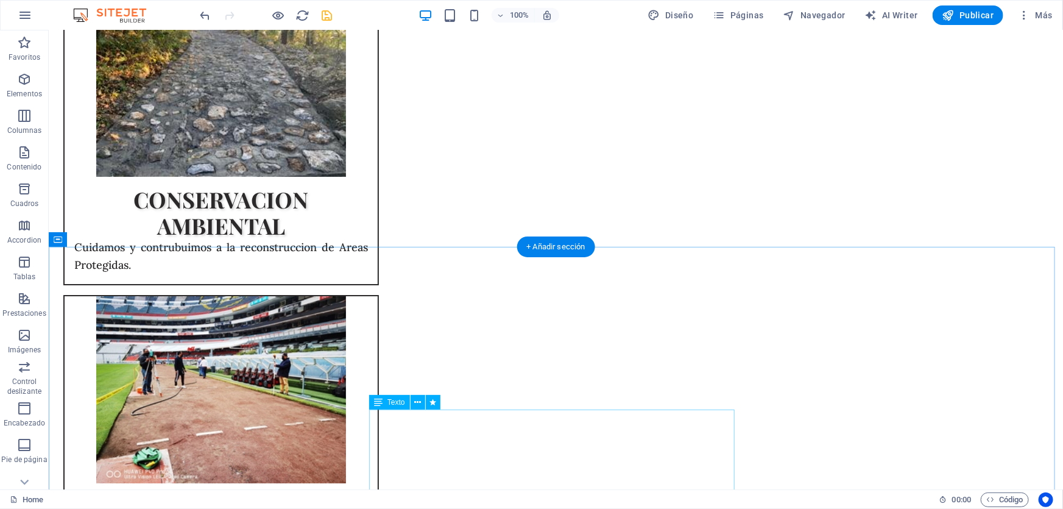
scroll to position [2049, 0]
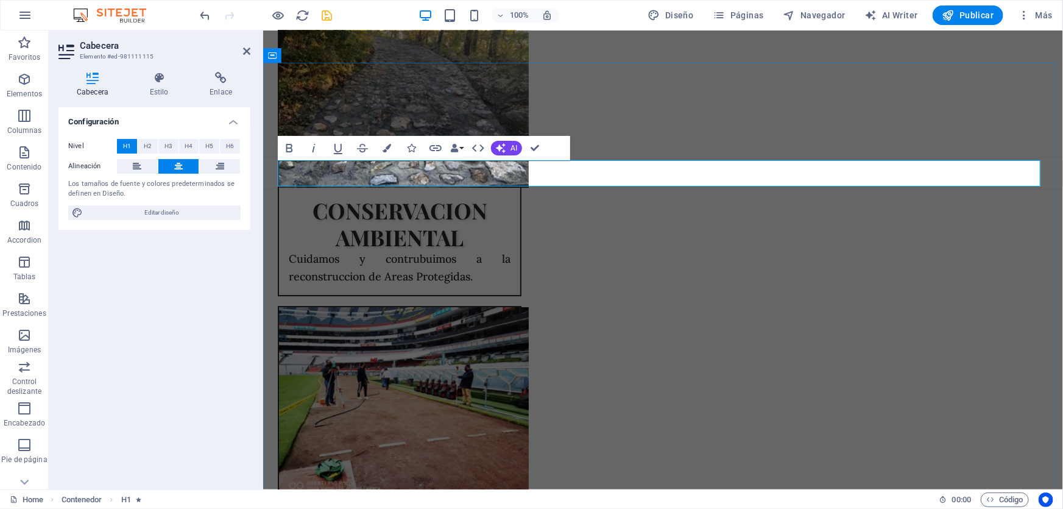
click at [161, 74] on icon at bounding box center [159, 78] width 55 height 12
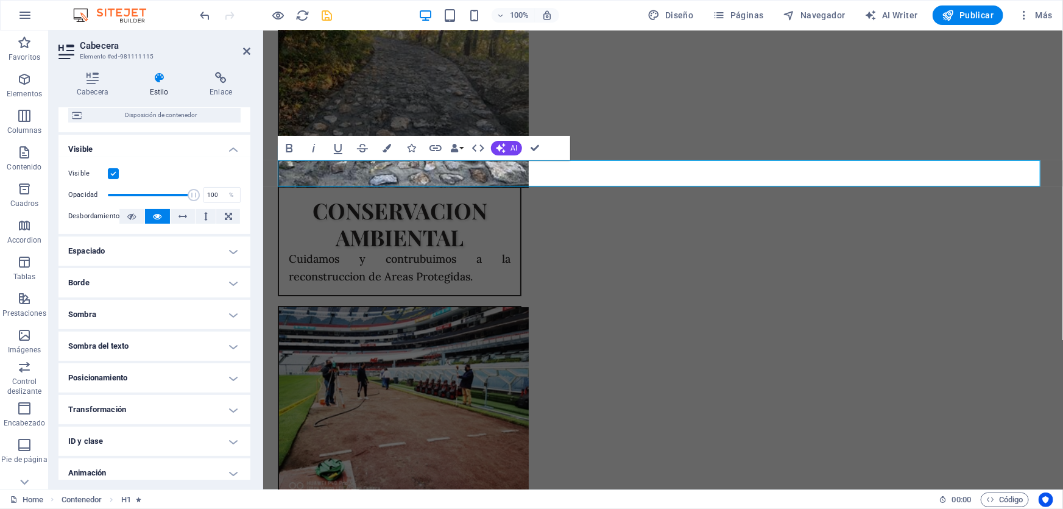
scroll to position [152, 0]
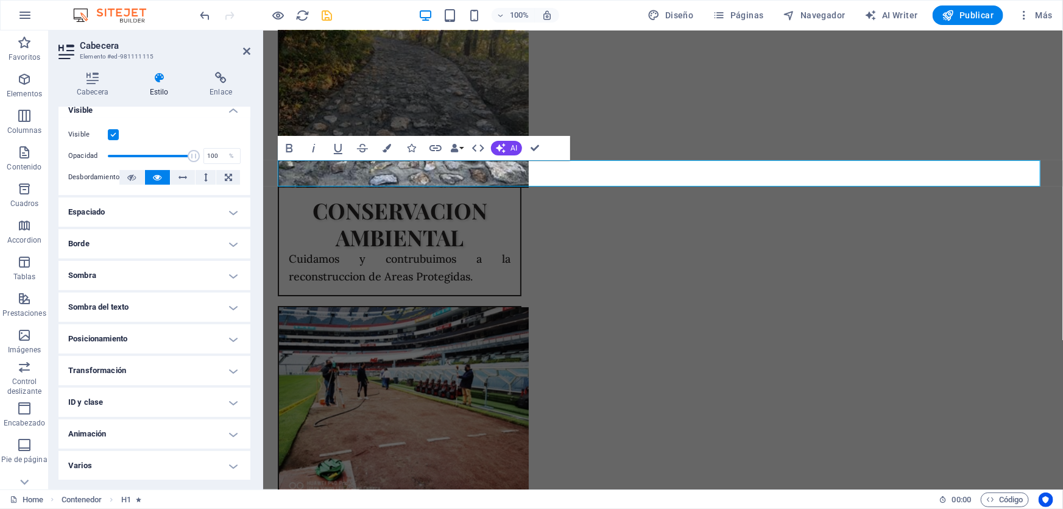
click at [117, 305] on h4 "Sombra del texto" at bounding box center [154, 306] width 192 height 29
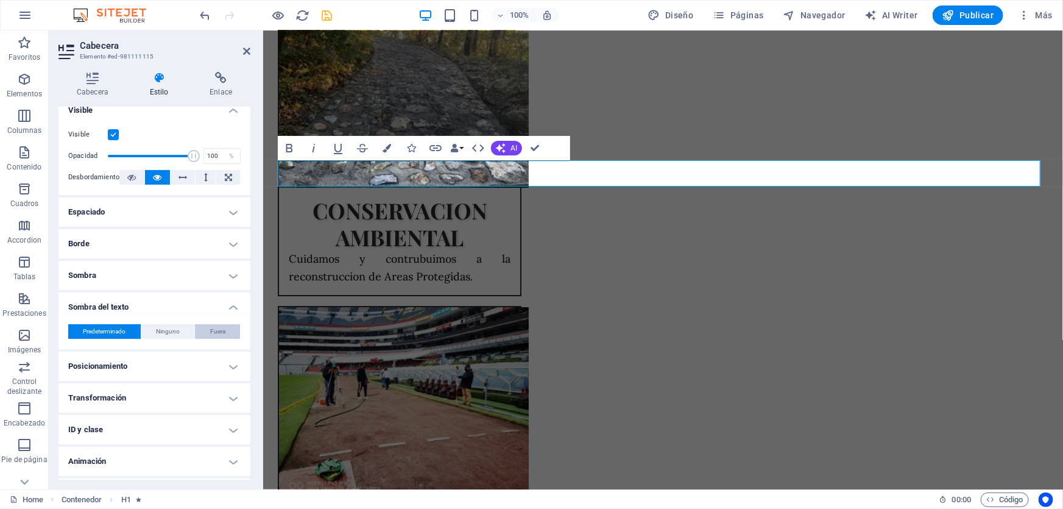
click at [214, 329] on span "Fuera" at bounding box center [217, 331] width 15 height 15
type input "2"
type input "4"
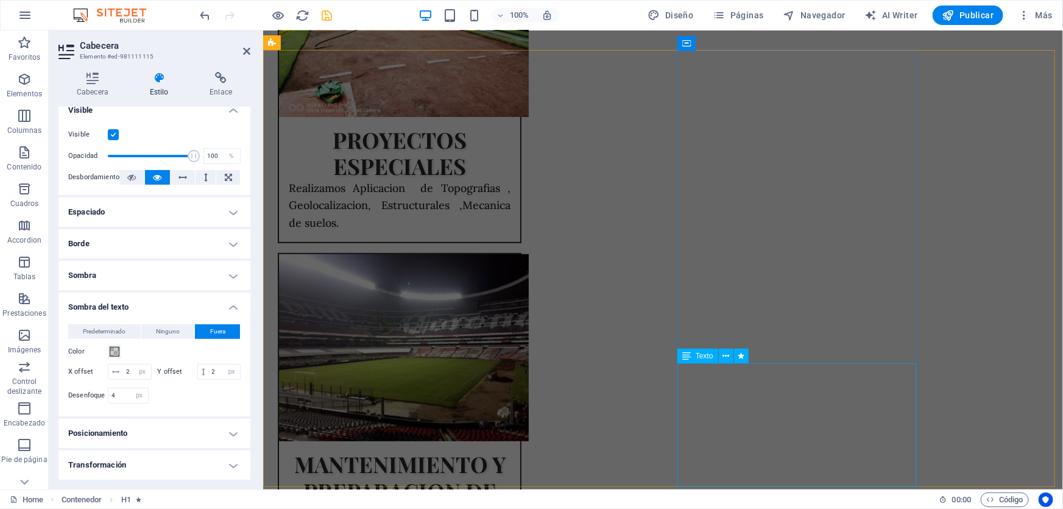
scroll to position [2644, 0]
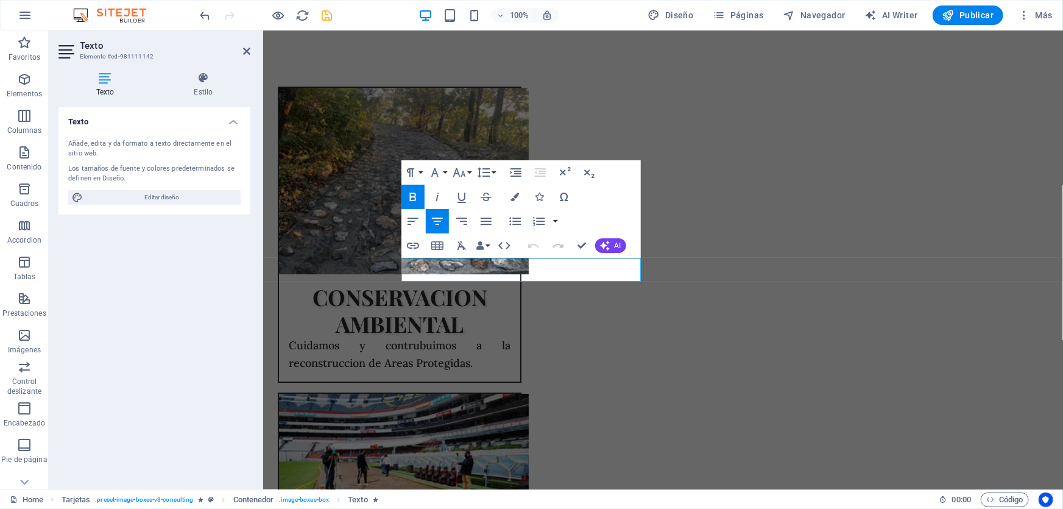
scroll to position [2547, 0]
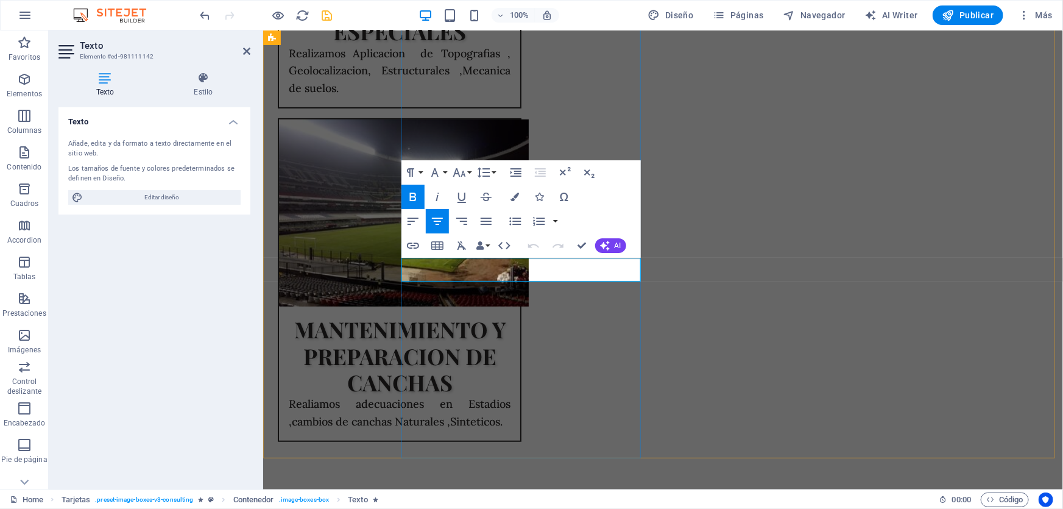
click at [198, 95] on h4 "Estilo" at bounding box center [204, 85] width 94 height 26
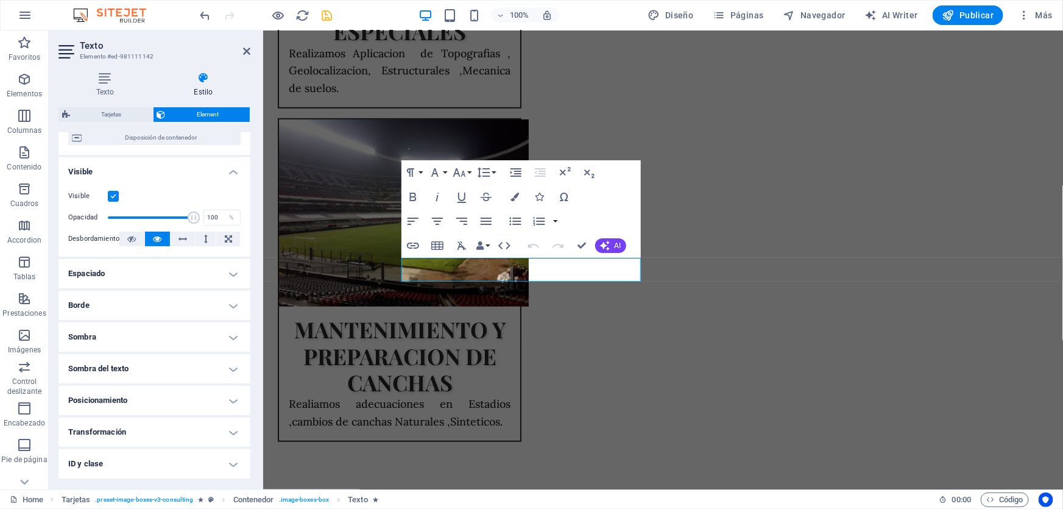
scroll to position [166, 0]
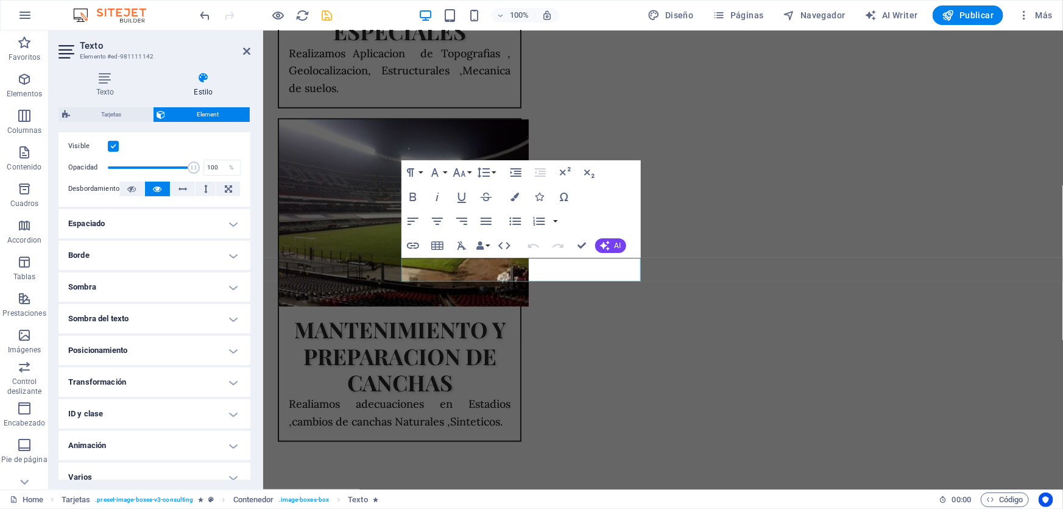
click at [139, 316] on h4 "Sombra del texto" at bounding box center [154, 318] width 192 height 29
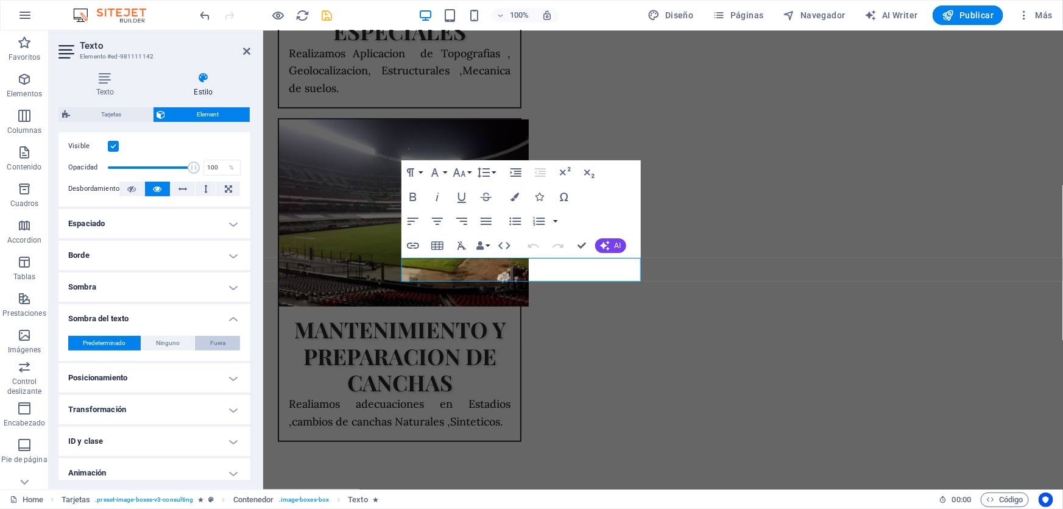
click at [230, 342] on button "Fuera" at bounding box center [217, 343] width 45 height 15
type input "2"
type input "4"
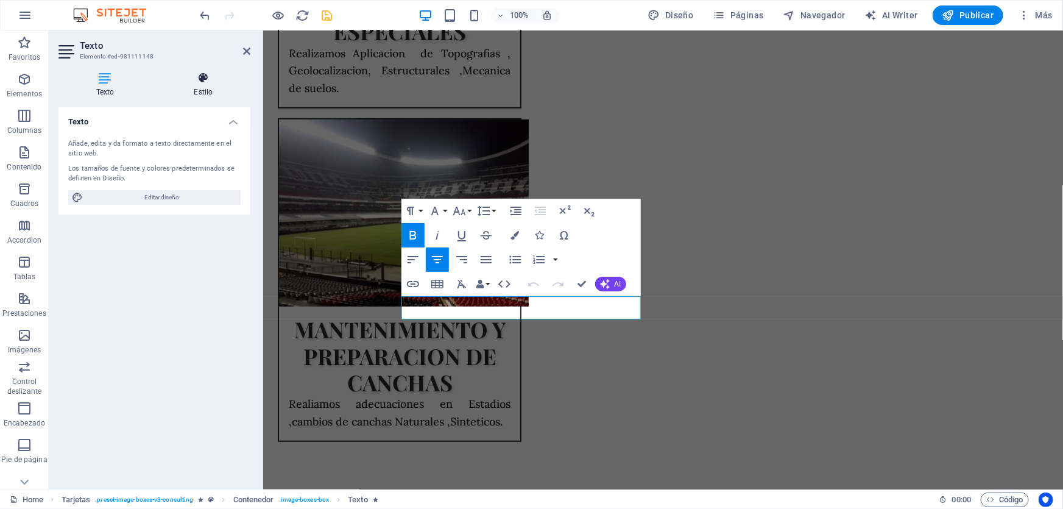
click at [201, 79] on icon at bounding box center [204, 78] width 94 height 12
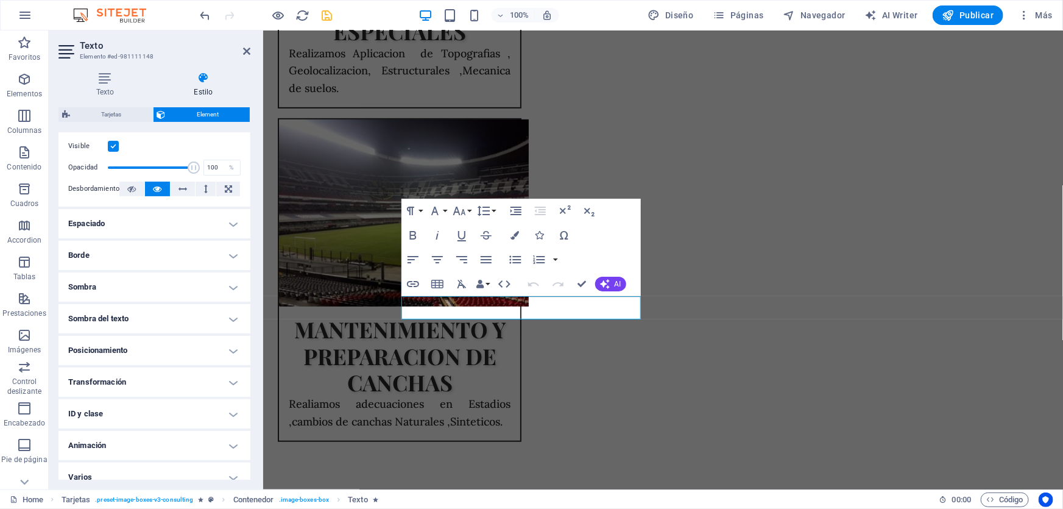
click at [137, 310] on h4 "Sombra del texto" at bounding box center [154, 318] width 192 height 29
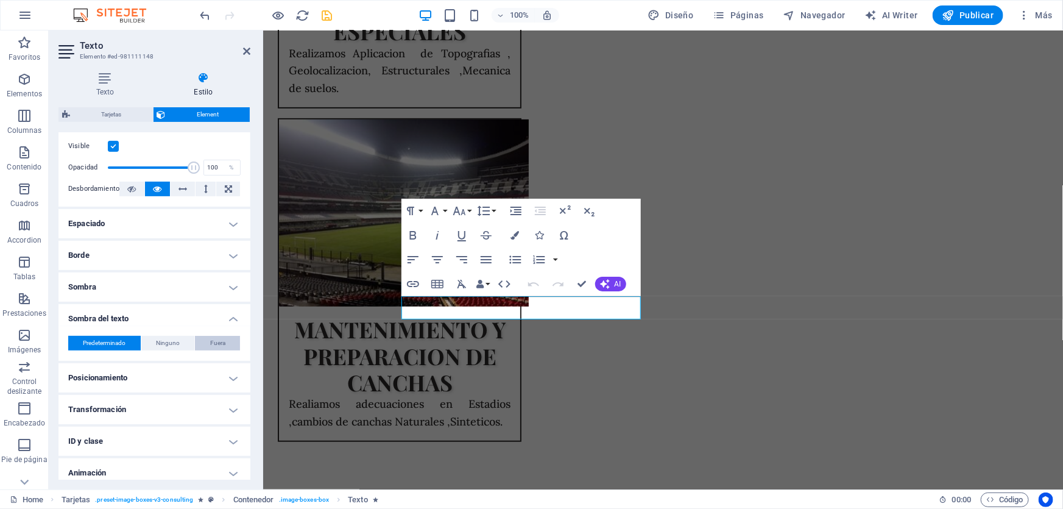
click at [228, 341] on button "Fuera" at bounding box center [217, 343] width 45 height 15
type input "2"
type input "4"
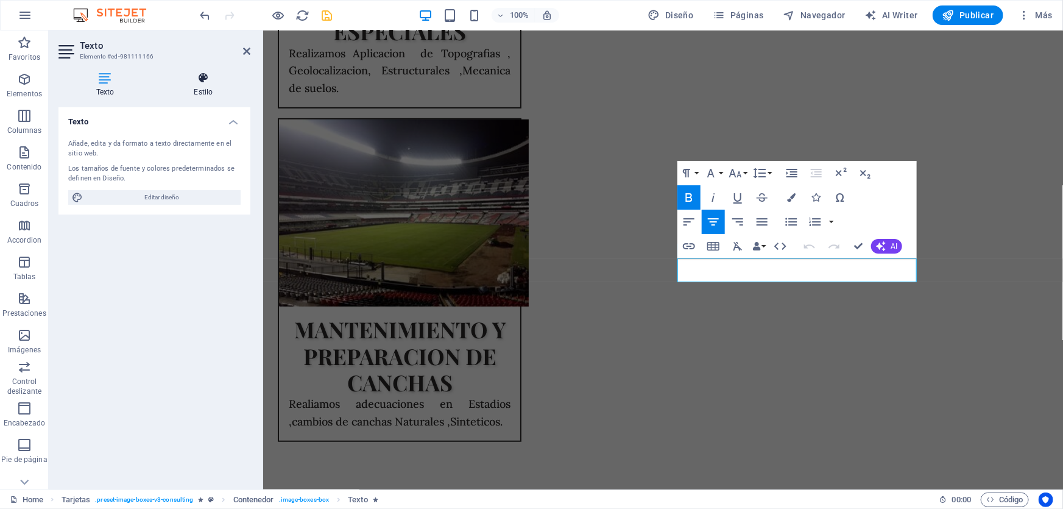
click at [211, 90] on h4 "Estilo" at bounding box center [204, 85] width 94 height 26
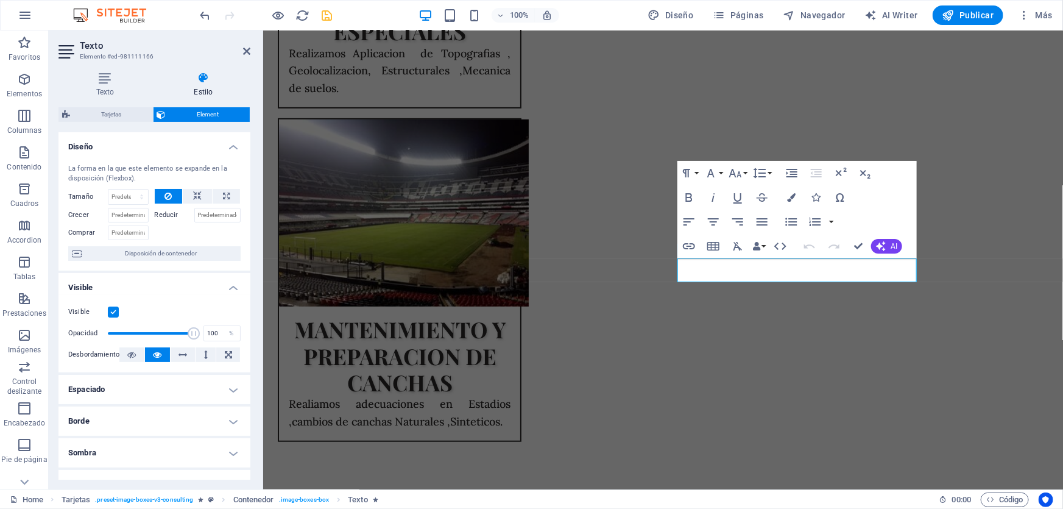
scroll to position [177, 0]
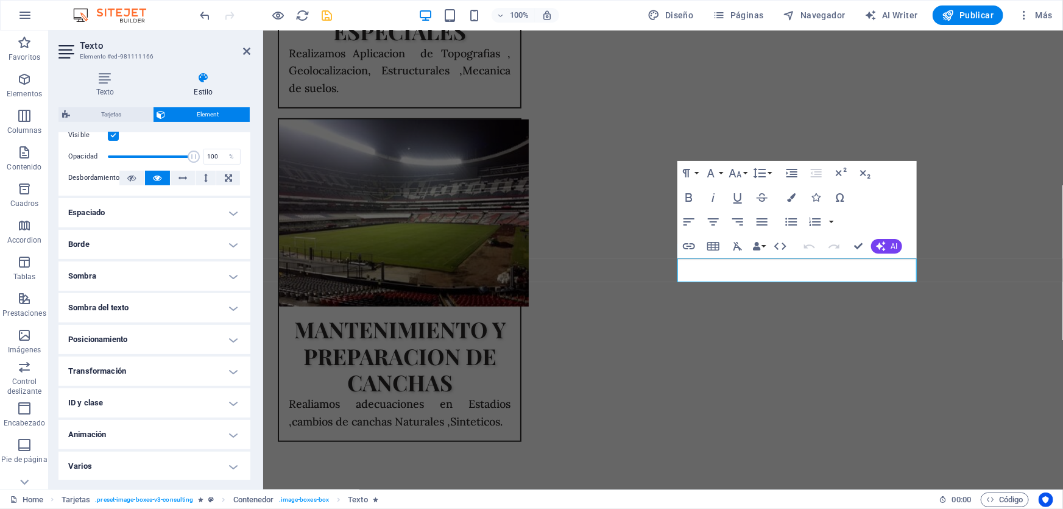
click at [150, 309] on h4 "Sombra del texto" at bounding box center [154, 307] width 192 height 29
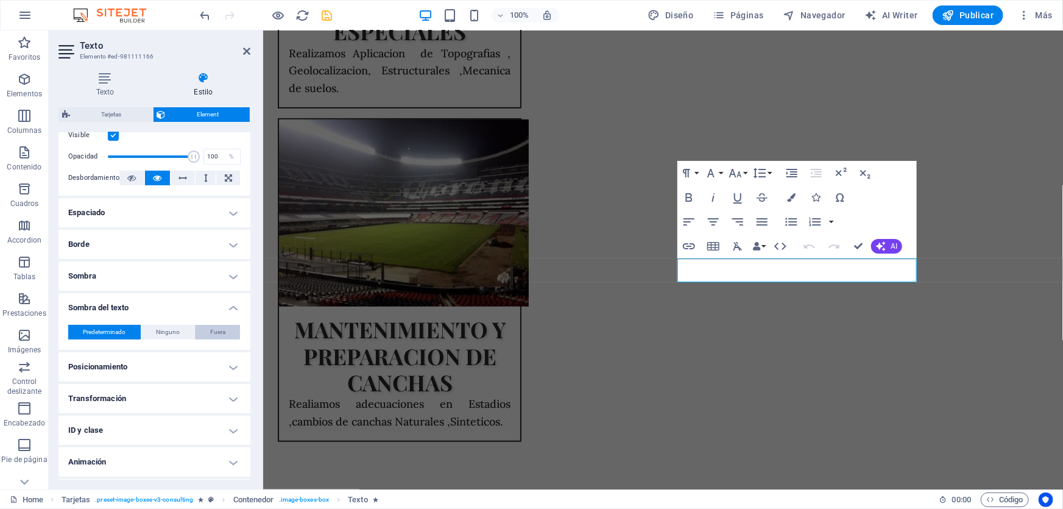
click at [227, 330] on button "Fuera" at bounding box center [217, 332] width 45 height 15
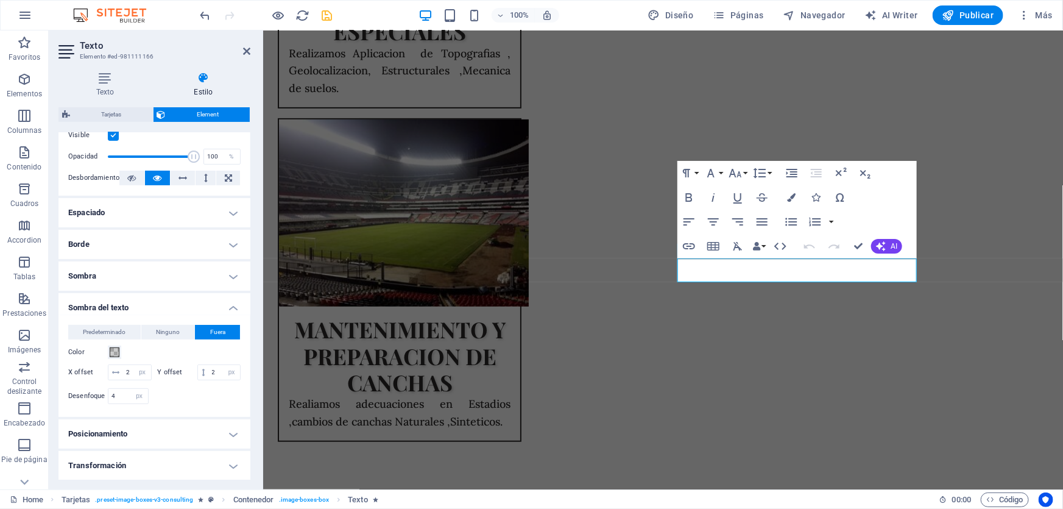
type input "2"
type input "4"
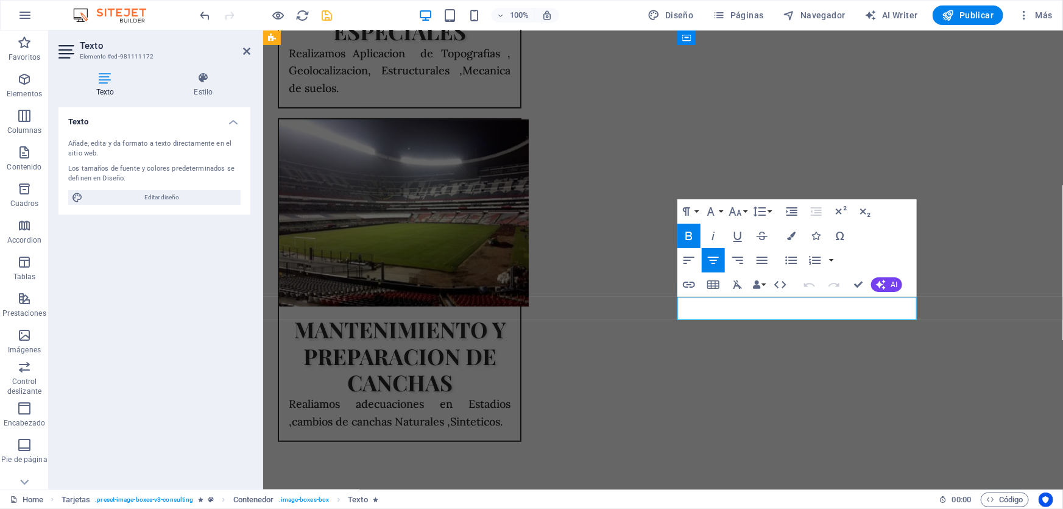
click at [203, 92] on h4 "Estilo" at bounding box center [204, 85] width 94 height 26
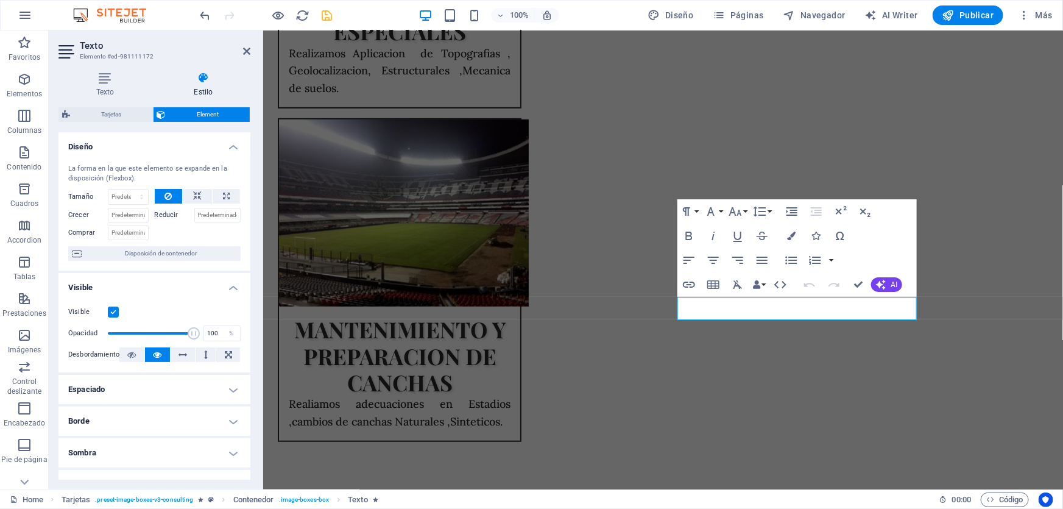
scroll to position [166, 0]
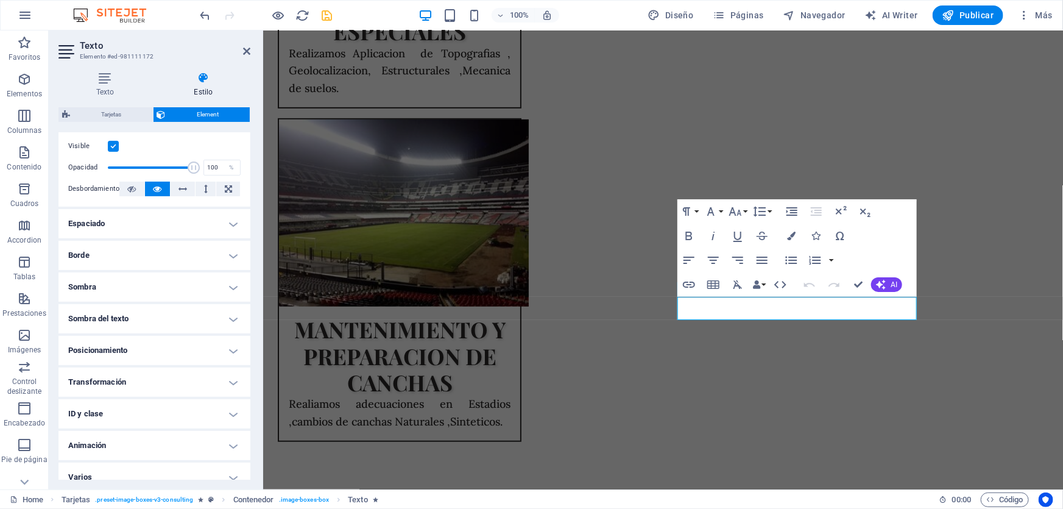
click at [135, 322] on h4 "Sombra del texto" at bounding box center [154, 318] width 192 height 29
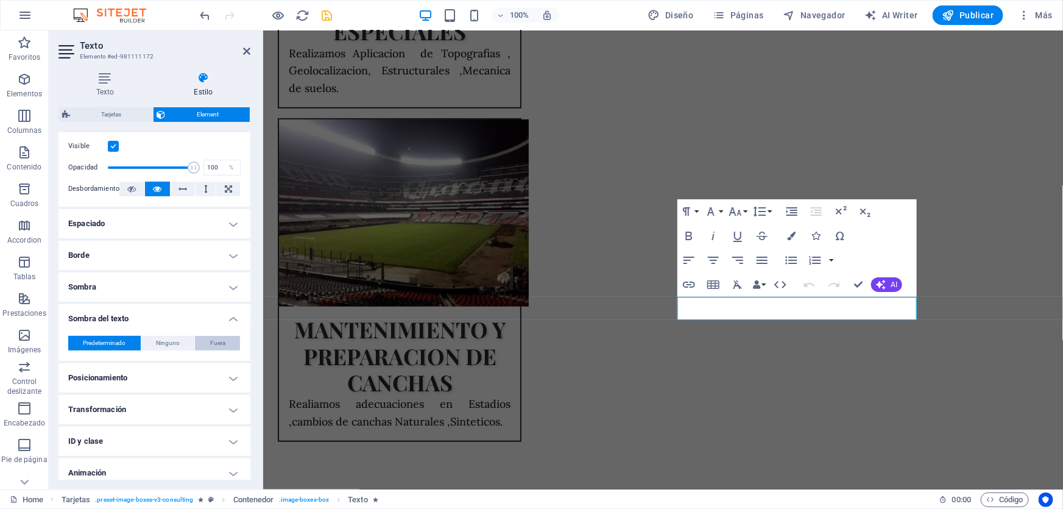
click at [221, 336] on span "Fuera" at bounding box center [217, 343] width 15 height 15
type input "2"
type input "4"
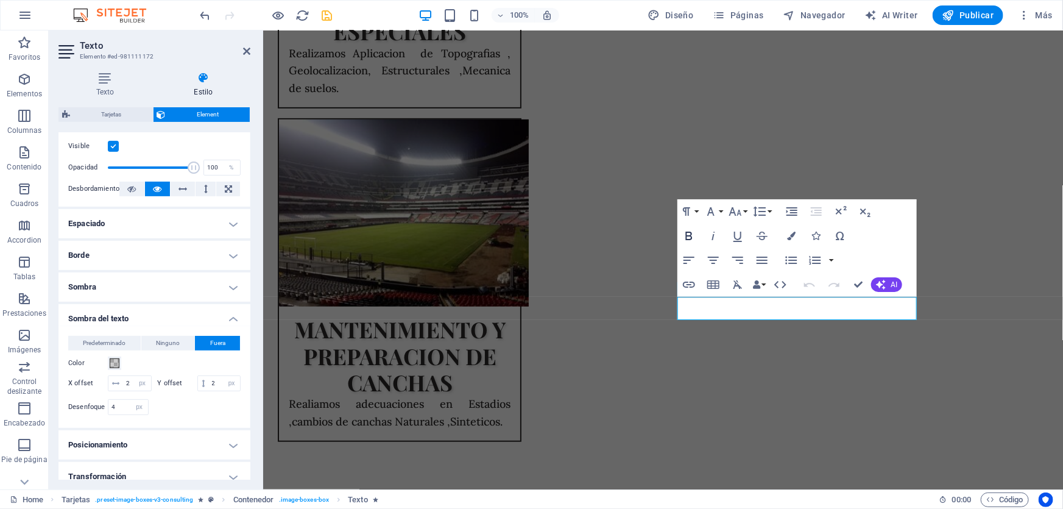
click at [688, 238] on icon "button" at bounding box center [689, 235] width 15 height 15
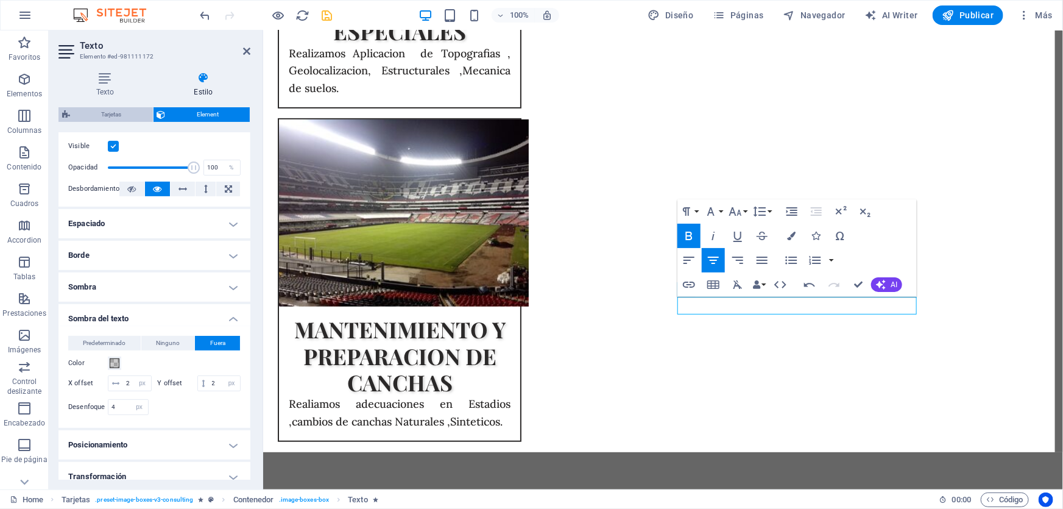
click at [110, 115] on span "Tarjetas" at bounding box center [112, 114] width 76 height 15
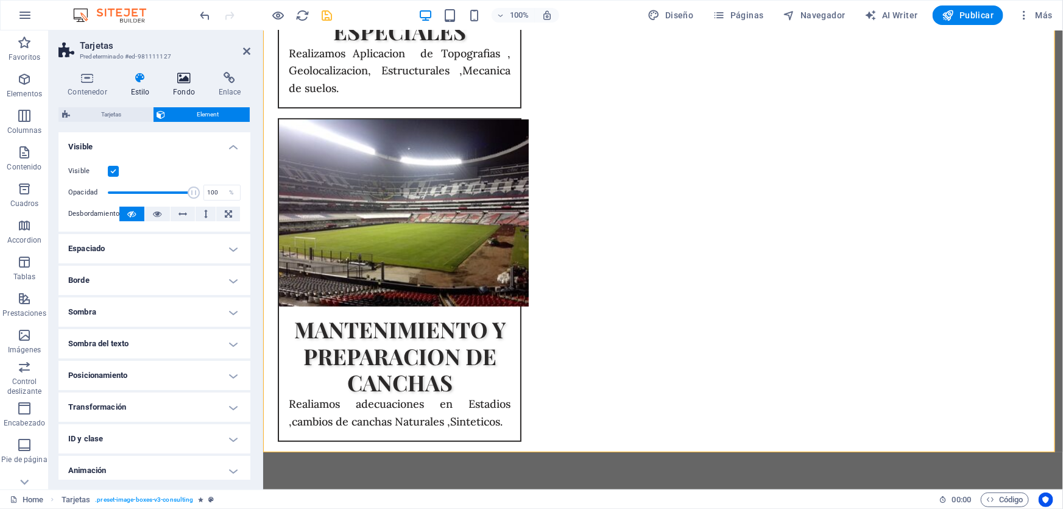
click at [185, 83] on icon at bounding box center [184, 78] width 41 height 12
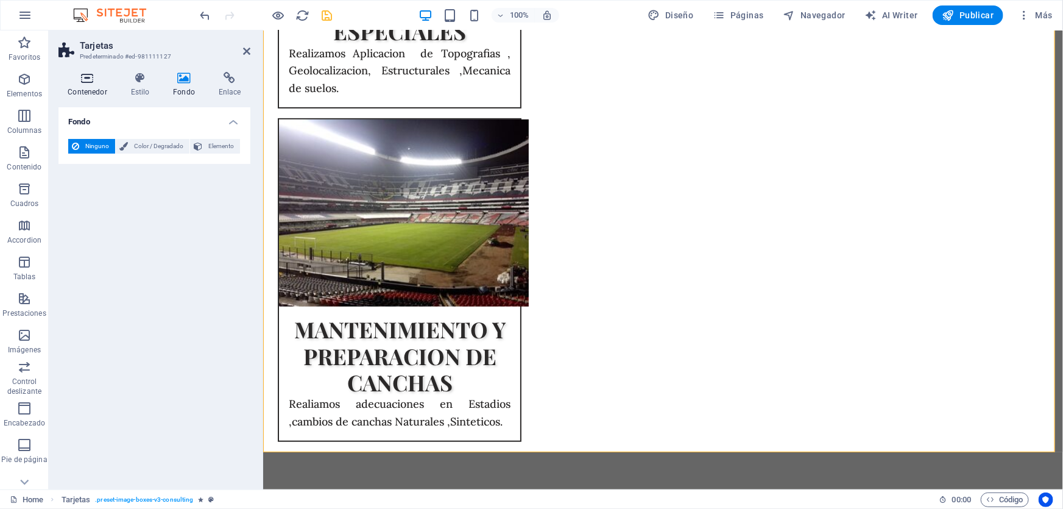
click at [97, 85] on h4 "Contenedor" at bounding box center [89, 85] width 63 height 26
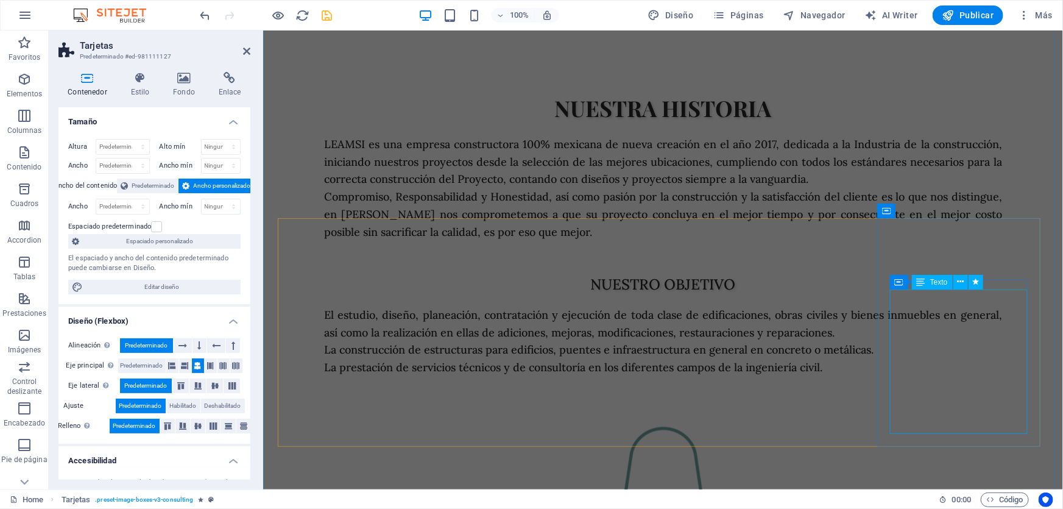
scroll to position [3101, 0]
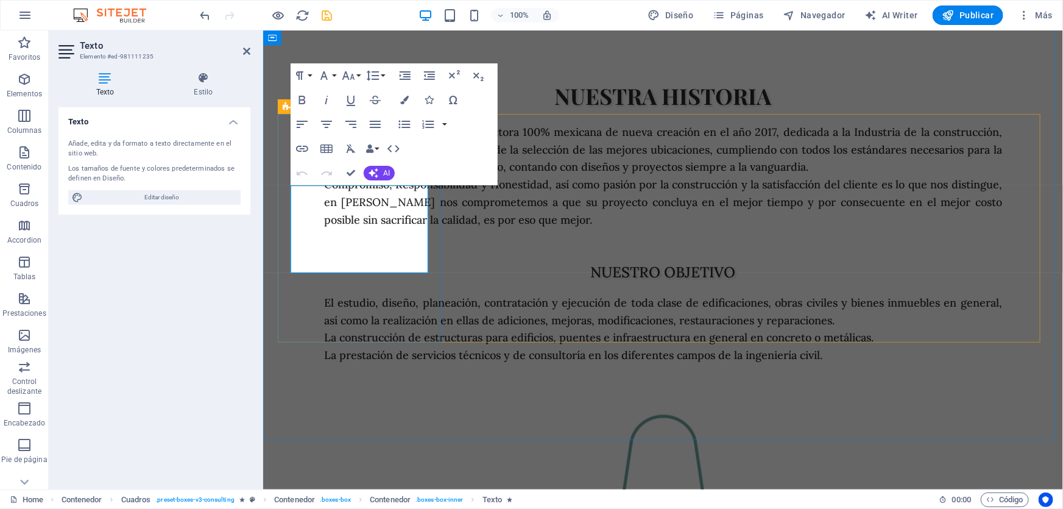
click at [219, 79] on icon at bounding box center [204, 78] width 94 height 12
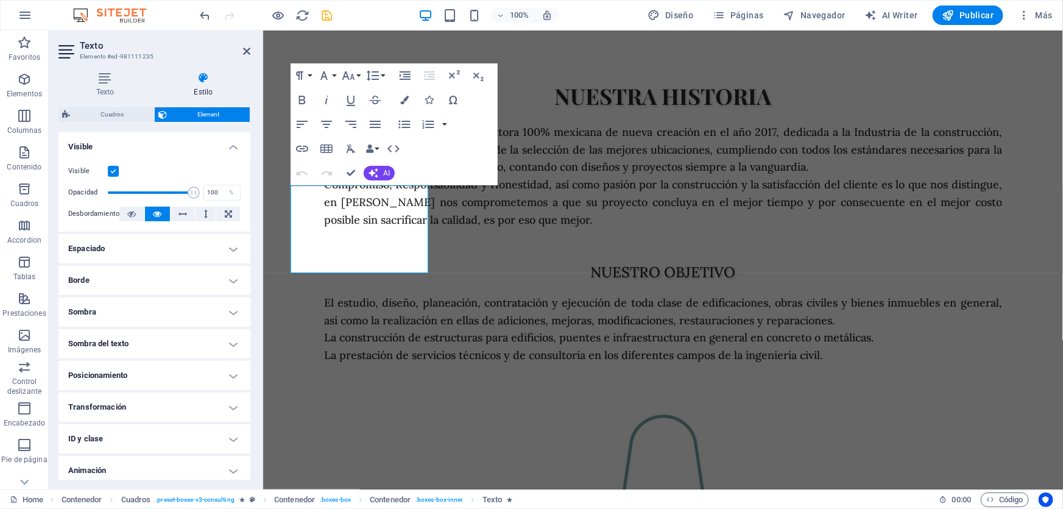
scroll to position [177, 0]
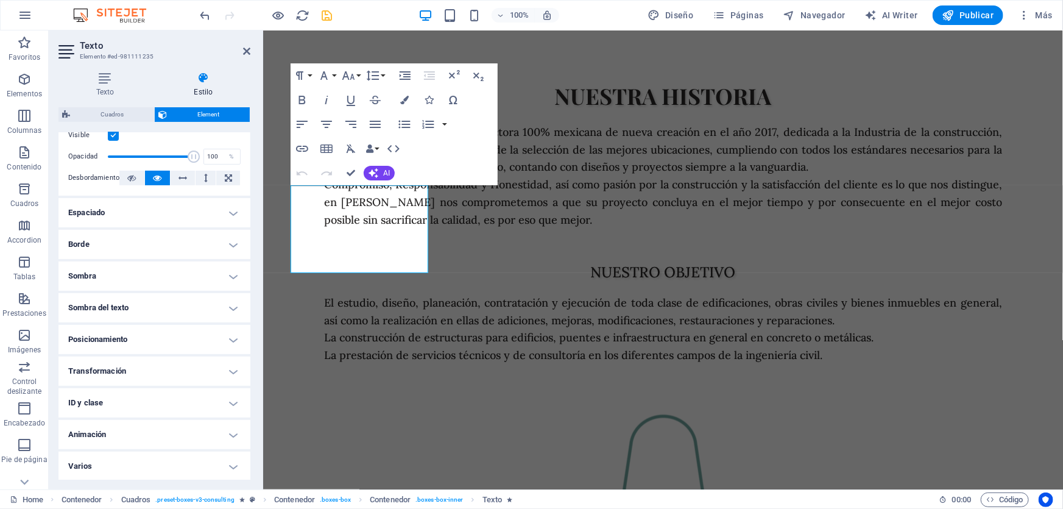
click at [144, 308] on h4 "Sombra del texto" at bounding box center [154, 307] width 192 height 29
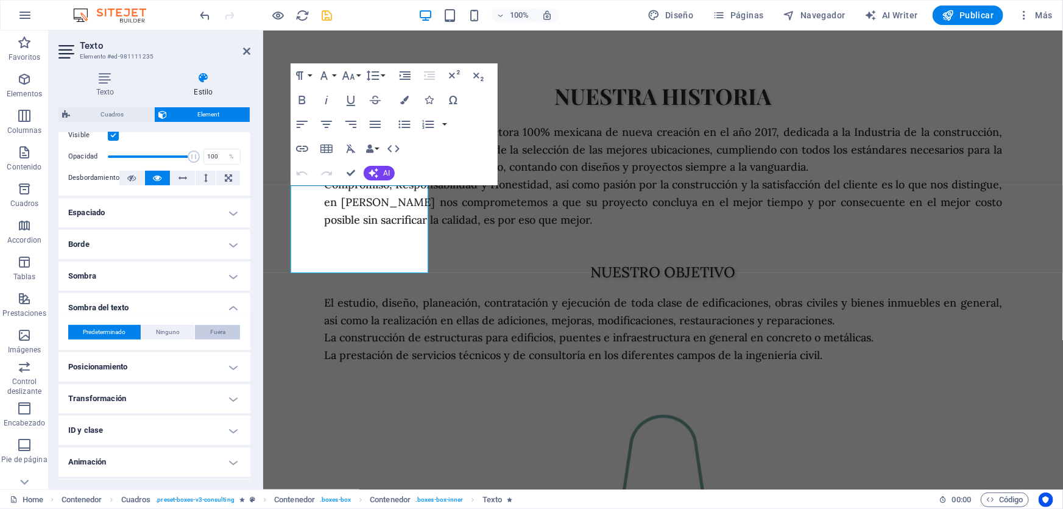
click at [224, 333] on button "Fuera" at bounding box center [217, 332] width 45 height 15
type input "2"
type input "4"
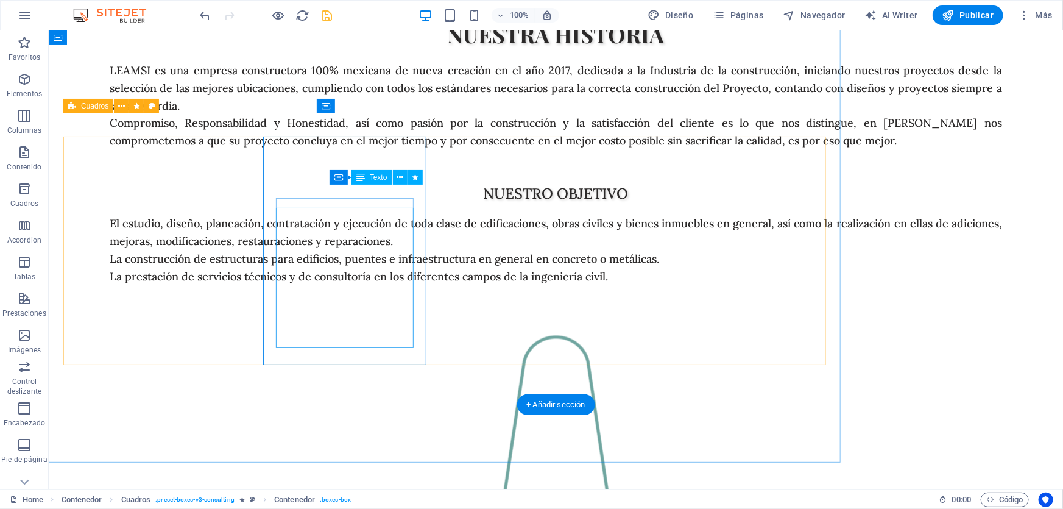
scroll to position [3079, 0]
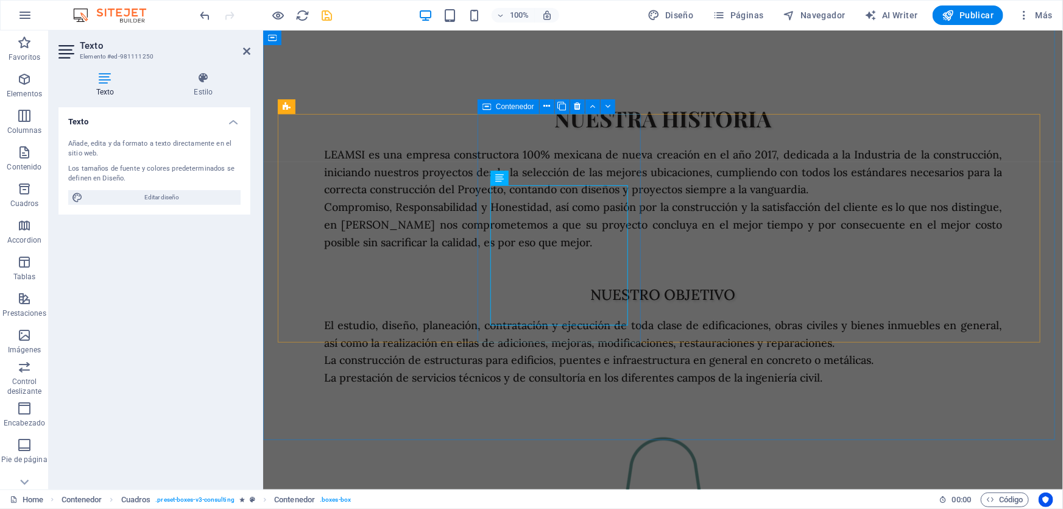
scroll to position [3101, 0]
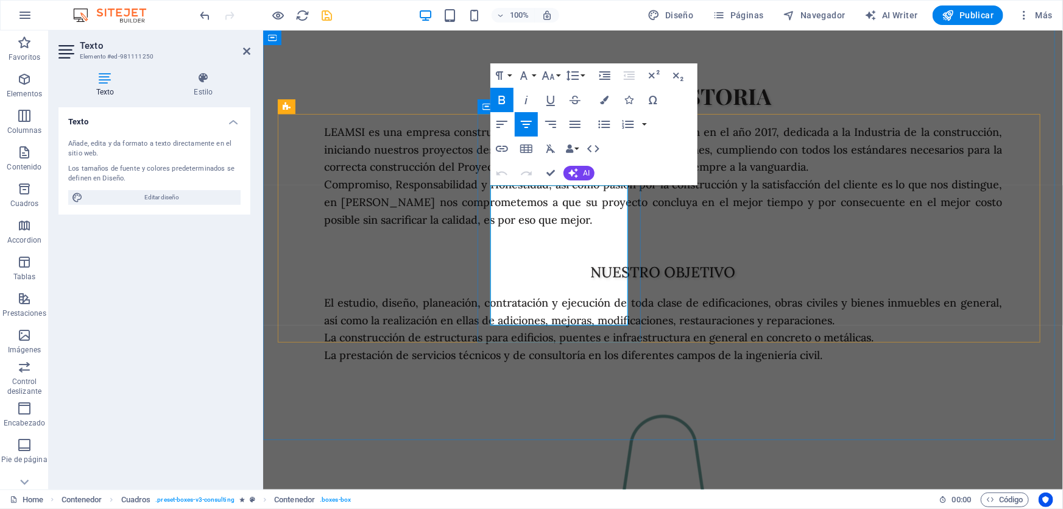
click at [198, 79] on icon at bounding box center [204, 78] width 94 height 12
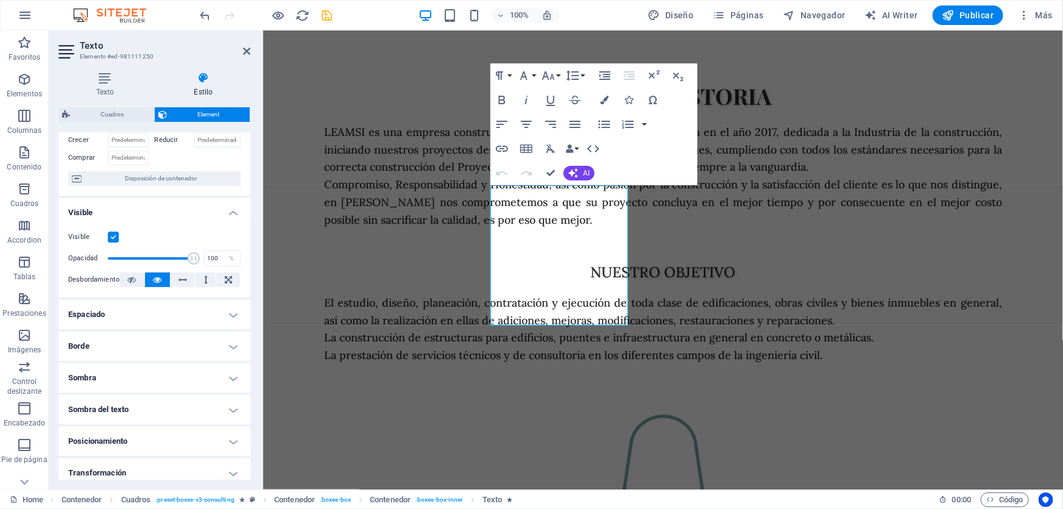
scroll to position [166, 0]
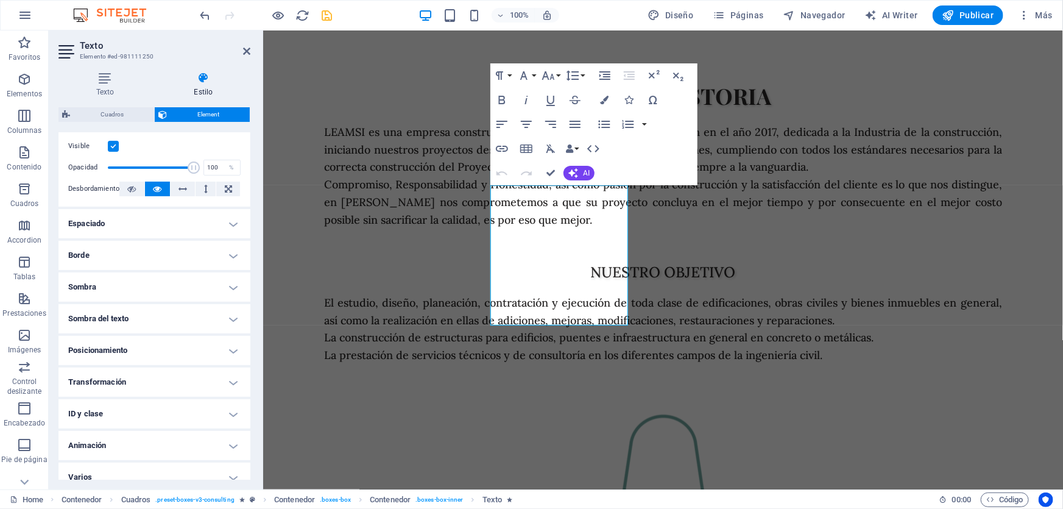
click at [135, 315] on h4 "Sombra del texto" at bounding box center [154, 318] width 192 height 29
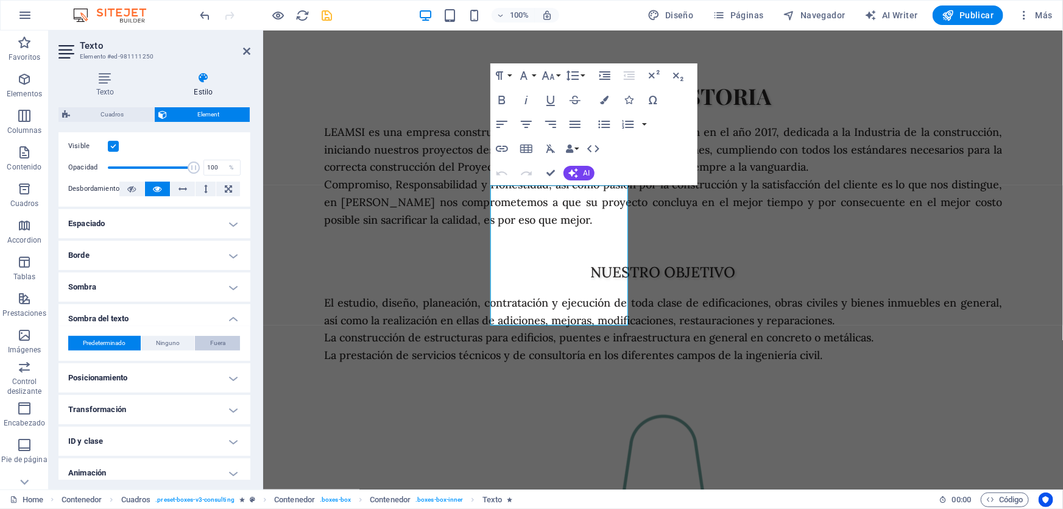
click at [231, 336] on button "Fuera" at bounding box center [217, 343] width 45 height 15
type input "2"
type input "4"
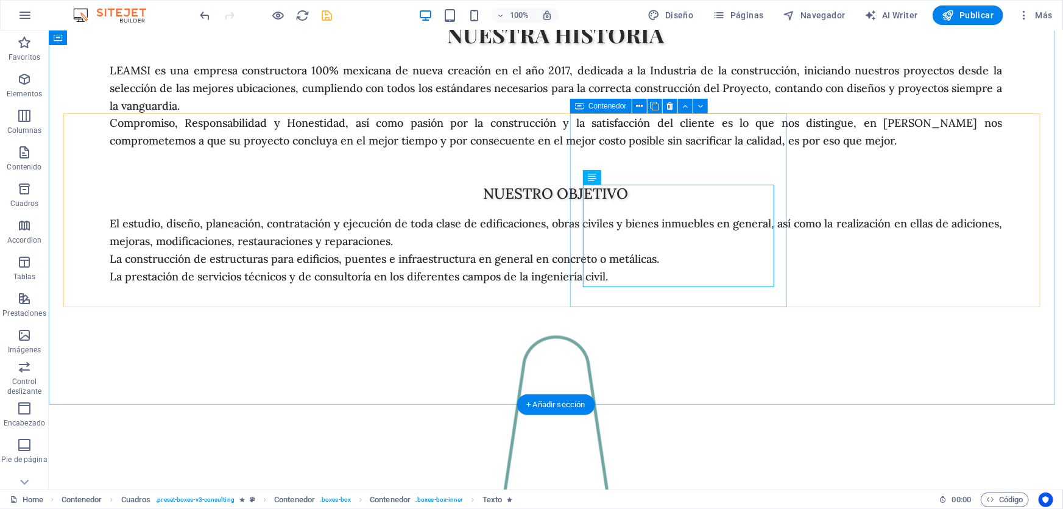
scroll to position [3079, 0]
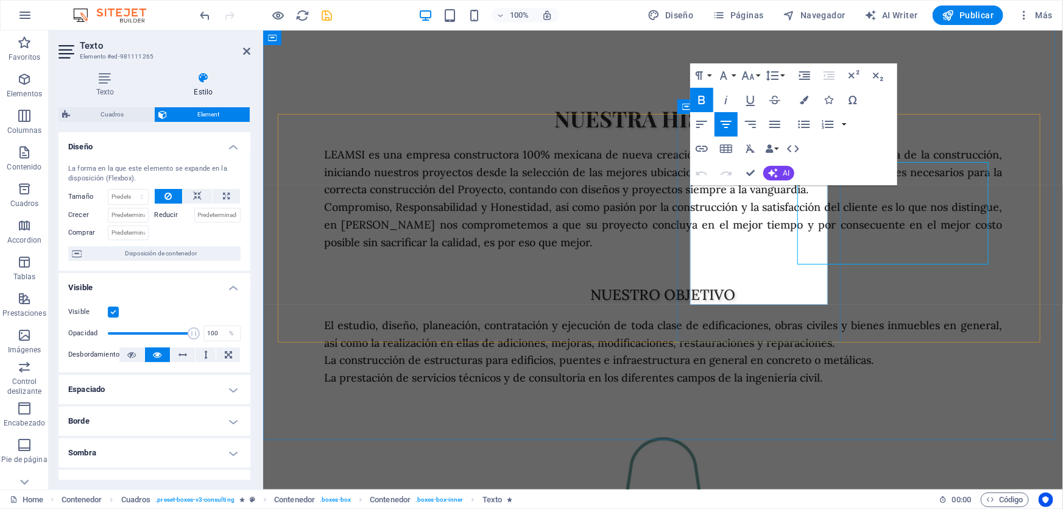
scroll to position [3101, 0]
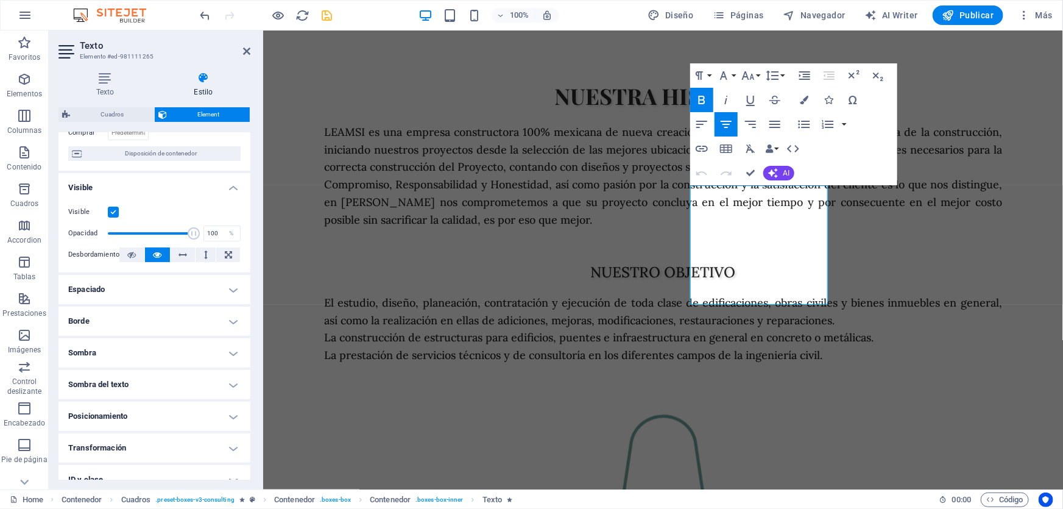
scroll to position [177, 0]
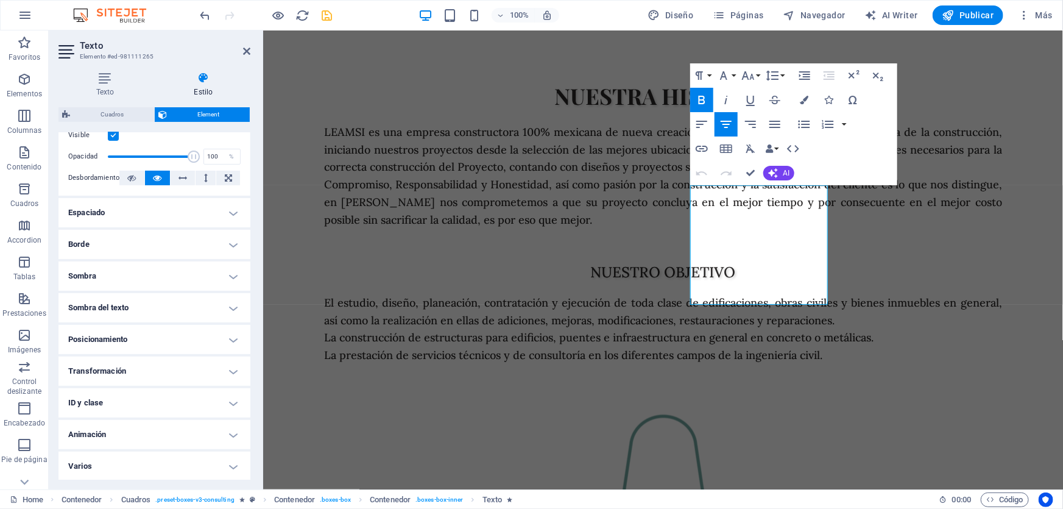
click at [115, 280] on h4 "Sombra" at bounding box center [154, 275] width 192 height 29
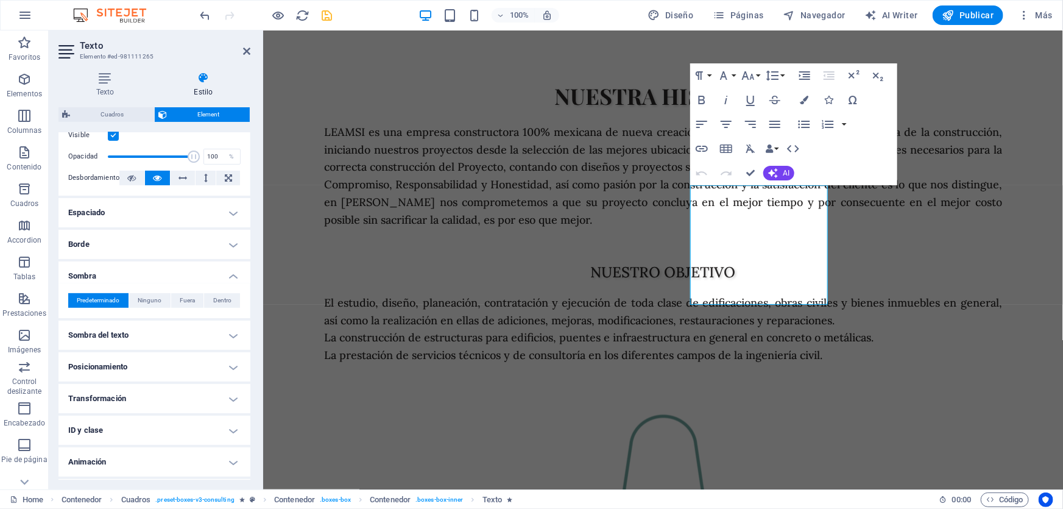
click at [232, 329] on h4 "Sombra del texto" at bounding box center [154, 334] width 192 height 29
click at [224, 359] on button "Fuera" at bounding box center [217, 359] width 45 height 15
type input "2"
type input "4"
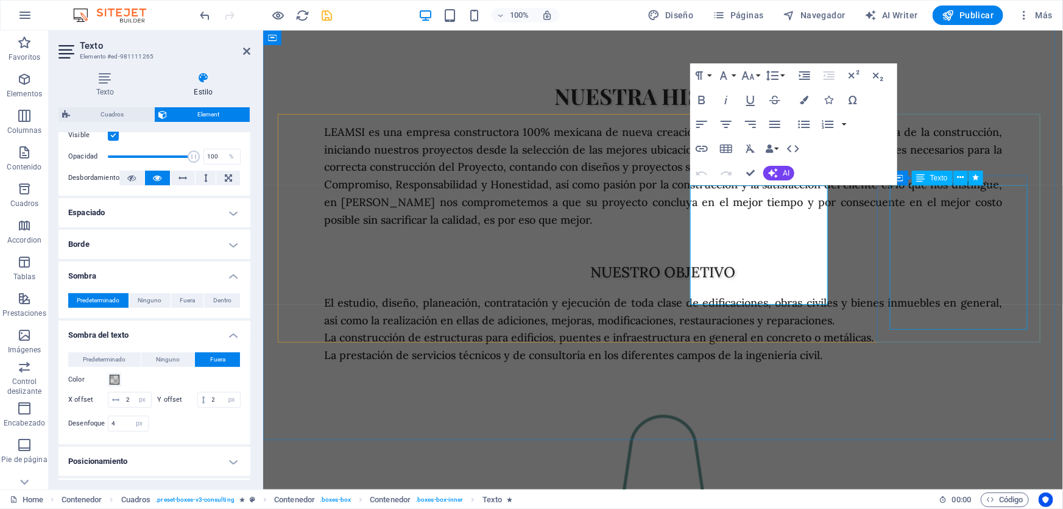
select select "px"
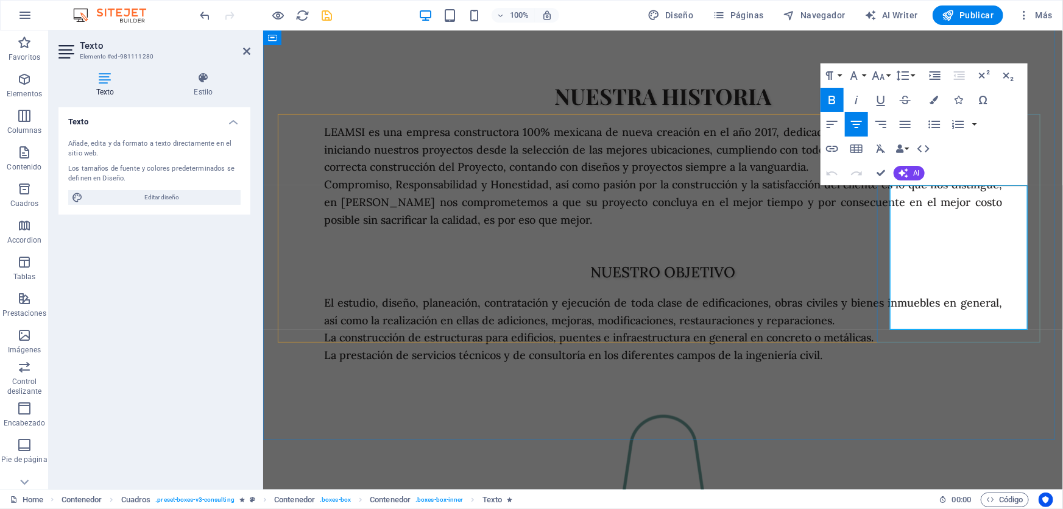
click at [211, 82] on icon at bounding box center [204, 78] width 94 height 12
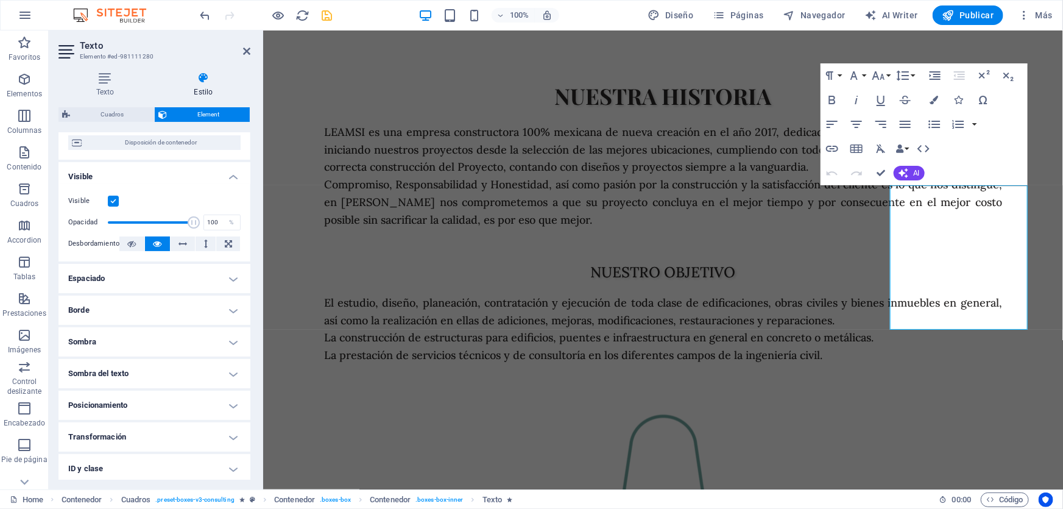
scroll to position [166, 0]
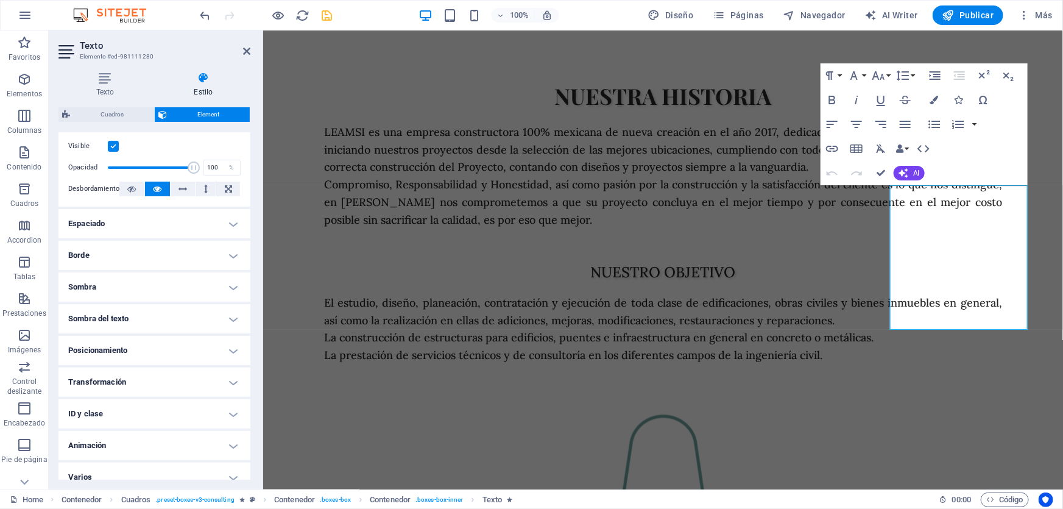
click at [146, 319] on h4 "Sombra del texto" at bounding box center [154, 318] width 192 height 29
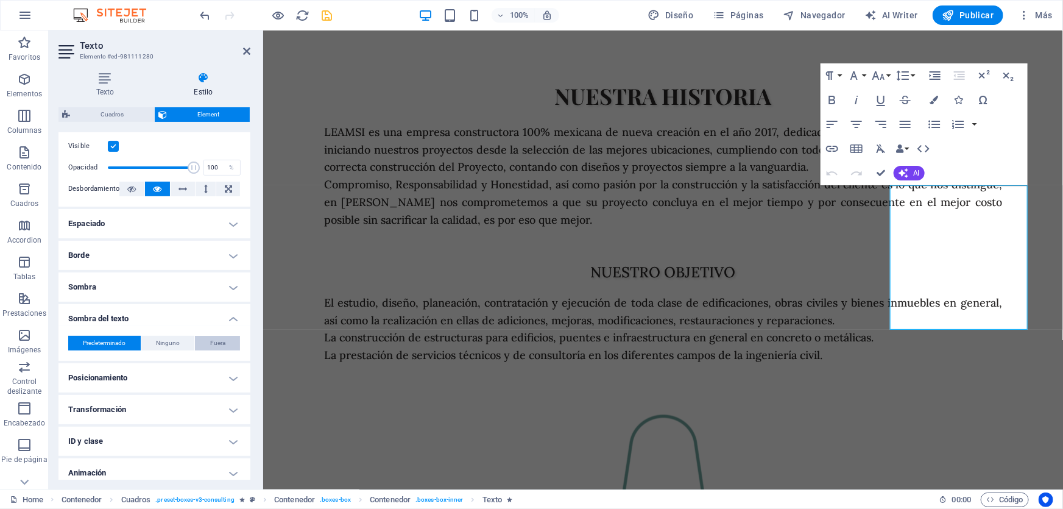
click at [214, 342] on span "Fuera" at bounding box center [217, 343] width 15 height 15
type input "2"
type input "4"
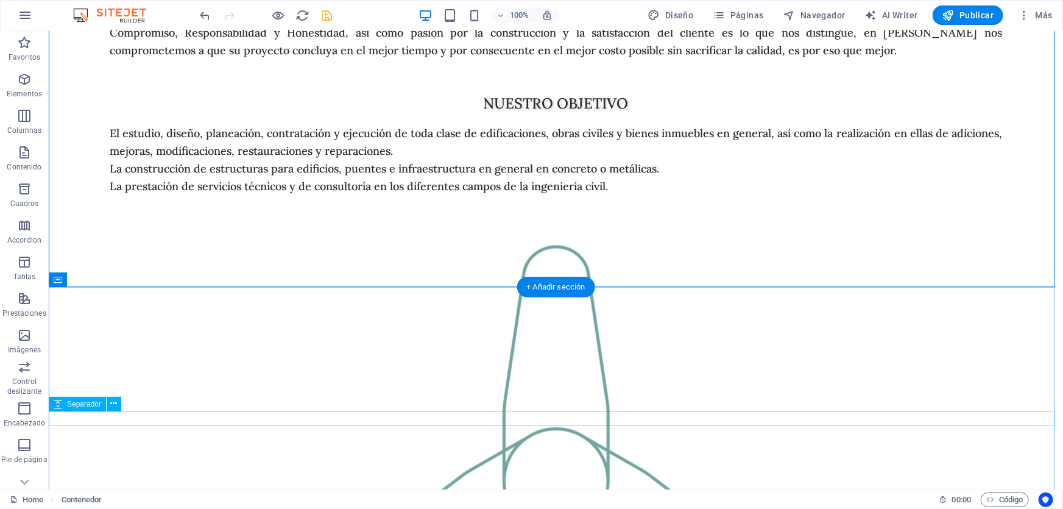
scroll to position [3412, 0]
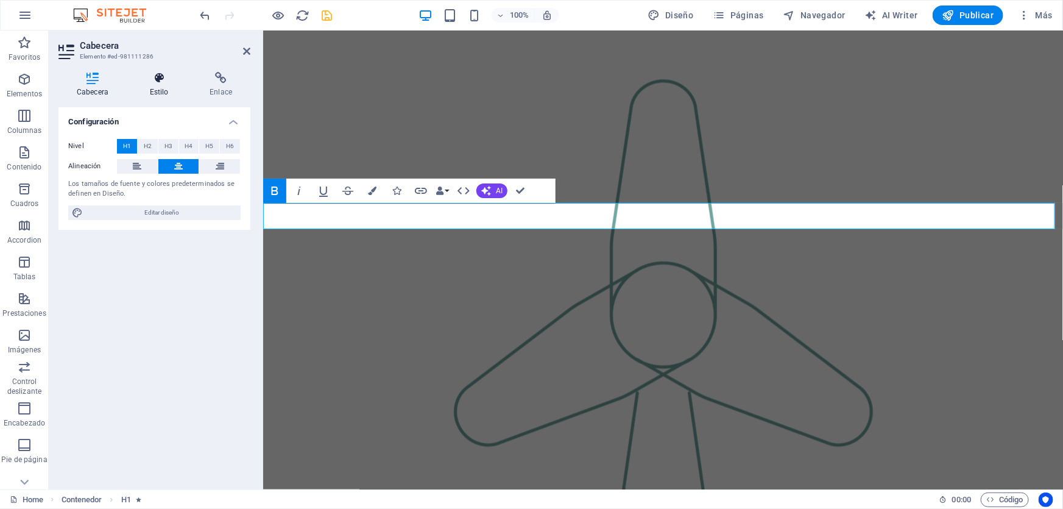
click at [159, 92] on h4 "Estilo" at bounding box center [162, 85] width 60 height 26
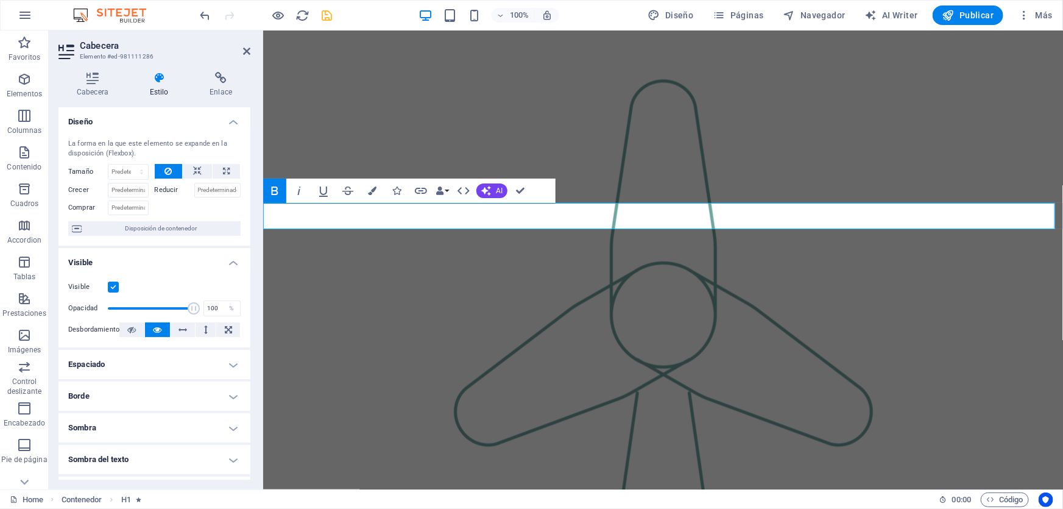
scroll to position [152, 0]
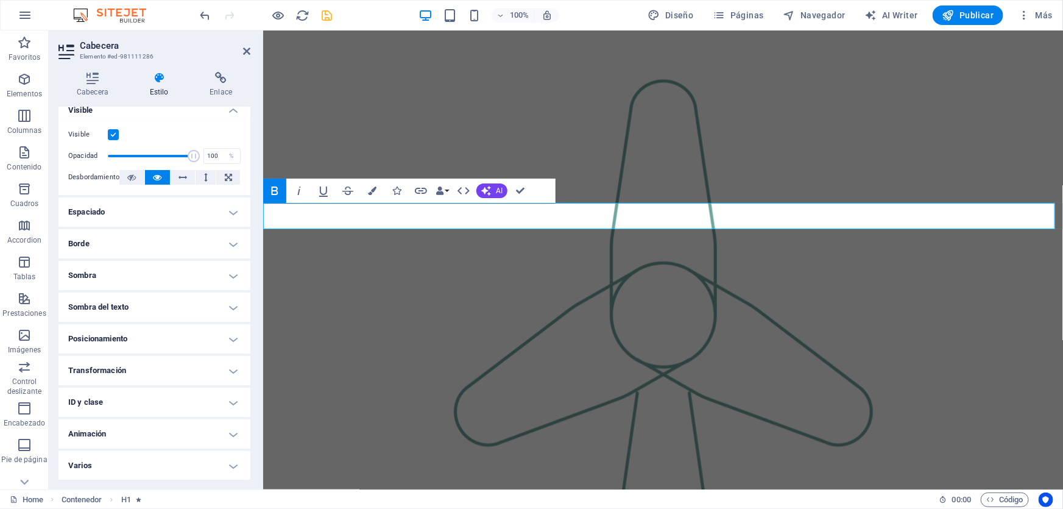
click at [174, 308] on h4 "Sombra del texto" at bounding box center [154, 306] width 192 height 29
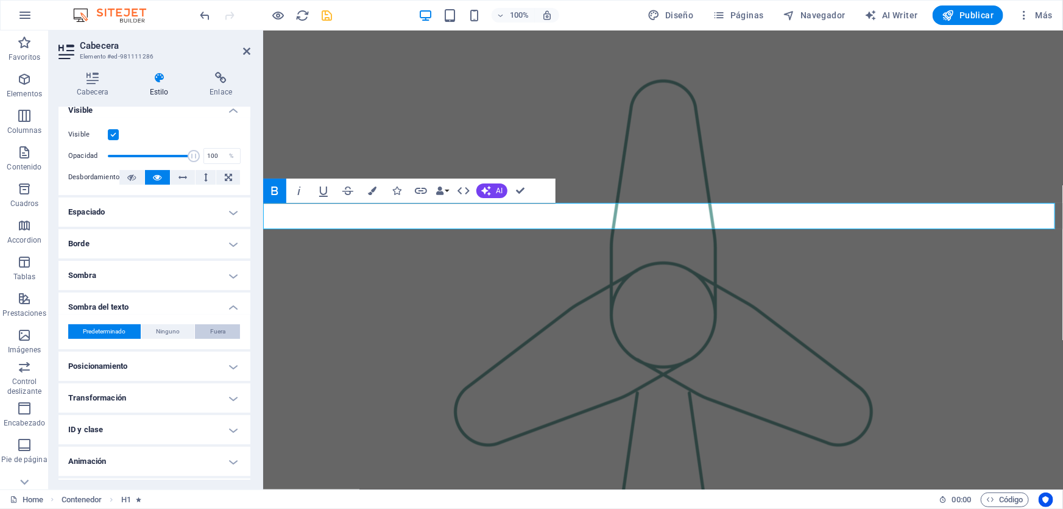
click at [229, 333] on button "Fuera" at bounding box center [217, 331] width 45 height 15
type input "2"
type input "4"
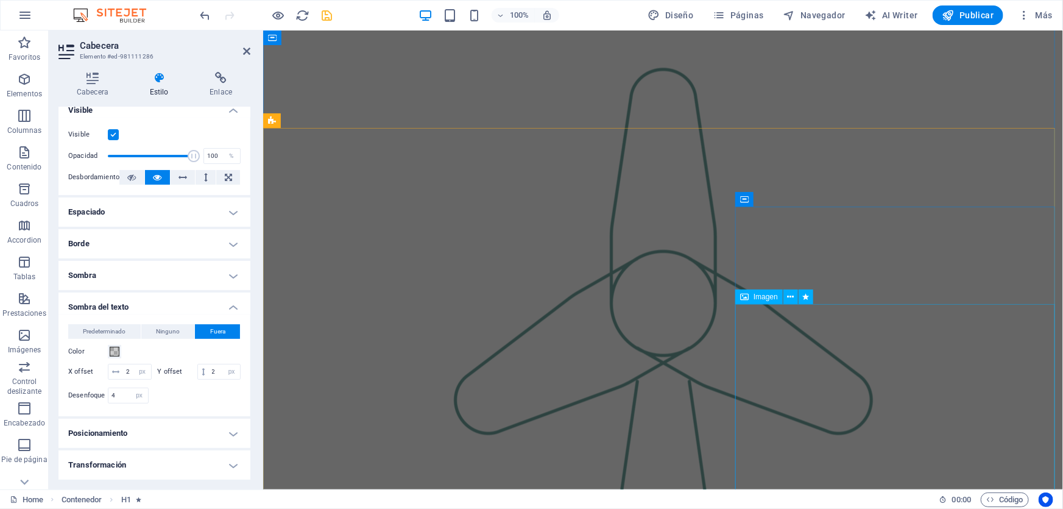
scroll to position [3713, 0]
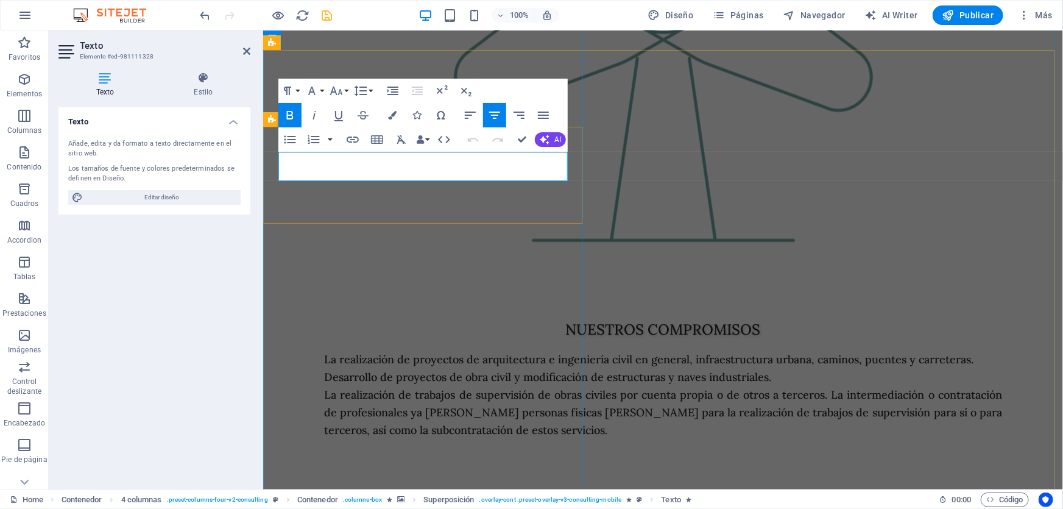
click at [199, 82] on icon at bounding box center [204, 78] width 94 height 12
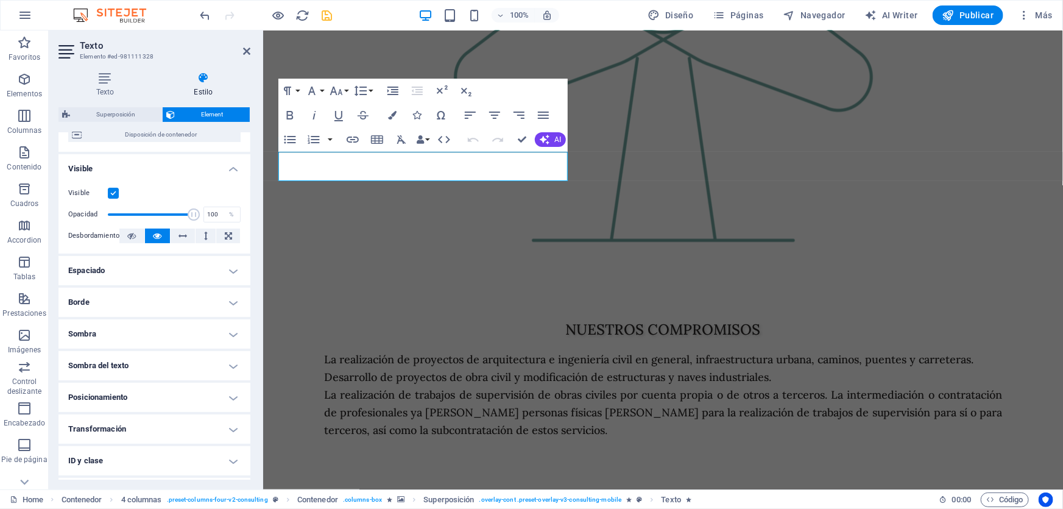
scroll to position [177, 0]
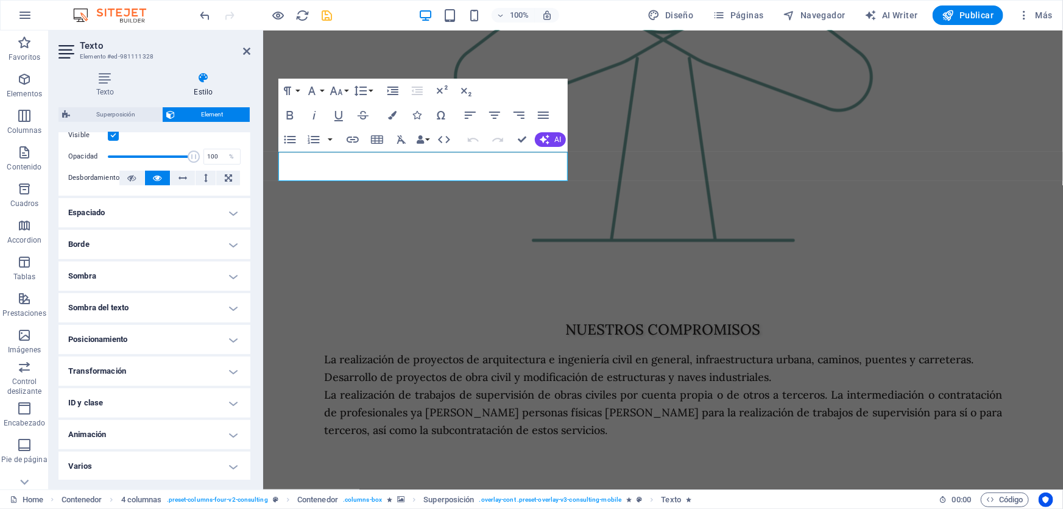
click at [143, 312] on h4 "Sombra del texto" at bounding box center [154, 307] width 192 height 29
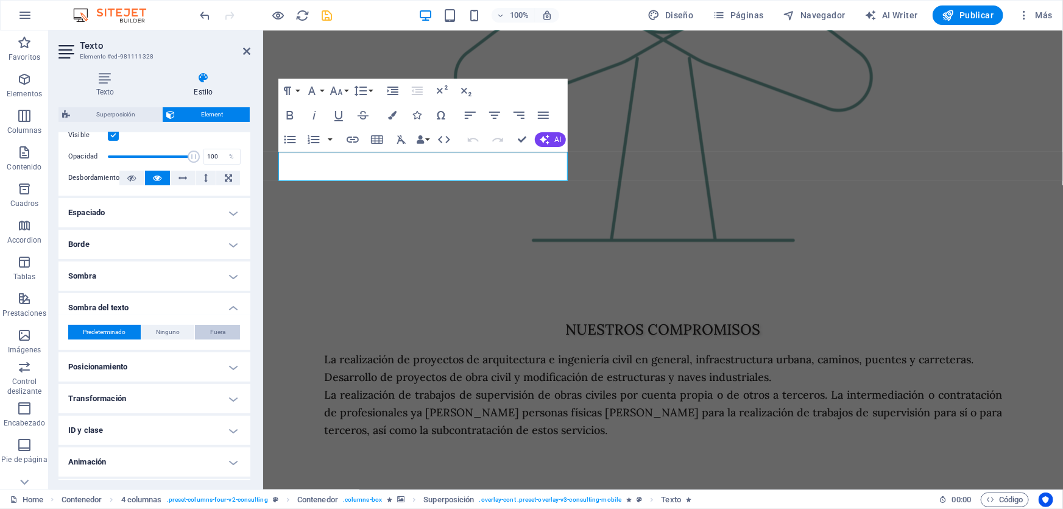
click at [216, 329] on span "Fuera" at bounding box center [217, 332] width 15 height 15
type input "2"
type input "4"
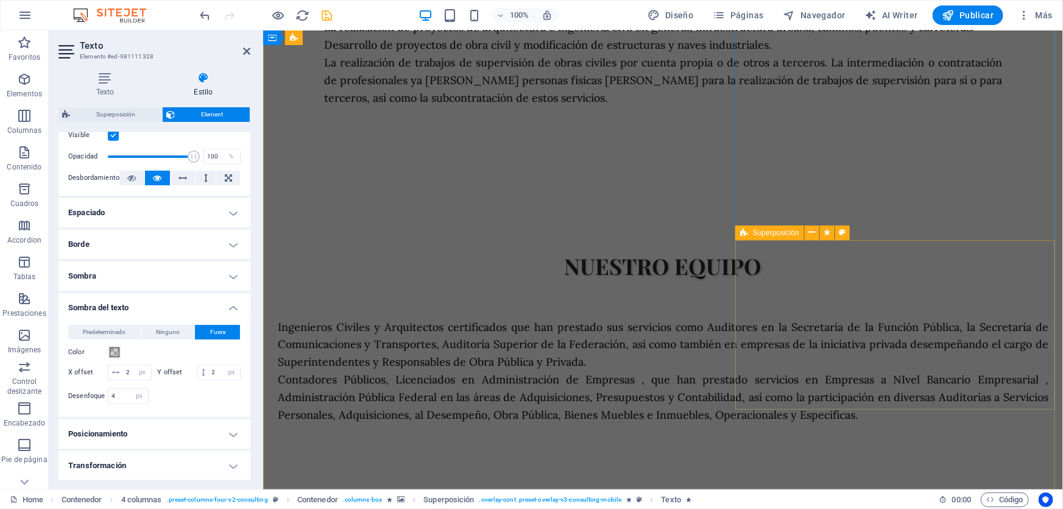
scroll to position [4270, 0]
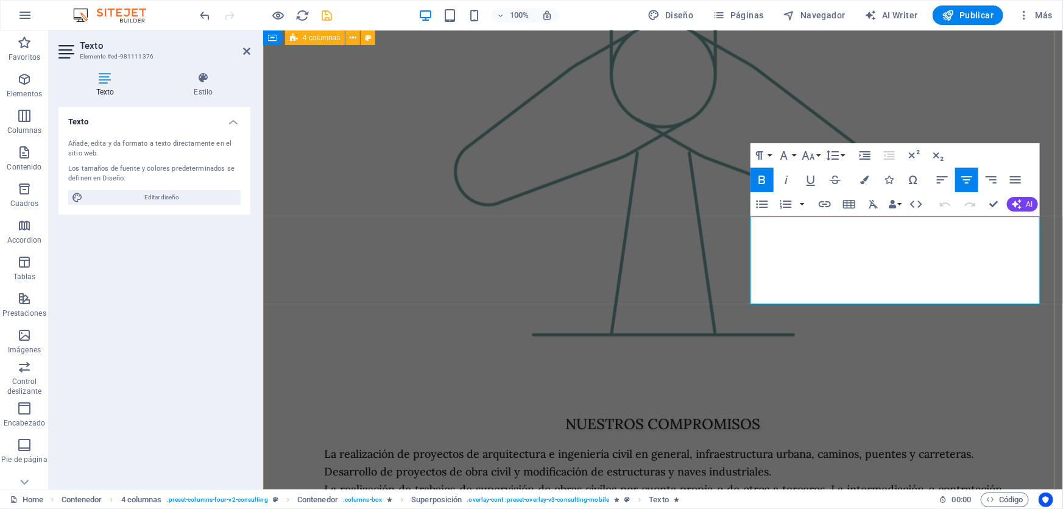
scroll to position [4318, 0]
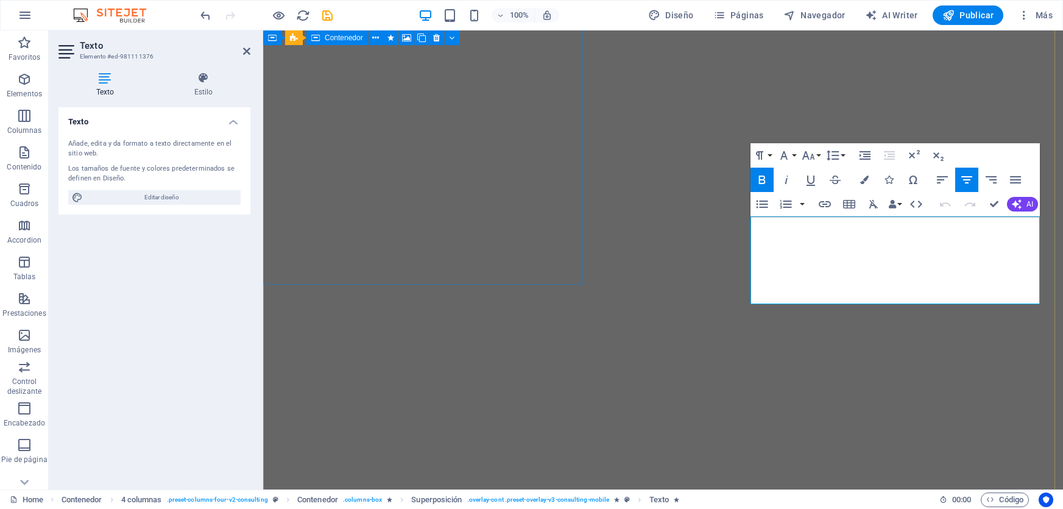
select select "%"
select select "px"
click at [198, 95] on h4 "Estilo" at bounding box center [204, 85] width 94 height 26
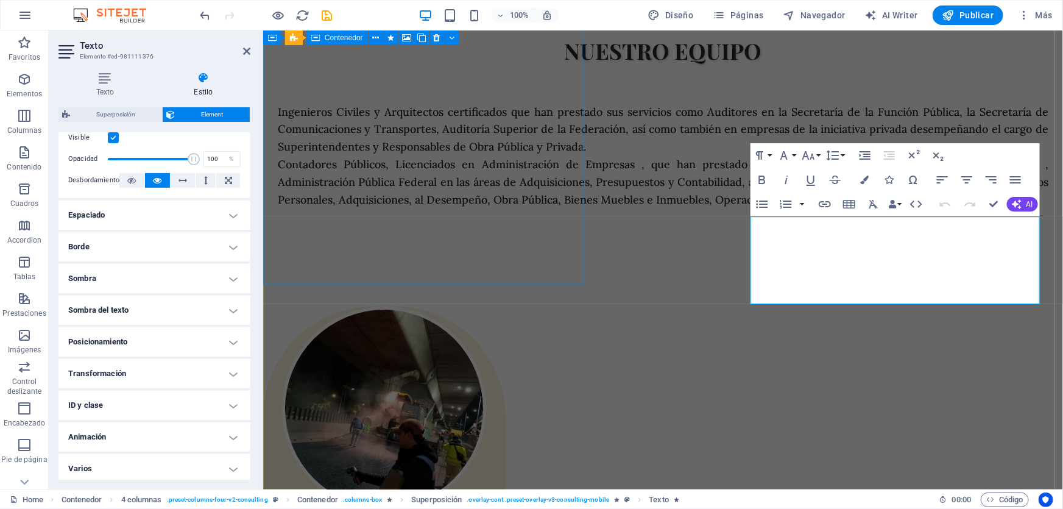
scroll to position [177, 0]
click at [205, 306] on h4 "Sombra del texto" at bounding box center [154, 307] width 192 height 29
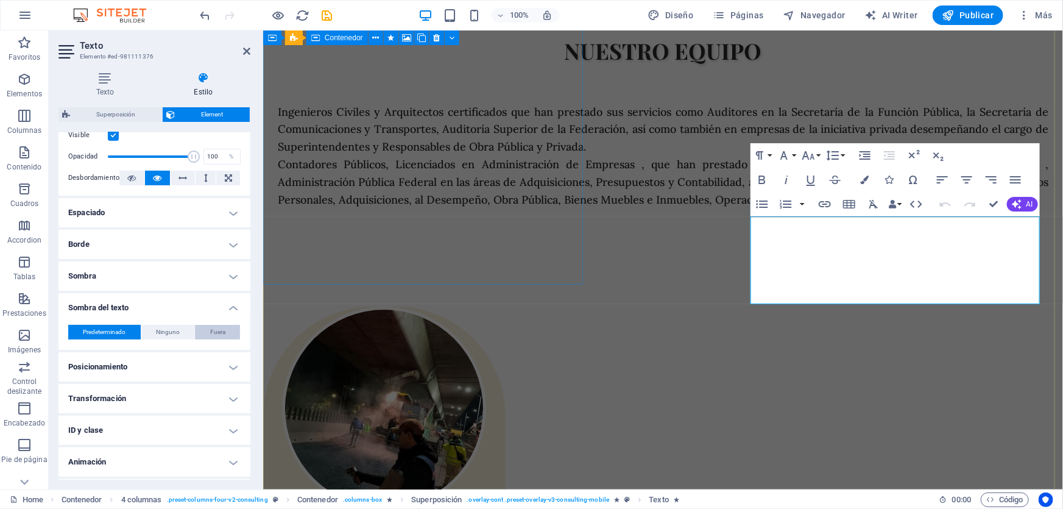
click at [207, 335] on button "Fuera" at bounding box center [217, 332] width 45 height 15
type input "2"
type input "4"
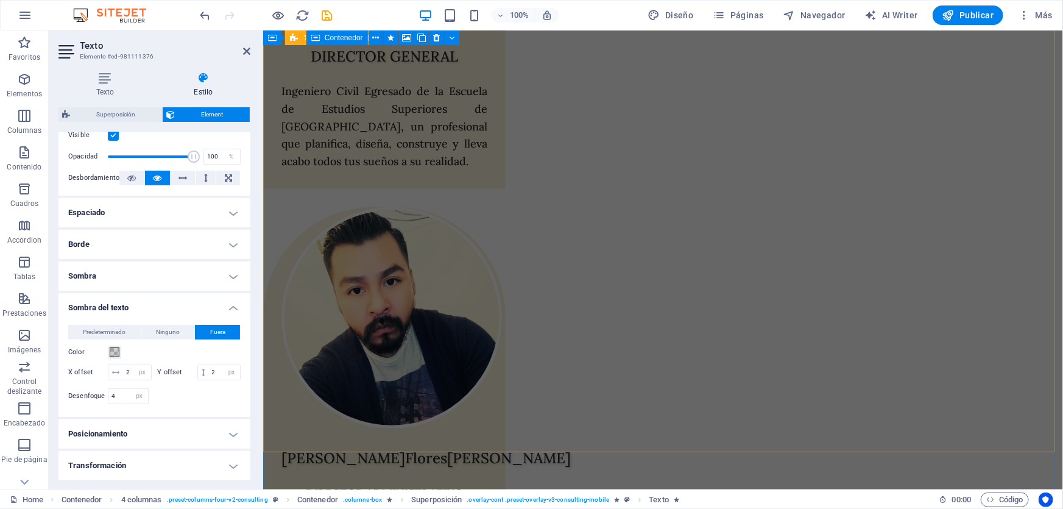
scroll to position [4872, 0]
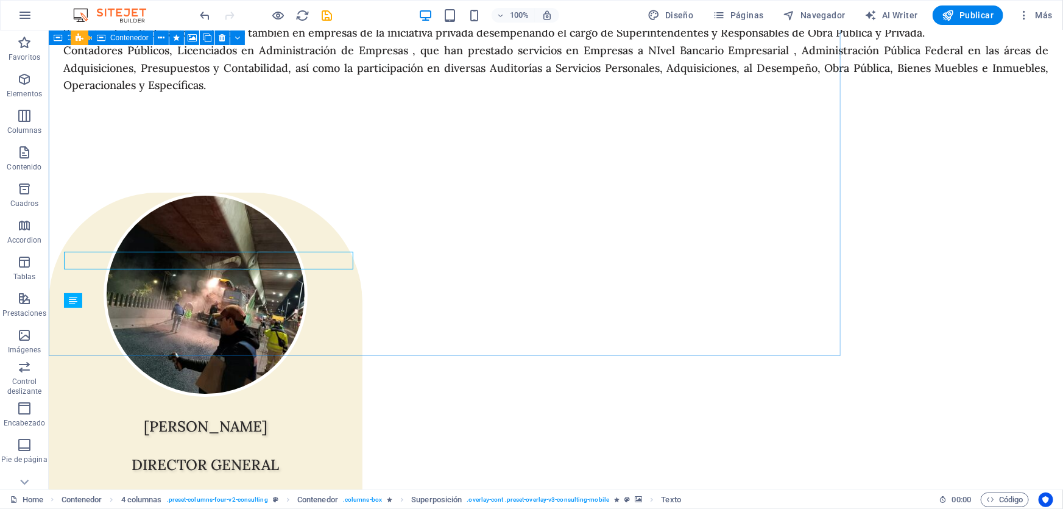
scroll to position [4951, 0]
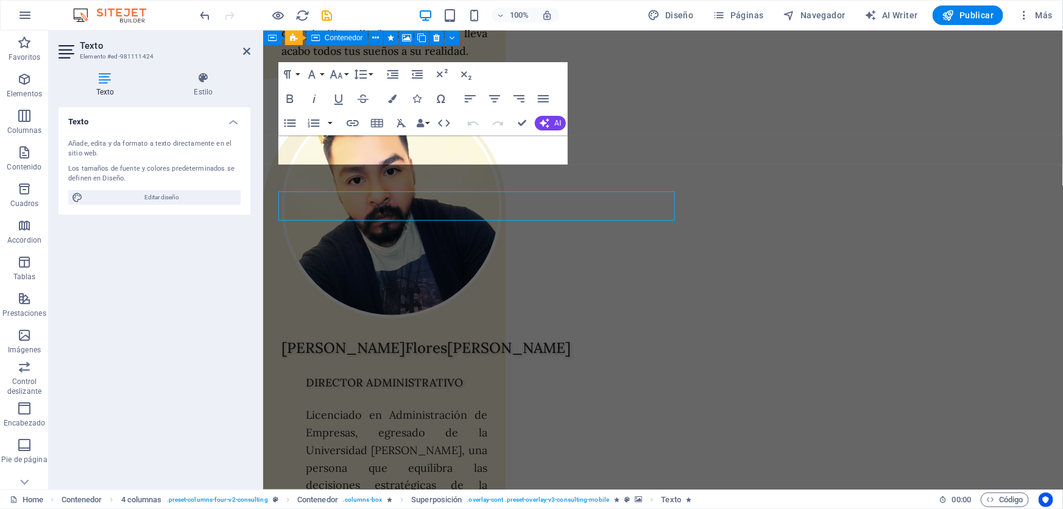
scroll to position [5038, 0]
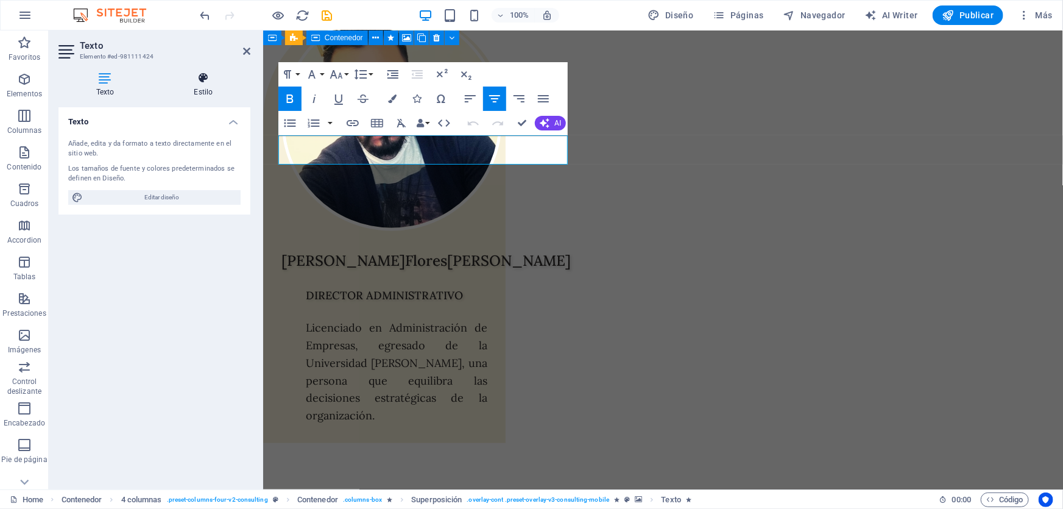
click at [200, 82] on icon at bounding box center [204, 78] width 94 height 12
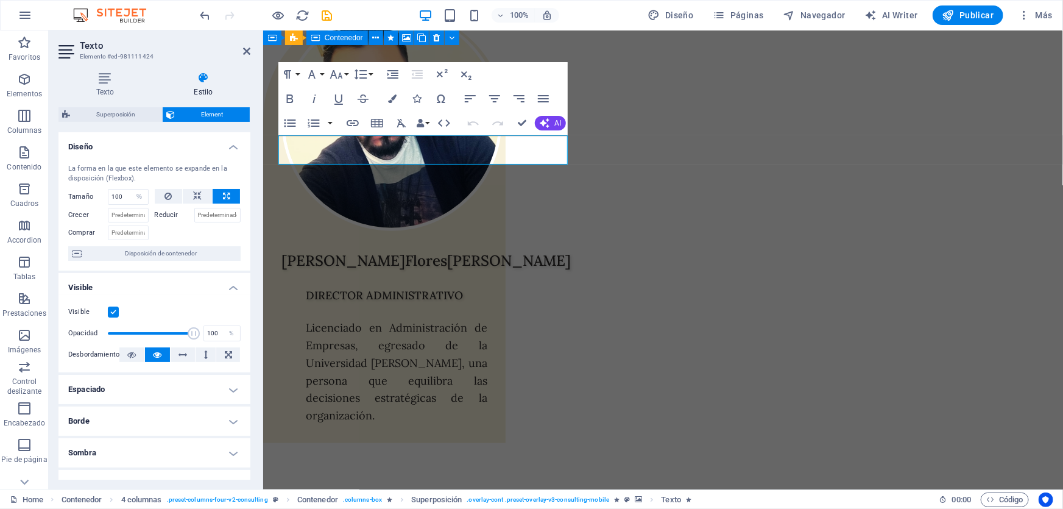
click at [150, 420] on h4 "Borde" at bounding box center [154, 420] width 192 height 29
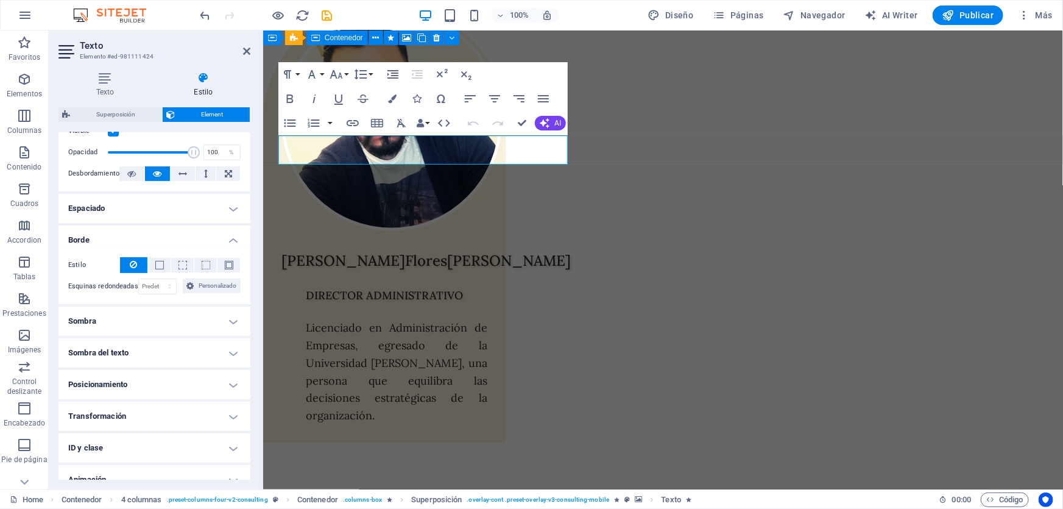
scroll to position [221, 0]
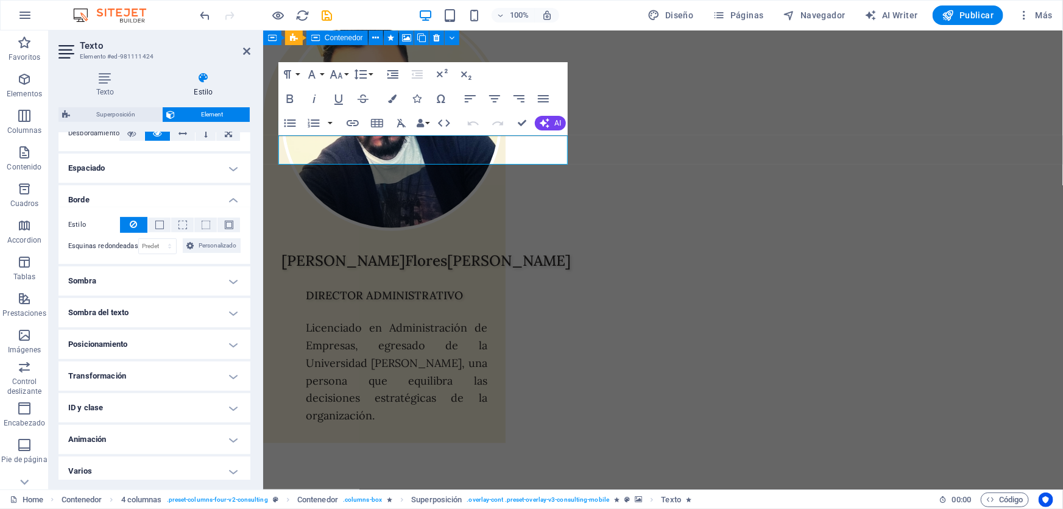
click at [210, 314] on h4 "Sombra del texto" at bounding box center [154, 312] width 192 height 29
click at [212, 334] on span "Fuera" at bounding box center [217, 337] width 15 height 15
type input "2"
type input "4"
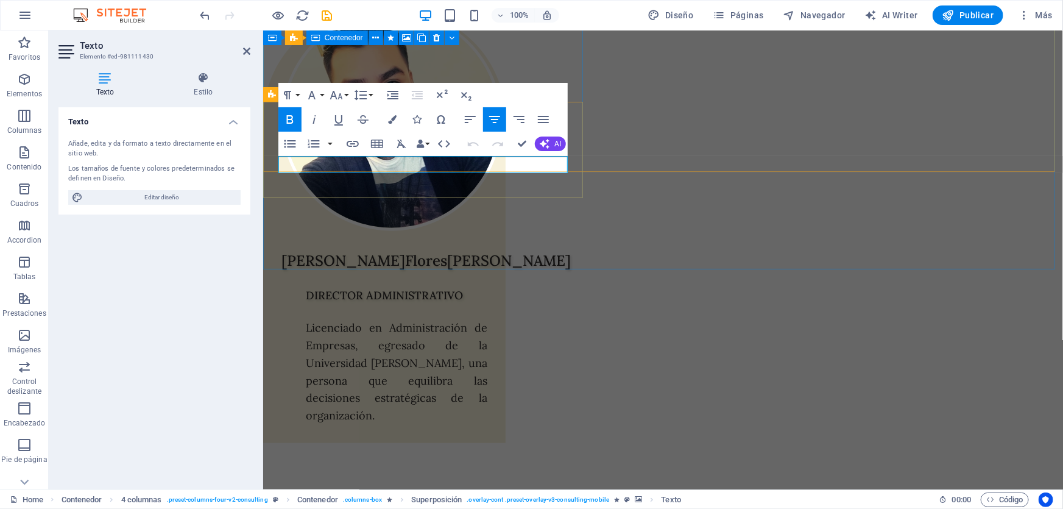
scroll to position [37, 0]
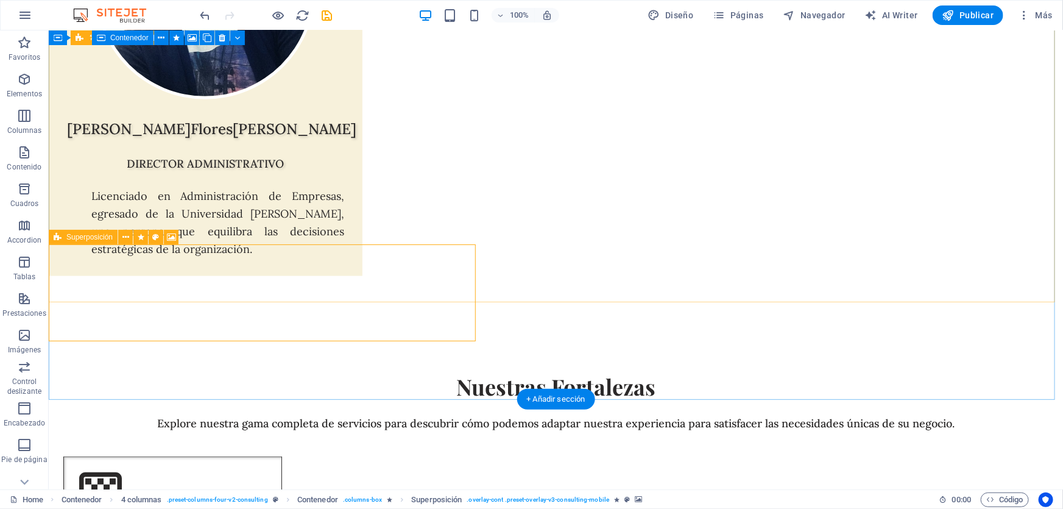
scroll to position [4951, 0]
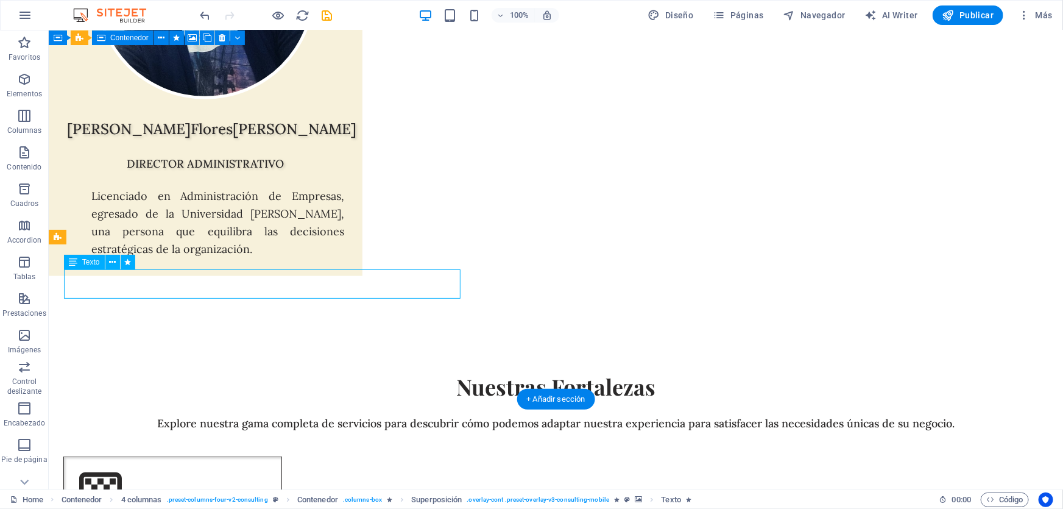
select select "%"
select select "px"
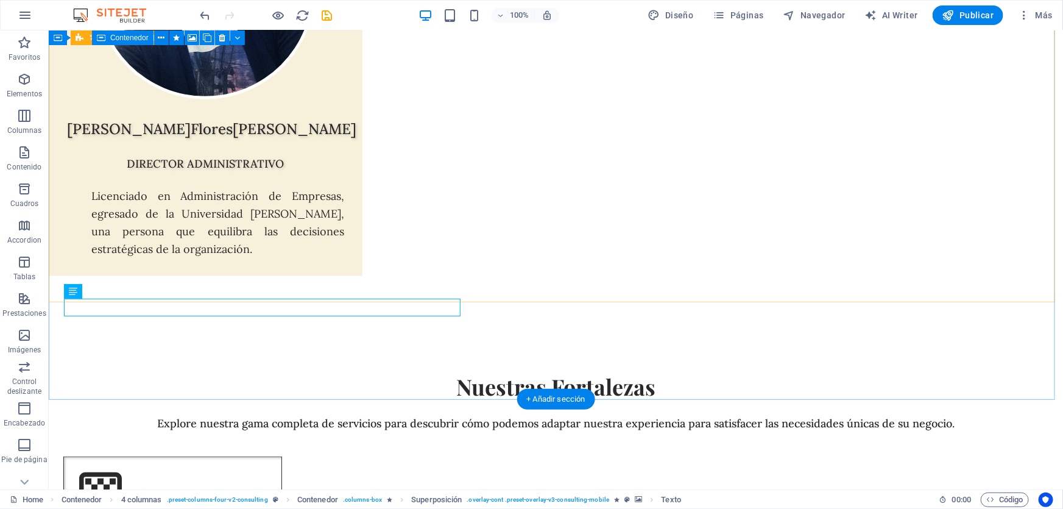
scroll to position [4951, 0]
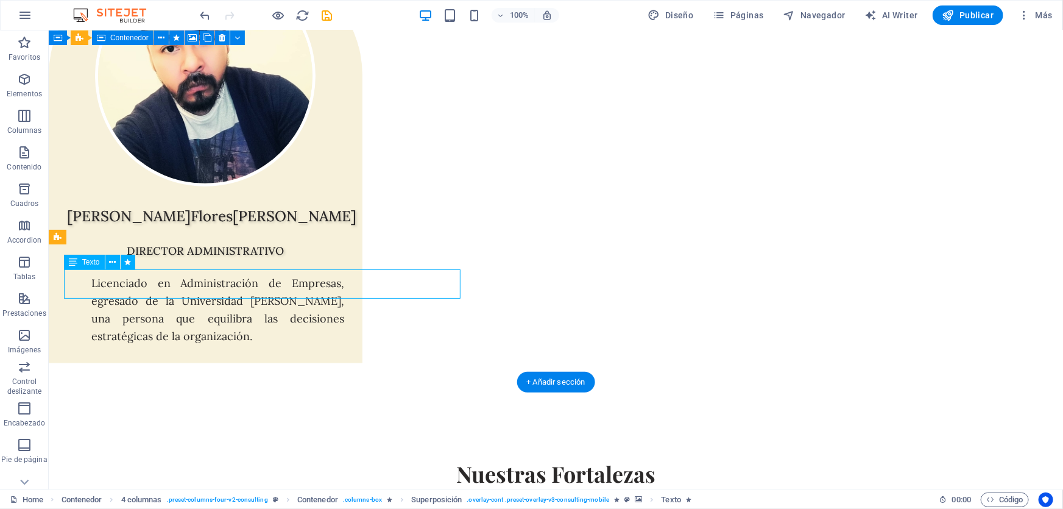
select select "%"
select select "px"
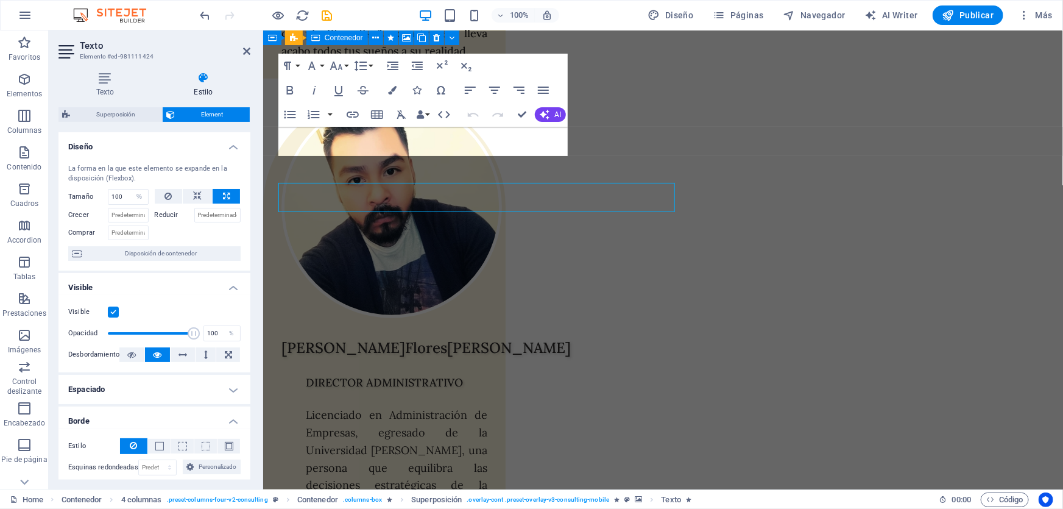
scroll to position [5038, 0]
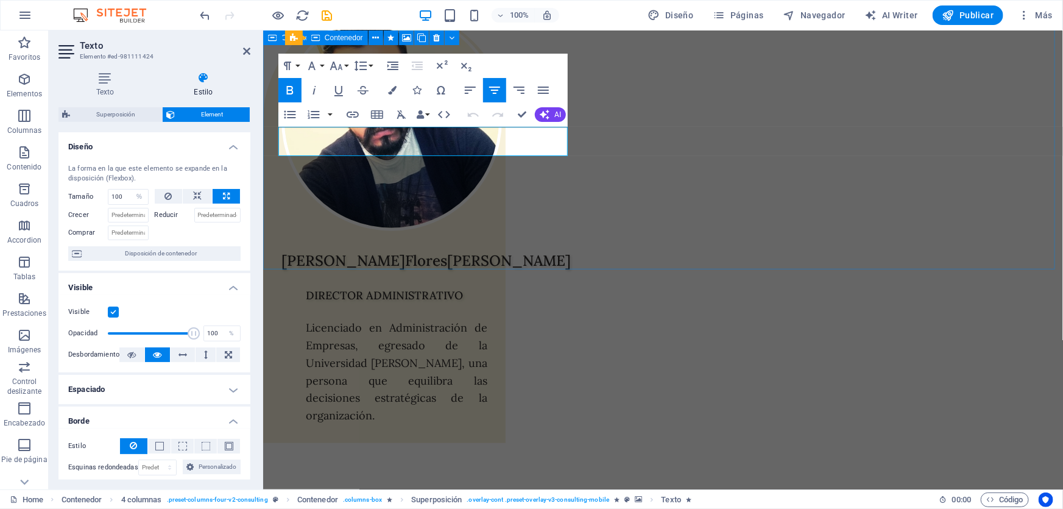
drag, startPoint x: 828, startPoint y: 216, endPoint x: 1042, endPoint y: 218, distance: 214.5
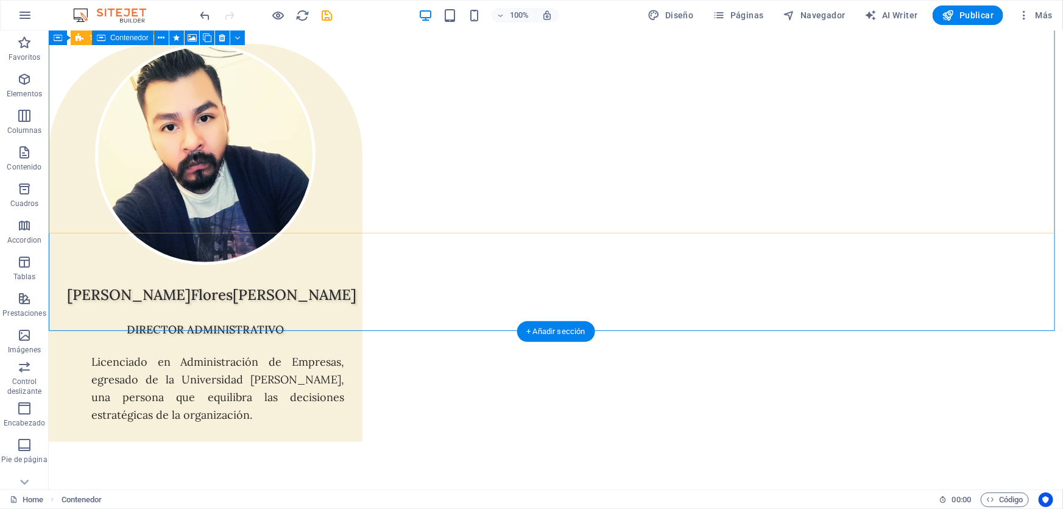
scroll to position [4872, 0]
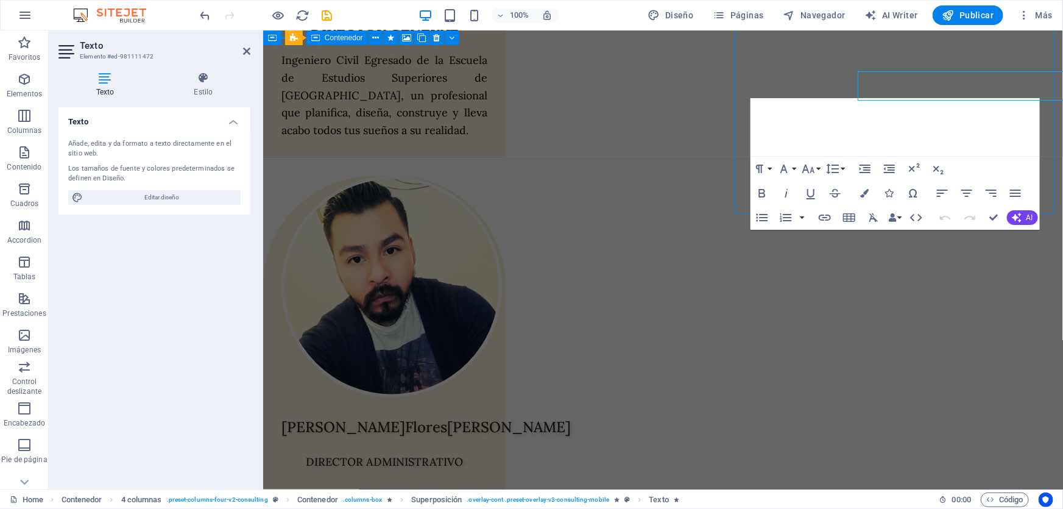
scroll to position [4959, 0]
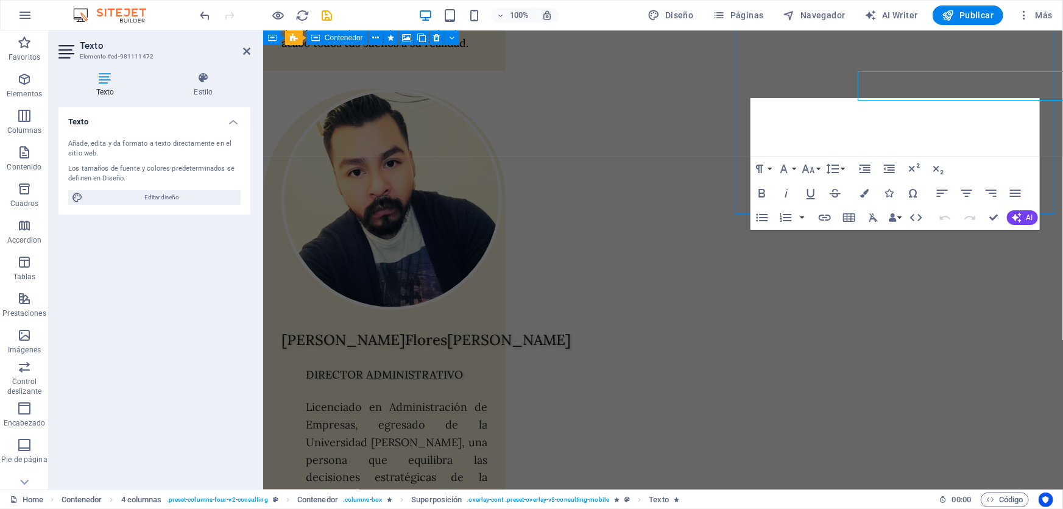
drag, startPoint x: 1086, startPoint y: 141, endPoint x: 1121, endPoint y: 186, distance: 57.4
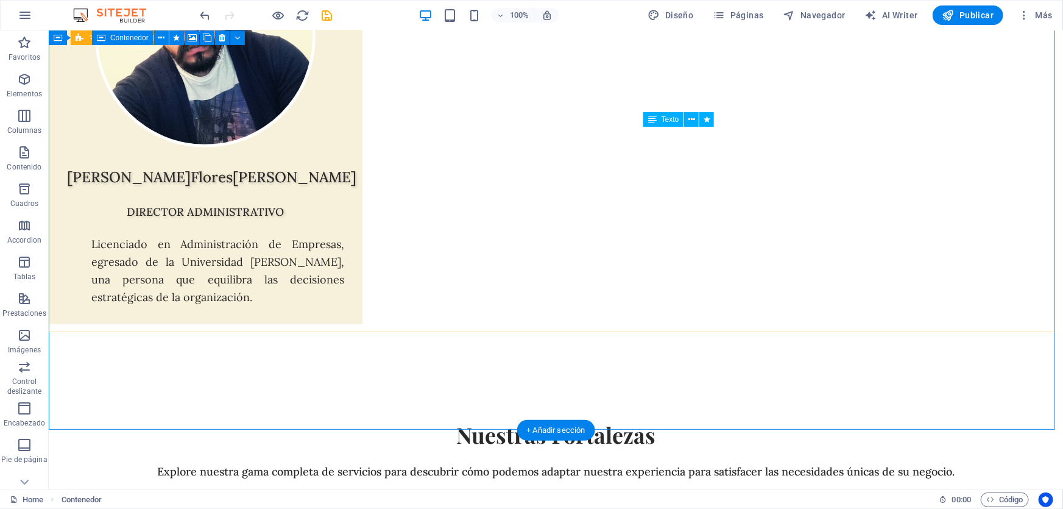
scroll to position [4903, 0]
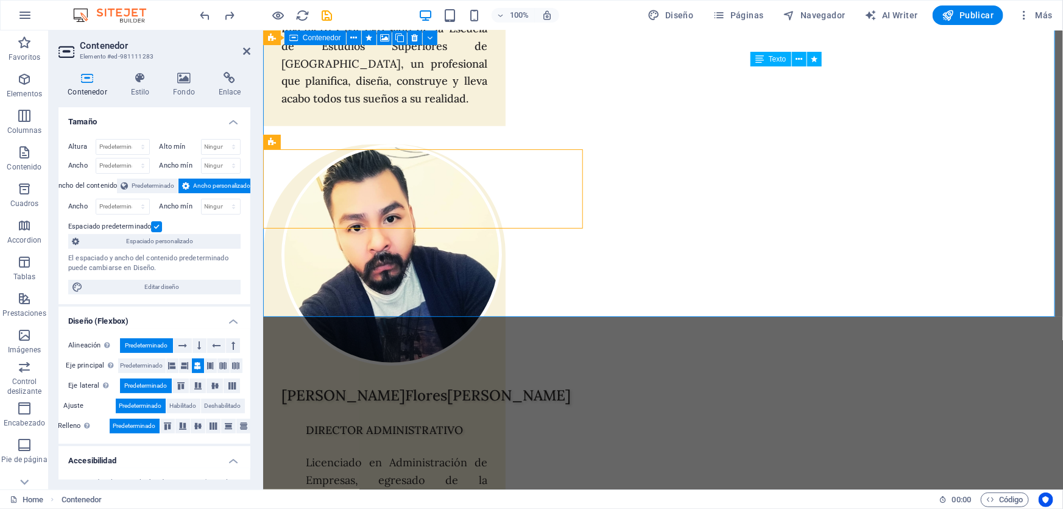
scroll to position [4990, 0]
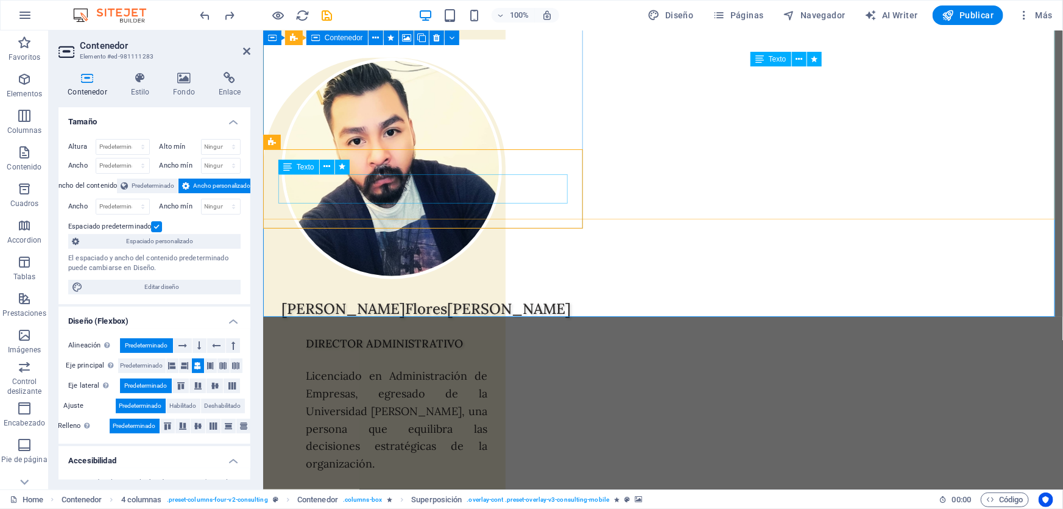
select select "%"
select select "px"
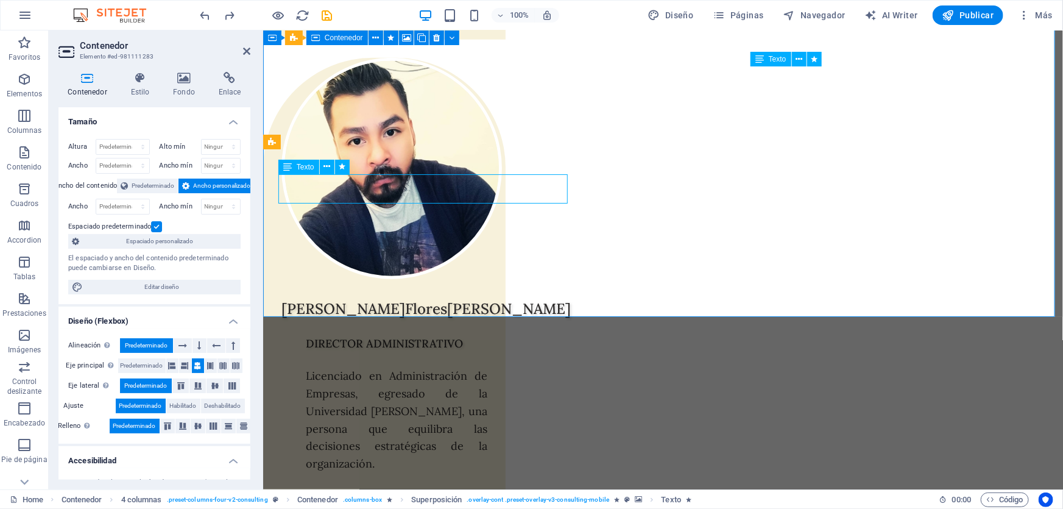
select select "px"
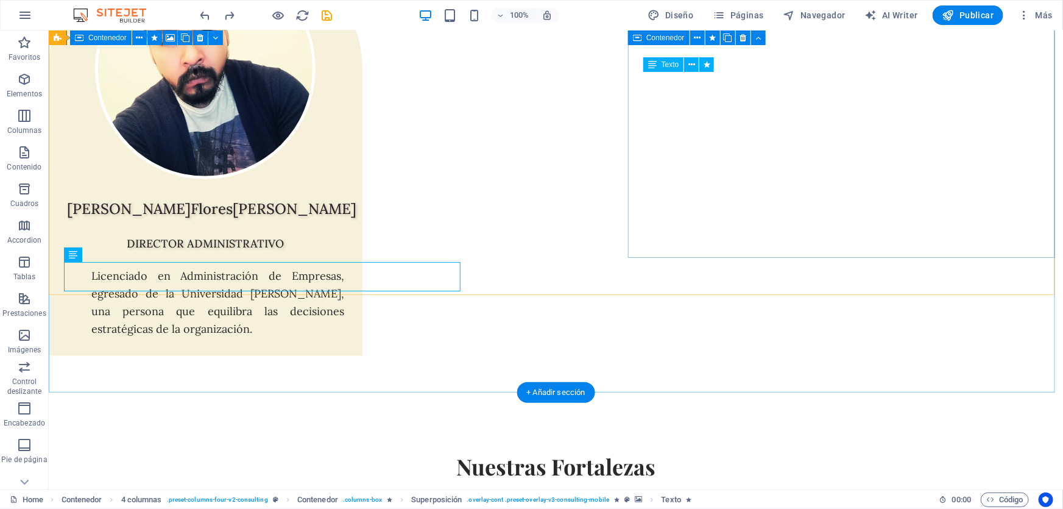
scroll to position [4769, 0]
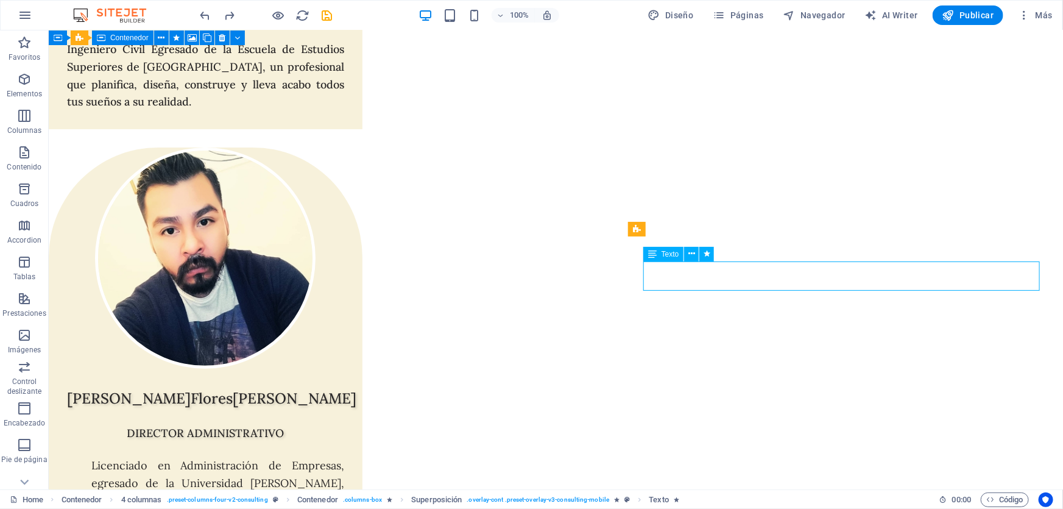
select select "%"
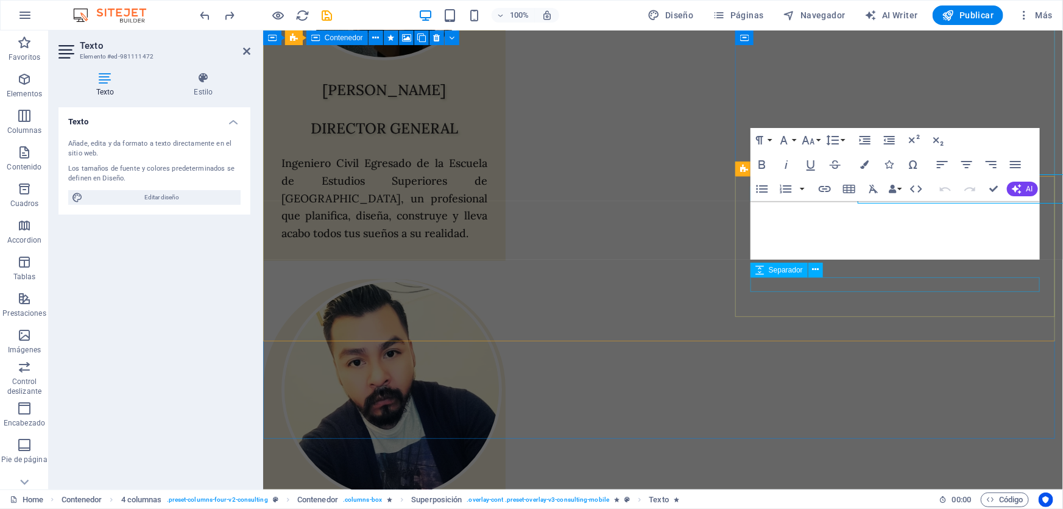
scroll to position [4856, 0]
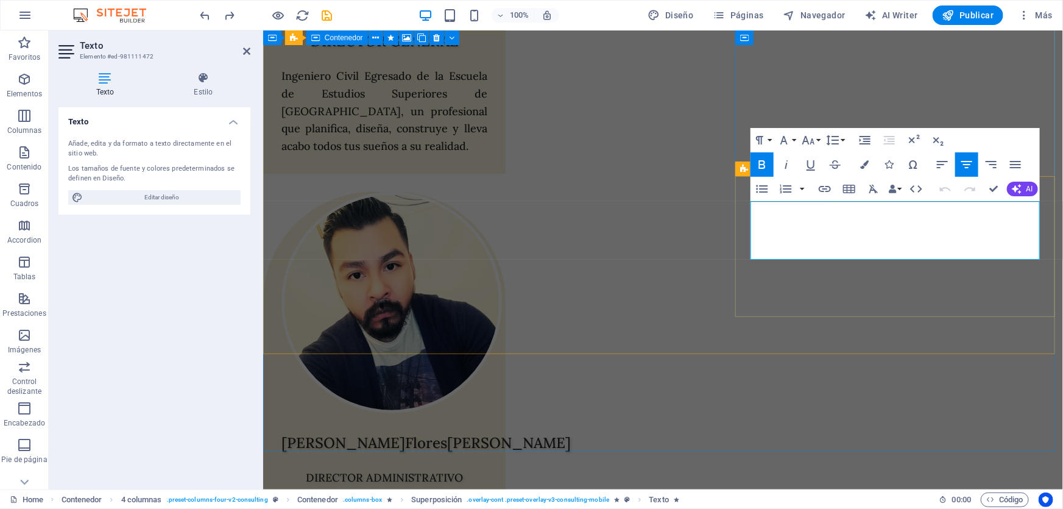
click at [206, 77] on icon at bounding box center [204, 78] width 94 height 12
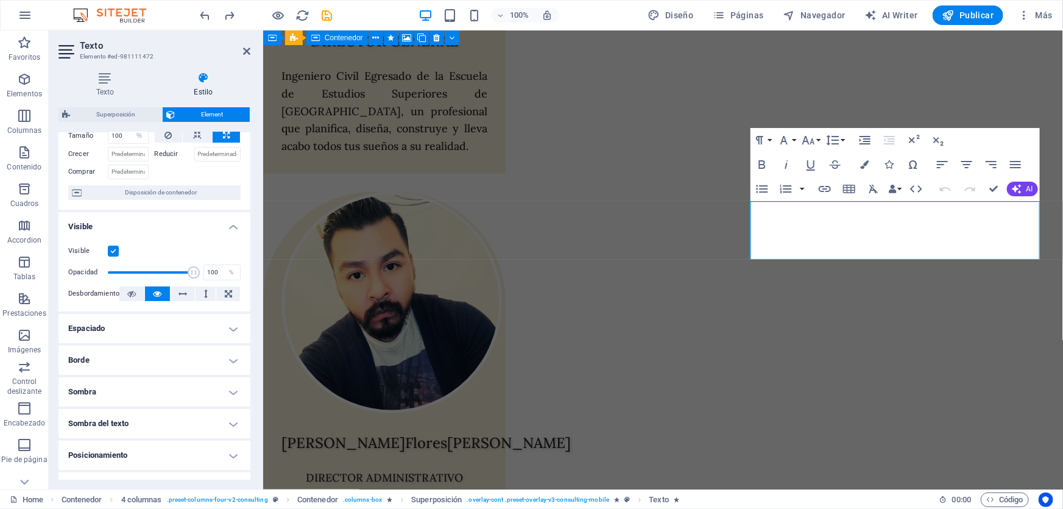
scroll to position [110, 0]
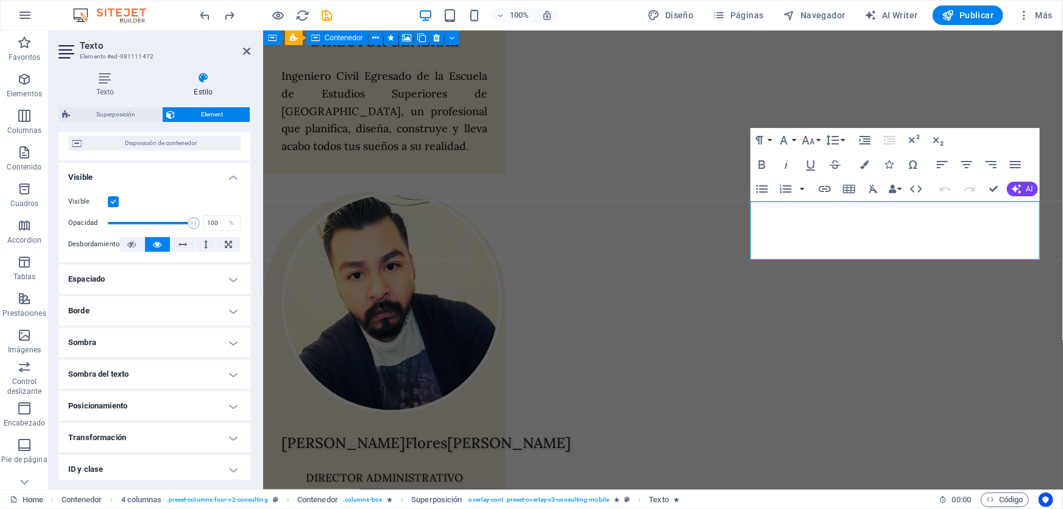
click at [156, 363] on h4 "Sombra del texto" at bounding box center [154, 373] width 192 height 29
click at [233, 397] on button "Fuera" at bounding box center [217, 398] width 45 height 15
type input "2"
type input "4"
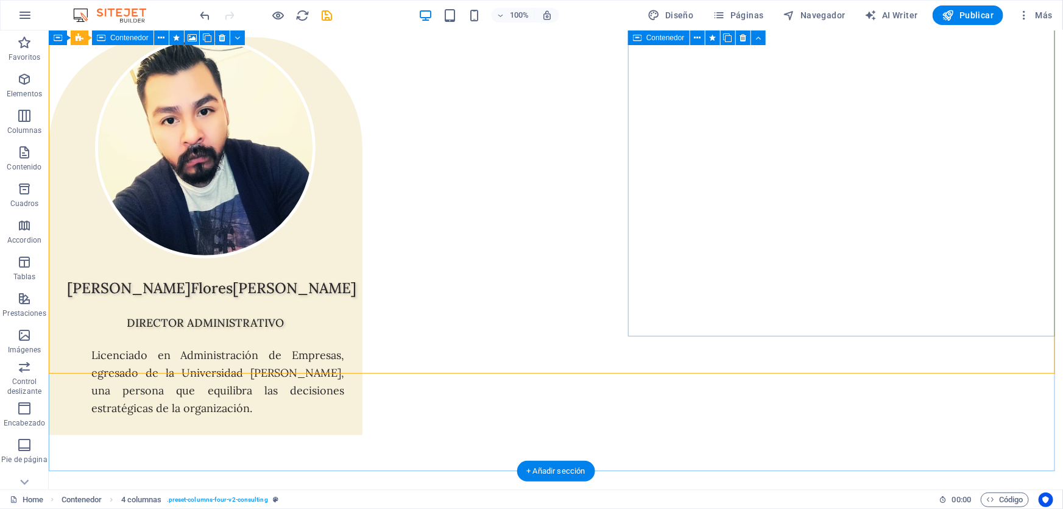
scroll to position [4879, 0]
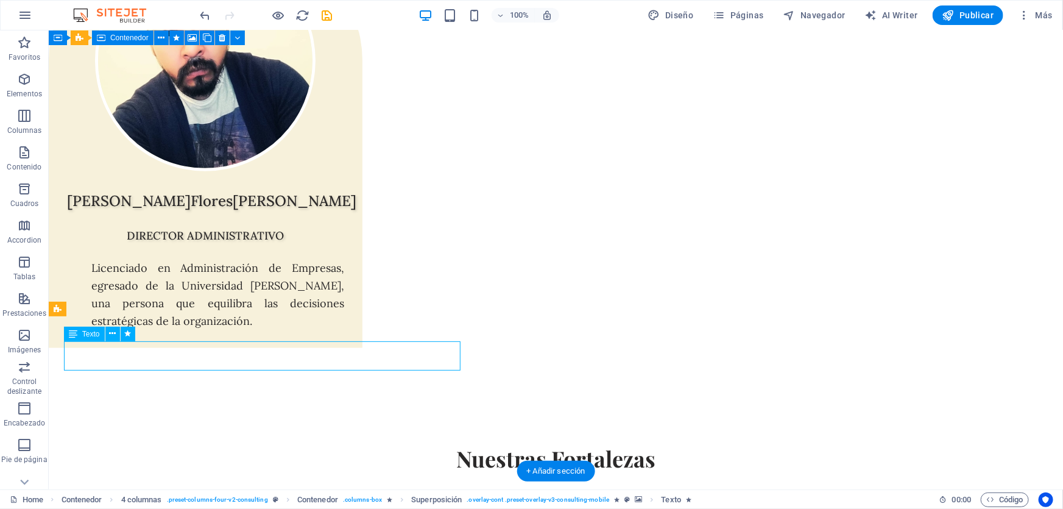
select select "%"
select select "px"
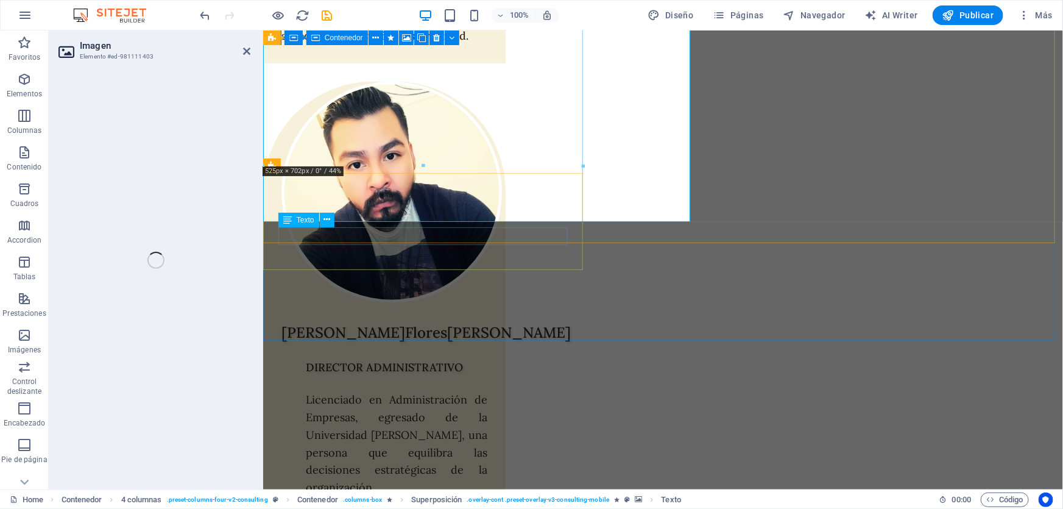
select select "%"
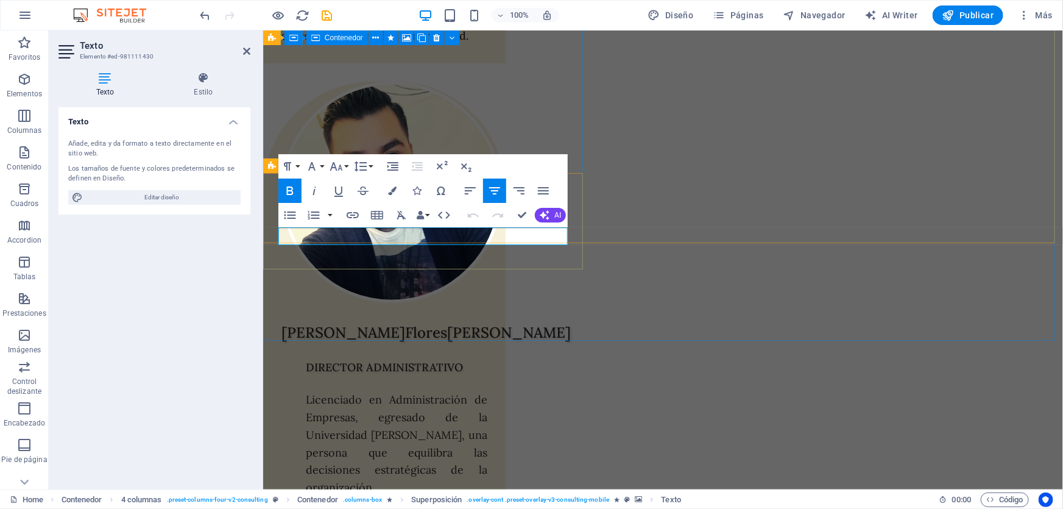
click at [205, 97] on div "Texto Estilo Texto Añade, edita y da formato a texto directamente en el sitio w…" at bounding box center [154, 276] width 192 height 408
click at [205, 81] on icon at bounding box center [204, 78] width 94 height 12
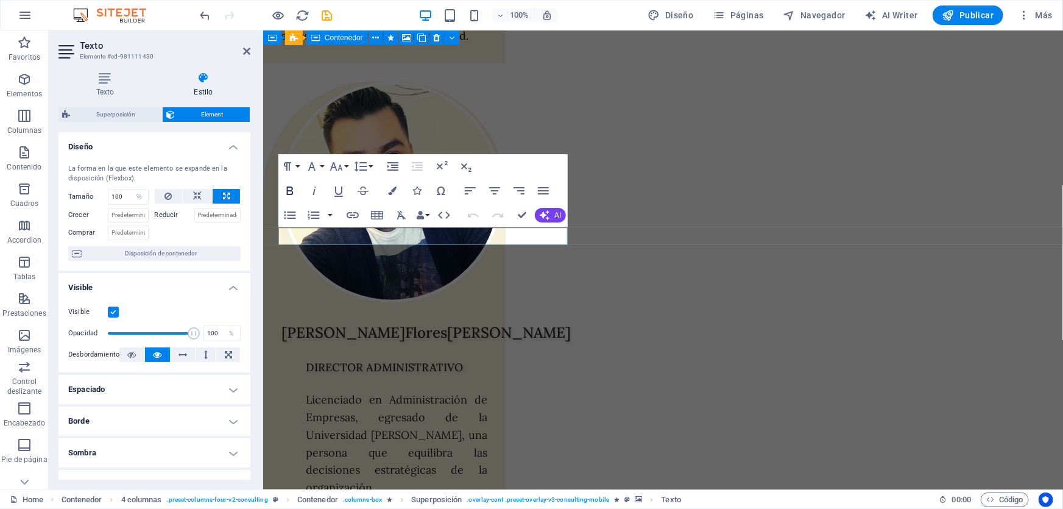
click at [292, 189] on icon "button" at bounding box center [290, 190] width 7 height 9
click at [292, 189] on icon "button" at bounding box center [290, 190] width 15 height 15
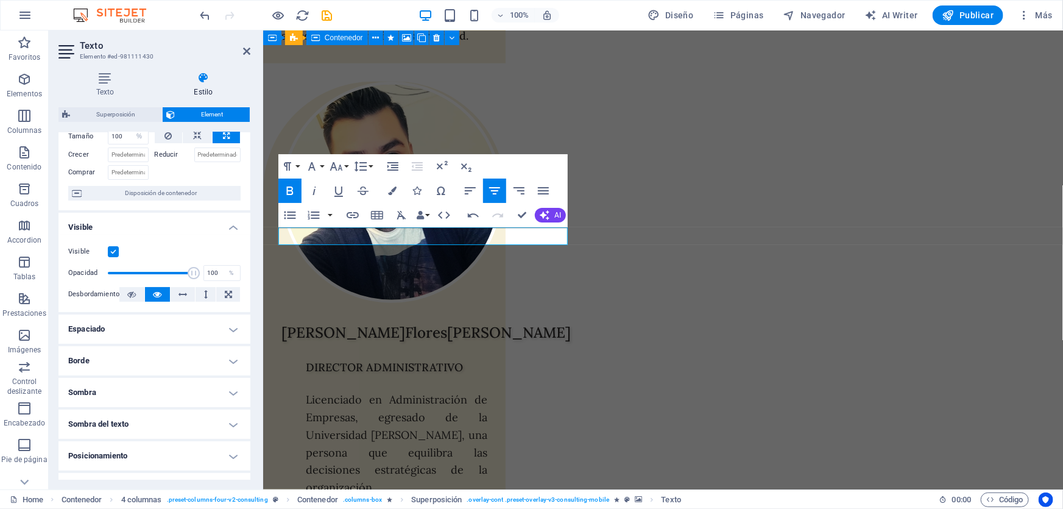
scroll to position [177, 0]
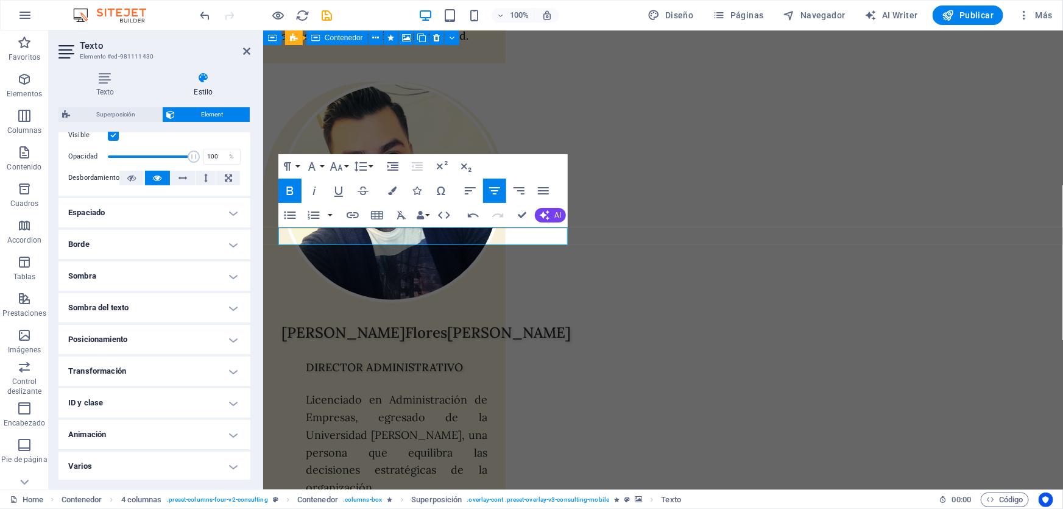
click at [144, 308] on h4 "Sombra del texto" at bounding box center [154, 307] width 192 height 29
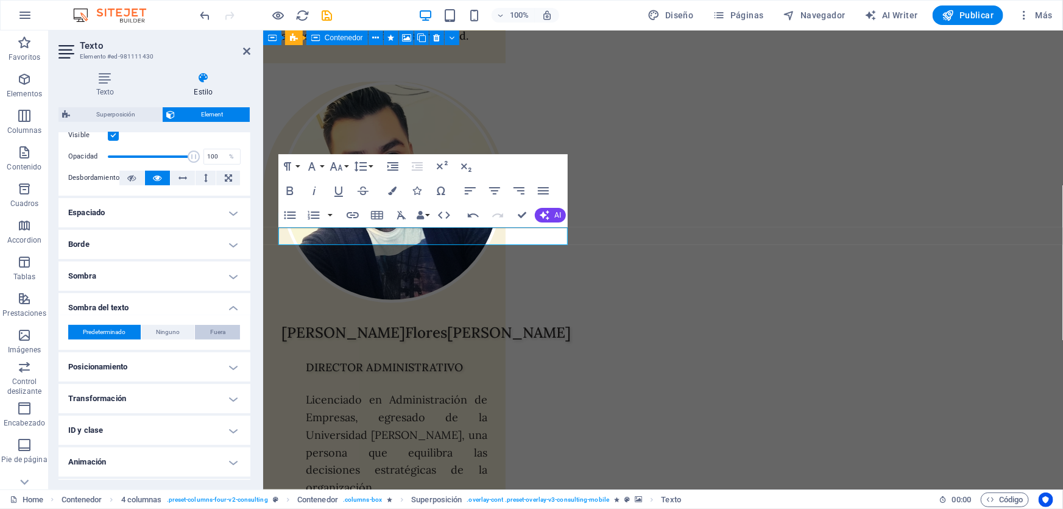
click at [216, 328] on span "Fuera" at bounding box center [217, 332] width 15 height 15
type input "2"
type input "4"
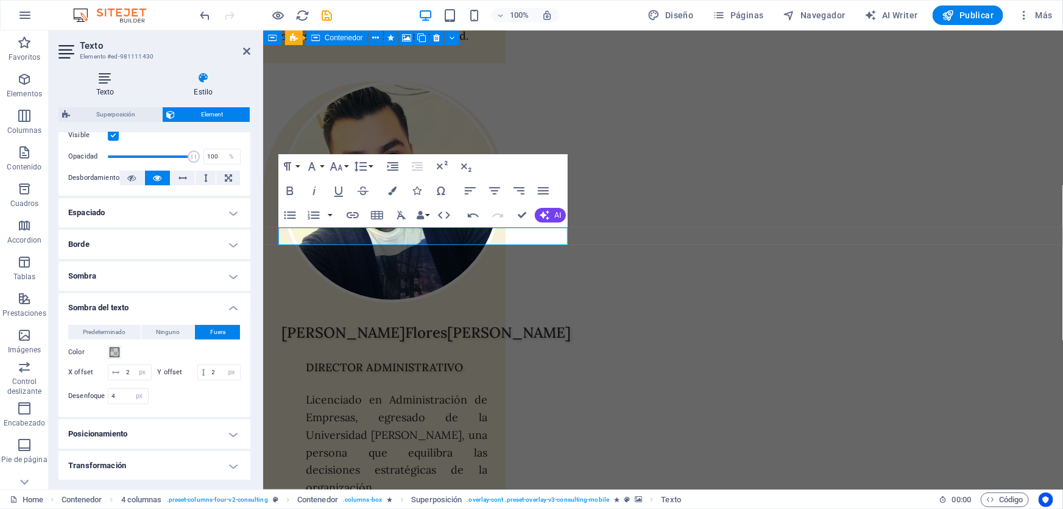
click at [112, 74] on icon at bounding box center [104, 78] width 93 height 12
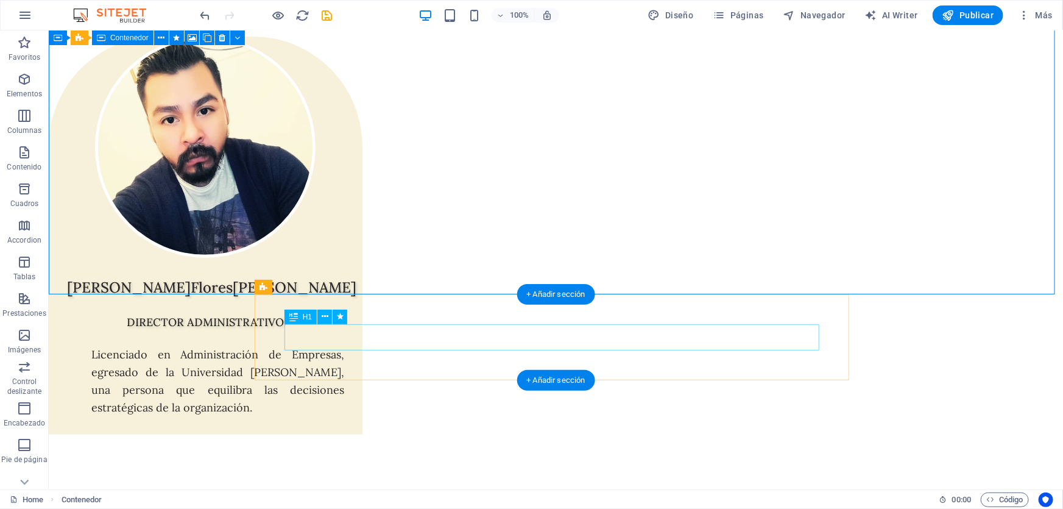
scroll to position [5101, 0]
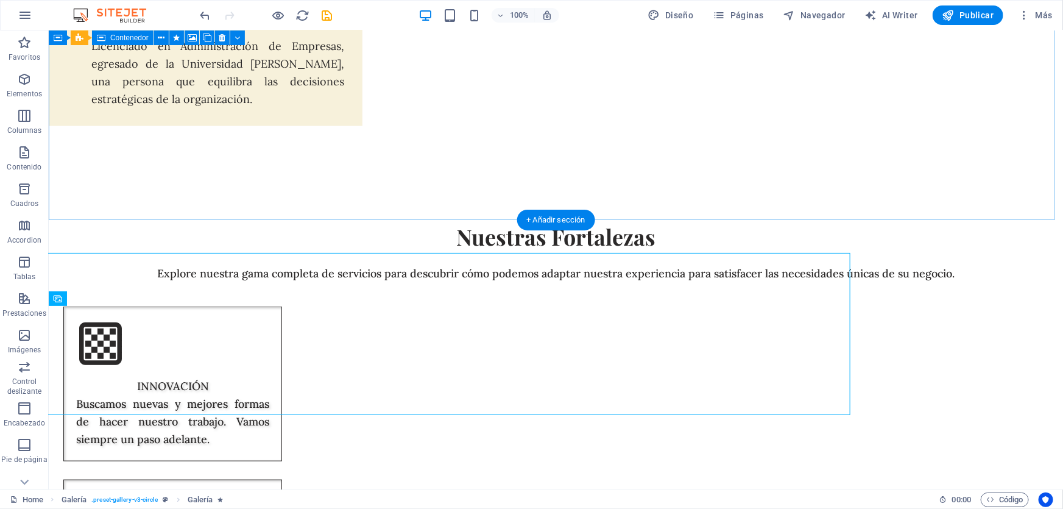
scroll to position [5130, 0]
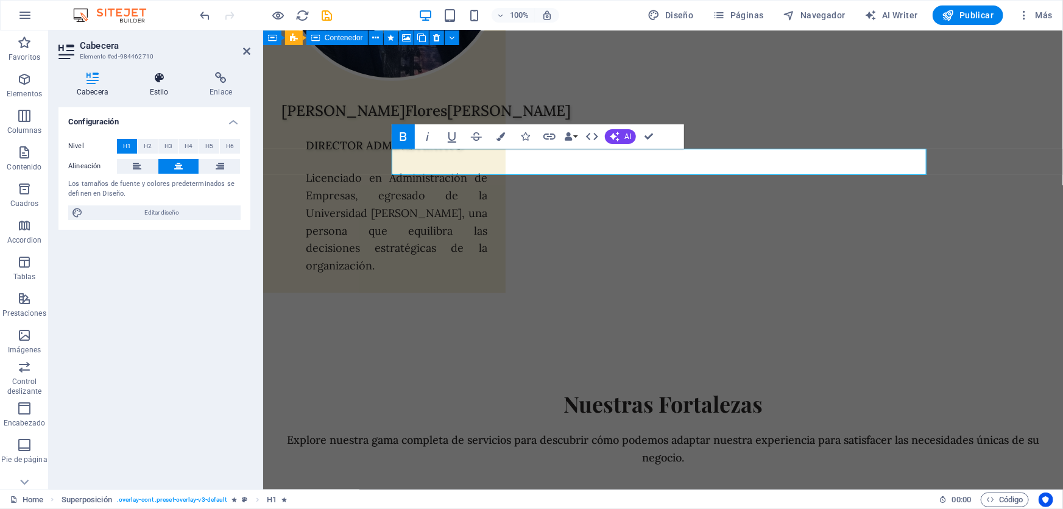
drag, startPoint x: 164, startPoint y: 81, endPoint x: 164, endPoint y: 88, distance: 6.7
click at [164, 82] on icon at bounding box center [159, 78] width 55 height 12
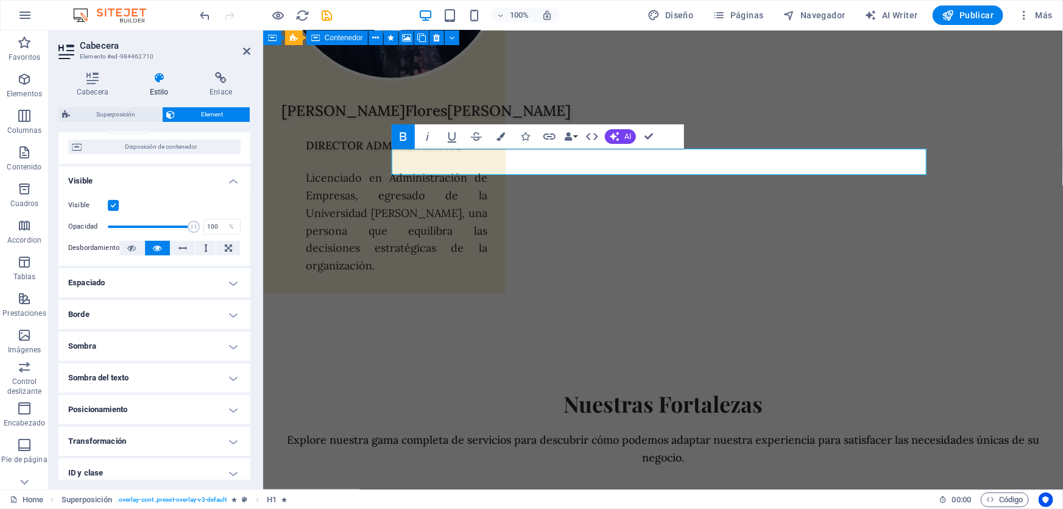
scroll to position [177, 0]
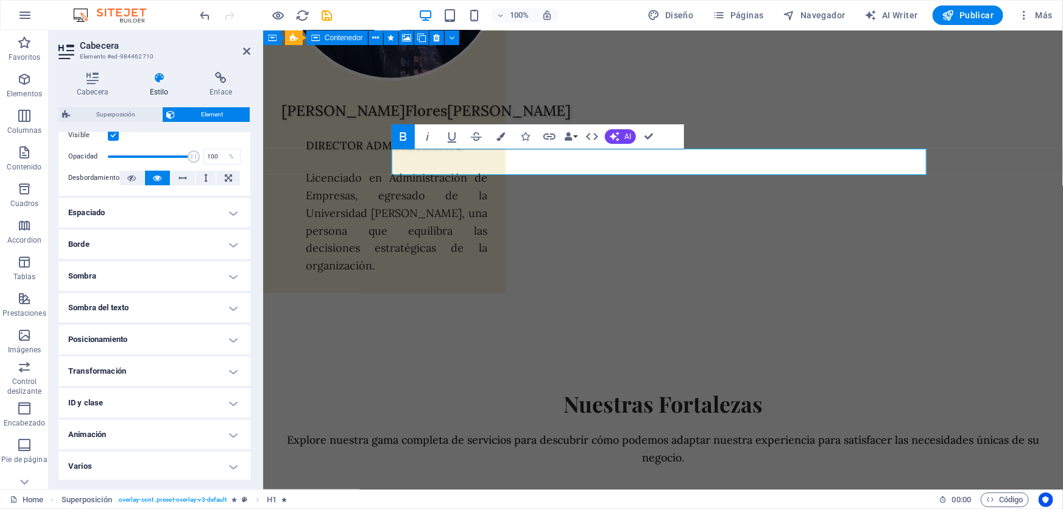
click at [218, 305] on h4 "Sombra del texto" at bounding box center [154, 307] width 192 height 29
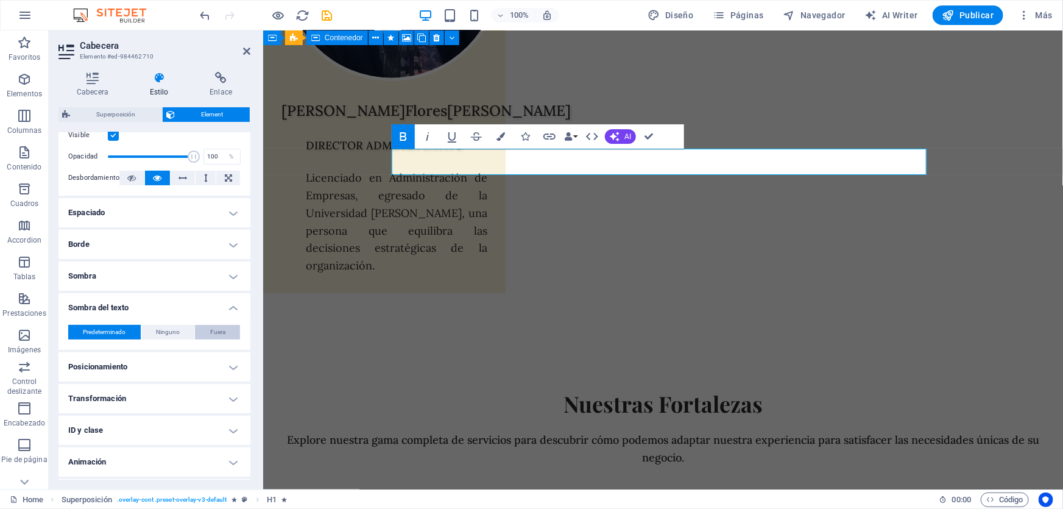
click at [213, 329] on span "Fuera" at bounding box center [217, 332] width 15 height 15
type input "2"
type input "4"
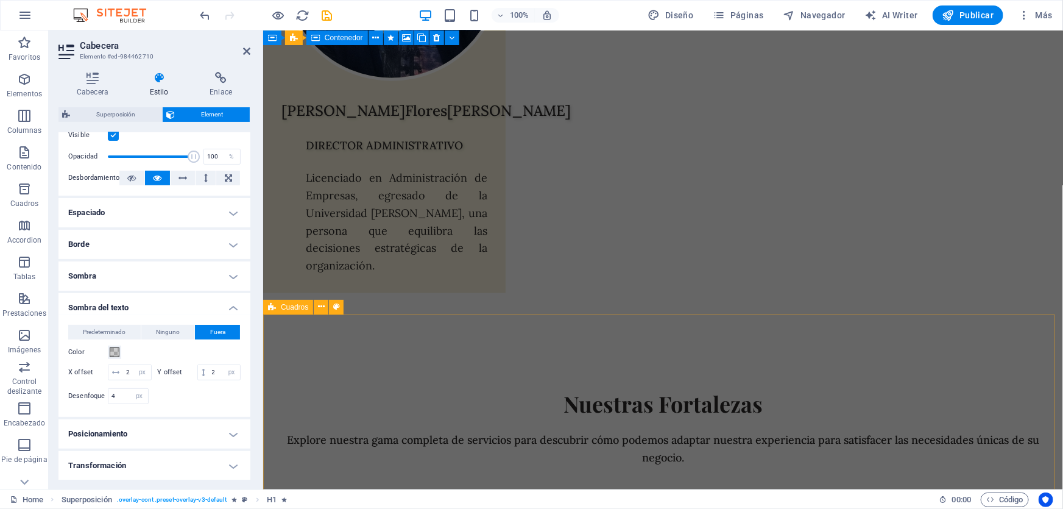
scroll to position [5465, 0]
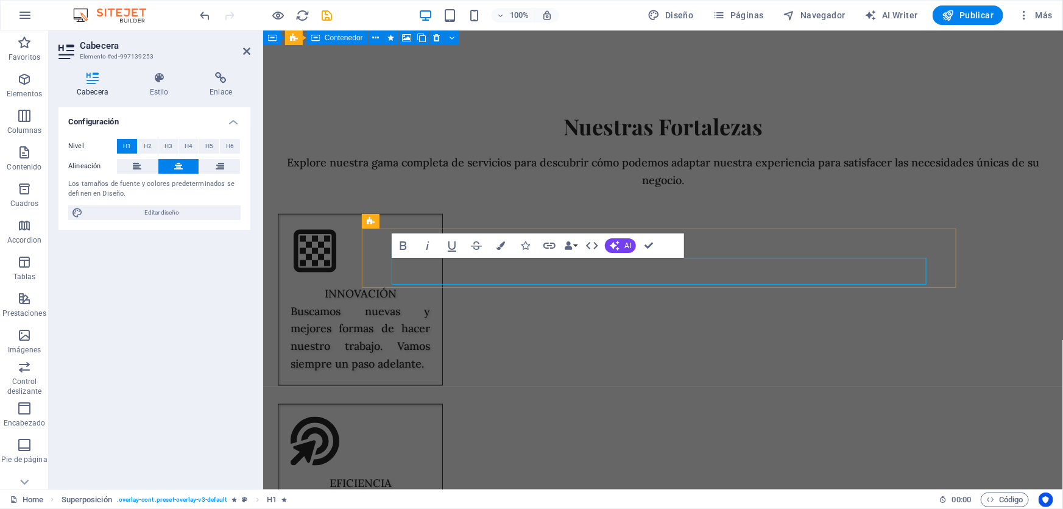
select select "px"
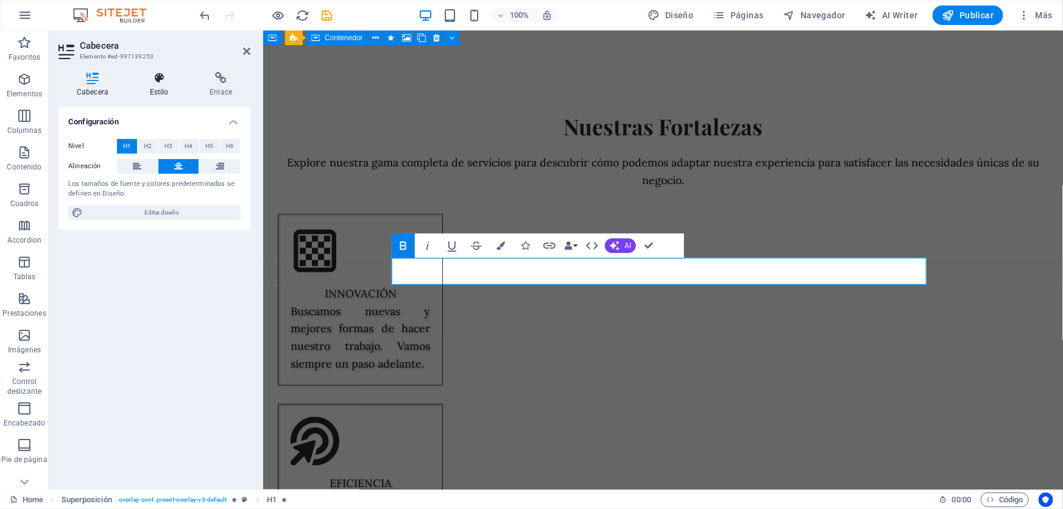
click at [149, 85] on h4 "Estilo" at bounding box center [162, 85] width 60 height 26
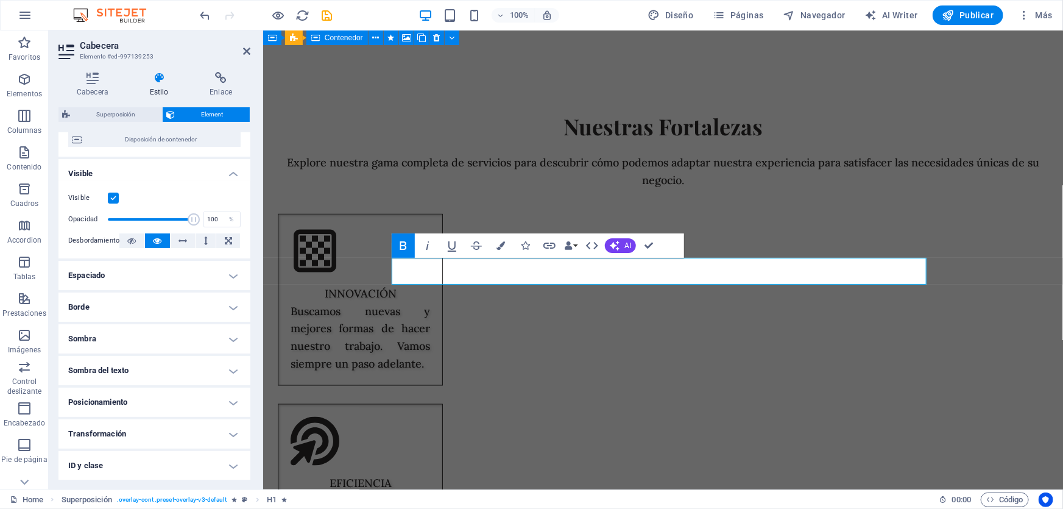
scroll to position [177, 0]
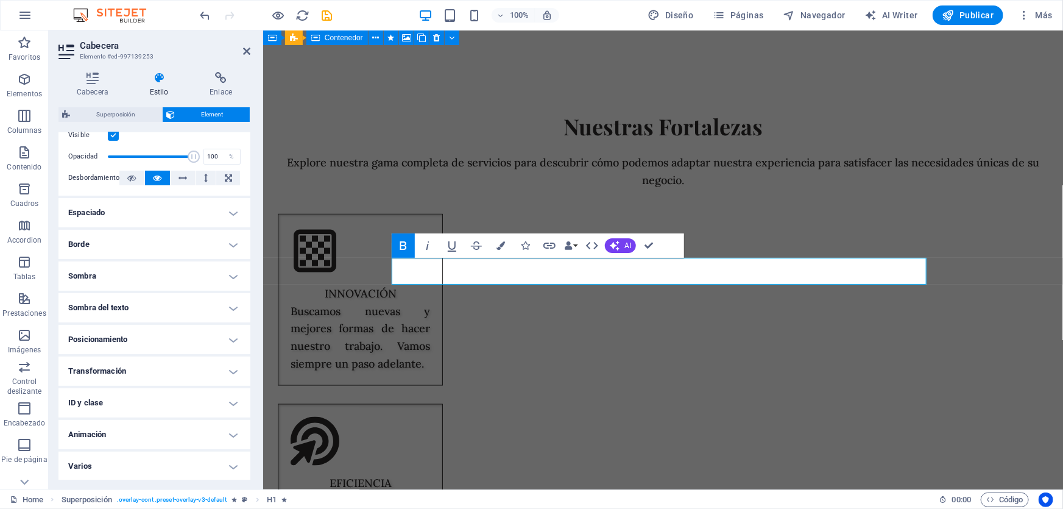
click at [221, 314] on h4 "Sombra del texto" at bounding box center [154, 307] width 192 height 29
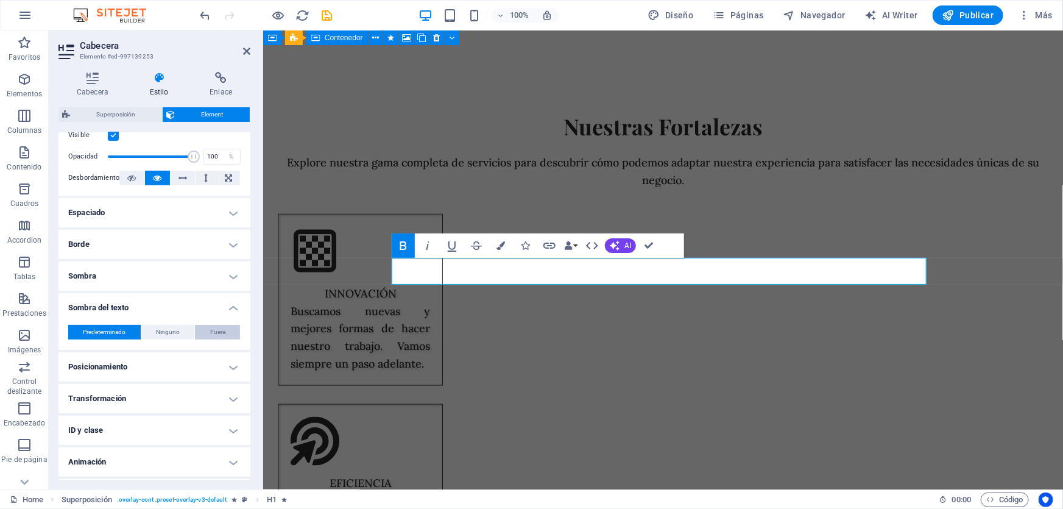
click at [230, 331] on button "Fuera" at bounding box center [217, 332] width 45 height 15
type input "2"
type input "4"
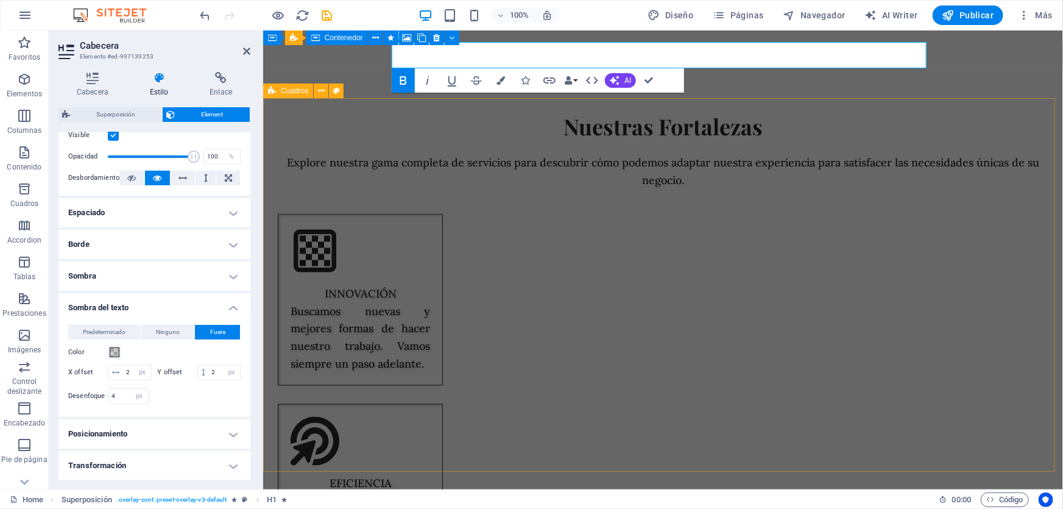
scroll to position [5686, 0]
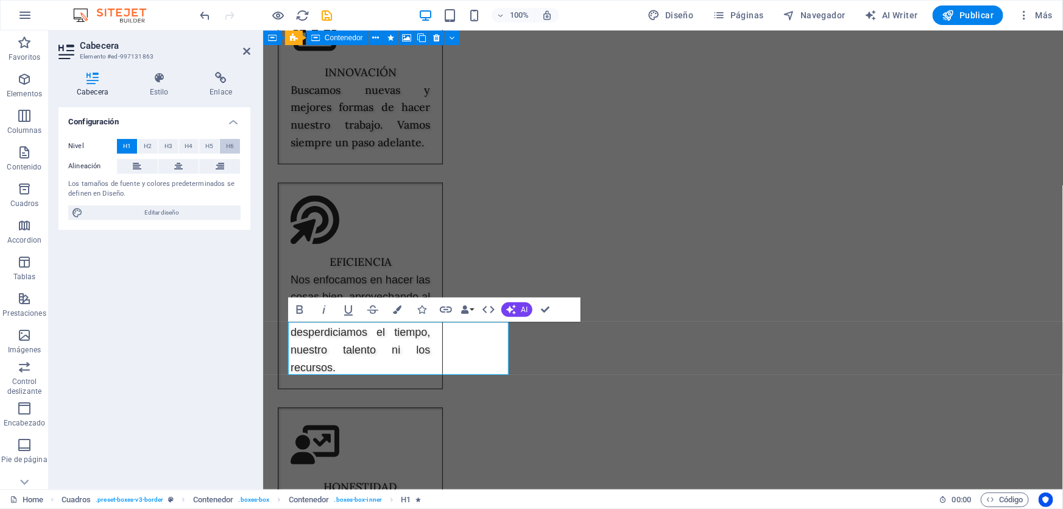
scroll to position [5600, 0]
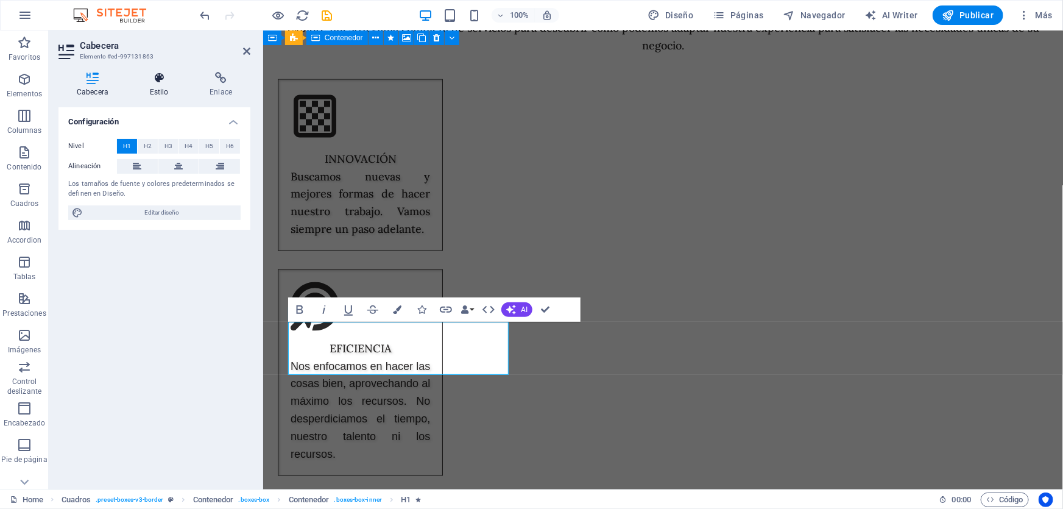
click at [166, 83] on icon at bounding box center [159, 78] width 55 height 12
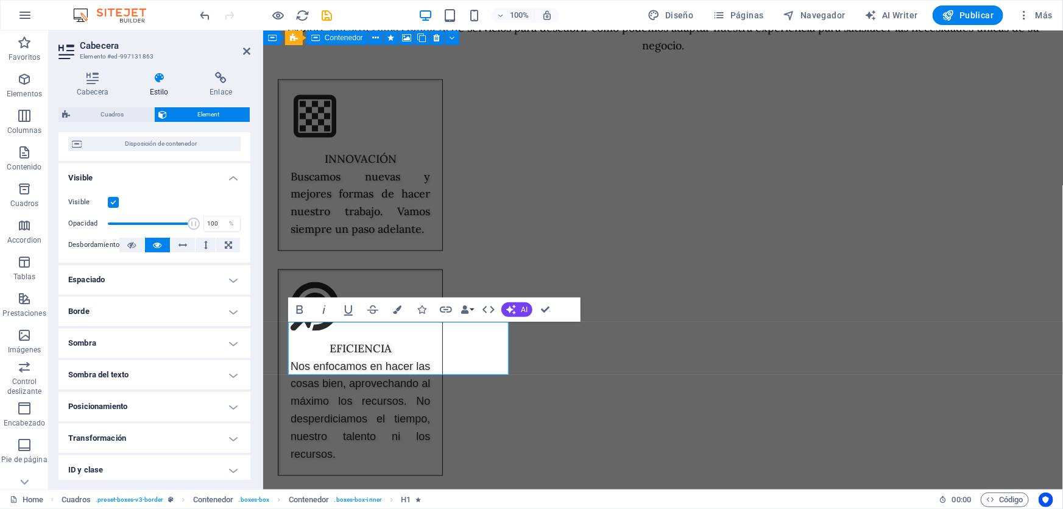
scroll to position [110, 0]
click at [222, 382] on h4 "Sombra del texto" at bounding box center [154, 373] width 192 height 29
click at [213, 400] on span "Fuera" at bounding box center [217, 398] width 15 height 15
type input "2"
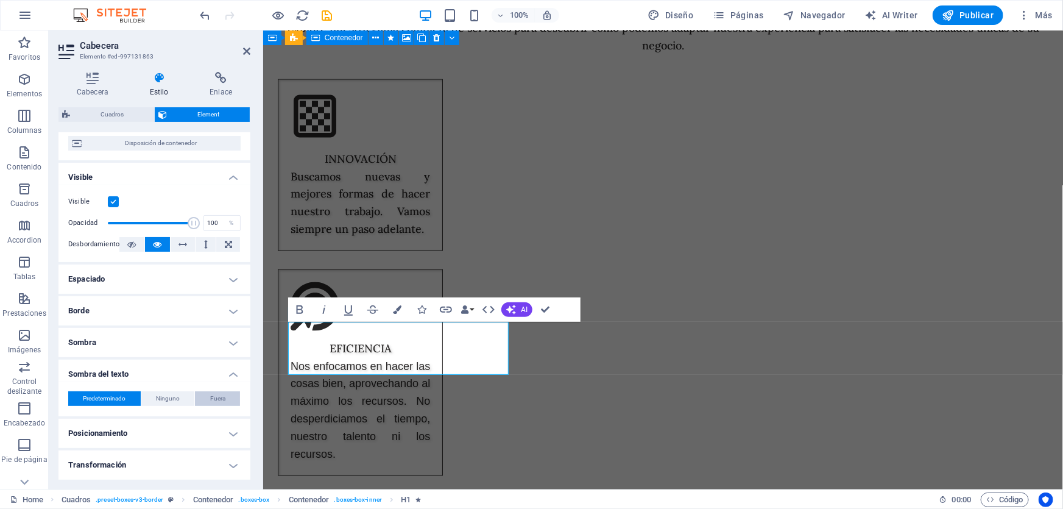
type input "4"
click at [95, 88] on h4 "Cabecera" at bounding box center [94, 85] width 73 height 26
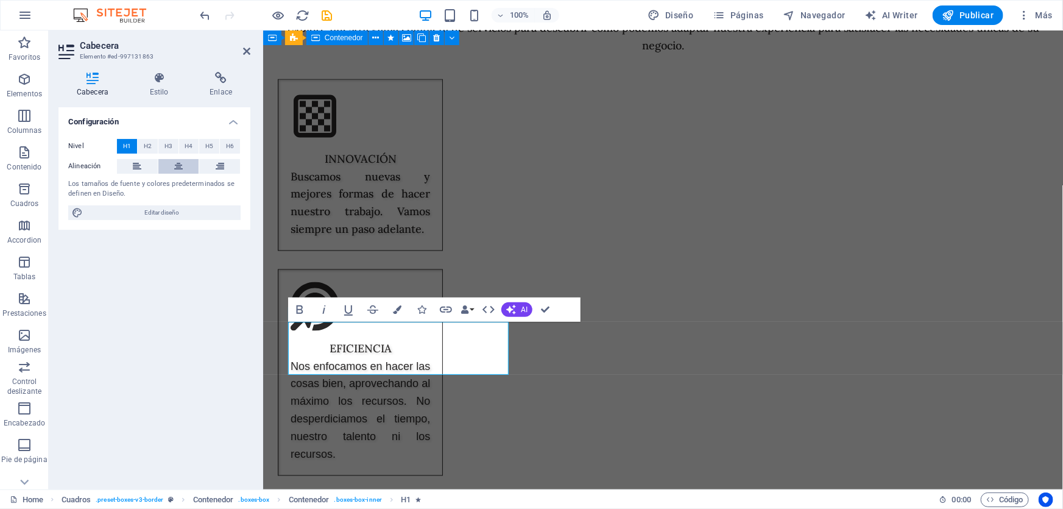
click at [180, 166] on icon at bounding box center [178, 166] width 9 height 15
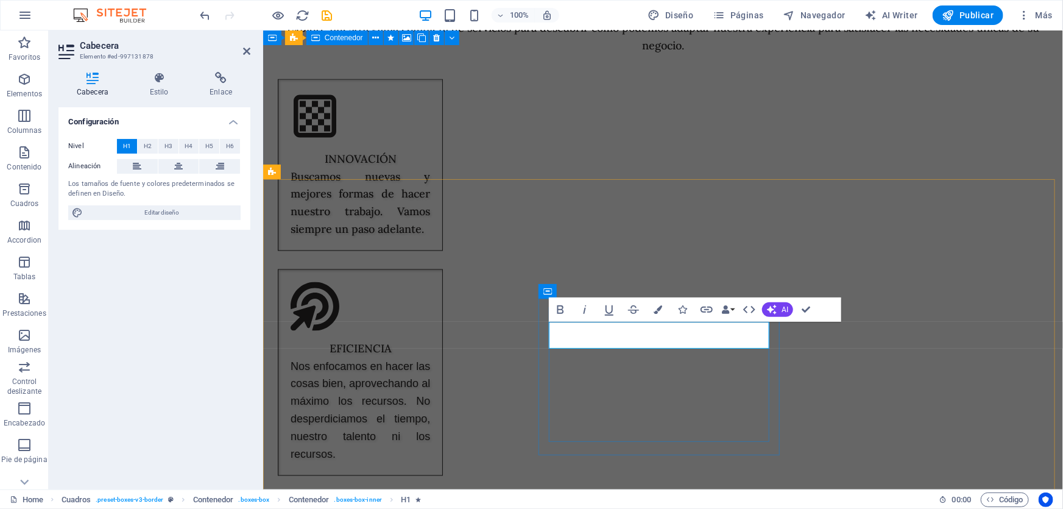
click at [155, 93] on h4 "Estilo" at bounding box center [162, 85] width 60 height 26
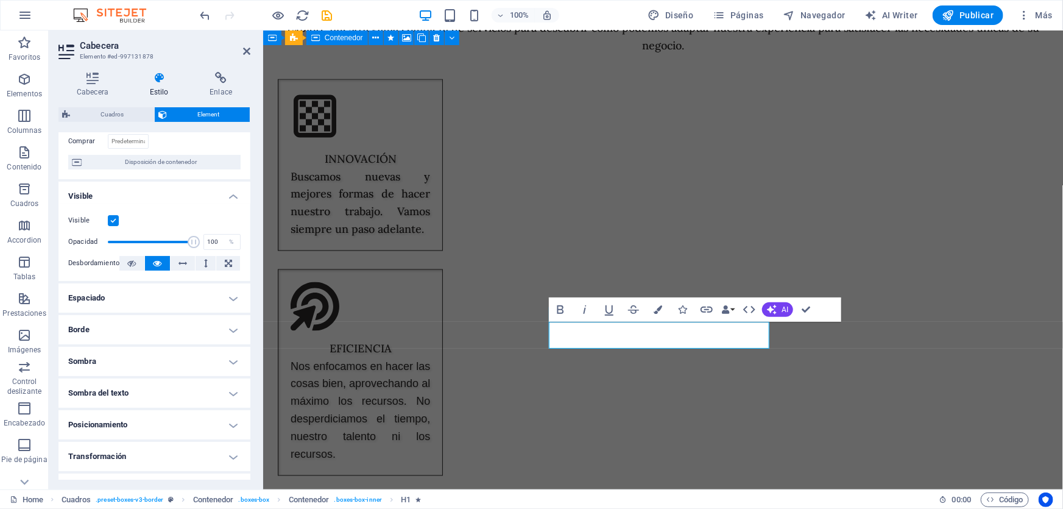
scroll to position [177, 0]
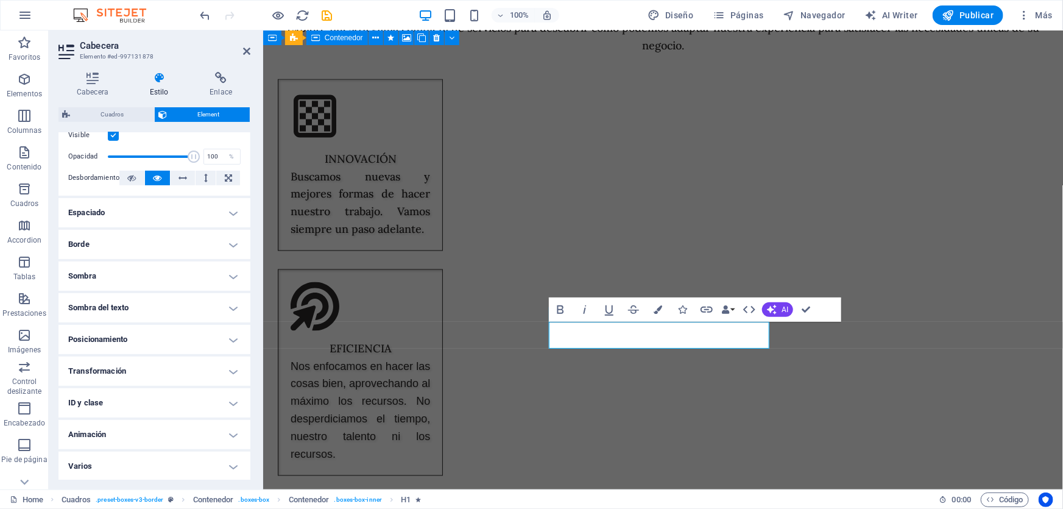
click at [220, 431] on h4 "Animación" at bounding box center [154, 434] width 192 height 29
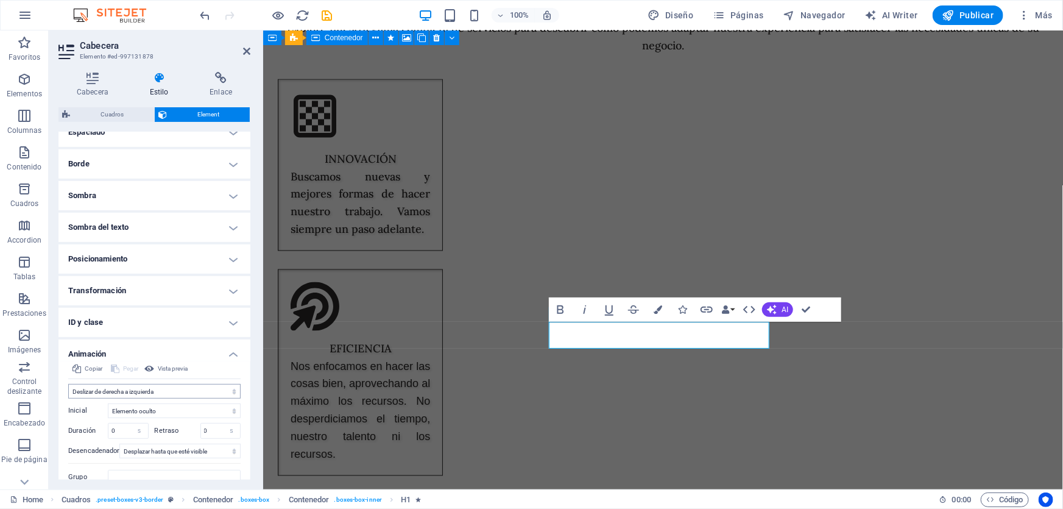
scroll to position [302, 0]
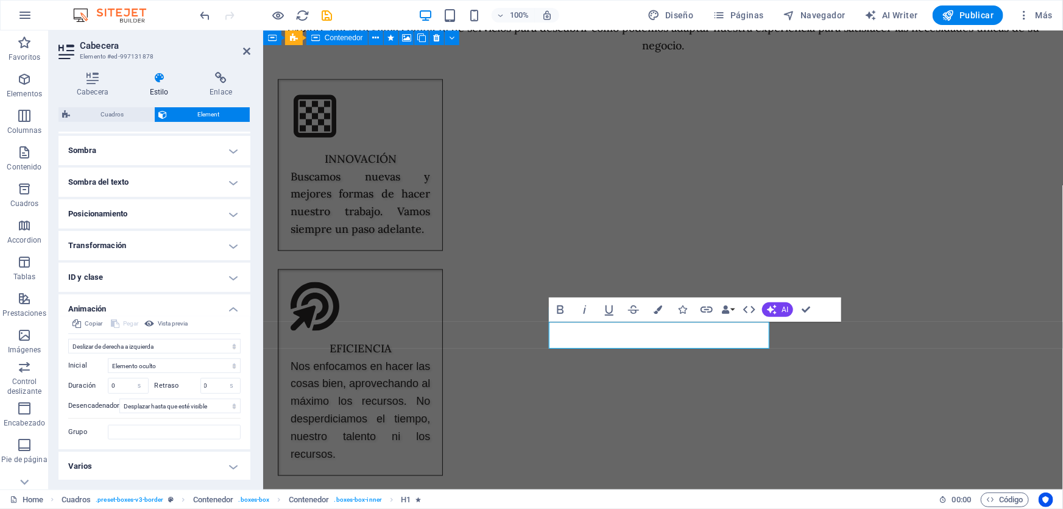
click at [188, 183] on h4 "Sombra del texto" at bounding box center [154, 182] width 192 height 29
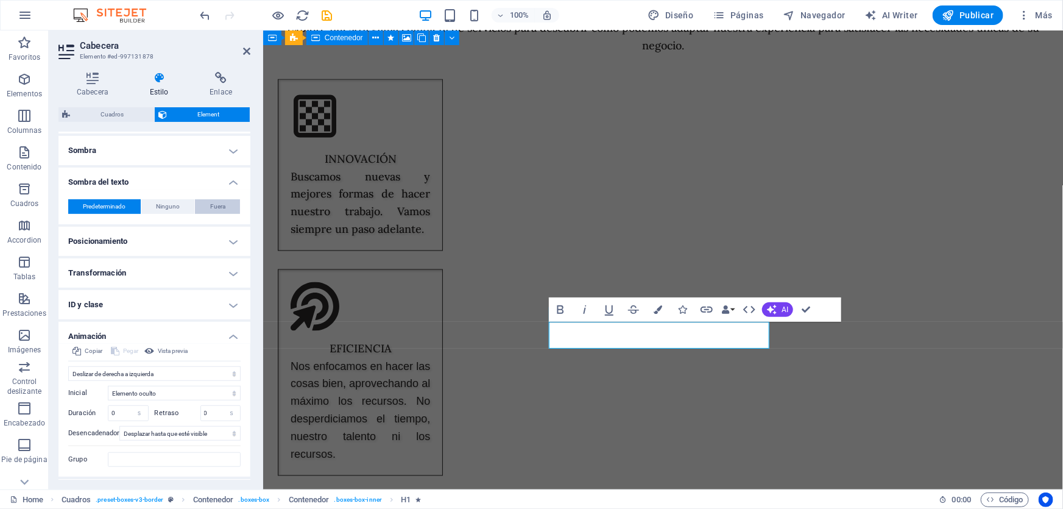
click at [221, 207] on span "Fuera" at bounding box center [217, 206] width 15 height 15
type input "2"
type input "4"
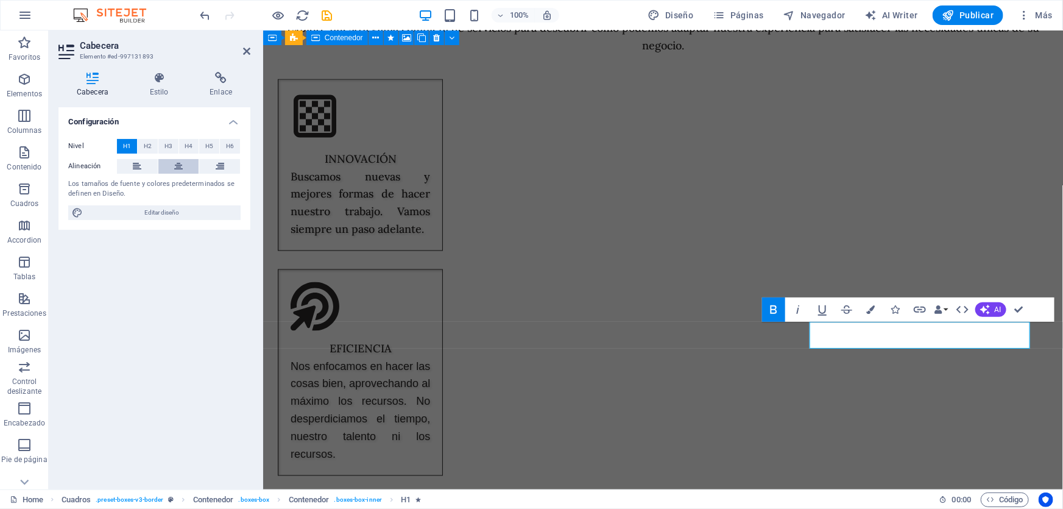
click at [180, 164] on icon at bounding box center [178, 166] width 9 height 15
click at [165, 90] on h4 "Estilo" at bounding box center [162, 85] width 60 height 26
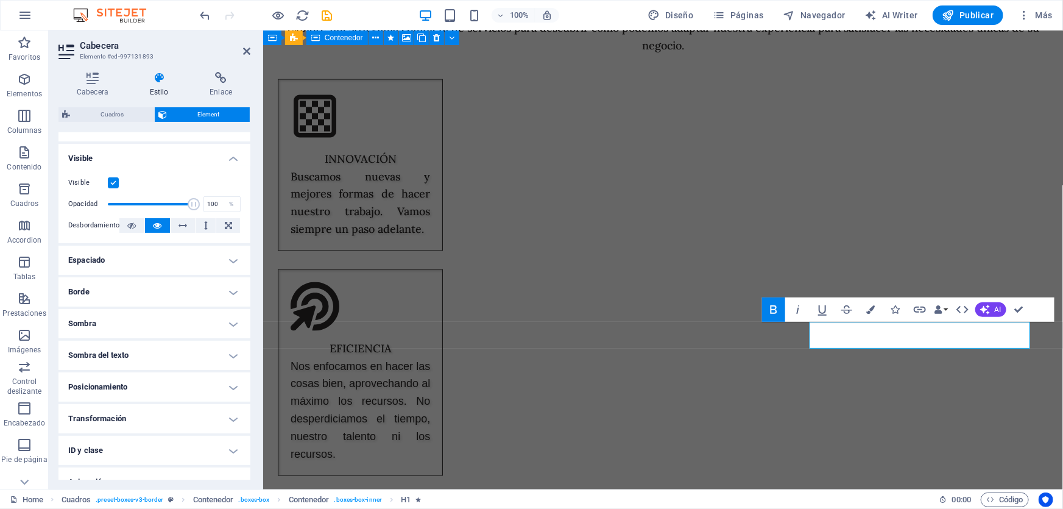
scroll to position [177, 0]
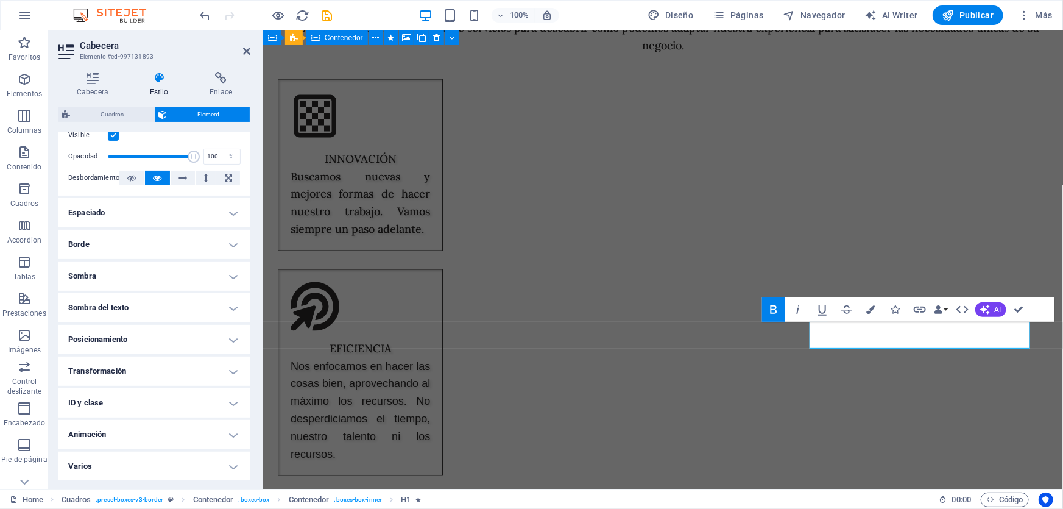
click at [171, 301] on h4 "Sombra del texto" at bounding box center [154, 307] width 192 height 29
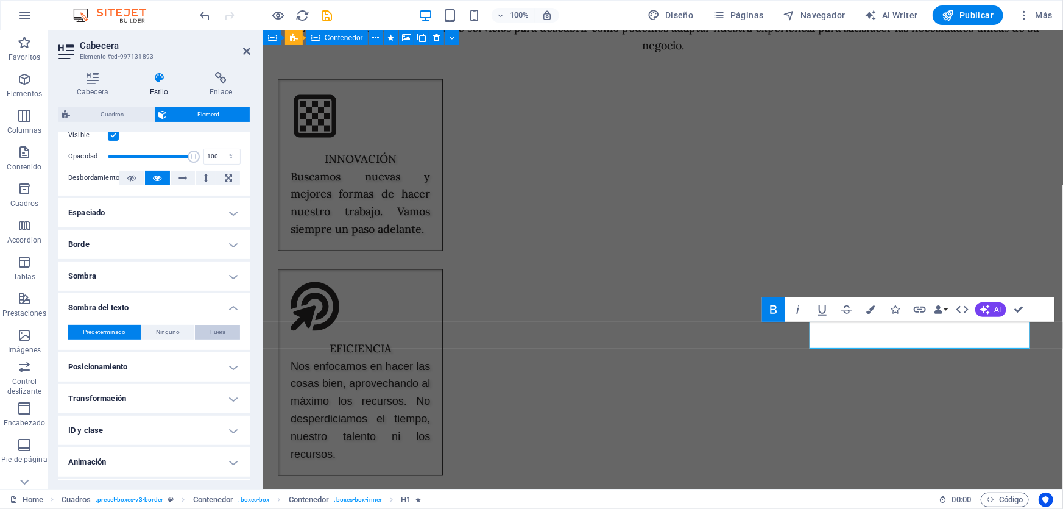
click at [218, 332] on span "Fuera" at bounding box center [217, 332] width 15 height 15
type input "2"
type input "4"
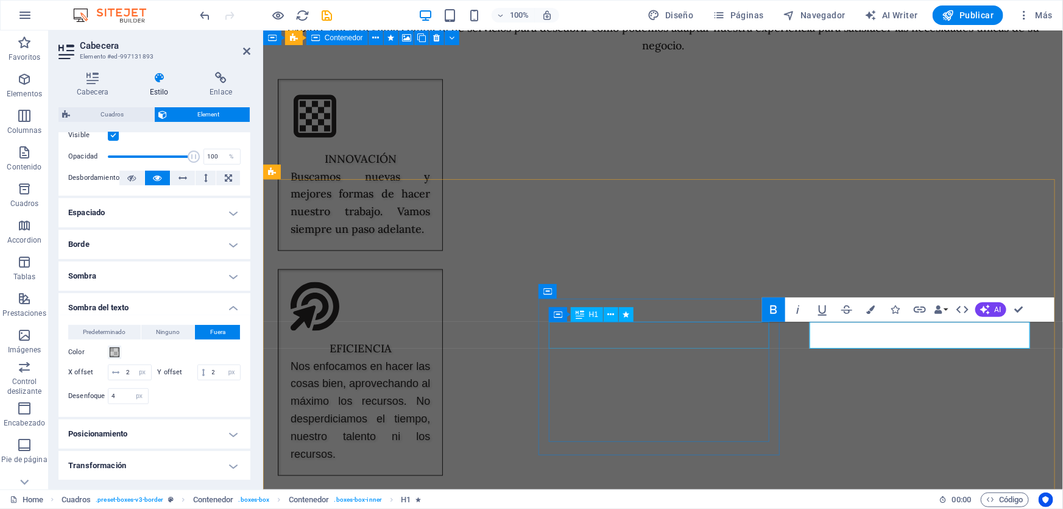
select select "px"
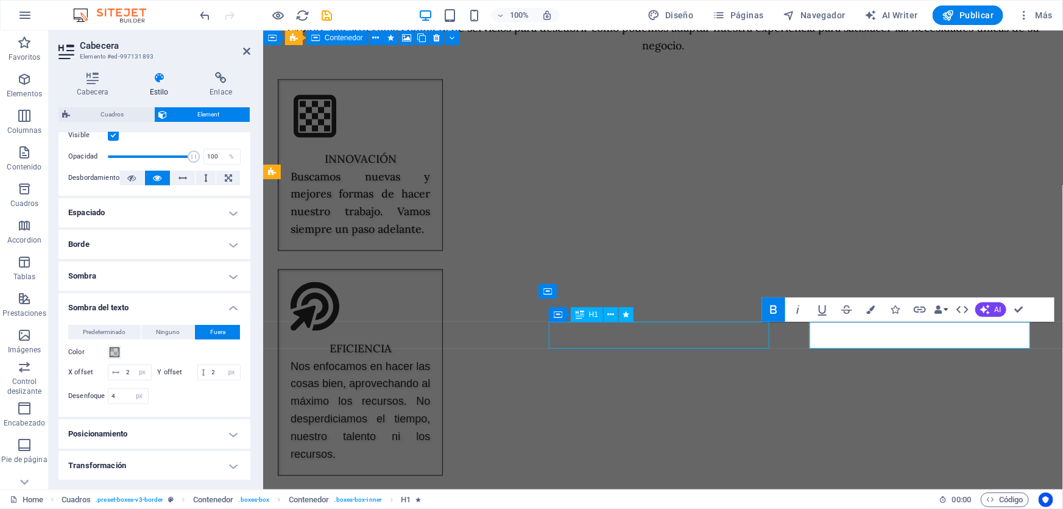
select select "px"
select select "move-right-to-left"
select select "s"
select select "scroll"
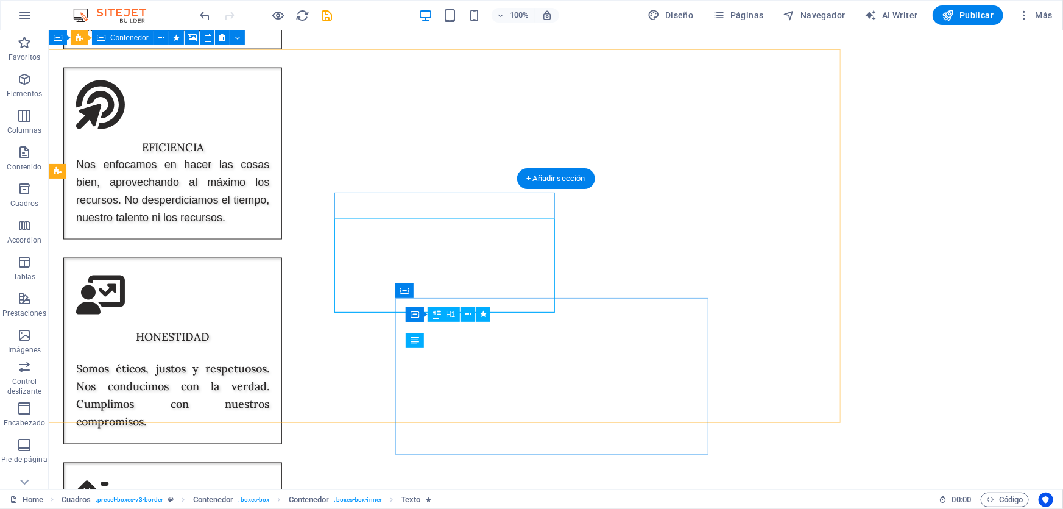
scroll to position [5729, 0]
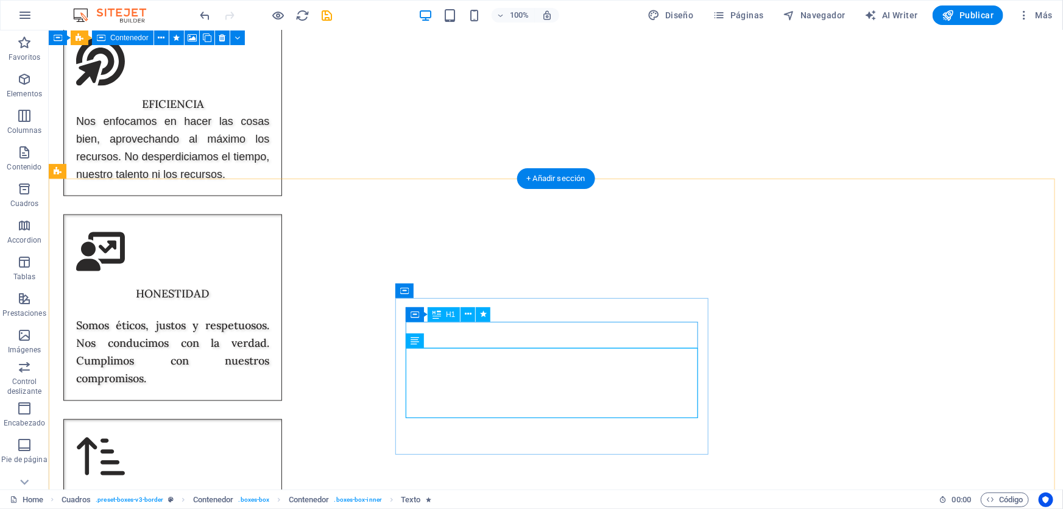
select select "px"
select select "move-right-to-left"
select select "s"
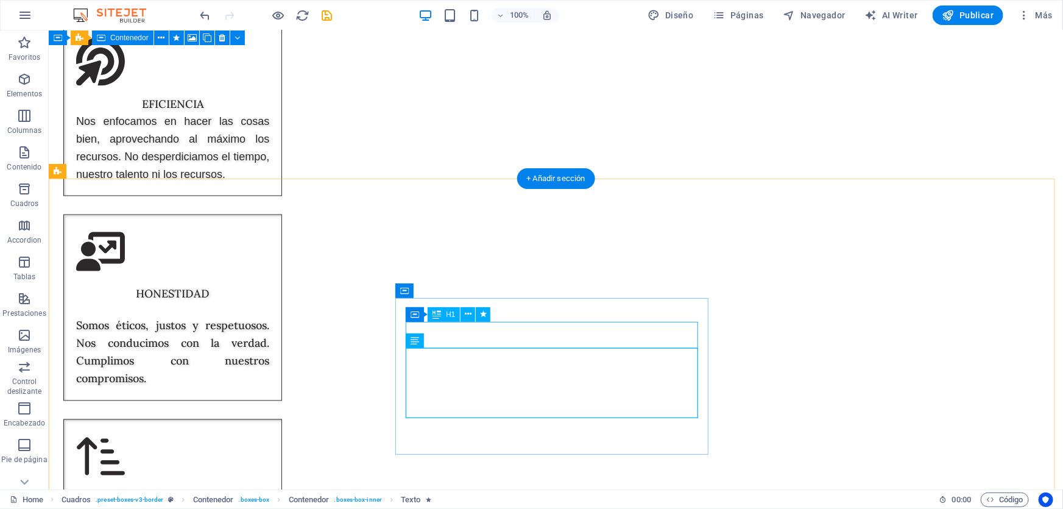
select select "s"
select select "scroll"
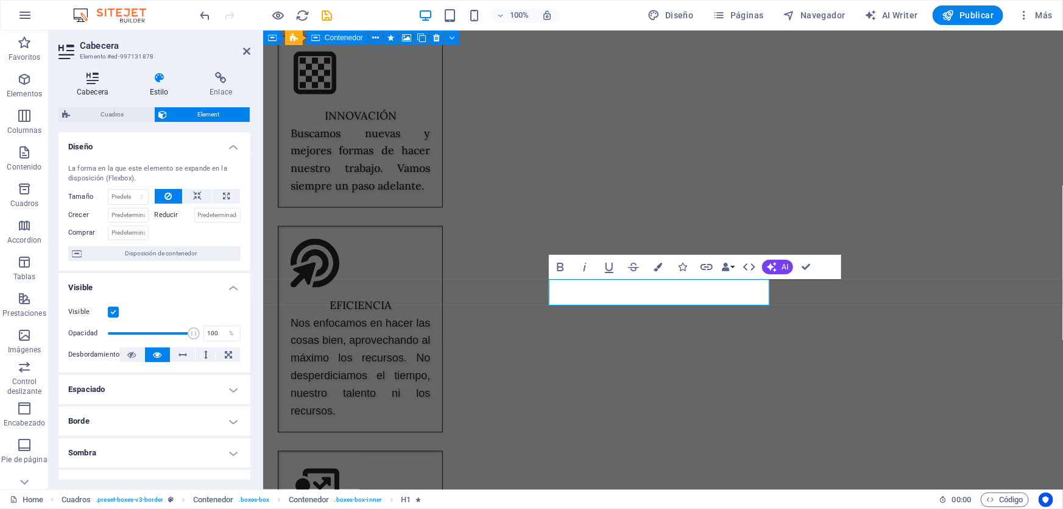
click at [94, 83] on icon at bounding box center [92, 78] width 68 height 12
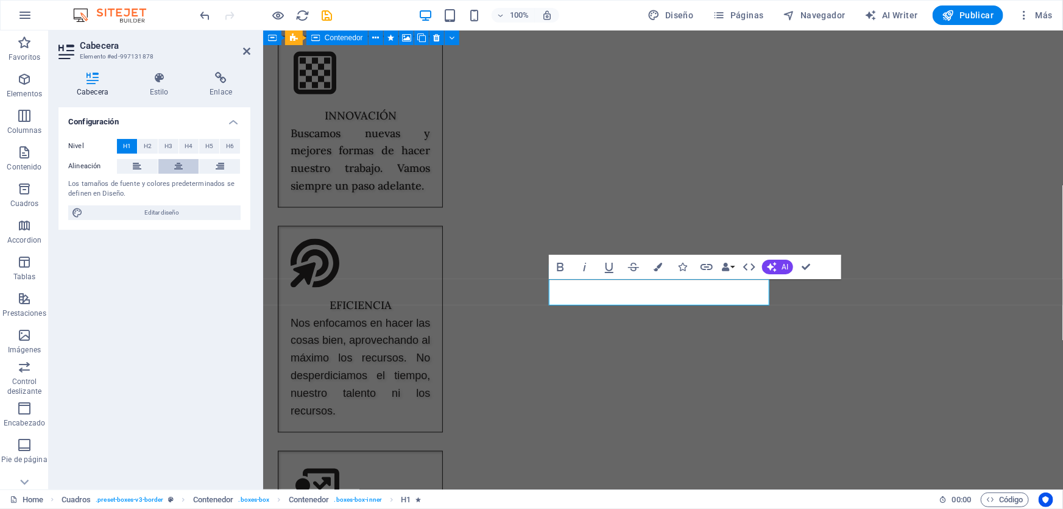
click at [177, 161] on icon at bounding box center [178, 166] width 9 height 15
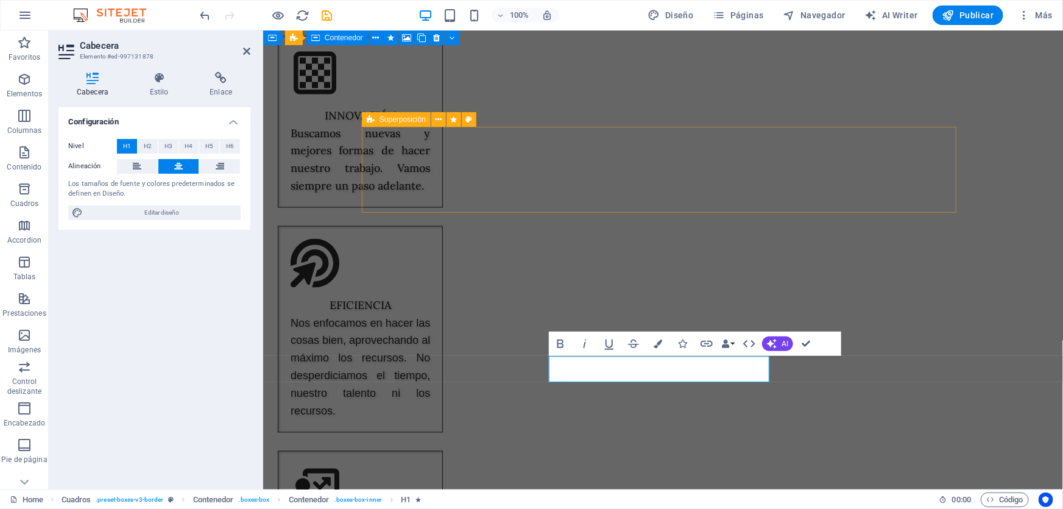
scroll to position [5532, 0]
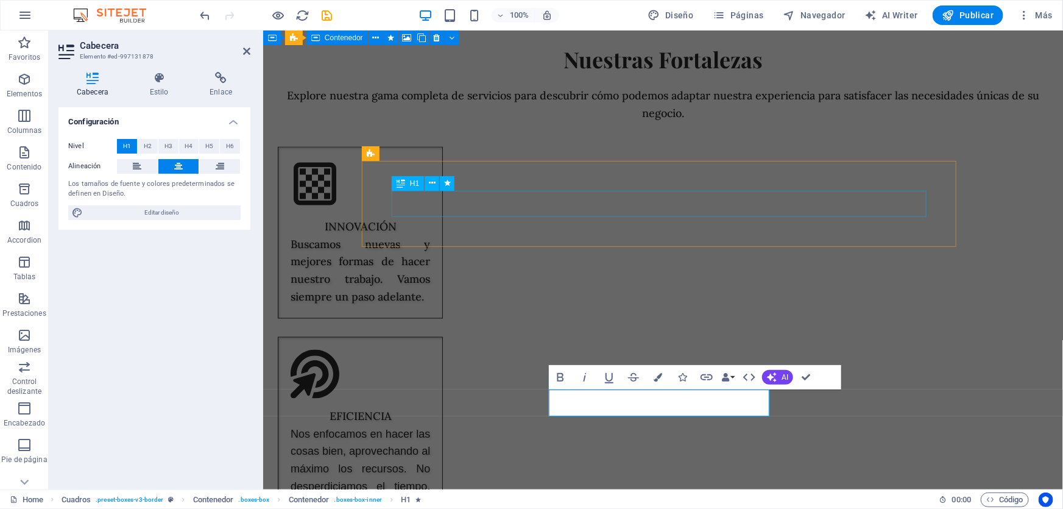
drag, startPoint x: 657, startPoint y: 200, endPoint x: 858, endPoint y: 199, distance: 201.1
click at [868, 200] on div "LEAMSI NUESTROS SERVICOS INDUSTRIAL Construimos modelos en instalaciones indust…" at bounding box center [663, 343] width 800 height 11690
select select "px"
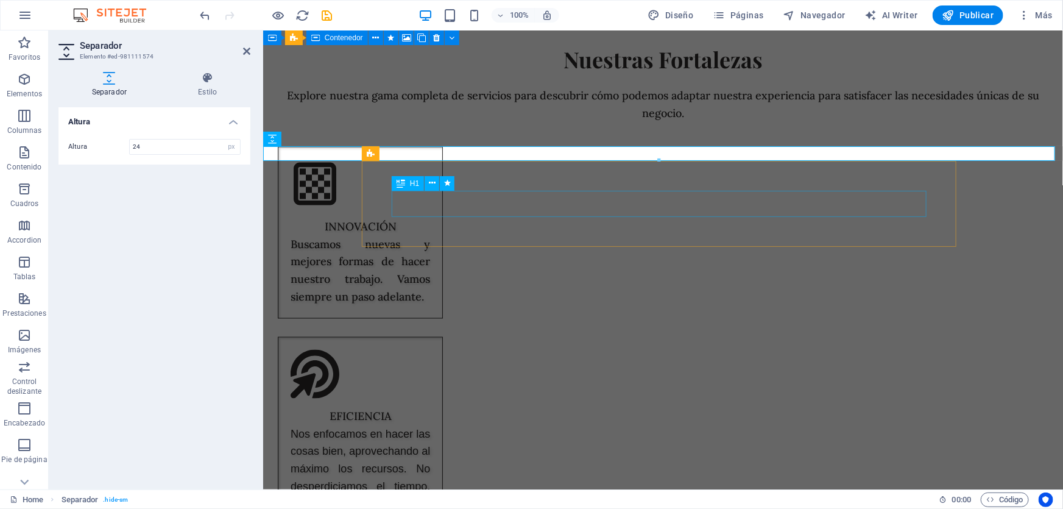
select select "px"
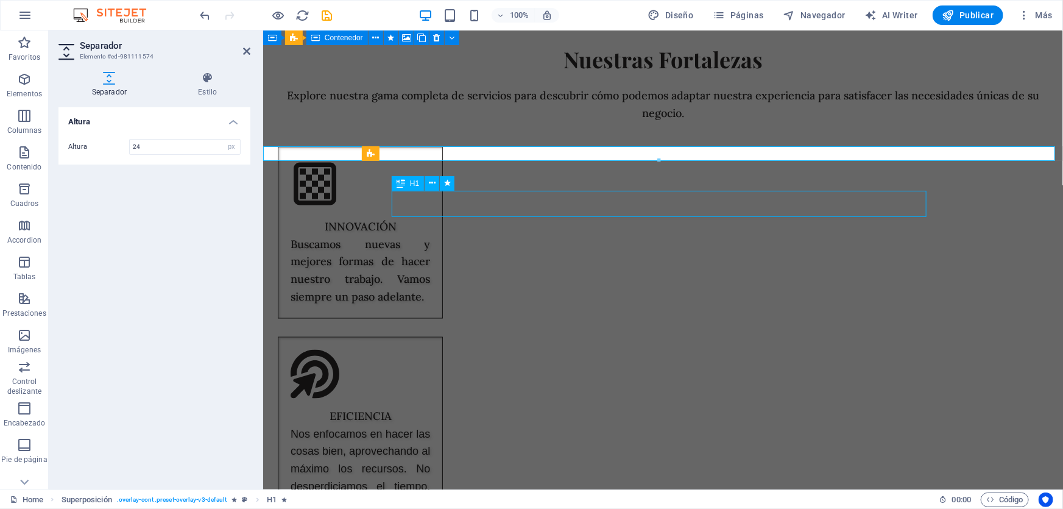
select select "px"
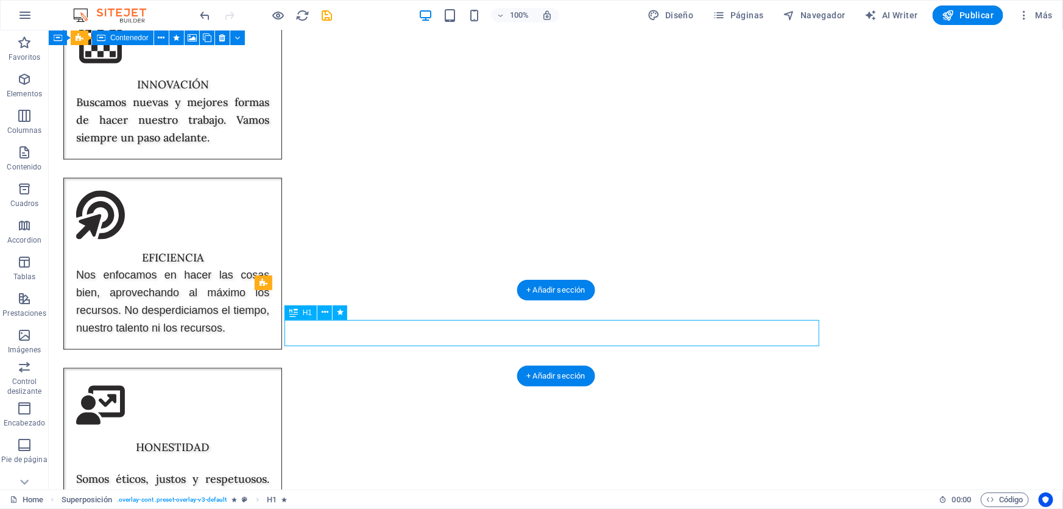
select select "px"
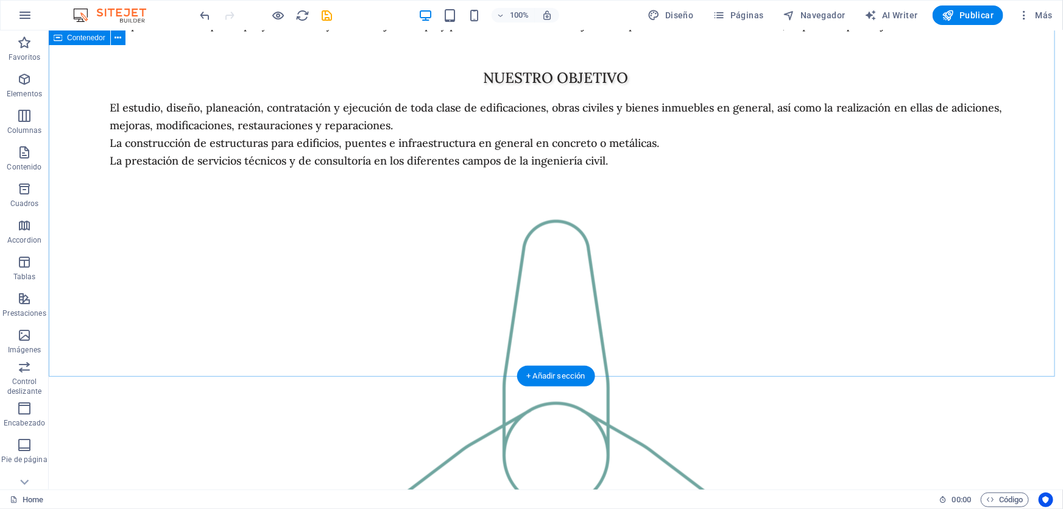
scroll to position [3050, 0]
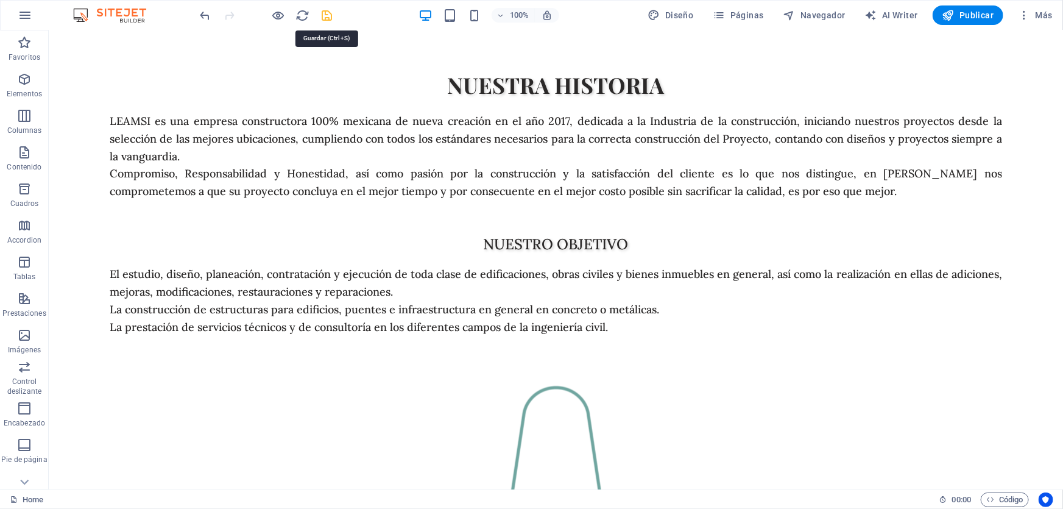
click at [325, 10] on icon "save" at bounding box center [327, 16] width 14 height 14
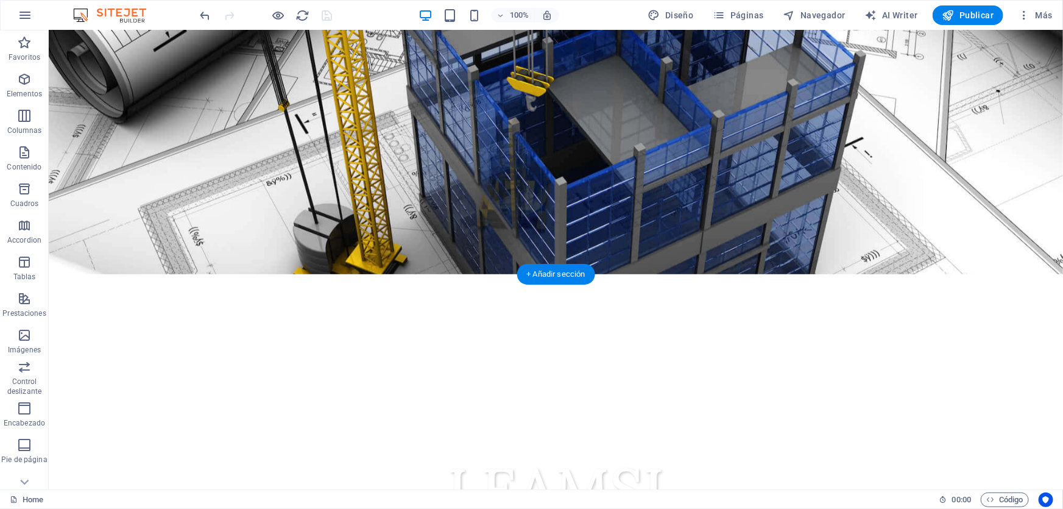
scroll to position [0, 0]
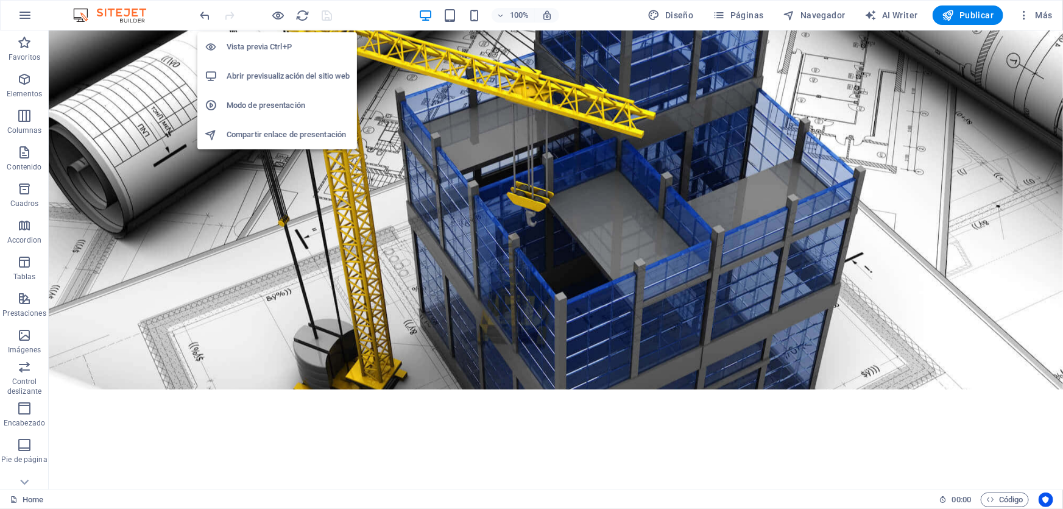
click at [256, 110] on h6 "Modo de presentación" at bounding box center [288, 105] width 123 height 15
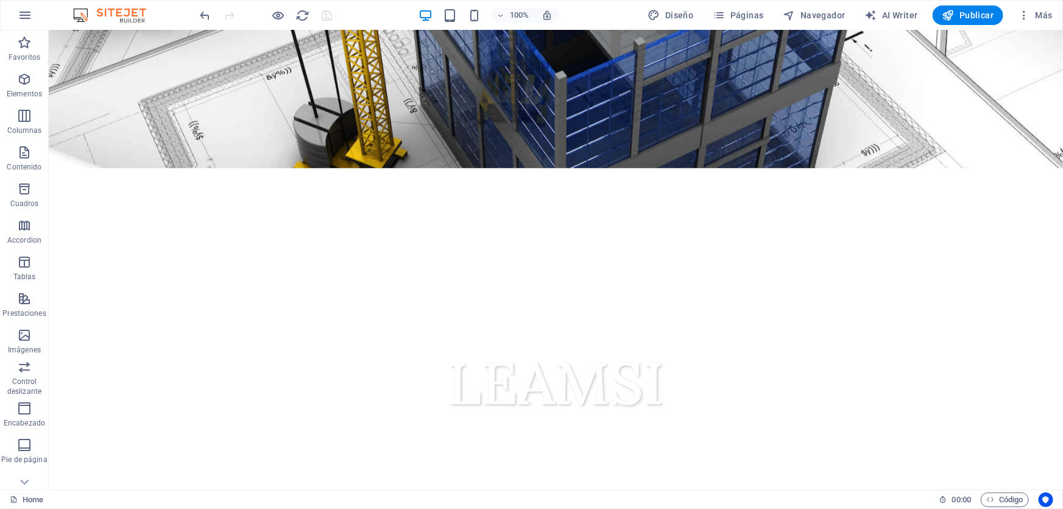
scroll to position [6097, 0]
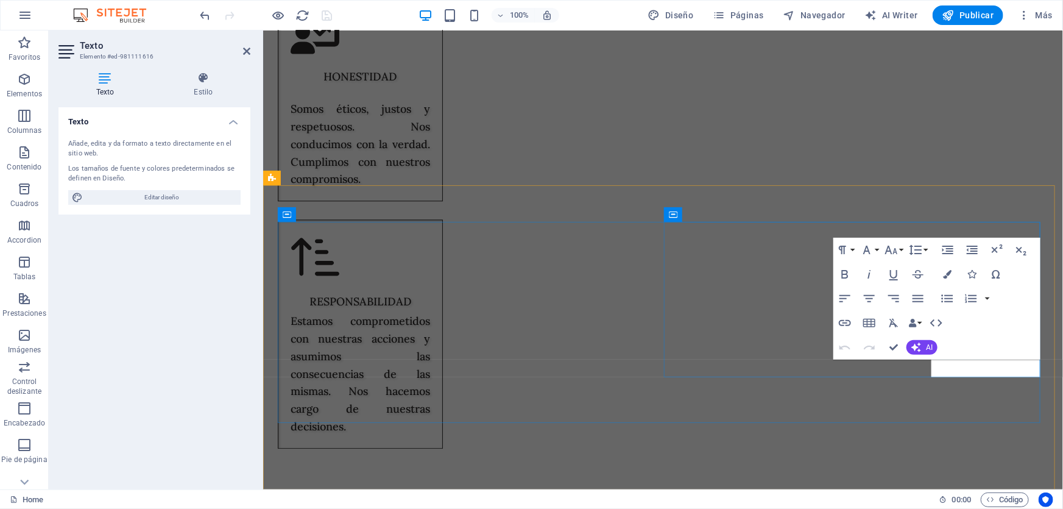
scroll to position [5967, 0]
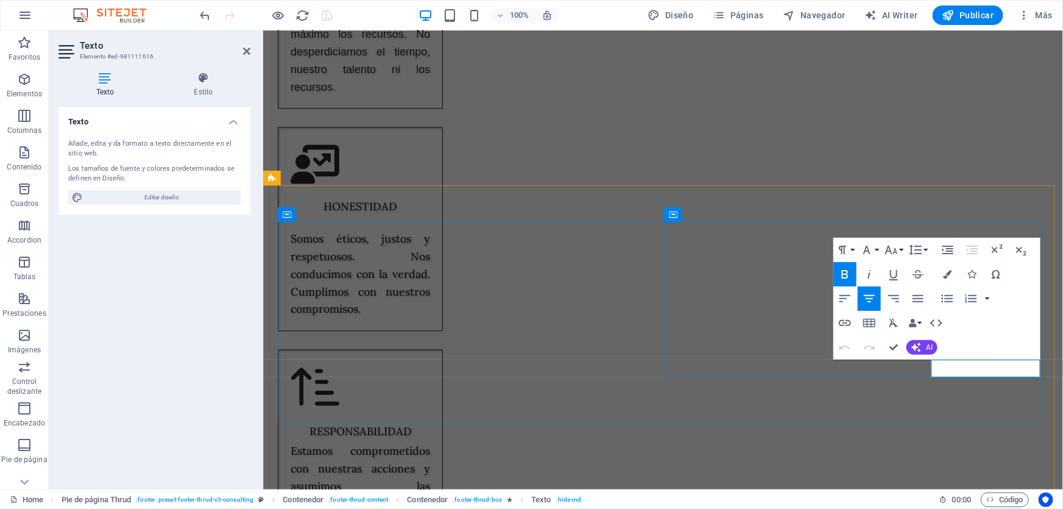
click at [999, 370] on body "ADMINISTRACION Y SERVICIOS ESPECIALIZADOS LEAMSI Home Favoritos Elementos Colum…" at bounding box center [531, 254] width 1063 height 509
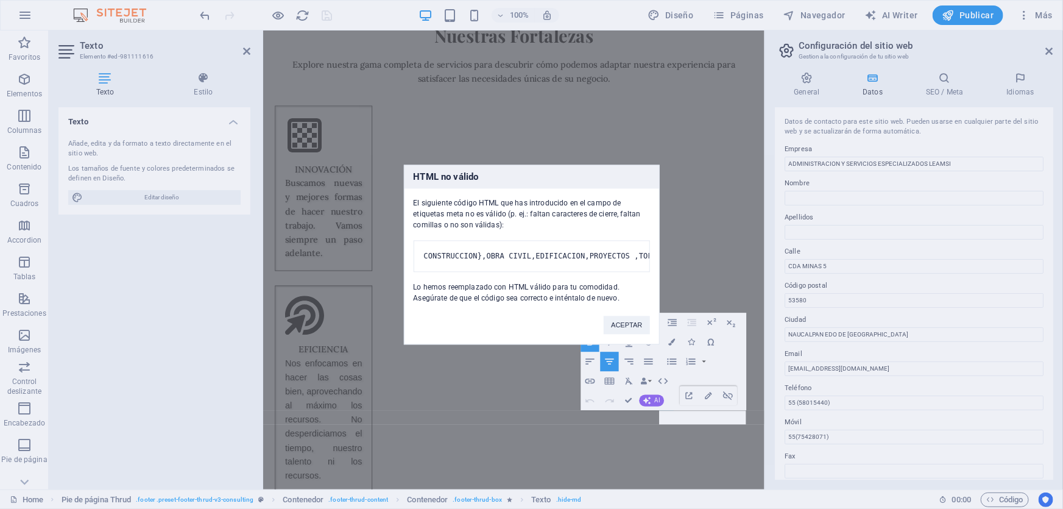
scroll to position [5907, 0]
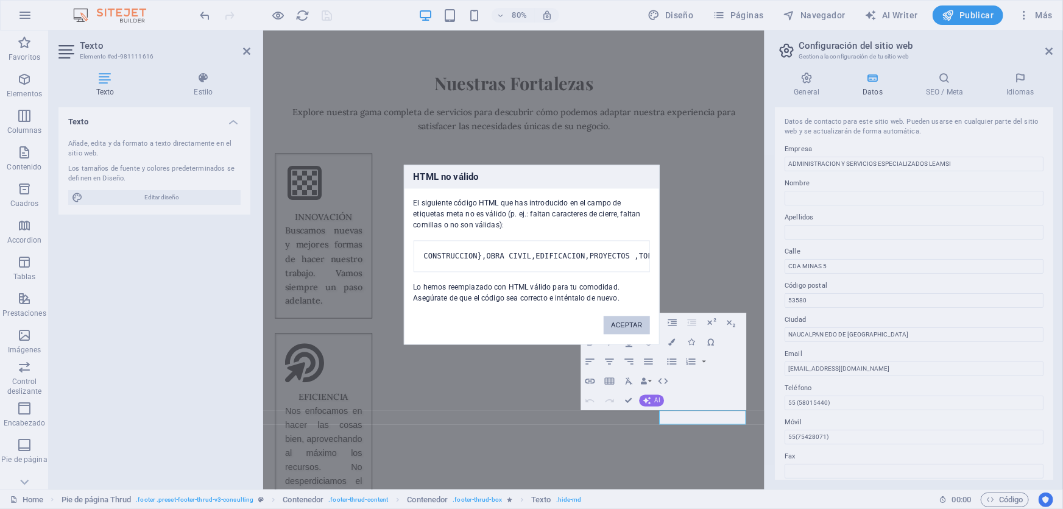
click at [634, 334] on button "ACEPTAR" at bounding box center [627, 325] width 46 height 18
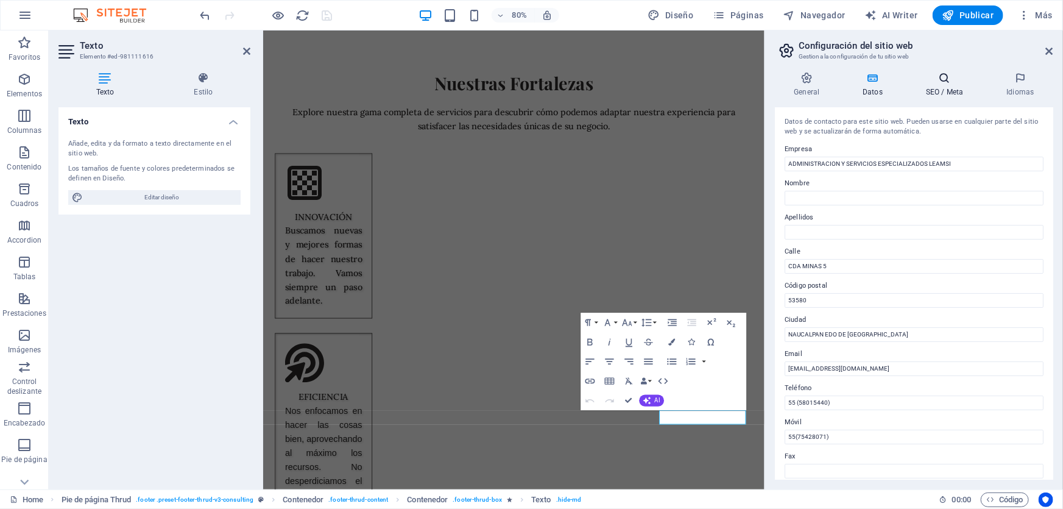
click at [946, 87] on h4 "SEO / Meta" at bounding box center [947, 85] width 80 height 26
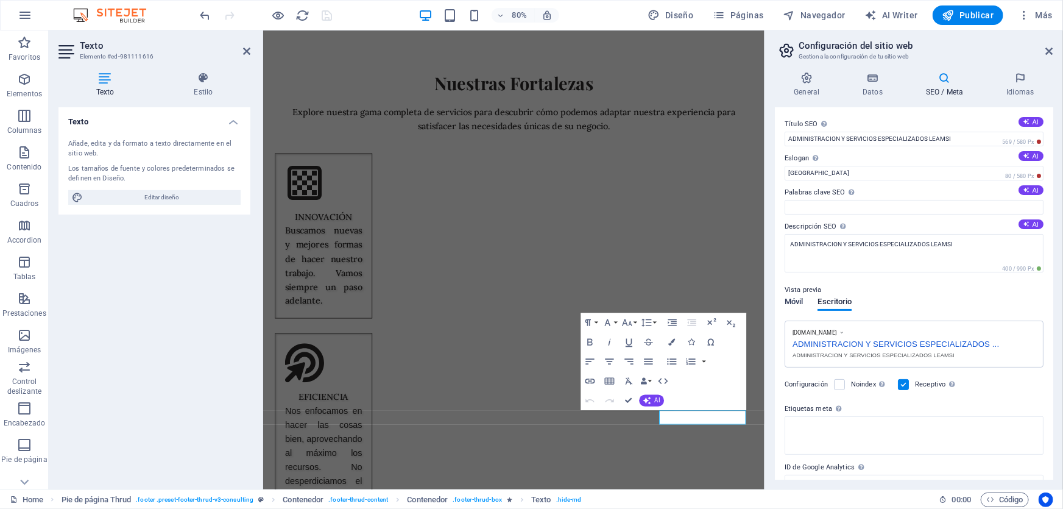
click at [802, 301] on span "Móvil" at bounding box center [794, 302] width 18 height 17
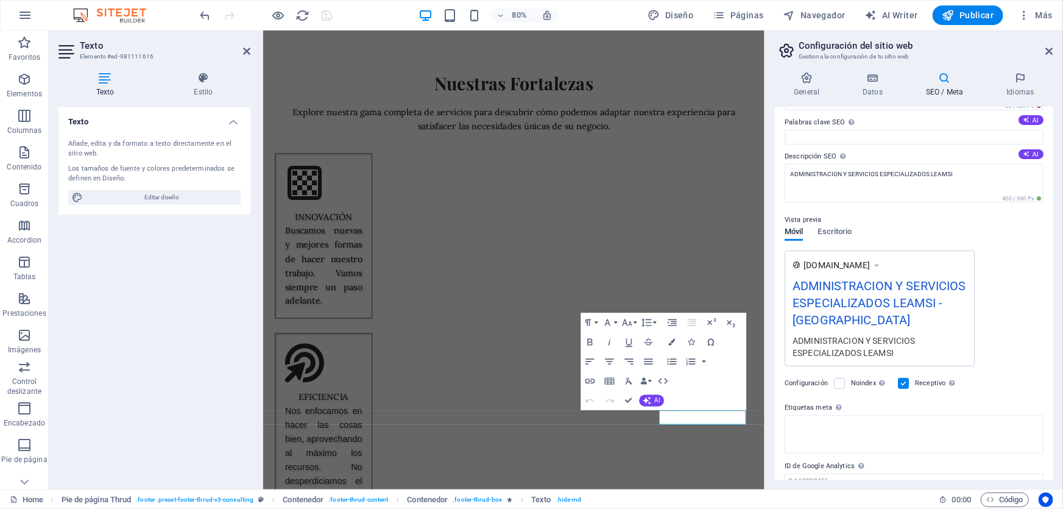
scroll to position [110, 0]
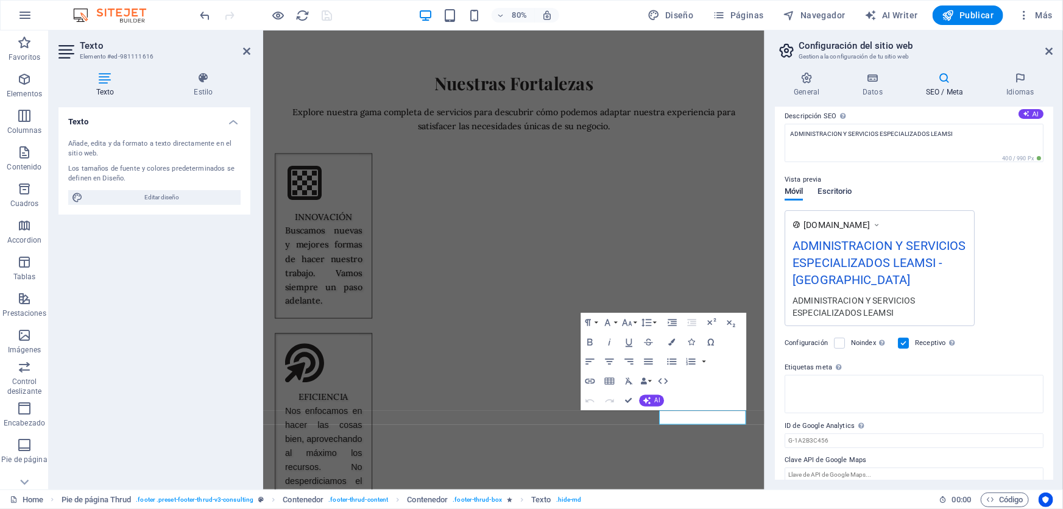
click at [835, 191] on span "Escritorio" at bounding box center [835, 192] width 34 height 17
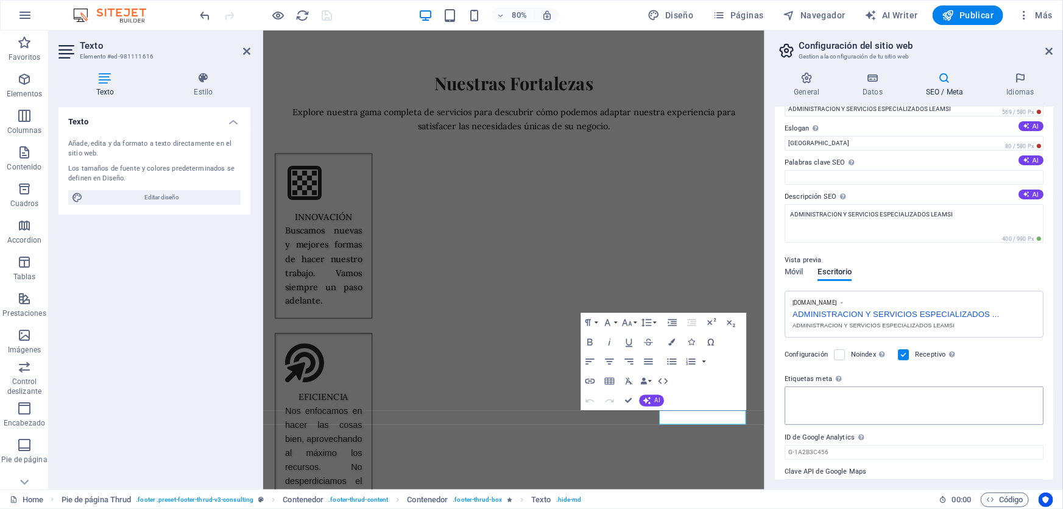
scroll to position [53, 0]
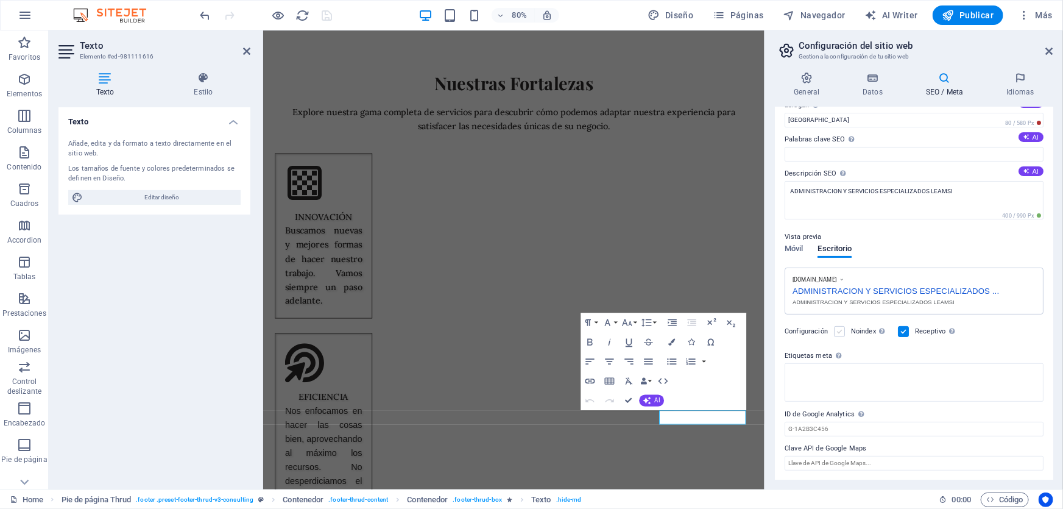
click at [834, 336] on label at bounding box center [839, 331] width 11 height 11
click at [0, 0] on input "Noindex Indica a los buscadores que no incluyan este sitio web en los resultado…" at bounding box center [0, 0] width 0 height 0
click at [333, 19] on icon "save" at bounding box center [327, 16] width 14 height 14
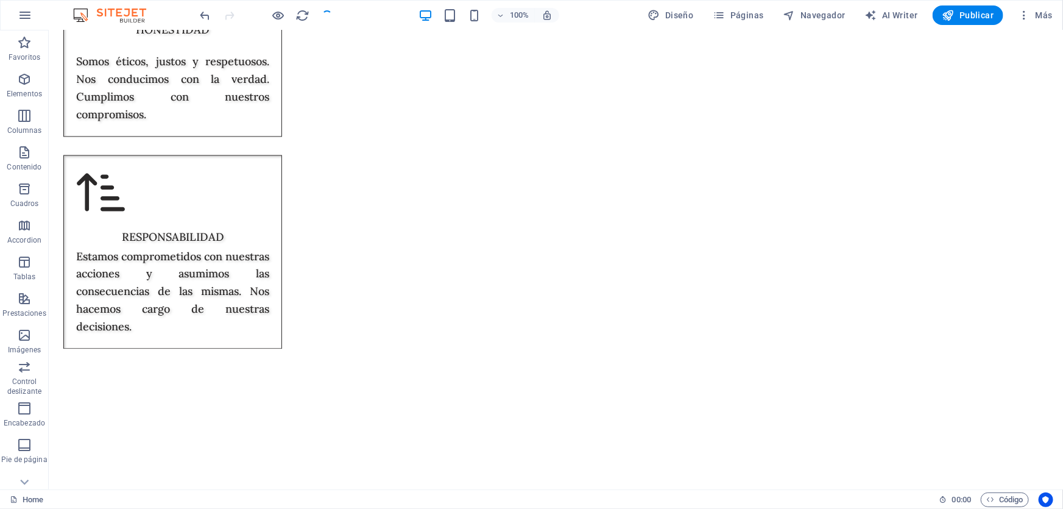
scroll to position [6032, 0]
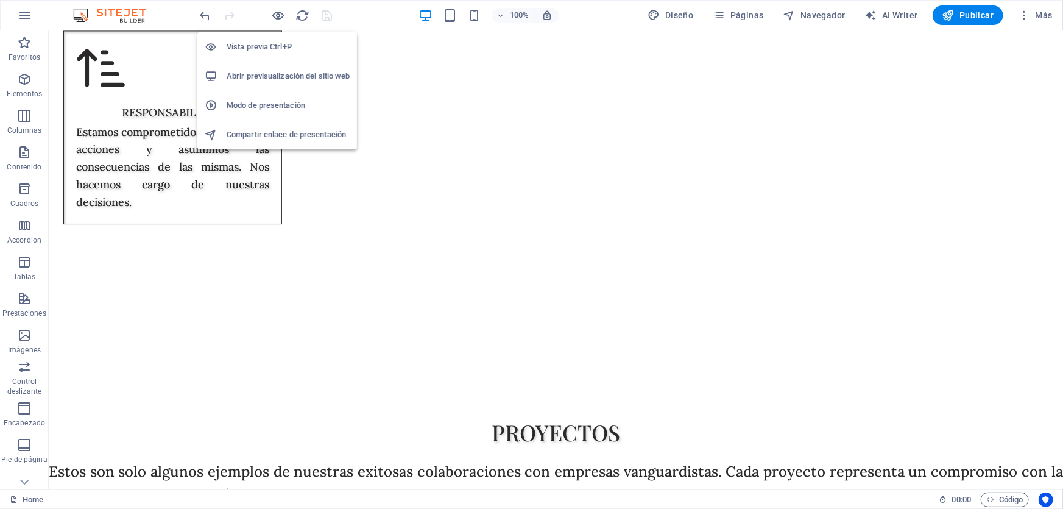
click at [269, 79] on h6 "Abrir previsualización del sitio web" at bounding box center [288, 76] width 123 height 15
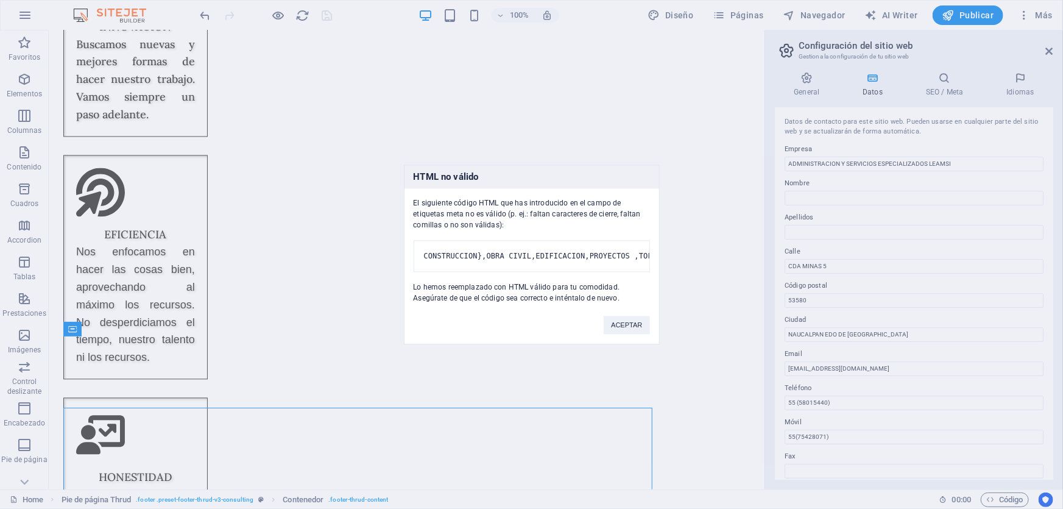
scroll to position [5836, 0]
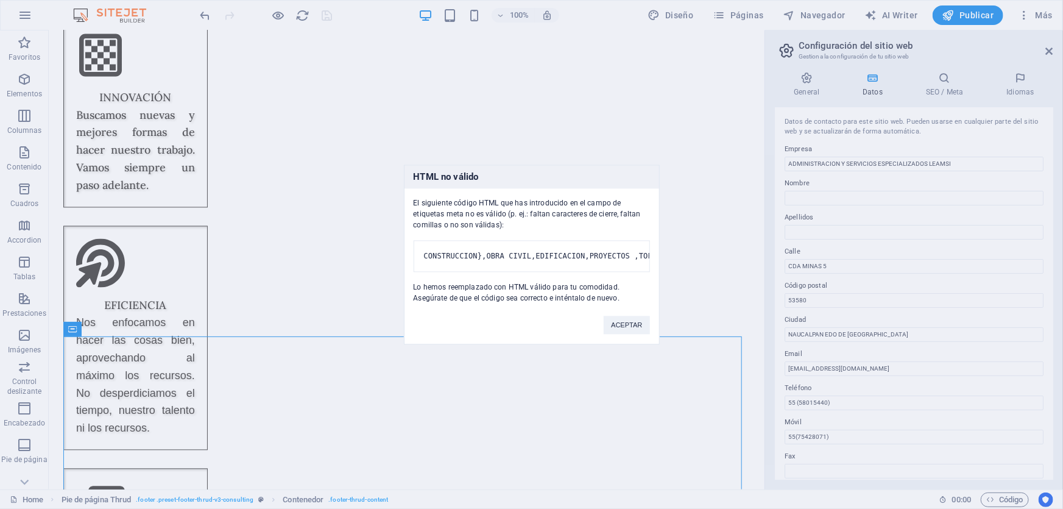
click at [630, 248] on pre "CONSTRUCCION},OBRA CIVIL,EDIFICACION,PROYECTOS ,TOPOGRAFIA,MECANICA DE SUELOS,A…" at bounding box center [532, 256] width 236 height 32
click at [628, 329] on button "ACEPTAR" at bounding box center [627, 325] width 46 height 18
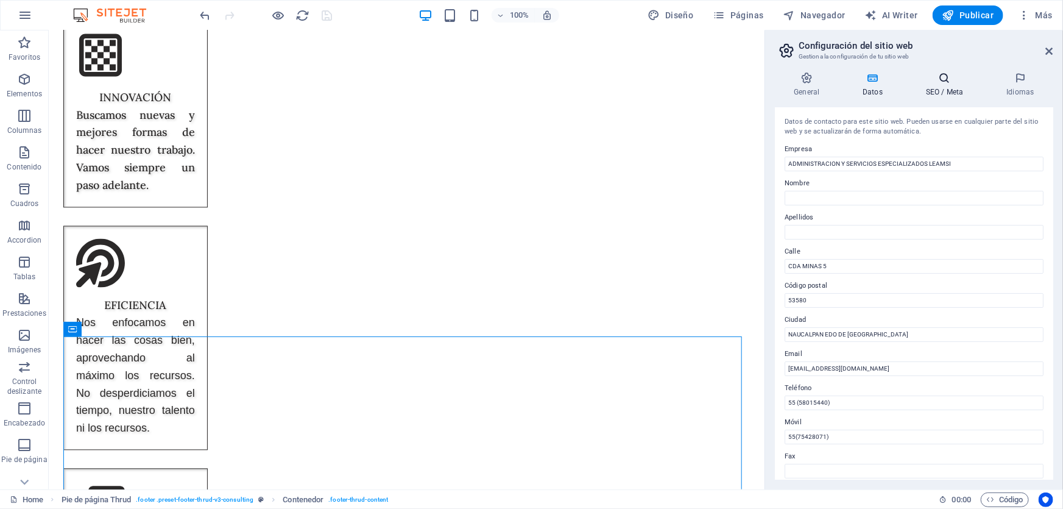
click at [957, 80] on icon at bounding box center [945, 78] width 76 height 12
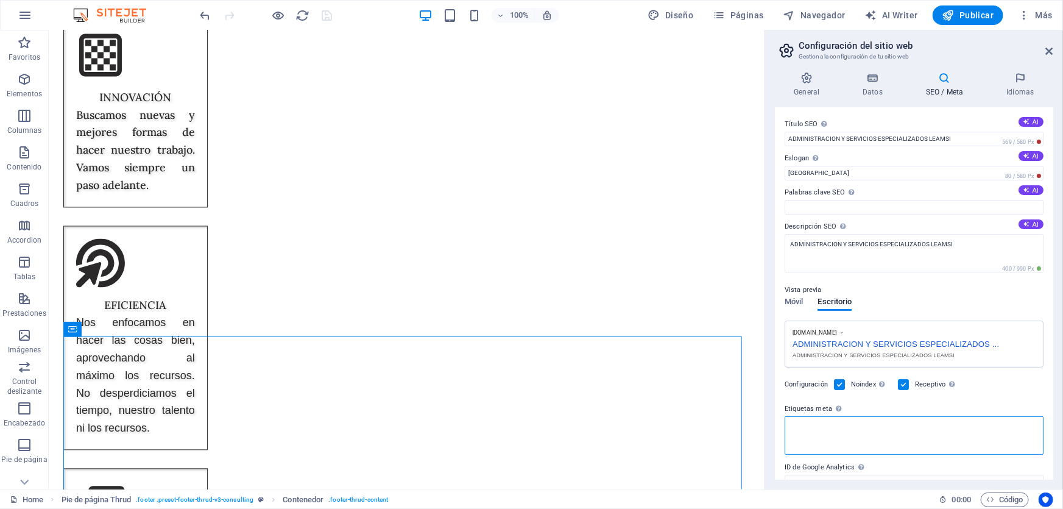
click at [891, 444] on textarea "Etiquetas meta Introduce aquí el código HTML que se incluirá en las etiquetas d…" at bounding box center [914, 435] width 259 height 38
click at [891, 444] on textarea "Etiquetas meta Introduce aquí el código HTML que se incluirá en las etiquetas d…" at bounding box center [914, 440] width 259 height 48
drag, startPoint x: 958, startPoint y: 423, endPoint x: 685, endPoint y: 425, distance: 272.3
click at [670, 428] on div "Home Favoritos Elementos Columnas Contenido Cuadros Accordion Tablas Prestacion…" at bounding box center [531, 259] width 1063 height 459
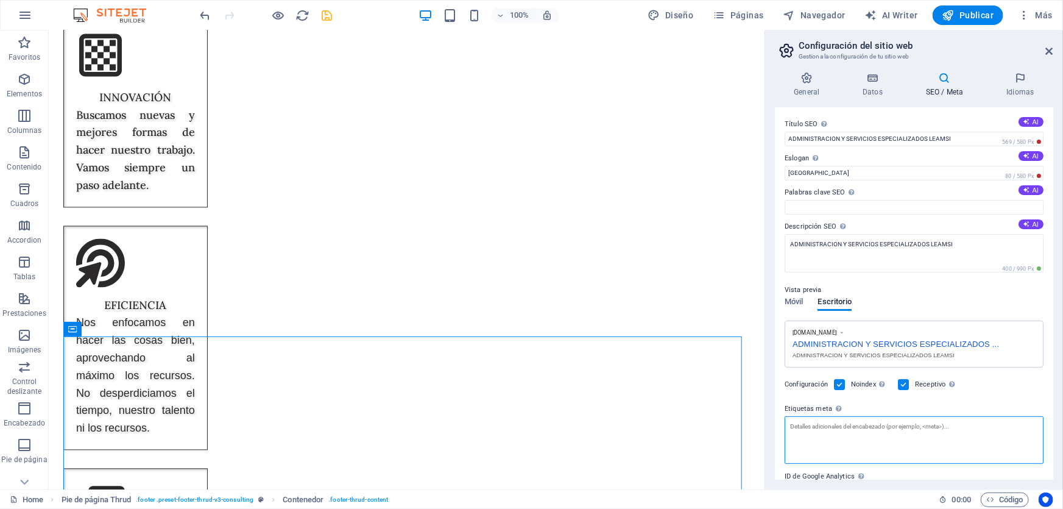
click at [902, 439] on textarea "Etiquetas meta Introduce aquí el código HTML que se incluirá en las etiquetas d…" at bounding box center [914, 440] width 259 height 48
click at [887, 197] on label "Palabras clave SEO Lista de palabras clave separadas por comas que describen tu…" at bounding box center [914, 192] width 259 height 15
click at [887, 200] on input "Palabras clave SEO Lista de palabras clave separadas por comas que describen tu…" at bounding box center [914, 207] width 259 height 15
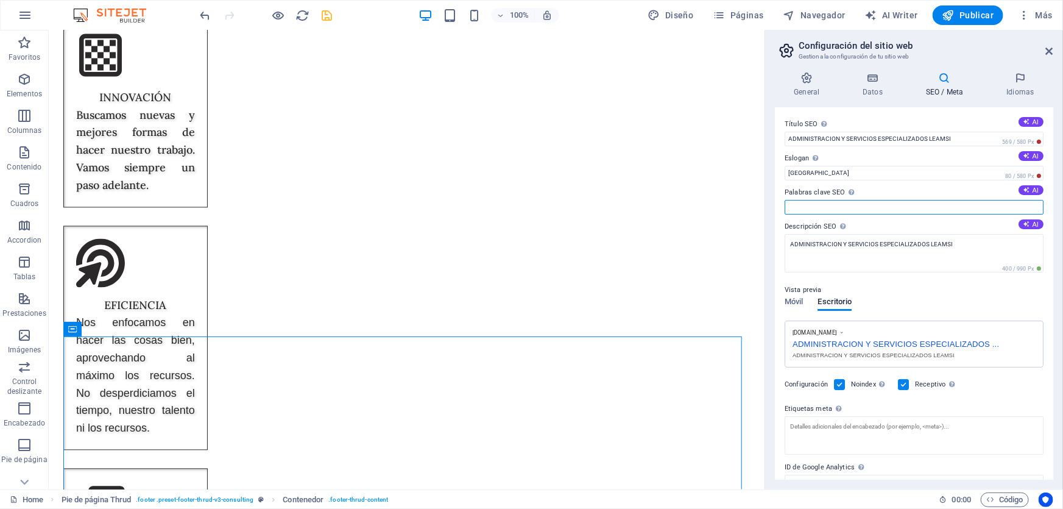
click at [885, 206] on input "Palabras clave SEO Lista de palabras clave separadas por comas que describen tu…" at bounding box center [914, 207] width 259 height 15
click at [334, 16] on div "100% Diseño Páginas Navegador AI Writer Publicar Más" at bounding box center [628, 14] width 860 height 19
click at [324, 14] on icon "save" at bounding box center [327, 16] width 14 height 14
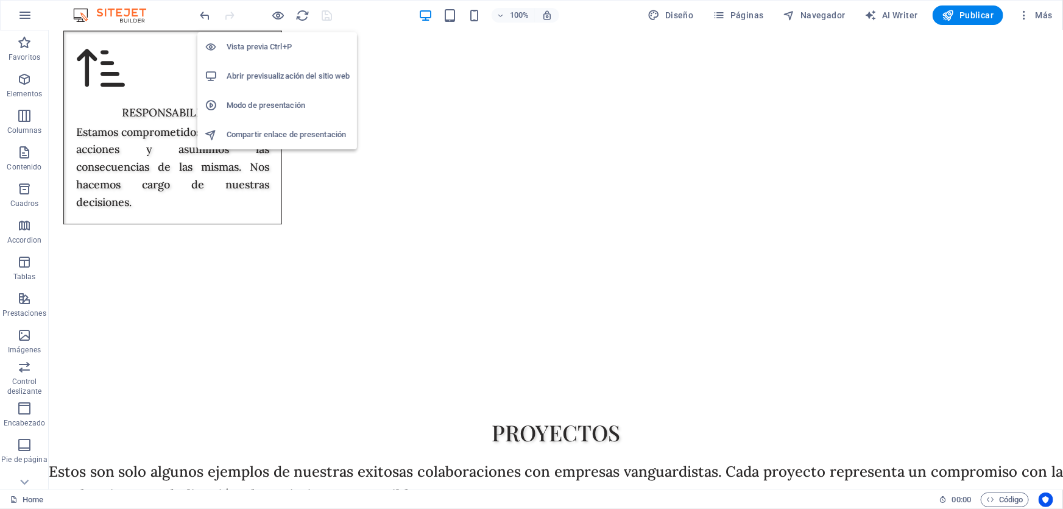
click at [267, 78] on h6 "Abrir previsualización del sitio web" at bounding box center [288, 76] width 123 height 15
click at [274, 110] on h6 "Modo de presentación" at bounding box center [288, 105] width 123 height 15
click at [286, 133] on h6 "Compartir enlace de presentación" at bounding box center [288, 134] width 123 height 15
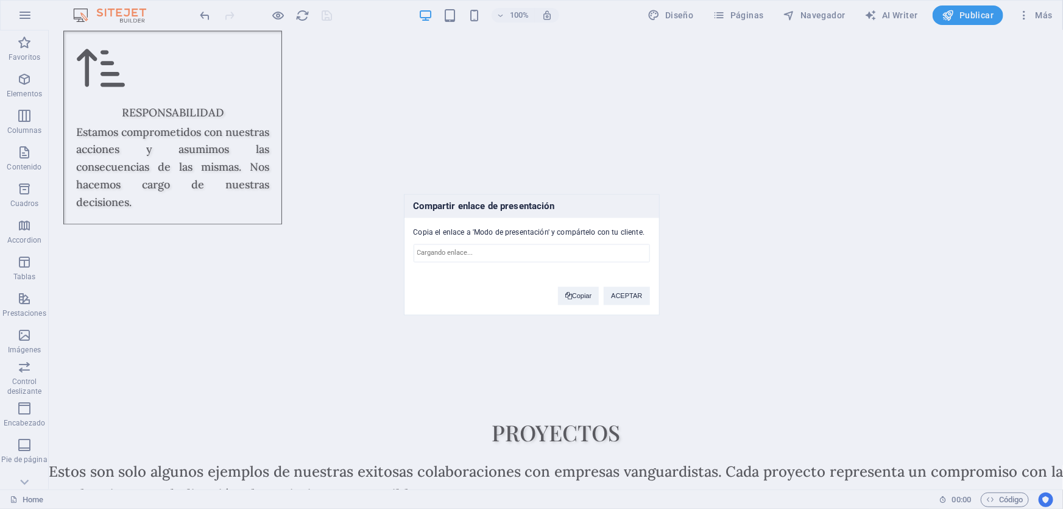
type input "https://cms.sitehub.io/presentation/2255244/9261c49fbb0c31be5e3ca410c89a5482463…"
click at [582, 248] on input "https://cms.sitehub.io/presentation/2255244/9261c49fbb0c31be5e3ca410c89a5482463…" at bounding box center [532, 253] width 236 height 18
click at [783, 226] on div "Compartir enlace de presentación Copia el enlace a 'Modo de presentación' y com…" at bounding box center [531, 254] width 1063 height 509
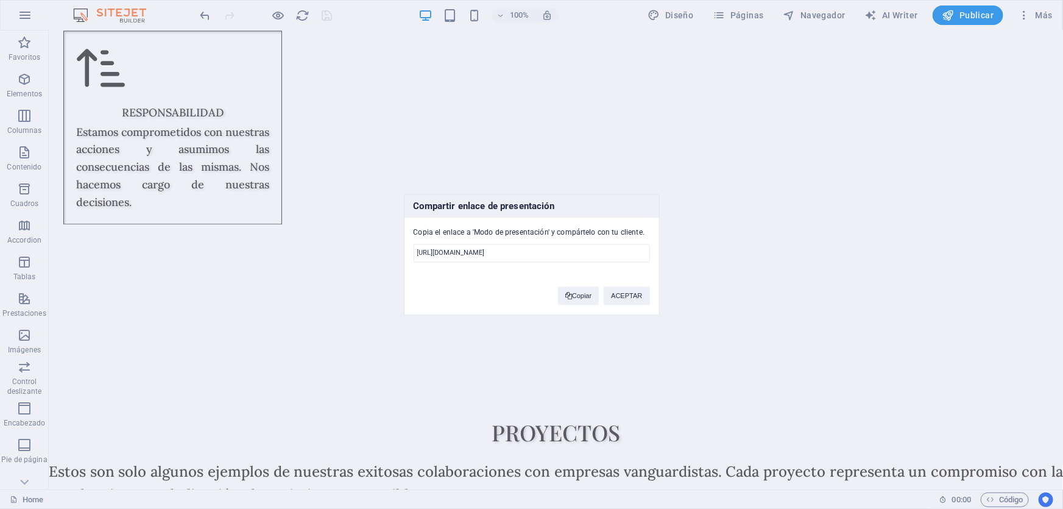
click at [657, 297] on div "Copiar ACEPTAR" at bounding box center [604, 289] width 110 height 31
click at [643, 297] on button "ACEPTAR" at bounding box center [627, 295] width 46 height 18
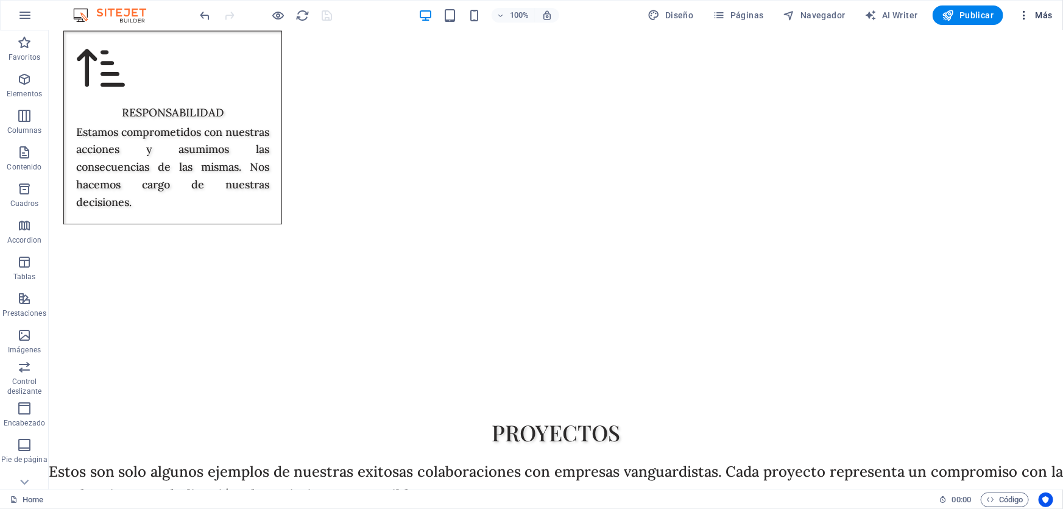
click at [1020, 12] on icon "button" at bounding box center [1024, 15] width 12 height 12
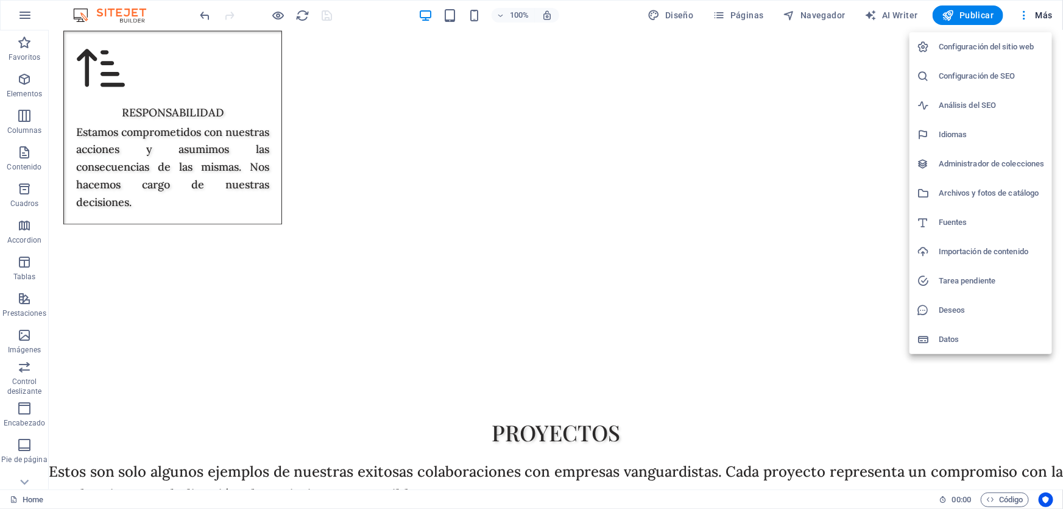
click at [1024, 45] on h6 "Configuración del sitio web" at bounding box center [992, 47] width 106 height 15
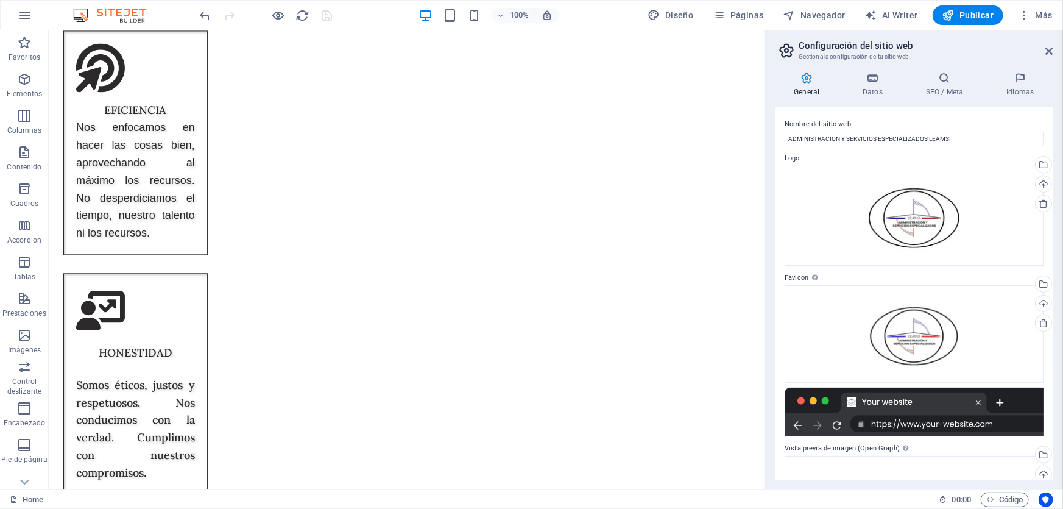
scroll to position [5836, 0]
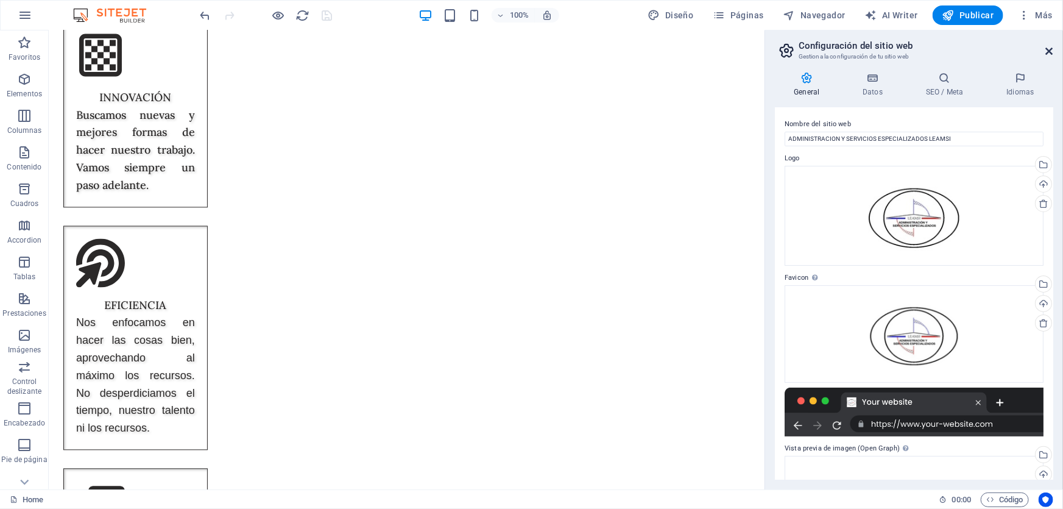
click at [1053, 47] on icon at bounding box center [1049, 51] width 7 height 10
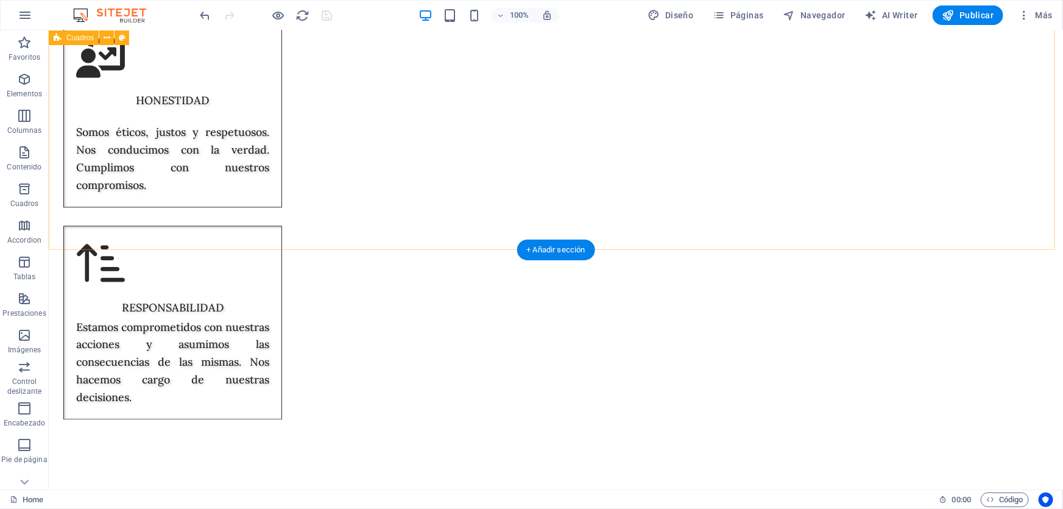
scroll to position [6032, 0]
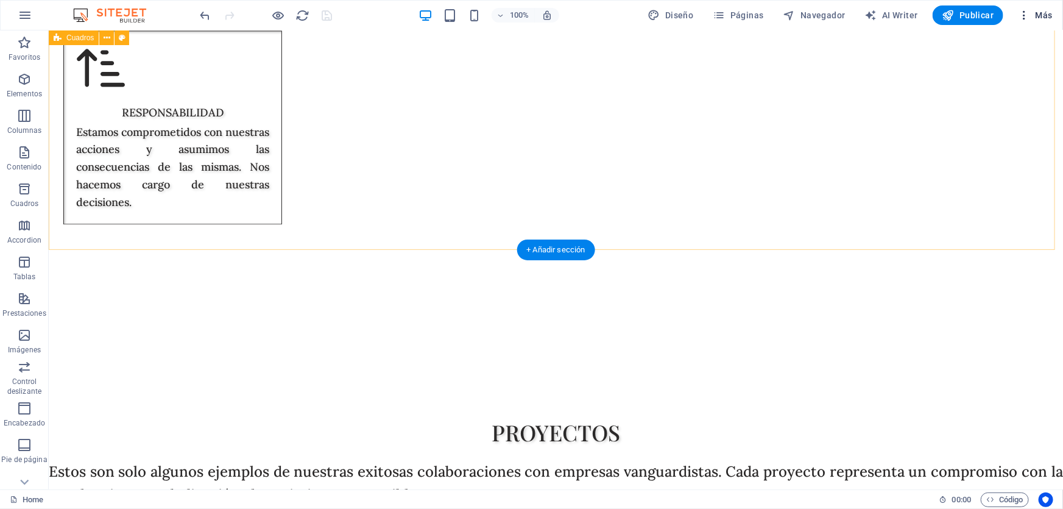
click at [1019, 16] on icon "button" at bounding box center [1024, 15] width 12 height 12
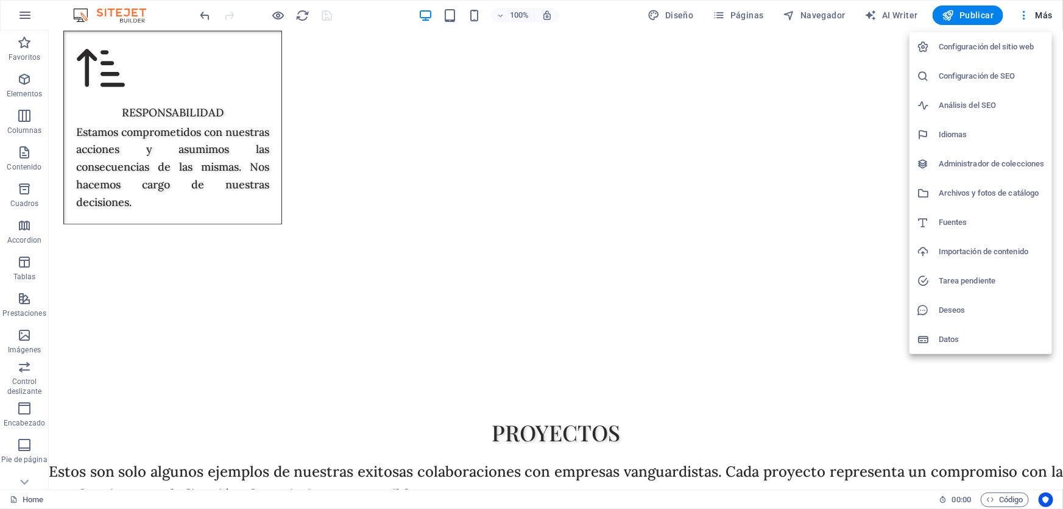
click at [1022, 15] on div at bounding box center [531, 254] width 1063 height 509
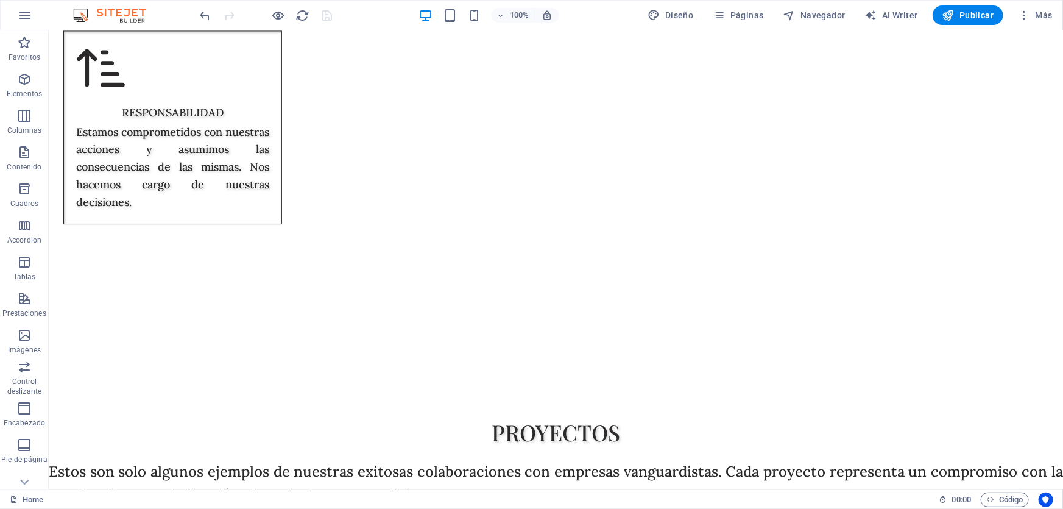
click at [1022, 15] on icon "button" at bounding box center [1024, 15] width 12 height 12
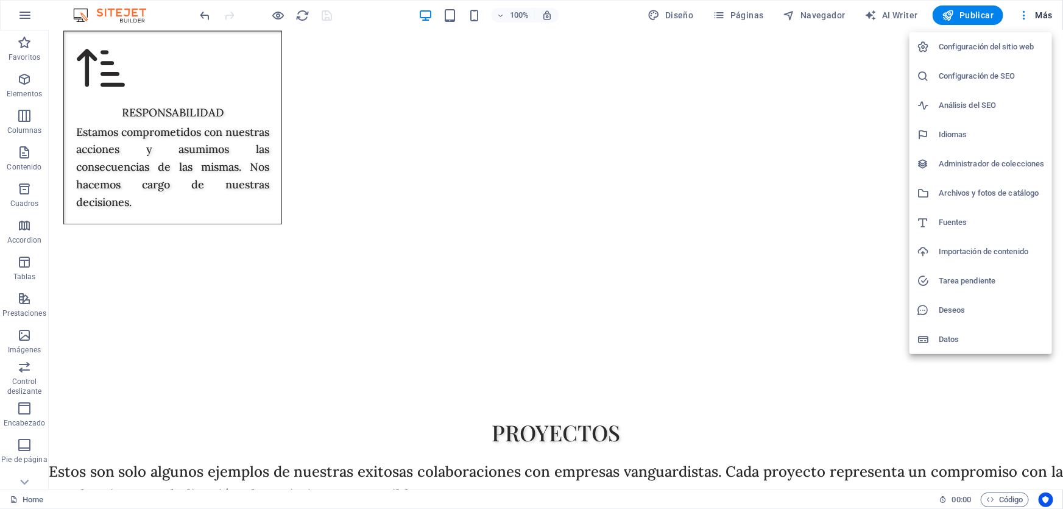
click at [987, 108] on h6 "Análisis del SEO" at bounding box center [992, 105] width 106 height 15
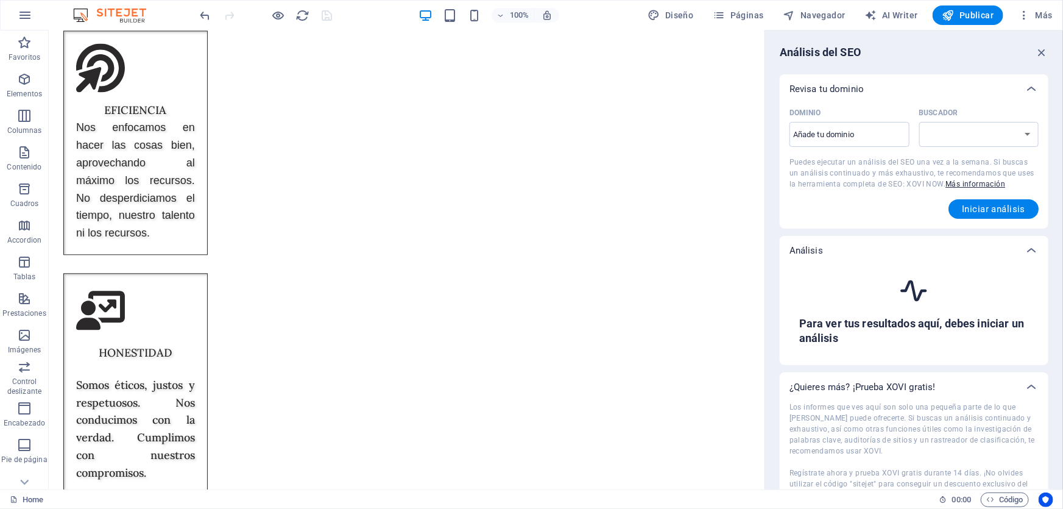
scroll to position [5836, 0]
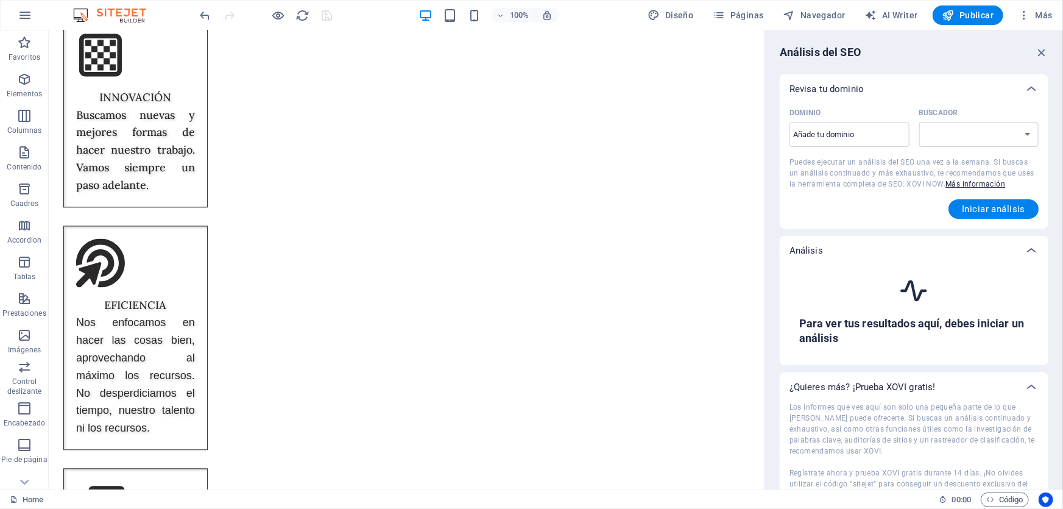
select select "google.com"
click at [846, 133] on input "Dominio ​" at bounding box center [850, 134] width 120 height 19
click at [994, 208] on span "Iniciar análisis" at bounding box center [993, 209] width 63 height 10
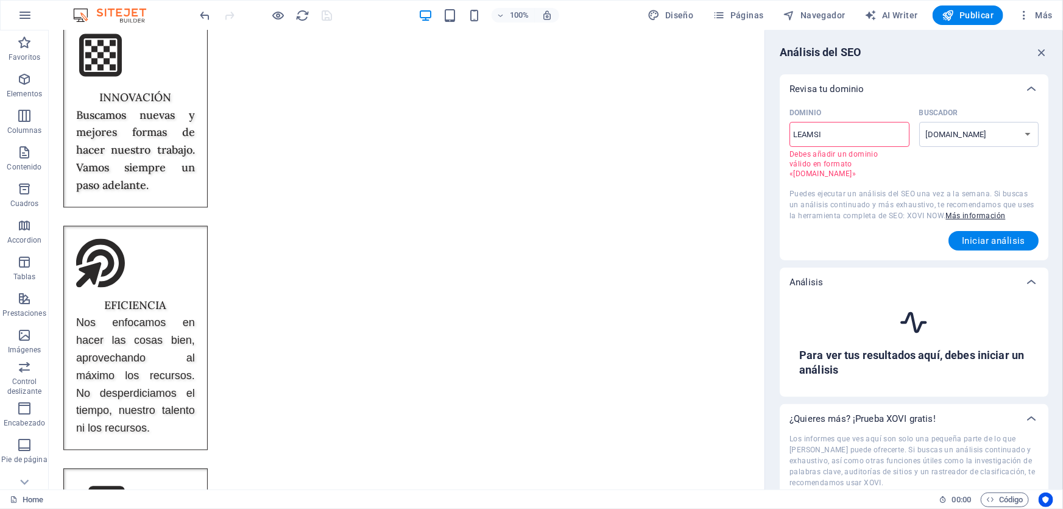
click at [853, 134] on input "LEAMSI" at bounding box center [850, 134] width 120 height 19
click at [982, 236] on span "Iniciar análisis" at bounding box center [993, 241] width 63 height 10
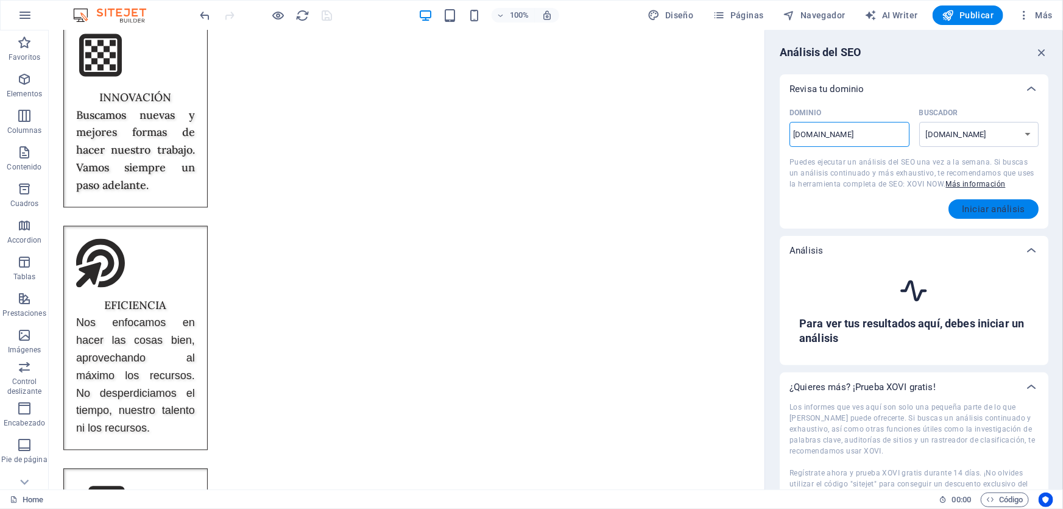
type input "LEAMSI.MX"
click at [999, 200] on button "Iniciar análisis" at bounding box center [994, 208] width 90 height 19
click at [926, 317] on h6 "Para ver tus resultados aquí, debes iniciar un análisis" at bounding box center [914, 330] width 230 height 29
click at [1003, 210] on span "Iniciar análisis" at bounding box center [993, 209] width 63 height 10
click at [893, 307] on div "Para ver tus resultados aquí, debes iniciar un análisis" at bounding box center [914, 310] width 249 height 90
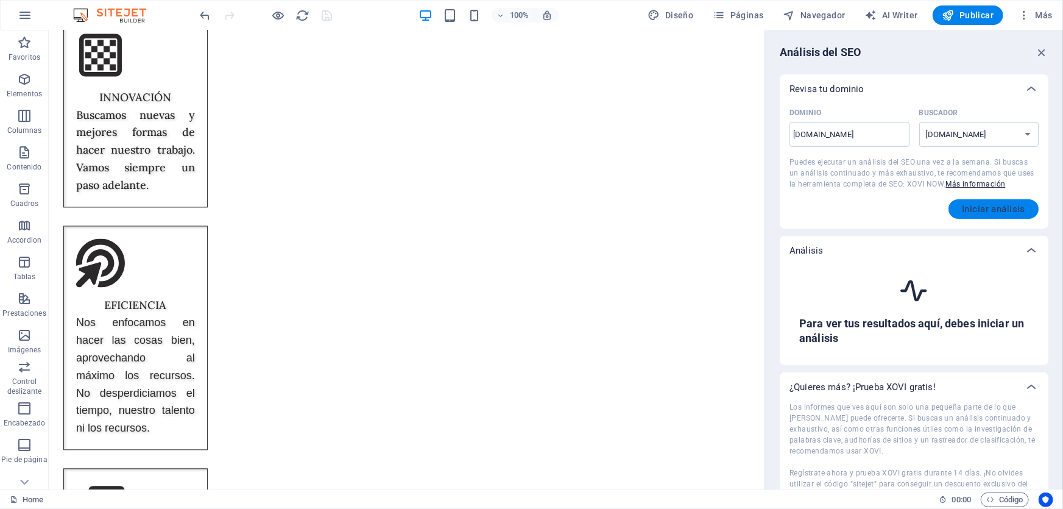
click at [995, 205] on span "Iniciar análisis" at bounding box center [993, 209] width 63 height 10
click at [996, 204] on span "Iniciar análisis" at bounding box center [993, 209] width 63 height 10
click at [993, 135] on select "google.de google.at google.es google.co.uk google.fr google.it google.ch google…" at bounding box center [979, 134] width 120 height 25
click at [829, 207] on div "Iniciar análisis" at bounding box center [914, 208] width 249 height 19
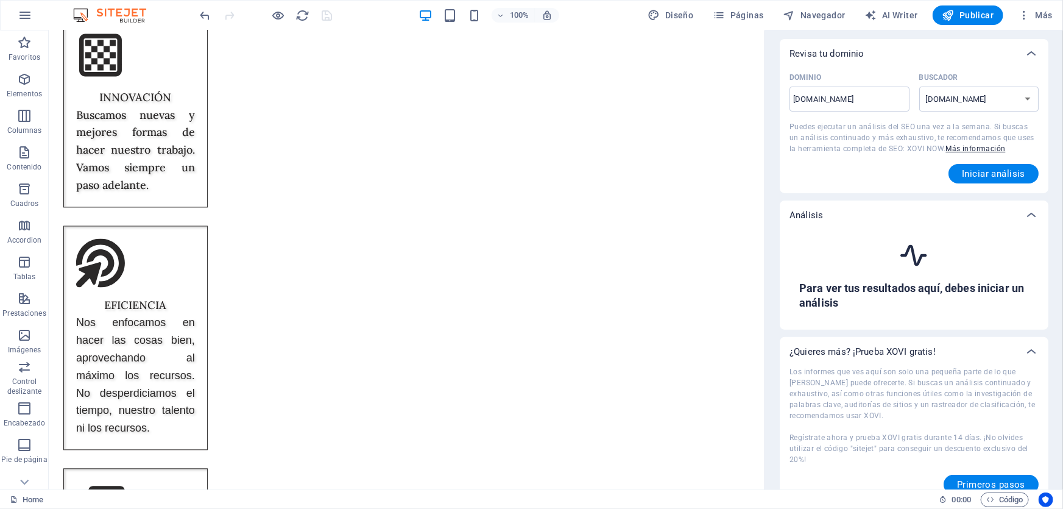
scroll to position [49, 0]
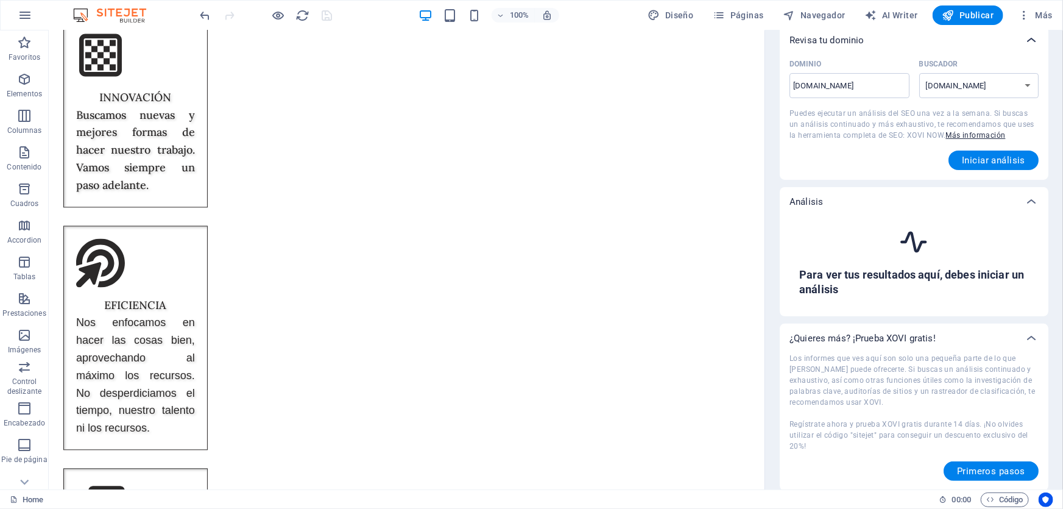
click at [1034, 38] on icon at bounding box center [1031, 40] width 15 height 15
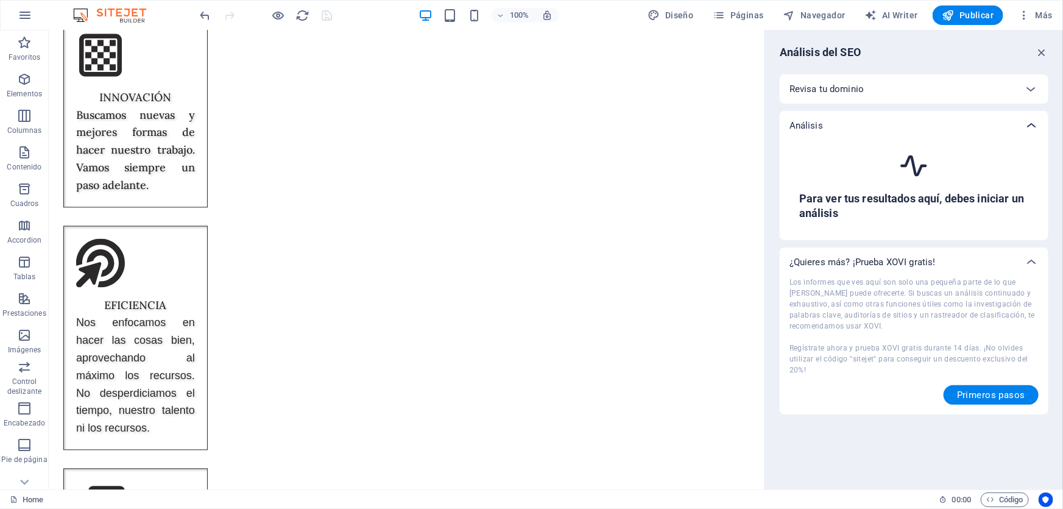
click at [1030, 123] on icon at bounding box center [1031, 125] width 15 height 15
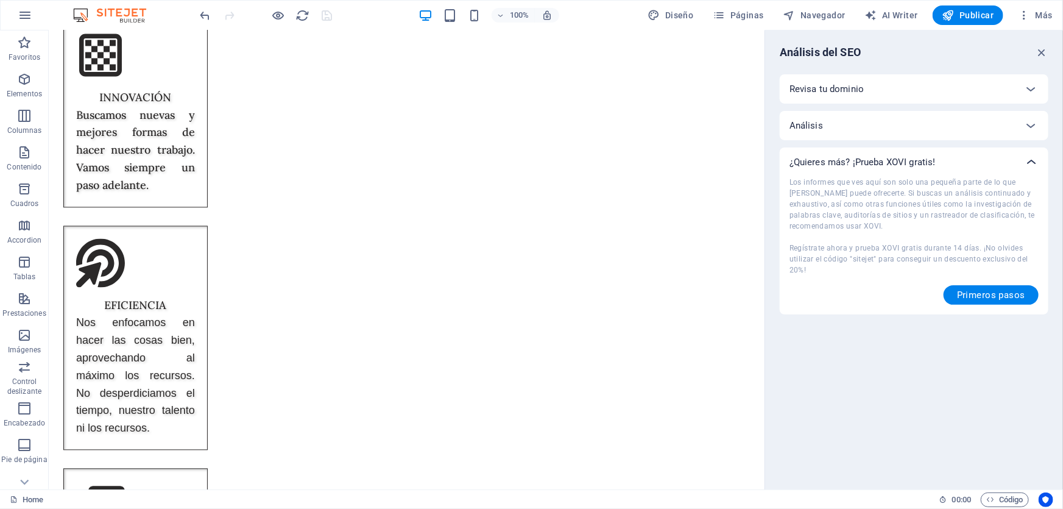
click at [1025, 154] on div at bounding box center [1031, 161] width 29 height 29
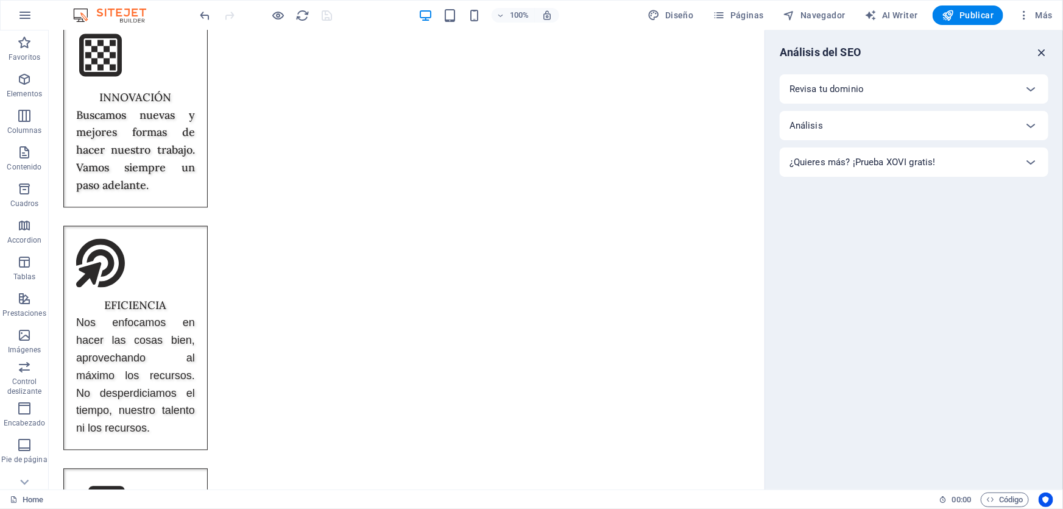
drag, startPoint x: 1048, startPoint y: 48, endPoint x: 999, endPoint y: 17, distance: 58.3
click at [1048, 48] on icon "button" at bounding box center [1041, 52] width 13 height 13
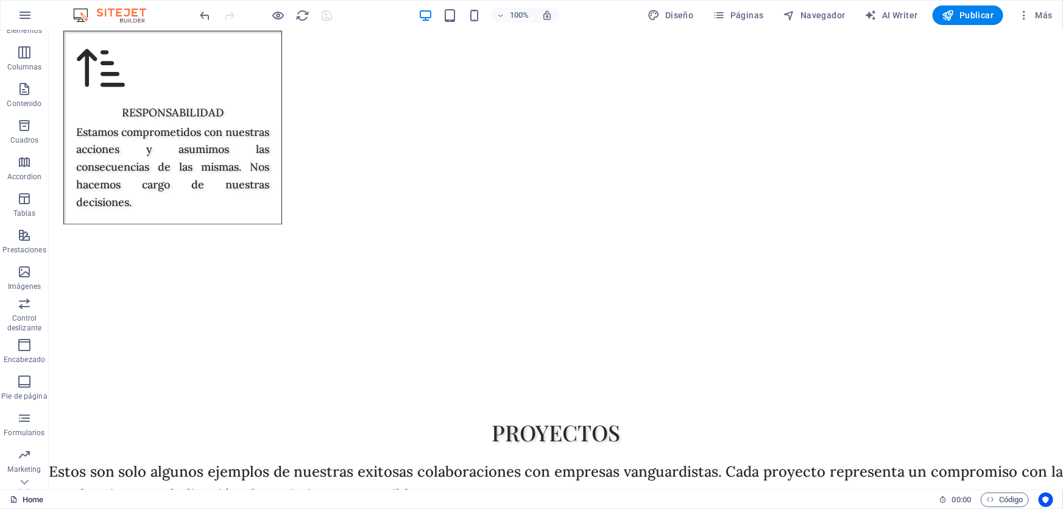
scroll to position [89, 0]
click at [21, 12] on icon "button" at bounding box center [25, 15] width 15 height 15
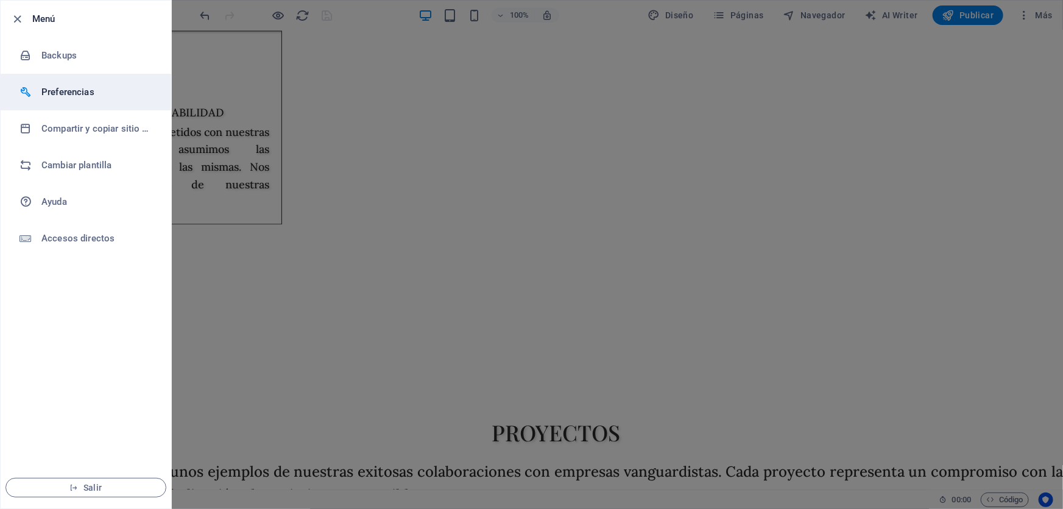
click at [71, 82] on li "Preferencias" at bounding box center [86, 92] width 171 height 37
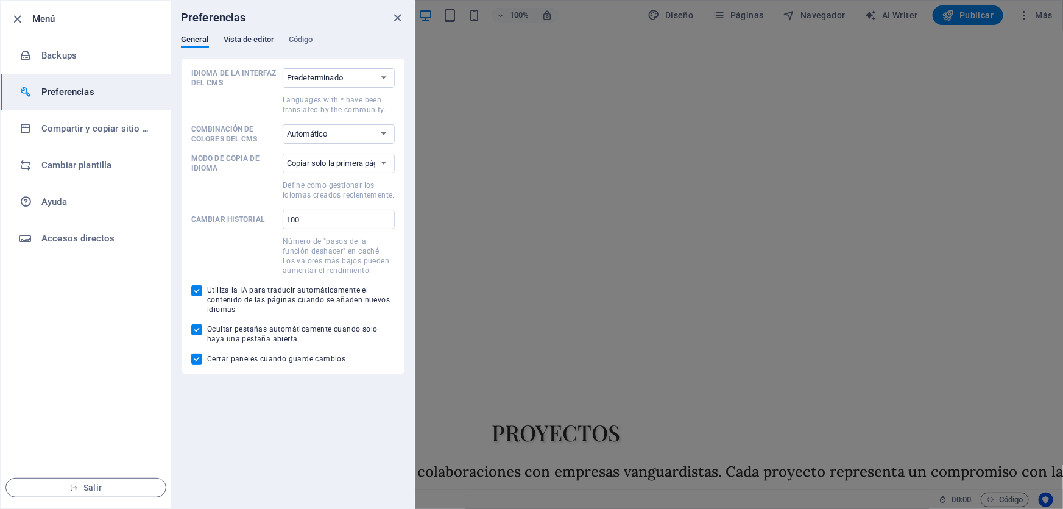
click at [244, 37] on span "Vista de editor" at bounding box center [249, 40] width 51 height 17
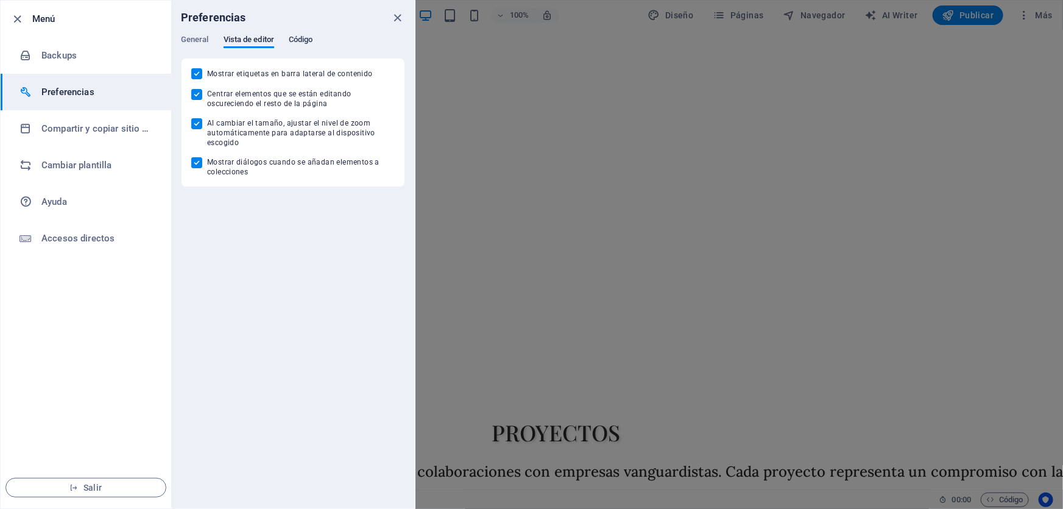
click at [304, 37] on span "Código" at bounding box center [301, 40] width 24 height 17
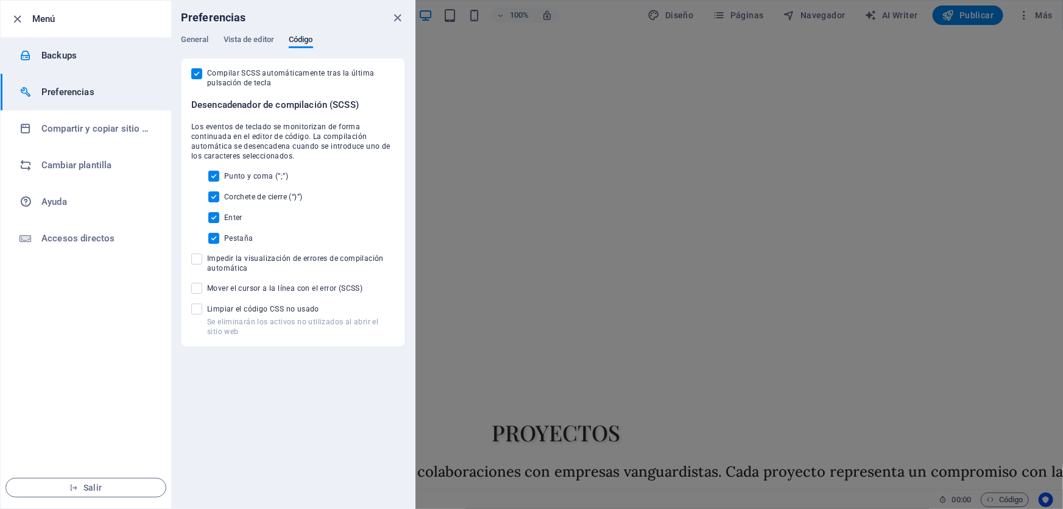
click at [64, 61] on h6 "Backups" at bounding box center [97, 55] width 113 height 15
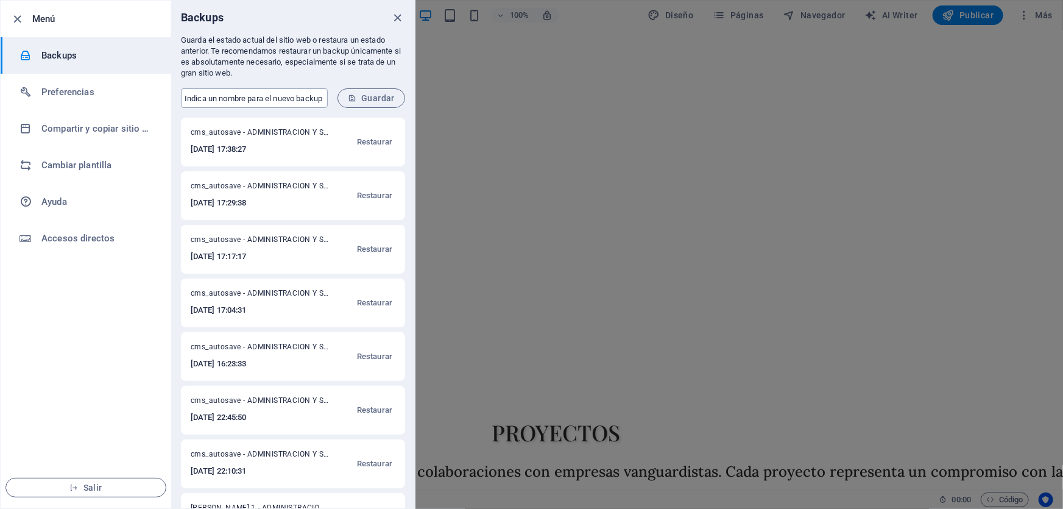
click at [248, 97] on input "text" at bounding box center [254, 97] width 147 height 19
type input "OSCAR 1"
click at [369, 98] on span "Guardar" at bounding box center [371, 98] width 47 height 10
click at [539, 197] on div at bounding box center [531, 254] width 1063 height 509
